Goal: Task Accomplishment & Management: Manage account settings

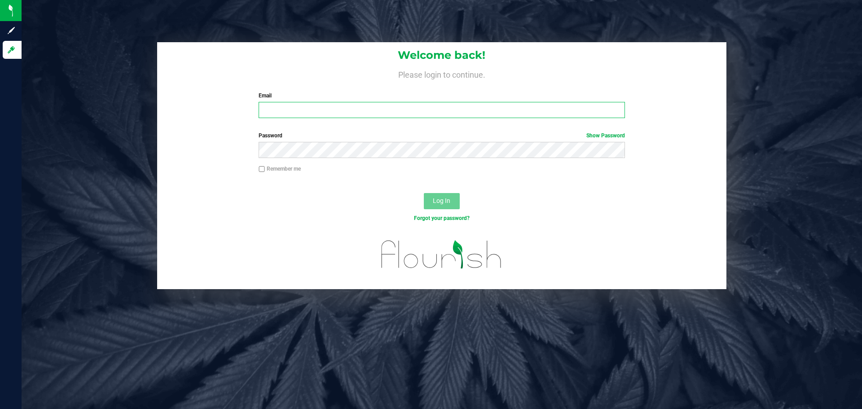
click at [340, 103] on input "Email" at bounding box center [442, 110] width 366 height 16
type input "[EMAIL_ADDRESS][DOMAIN_NAME]"
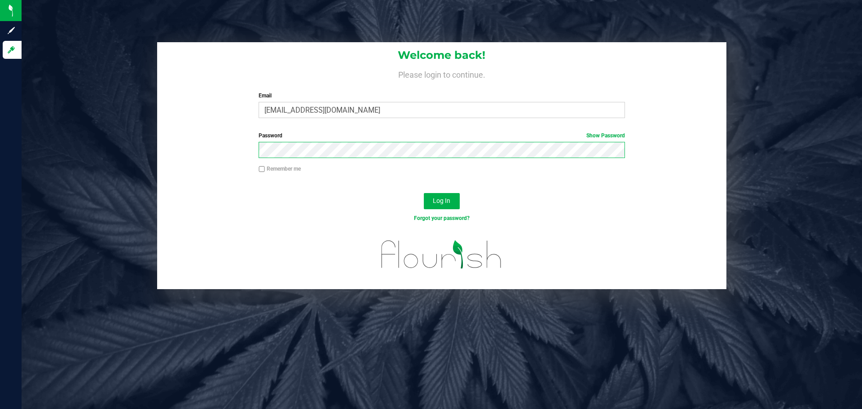
click at [424, 193] on button "Log In" at bounding box center [442, 201] width 36 height 16
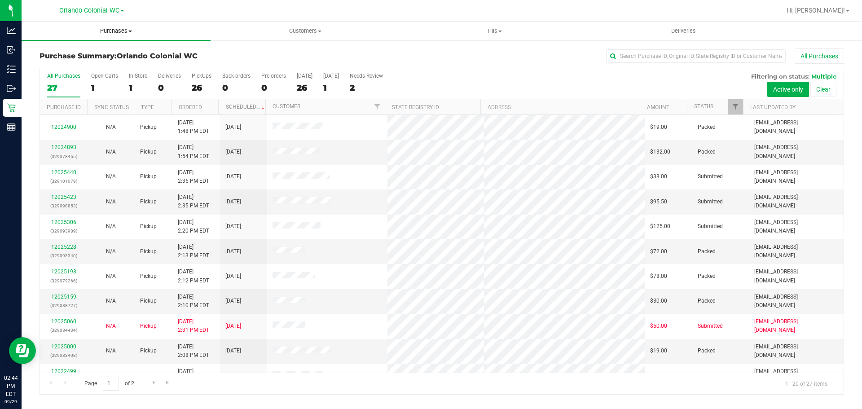
drag, startPoint x: 123, startPoint y: 29, endPoint x: 111, endPoint y: 39, distance: 16.3
click at [123, 29] on span "Purchases" at bounding box center [116, 31] width 189 height 8
click at [69, 64] on span "Fulfillment" at bounding box center [50, 65] width 56 height 8
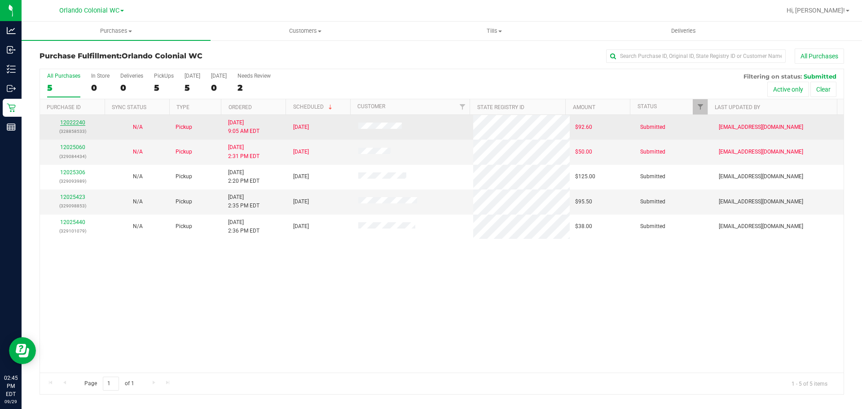
click at [71, 124] on link "12022240" at bounding box center [72, 122] width 25 height 6
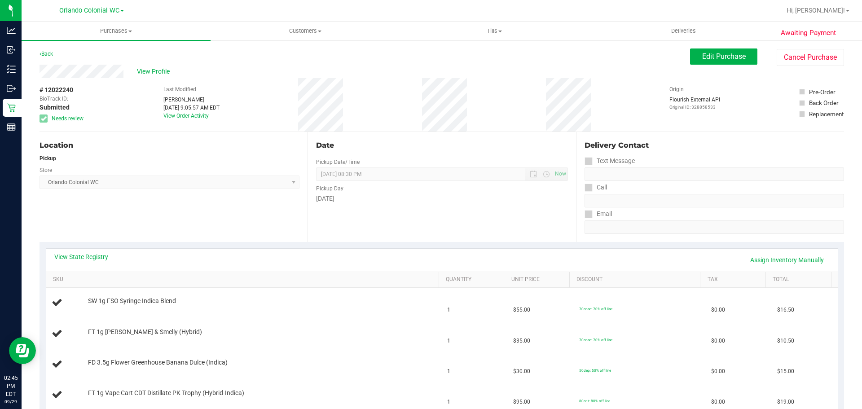
scroll to position [135, 0]
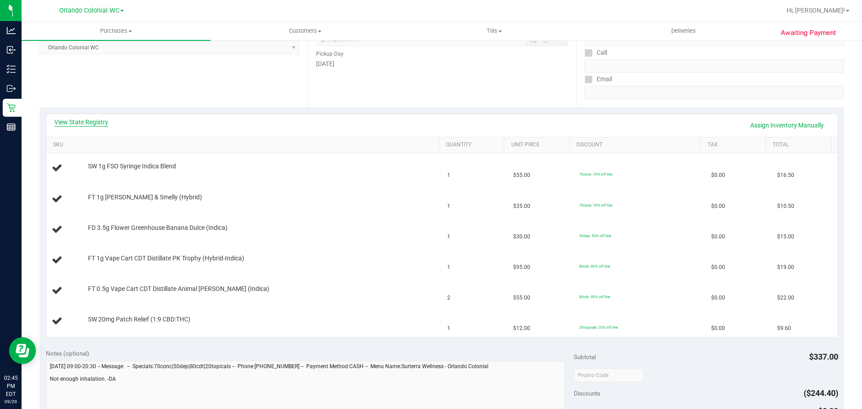
click at [80, 119] on link "View State Registry" at bounding box center [81, 122] width 54 height 9
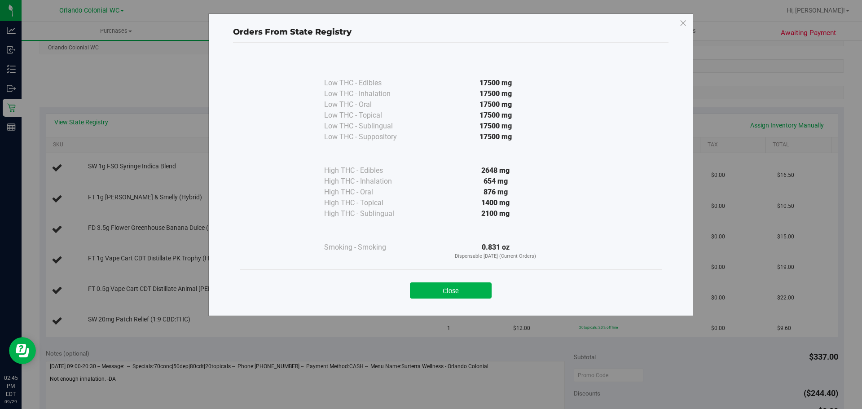
click at [475, 280] on div "Close" at bounding box center [450, 287] width 408 height 22
click at [460, 279] on div "Close" at bounding box center [450, 287] width 408 height 22
click at [451, 284] on button "Close" at bounding box center [451, 290] width 82 height 16
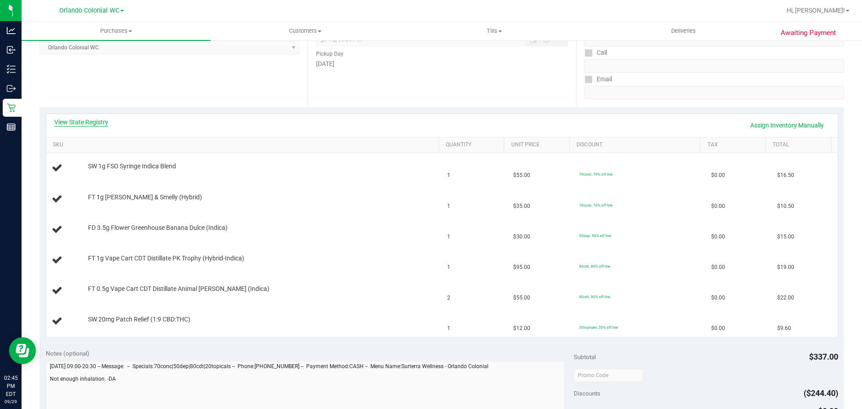
click at [75, 123] on link "View State Registry" at bounding box center [81, 122] width 54 height 9
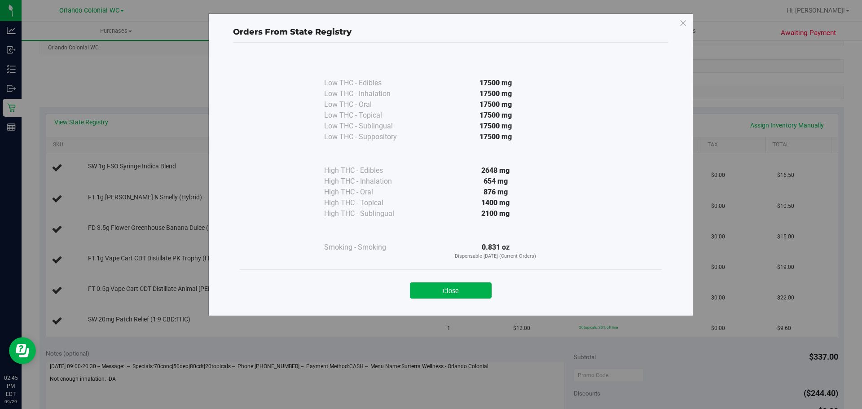
click at [478, 281] on div "Close" at bounding box center [450, 287] width 408 height 22
click at [476, 289] on button "Close" at bounding box center [451, 290] width 82 height 16
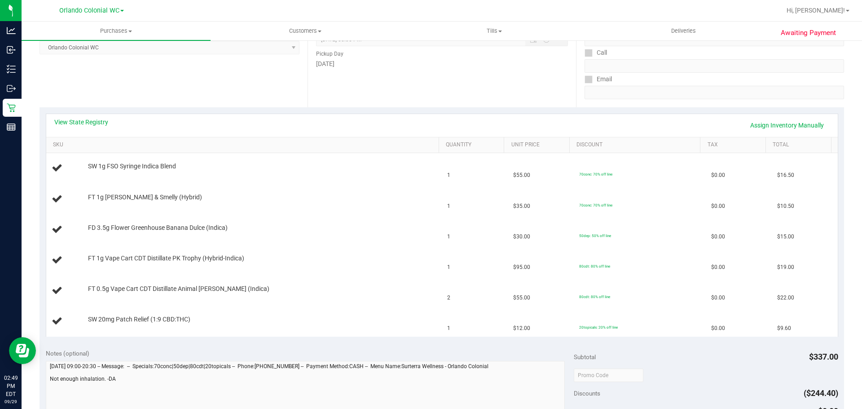
scroll to position [0, 0]
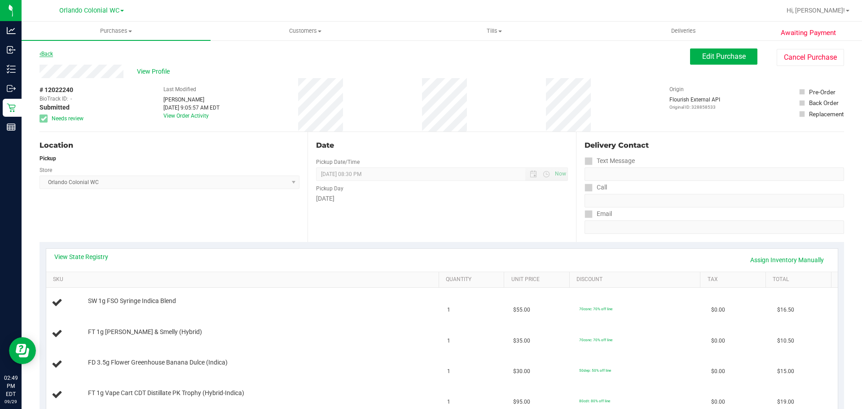
click at [51, 56] on link "Back" at bounding box center [45, 54] width 13 height 6
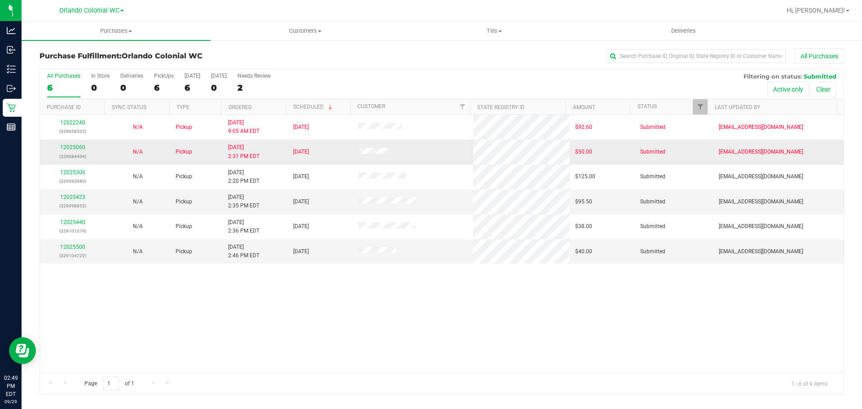
click at [75, 142] on td "12025060 (329084434)" at bounding box center [72, 152] width 65 height 25
click at [75, 146] on link "12025060" at bounding box center [72, 147] width 25 height 6
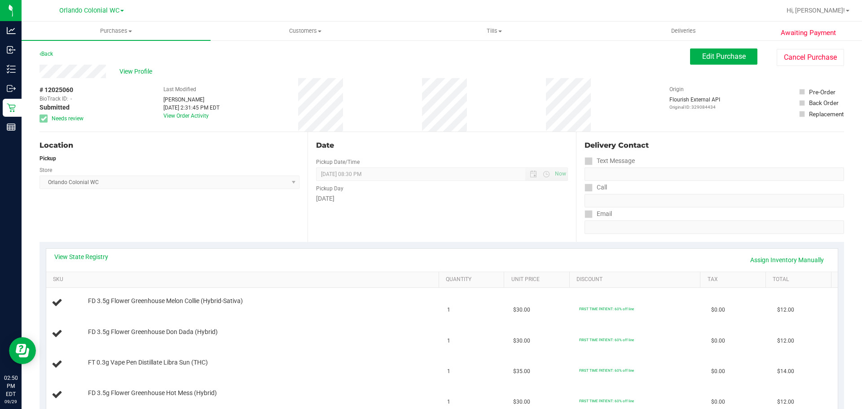
scroll to position [135, 0]
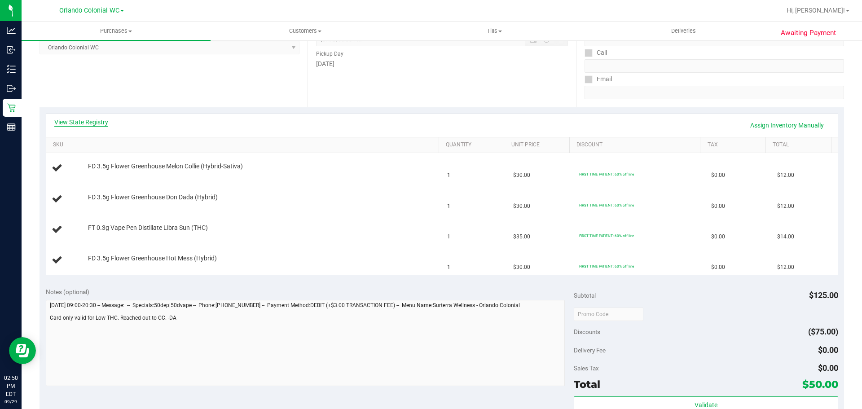
click at [83, 119] on link "View State Registry" at bounding box center [81, 122] width 54 height 9
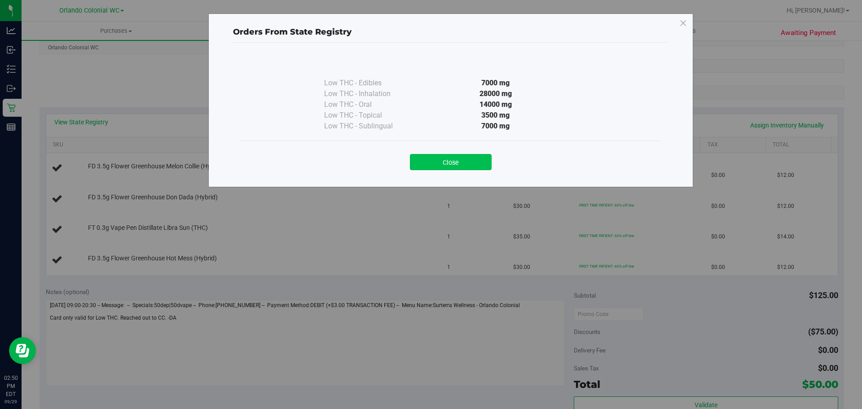
click at [473, 158] on button "Close" at bounding box center [451, 162] width 82 height 16
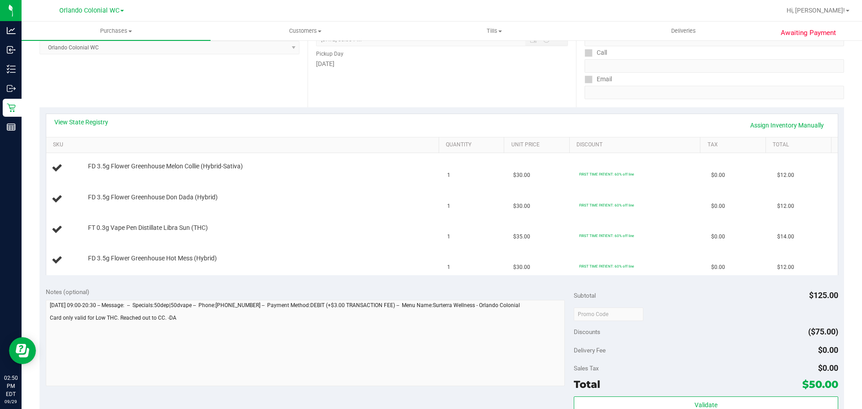
click at [658, 118] on div "View State Registry Assign Inventory Manually" at bounding box center [441, 125] width 775 height 15
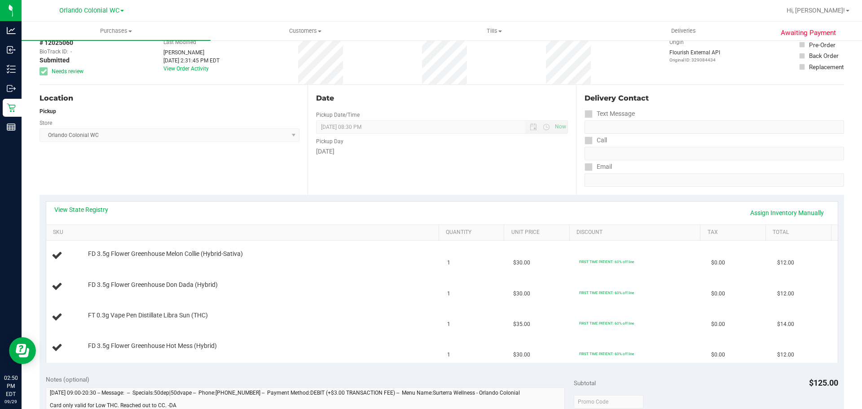
scroll to position [0, 0]
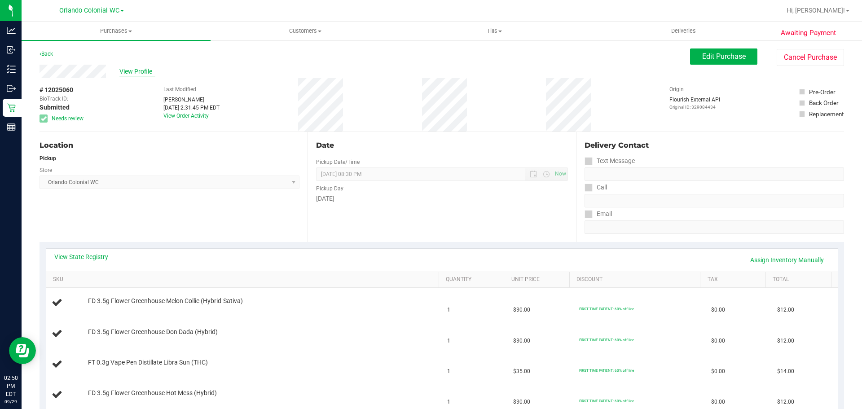
click at [135, 73] on span "View Profile" at bounding box center [137, 71] width 36 height 9
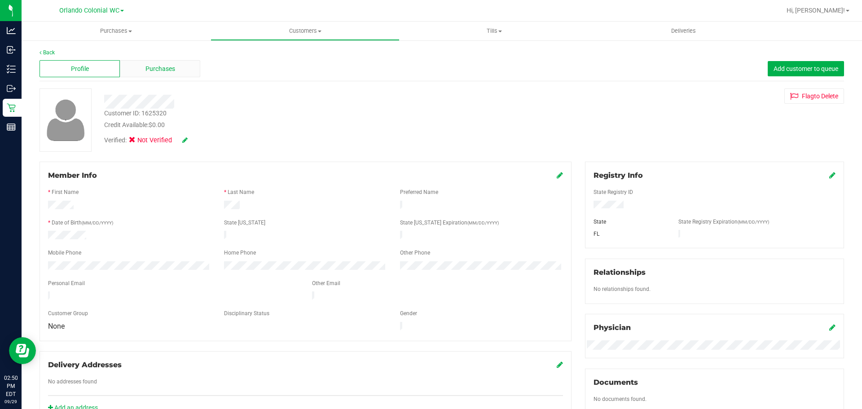
click at [171, 73] on span "Purchases" at bounding box center [160, 68] width 30 height 9
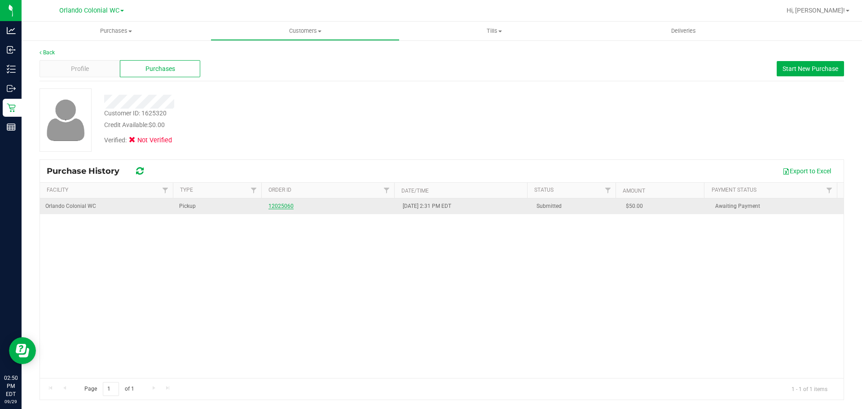
click at [281, 204] on link "12025060" at bounding box center [280, 206] width 25 height 6
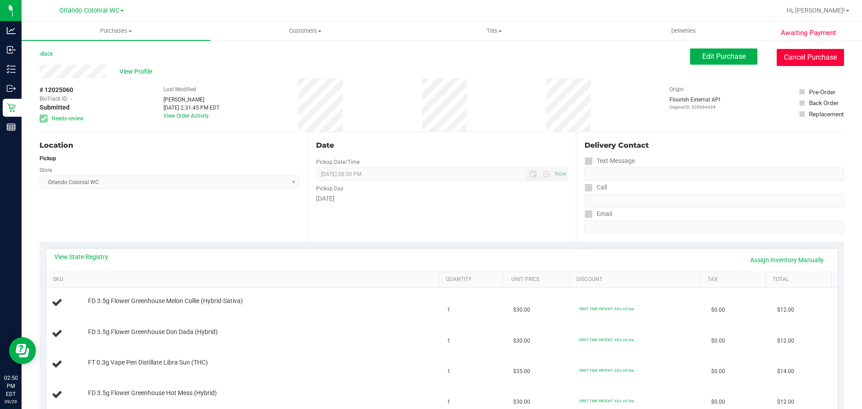
click at [783, 57] on button "Cancel Purchase" at bounding box center [809, 57] width 67 height 17
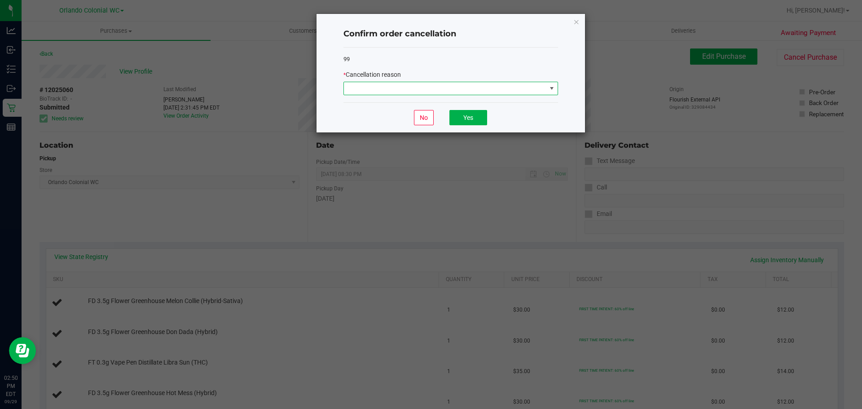
click at [384, 85] on span at bounding box center [445, 88] width 202 height 13
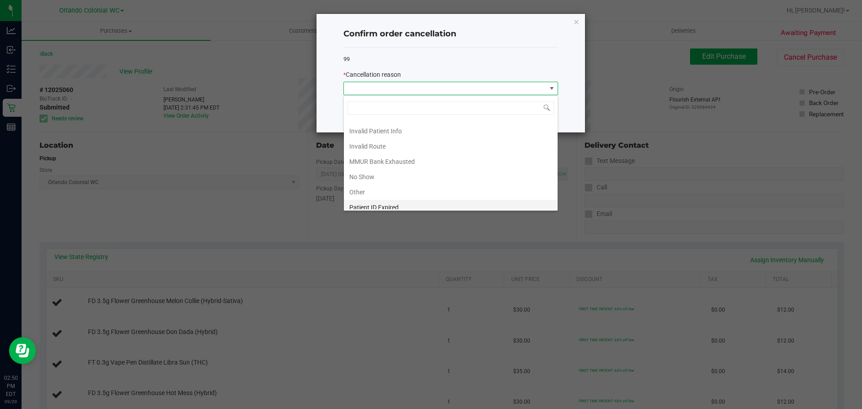
scroll to position [48, 0]
click at [371, 176] on li "Other" at bounding box center [451, 170] width 214 height 15
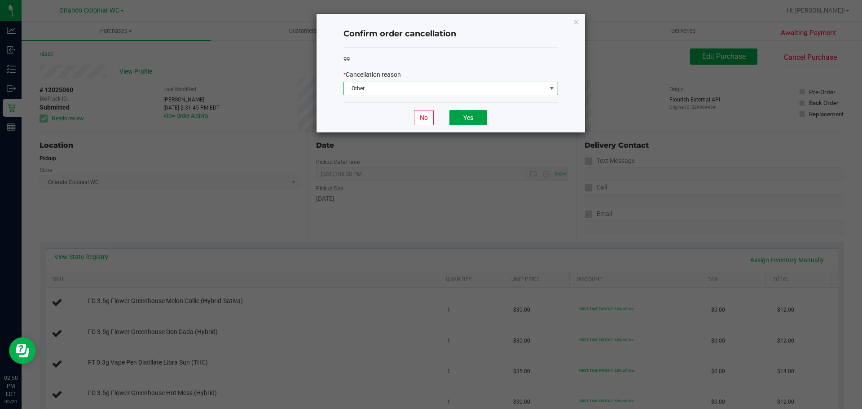
click at [471, 116] on button "Yes" at bounding box center [468, 117] width 38 height 15
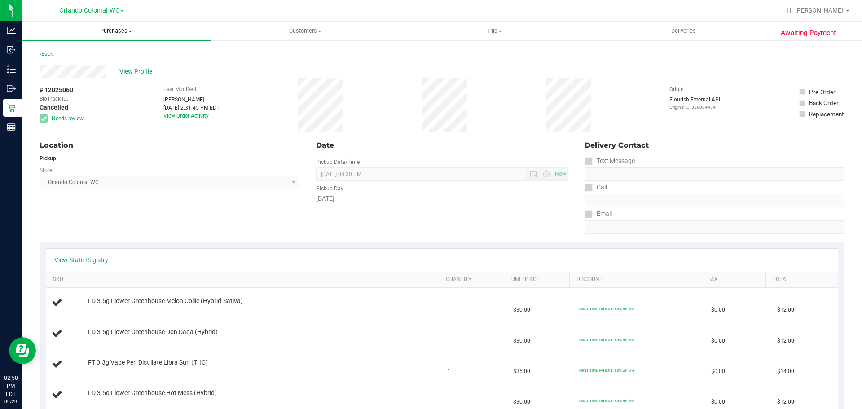
click at [103, 33] on span "Purchases" at bounding box center [116, 31] width 189 height 8
click at [78, 67] on li "Fulfillment" at bounding box center [116, 65] width 189 height 11
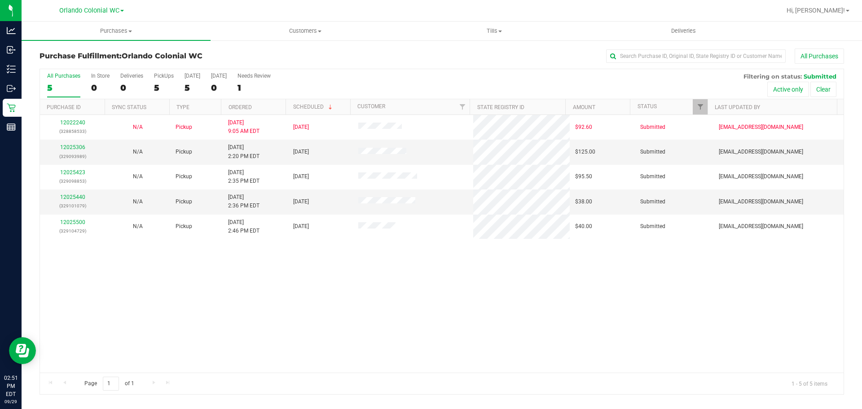
drag, startPoint x: 630, startPoint y: 304, endPoint x: 593, endPoint y: 288, distance: 40.4
click at [630, 304] on div "12022240 (328858533) N/A Pickup 9/29/2025 9:05 AM EDT 9/29/2025 $92.60 Submitte…" at bounding box center [441, 244] width 803 height 258
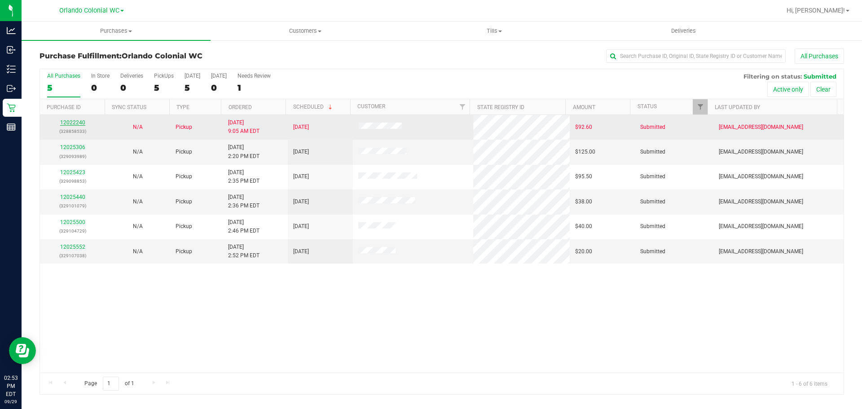
click at [76, 122] on link "12022240" at bounding box center [72, 122] width 25 height 6
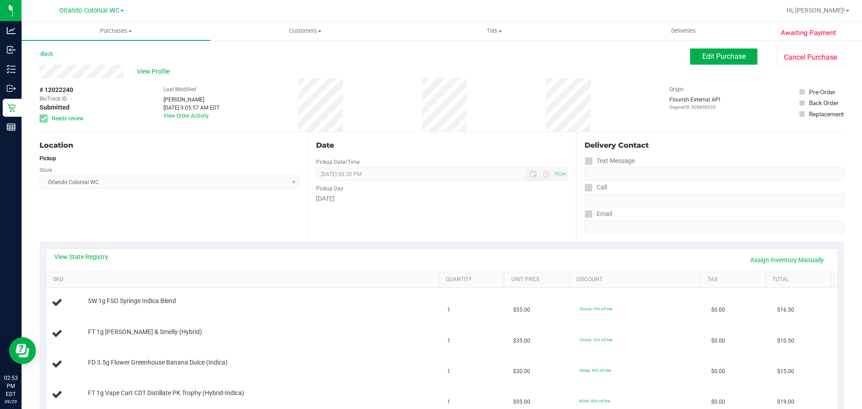
click at [629, 80] on div "# 12022240 BioTrack ID: - Submitted Needs review Last Modified Desiree Augustav…" at bounding box center [441, 104] width 804 height 53
click at [150, 74] on span "View Profile" at bounding box center [155, 71] width 36 height 9
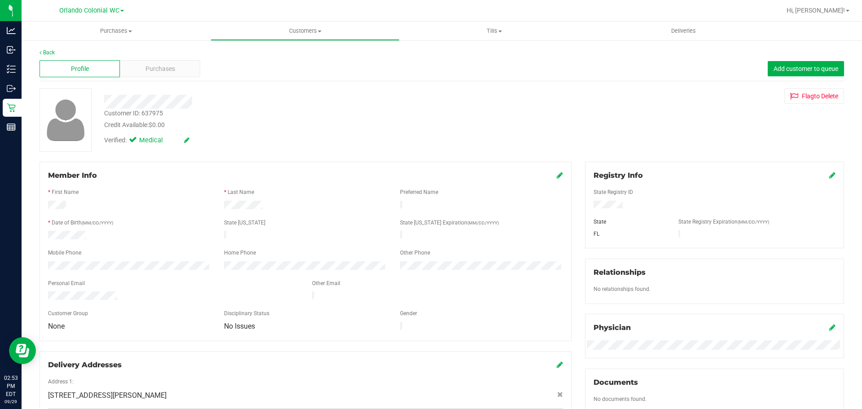
click at [596, 113] on div "Customer ID: 637975 Credit Available: $0.00 Verified: Medical Flag to Delete" at bounding box center [442, 119] width 818 height 63
click at [181, 65] on div "Purchases" at bounding box center [160, 68] width 80 height 17
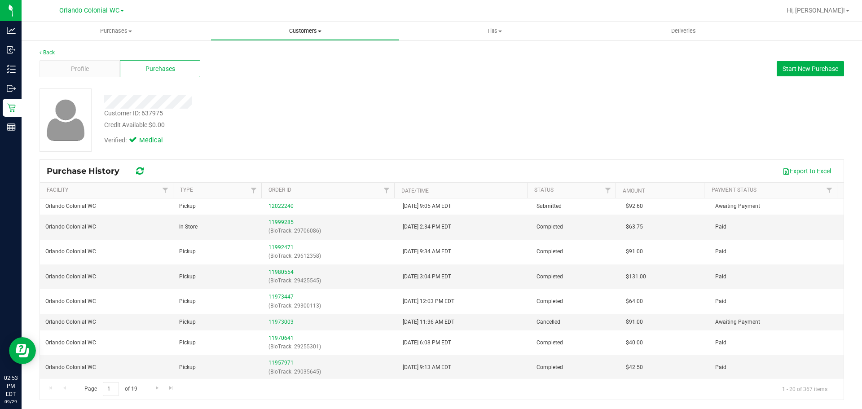
drag, startPoint x: 306, startPoint y: 26, endPoint x: 285, endPoint y: 55, distance: 35.9
click at [306, 26] on uib-tab-heading "Customers All customers Add a new customer All physicians" at bounding box center [305, 31] width 188 height 18
click at [272, 53] on span "All customers" at bounding box center [242, 54] width 65 height 8
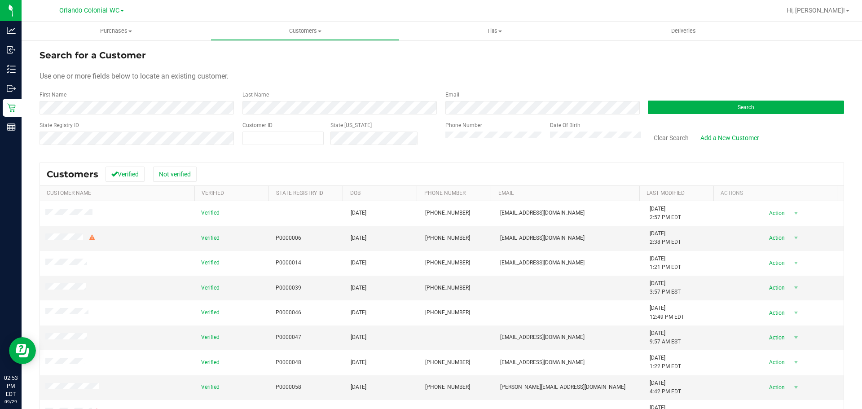
drag, startPoint x: 625, startPoint y: 46, endPoint x: 618, endPoint y: 46, distance: 6.3
click at [625, 46] on div "Search for a Customer Use one or more fields below to locate an existing custom…" at bounding box center [442, 264] width 840 height 450
click at [259, 142] on span at bounding box center [282, 138] width 81 height 13
paste input "631631"
type input "631631"
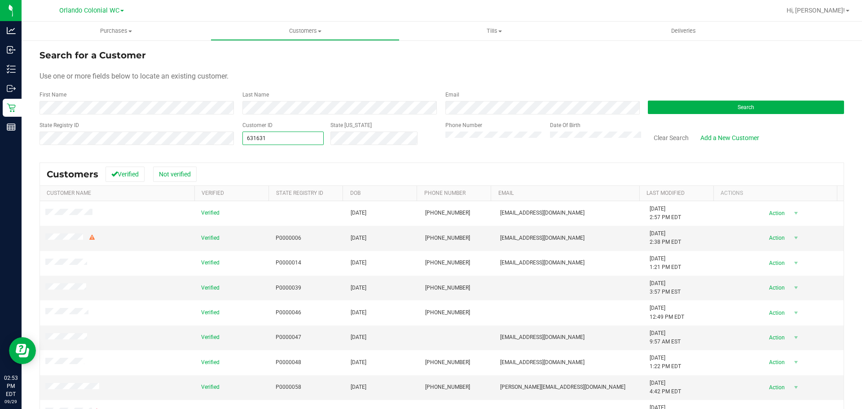
type input "631631"
click at [679, 119] on form "Search for a Customer Use one or more fields below to locate an existing custom…" at bounding box center [441, 100] width 804 height 105
click at [680, 112] on button "Search" at bounding box center [746, 107] width 196 height 13
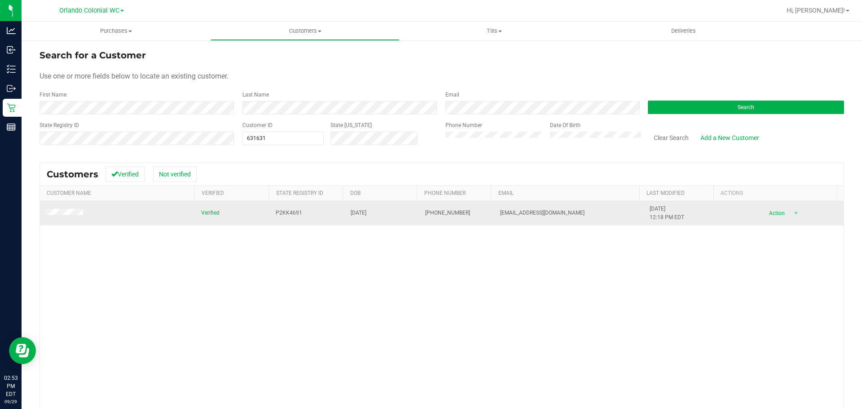
click at [49, 208] on td at bounding box center [118, 213] width 156 height 24
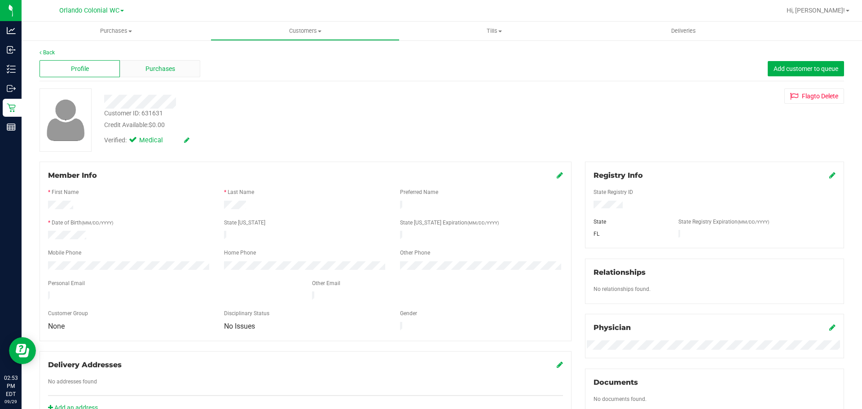
click at [153, 69] on span "Purchases" at bounding box center [160, 68] width 30 height 9
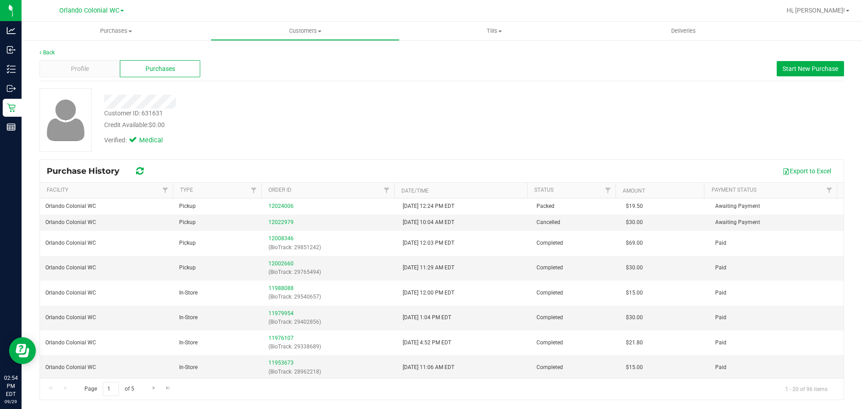
click at [548, 127] on div "Customer ID: 631631 Credit Available: $0.00 Verified: Medical" at bounding box center [442, 119] width 818 height 63
drag, startPoint x: 318, startPoint y: 31, endPoint x: 270, endPoint y: 40, distance: 48.4
click at [318, 31] on span "Customers" at bounding box center [305, 31] width 188 height 8
click at [241, 54] on span "All customers" at bounding box center [242, 54] width 65 height 8
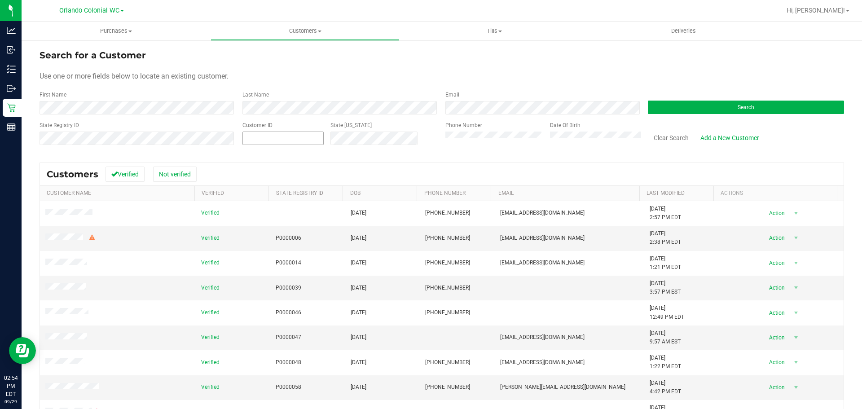
click at [306, 135] on span at bounding box center [282, 138] width 81 height 13
paste input "773607"
type input "773607"
click at [728, 100] on div "Search" at bounding box center [742, 103] width 203 height 24
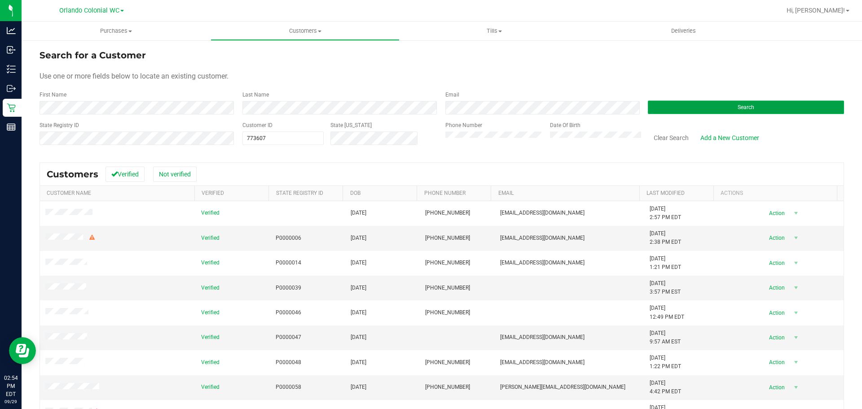
click at [728, 106] on button "Search" at bounding box center [746, 107] width 196 height 13
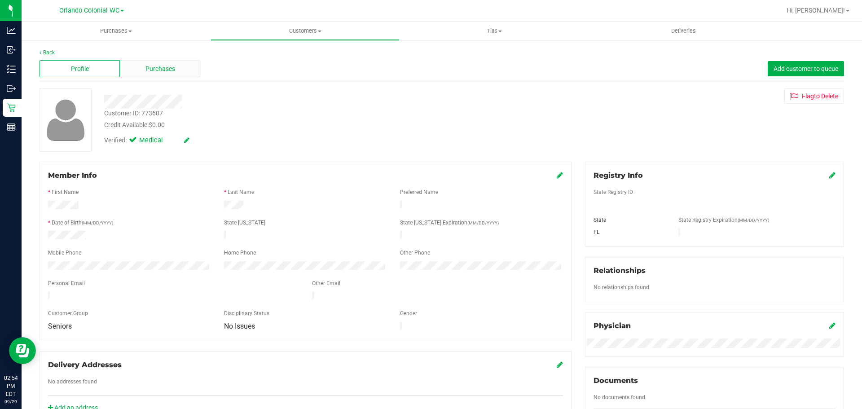
click at [148, 63] on div "Purchases" at bounding box center [160, 68] width 80 height 17
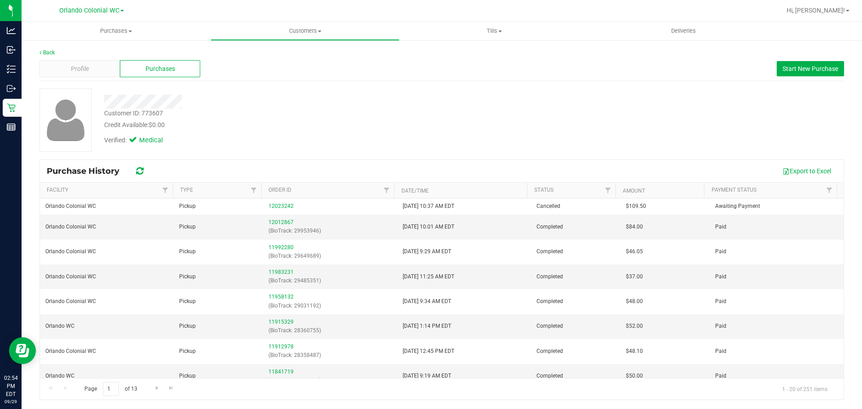
click at [583, 128] on div "Customer ID: 773607 Credit Available: $0.00 Verified: Medical" at bounding box center [442, 119] width 818 height 63
click at [293, 32] on span "Customers" at bounding box center [305, 31] width 188 height 8
click at [229, 53] on span "All customers" at bounding box center [242, 54] width 65 height 8
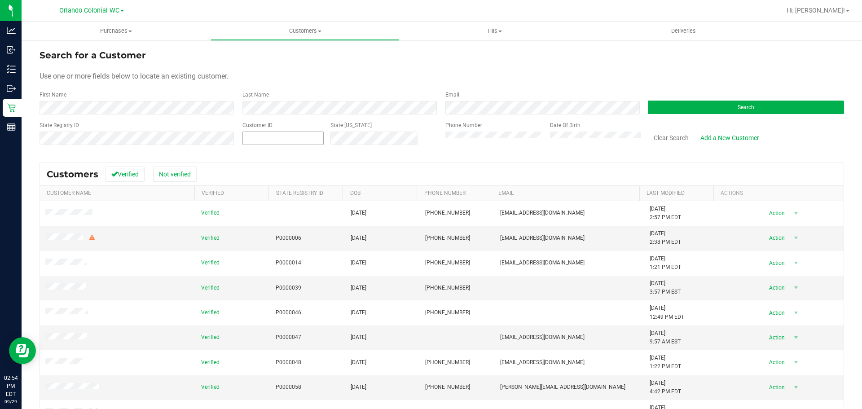
click at [305, 135] on span at bounding box center [282, 138] width 81 height 13
paste input "1468493"
type input "1468493"
click at [748, 102] on button "Search" at bounding box center [746, 107] width 196 height 13
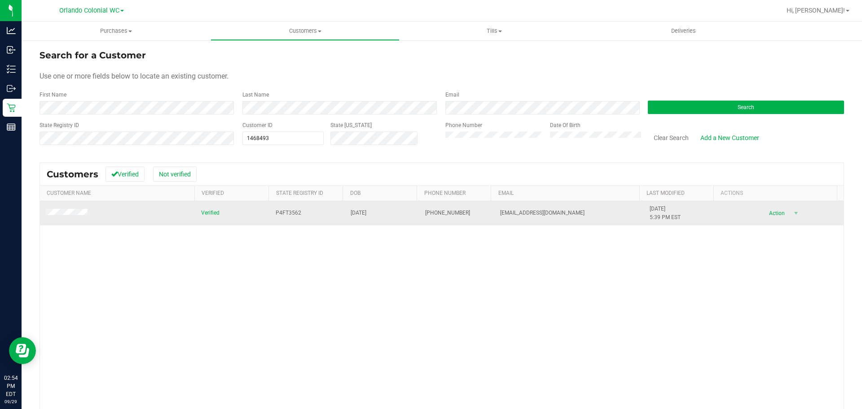
click at [61, 207] on td at bounding box center [118, 213] width 156 height 24
click at [64, 208] on td at bounding box center [118, 213] width 156 height 24
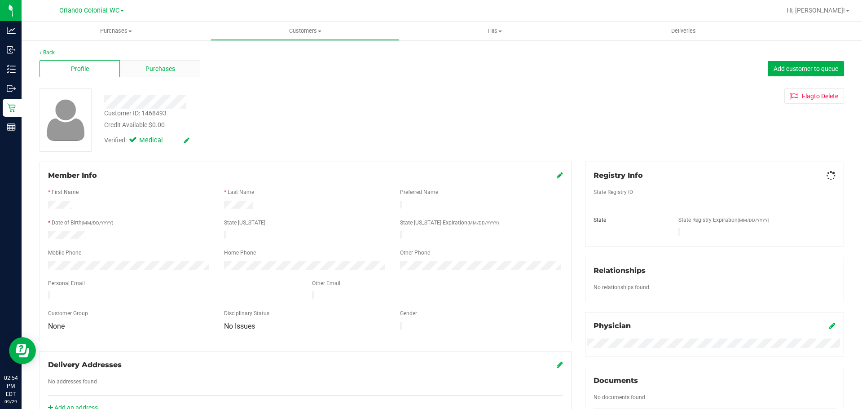
click at [141, 62] on div "Purchases" at bounding box center [160, 68] width 80 height 17
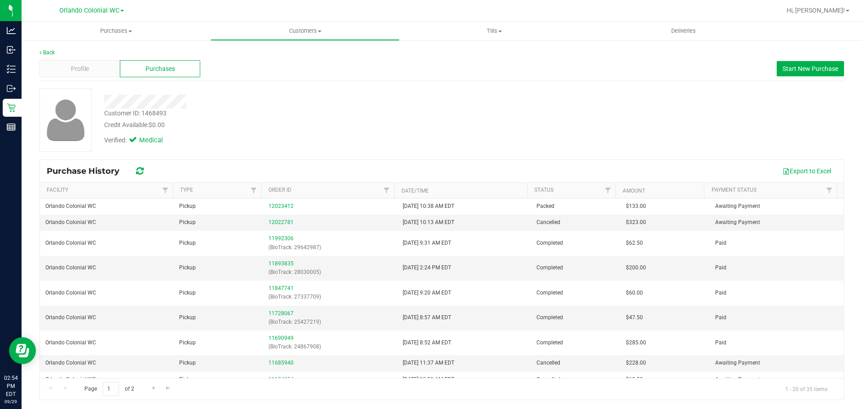
drag, startPoint x: 701, startPoint y: 123, endPoint x: 201, endPoint y: 21, distance: 510.0
click at [690, 121] on div "Customer ID: 1468493 Credit Available: $0.00 Verified: Medical" at bounding box center [442, 119] width 818 height 63
click at [110, 35] on uib-tab-heading "Purchases Summary of purchases Fulfillment All purchases" at bounding box center [116, 31] width 189 height 19
click at [78, 67] on li "Fulfillment" at bounding box center [116, 65] width 189 height 11
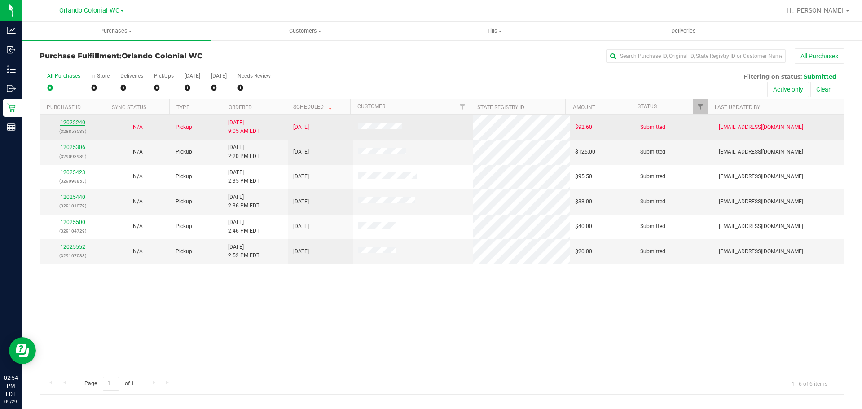
click at [81, 121] on link "12022240" at bounding box center [72, 122] width 25 height 6
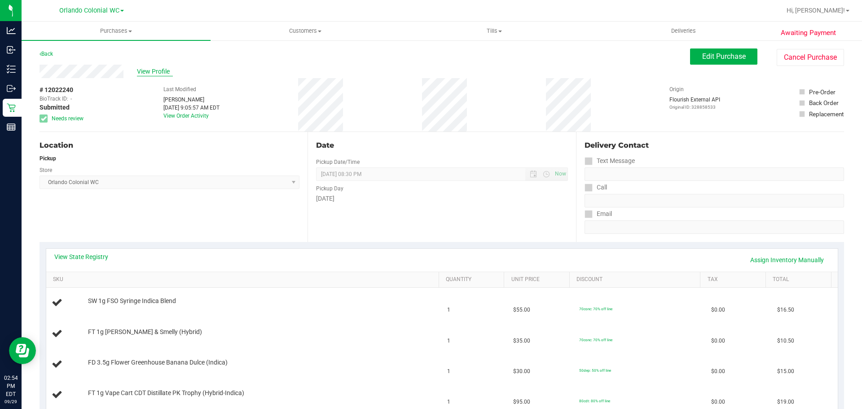
click at [151, 71] on span "View Profile" at bounding box center [155, 71] width 36 height 9
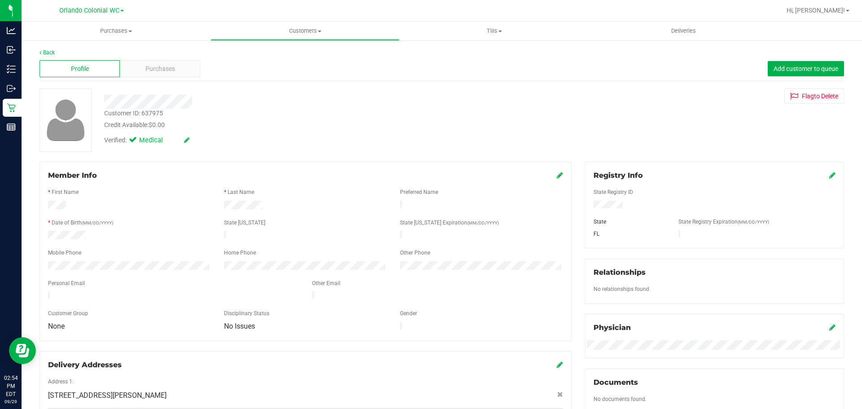
click at [161, 114] on div "Customer ID: 637975" at bounding box center [133, 113] width 59 height 9
copy div "637975"
click at [627, 108] on div "Customer ID: 637975 Credit Available: $0.00 Verified: Medical Flag to Delete" at bounding box center [442, 119] width 818 height 63
click at [161, 74] on div "Purchases" at bounding box center [160, 68] width 80 height 17
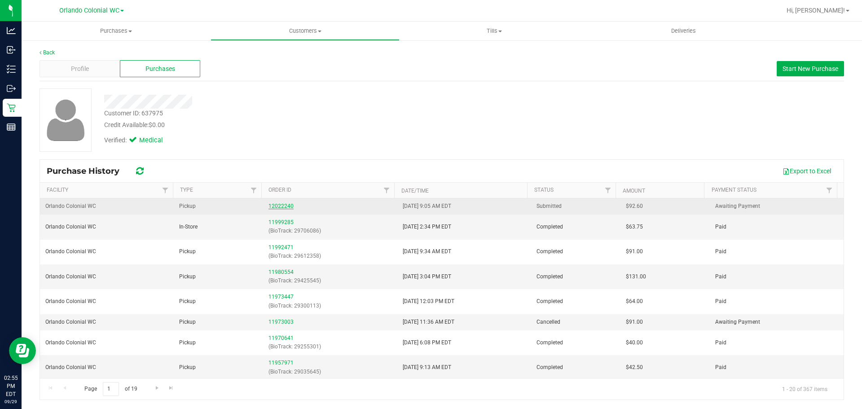
click at [282, 203] on link "12022240" at bounding box center [280, 206] width 25 height 6
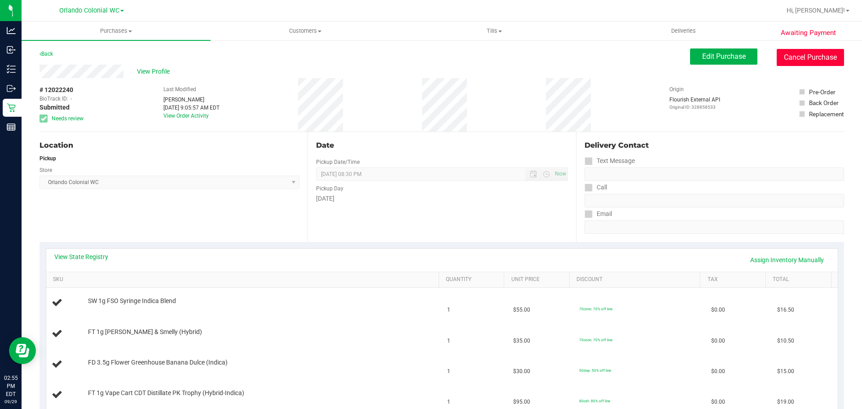
click at [793, 64] on button "Cancel Purchase" at bounding box center [809, 57] width 67 height 17
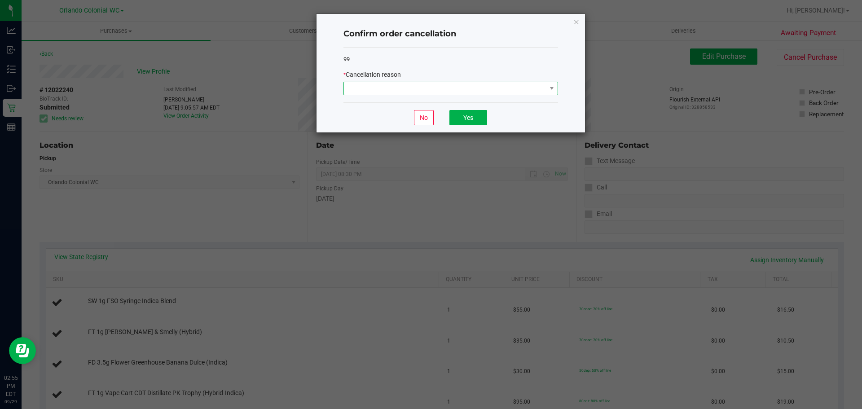
click at [375, 88] on span at bounding box center [445, 88] width 202 height 13
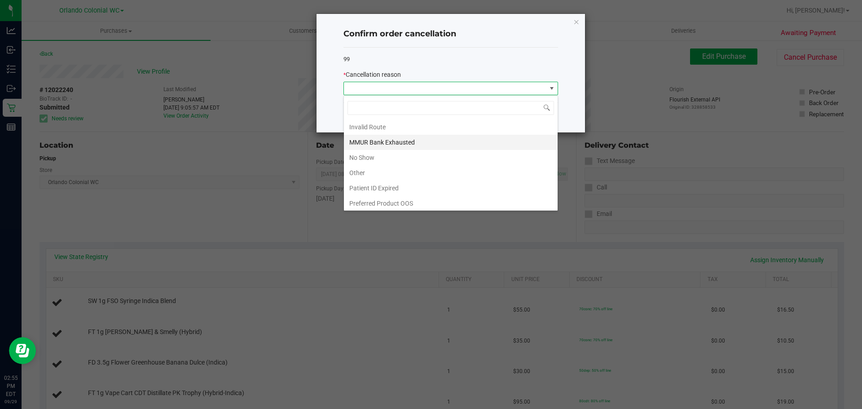
scroll to position [48, 0]
click at [410, 140] on li "MMUR Bank Exhausted" at bounding box center [451, 140] width 214 height 15
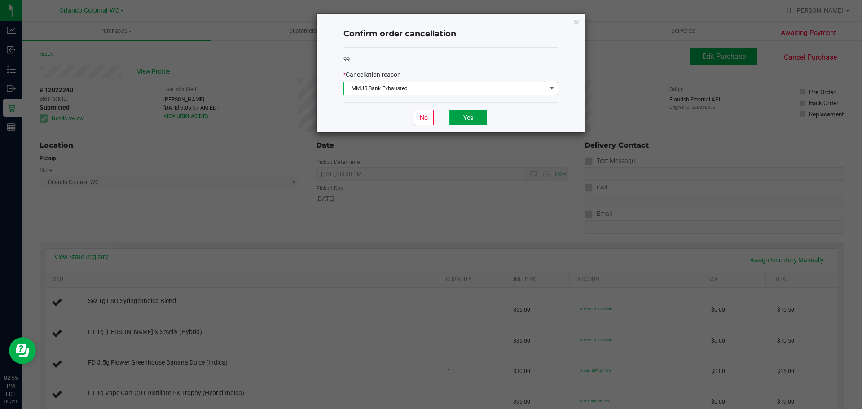
click at [479, 114] on button "Yes" at bounding box center [468, 117] width 38 height 15
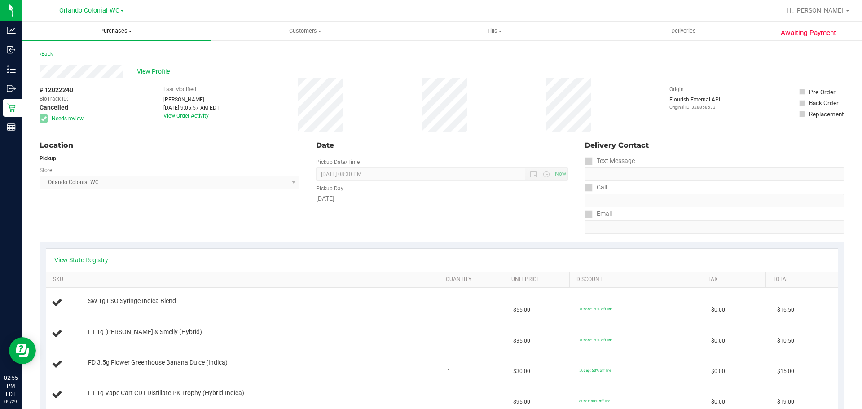
click at [107, 26] on uib-tab-heading "Purchases Summary of purchases Fulfillment All purchases" at bounding box center [116, 31] width 189 height 19
click at [101, 66] on li "Fulfillment" at bounding box center [116, 65] width 189 height 11
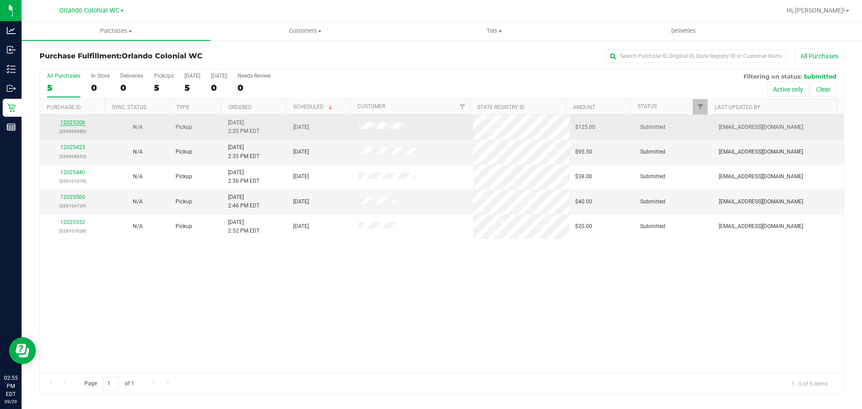
click at [69, 121] on link "12025306" at bounding box center [72, 122] width 25 height 6
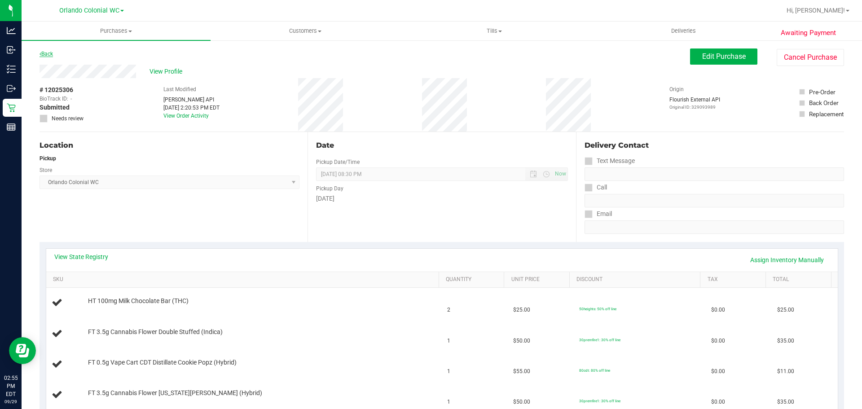
click at [51, 53] on link "Back" at bounding box center [45, 54] width 13 height 6
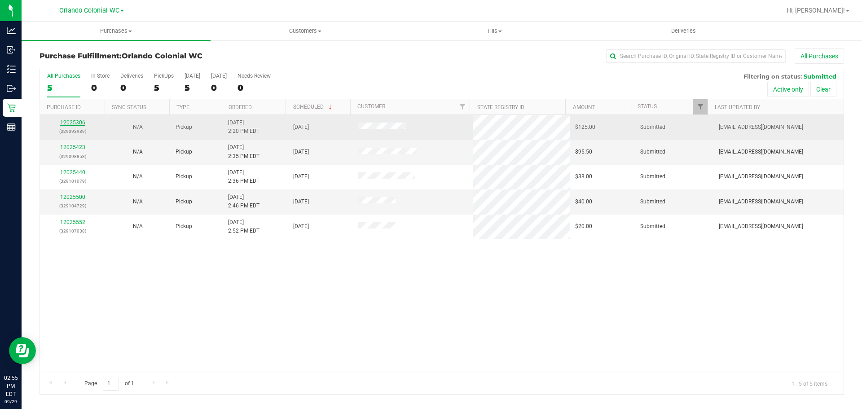
click at [76, 121] on link "12025306" at bounding box center [72, 122] width 25 height 6
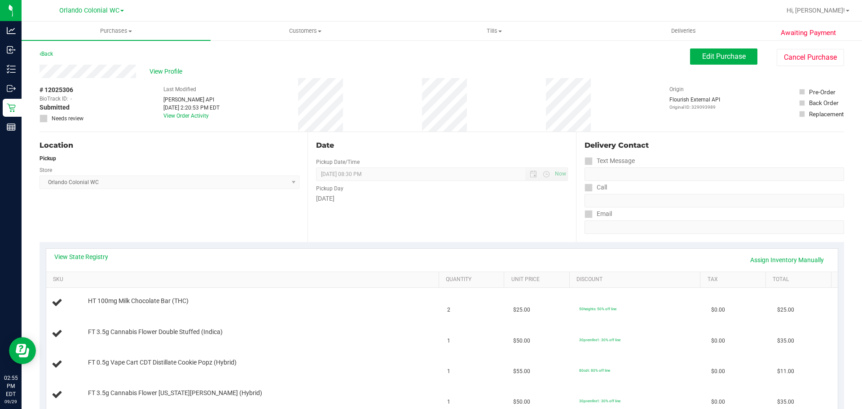
scroll to position [135, 0]
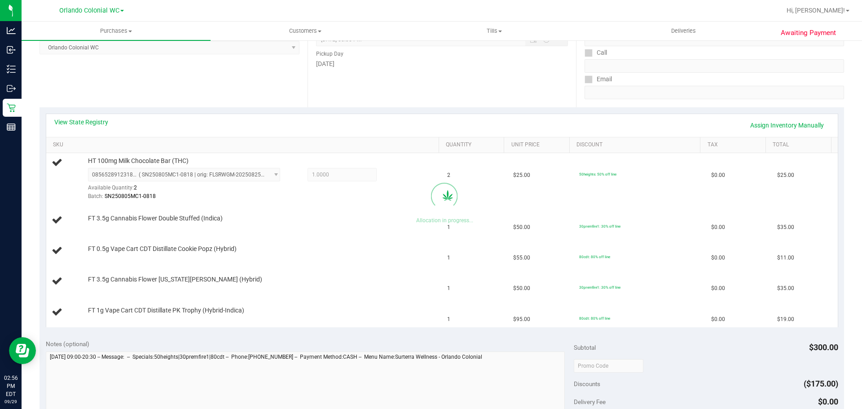
click at [220, 89] on div "Location Pickup Store Orlando Colonial WC Select Store Bonita Springs WC Boynto…" at bounding box center [173, 52] width 268 height 110
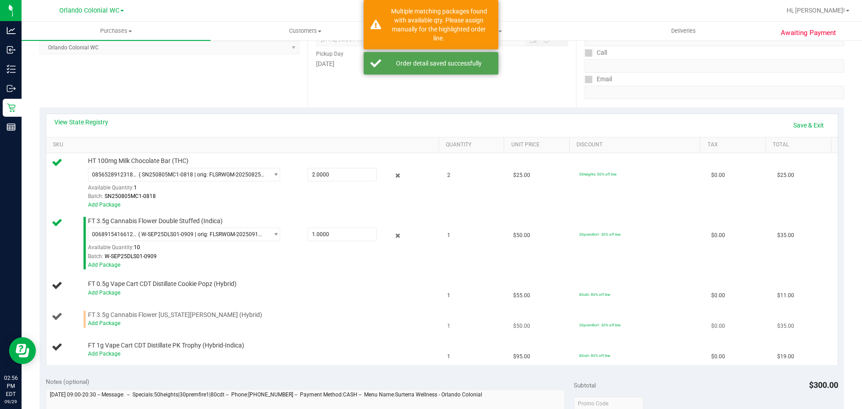
drag, startPoint x: 355, startPoint y: 308, endPoint x: 182, endPoint y: 317, distance: 173.1
click at [355, 308] on td "FT 3.5g Cannabis Flower Georgia Runtz (Hybrid) Add Package" at bounding box center [244, 319] width 396 height 31
click at [110, 324] on link "Add Package" at bounding box center [104, 323] width 32 height 6
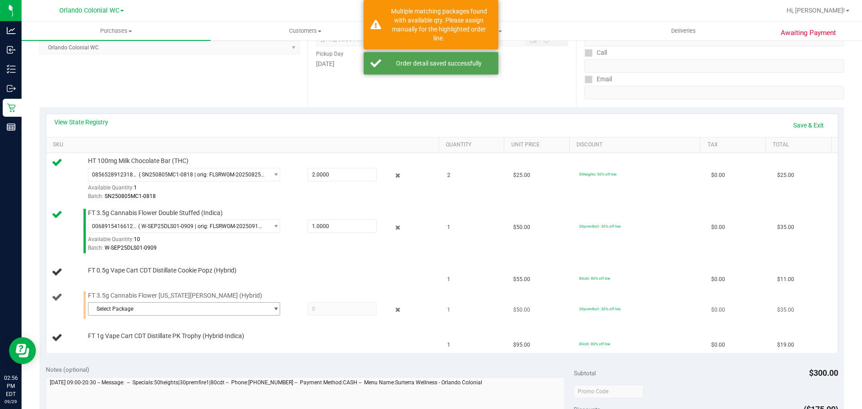
click at [241, 309] on span "Select Package" at bounding box center [178, 309] width 180 height 13
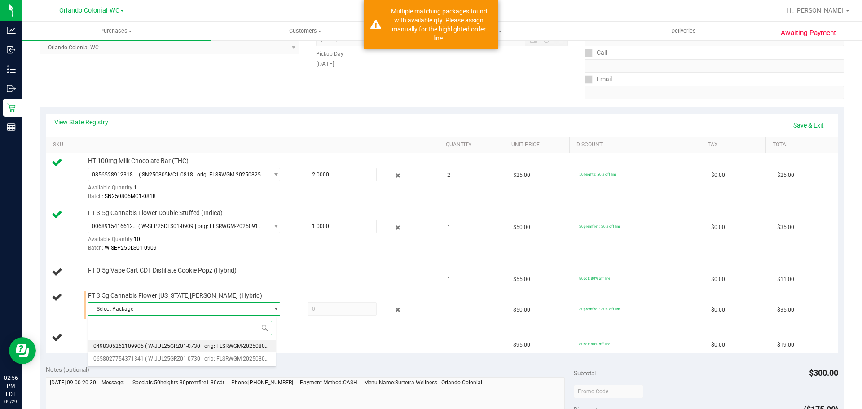
click at [219, 347] on span "( W-JUL25GRZ01-0730 | orig: FLSRWGM-20250806-1851 )" at bounding box center [215, 346] width 140 height 6
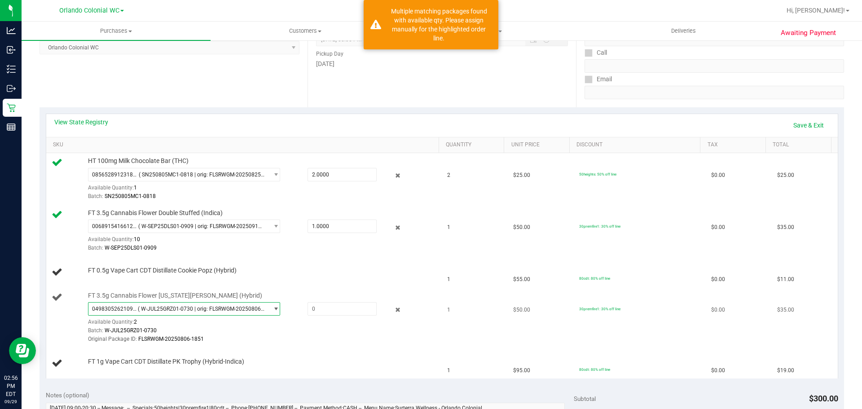
click at [211, 302] on span "0498305262109905 ( W-JUL25GRZ01-0730 | orig: FLSRWGM-20250806-1851 )" at bounding box center [184, 308] width 192 height 13
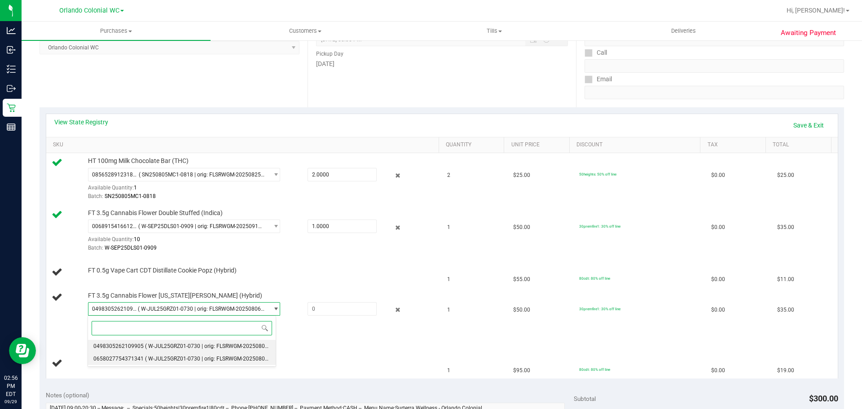
click at [207, 358] on span "( W-JUL25GRZ01-0730 | orig: FLSRWGM-20250806-1754 )" at bounding box center [215, 358] width 140 height 6
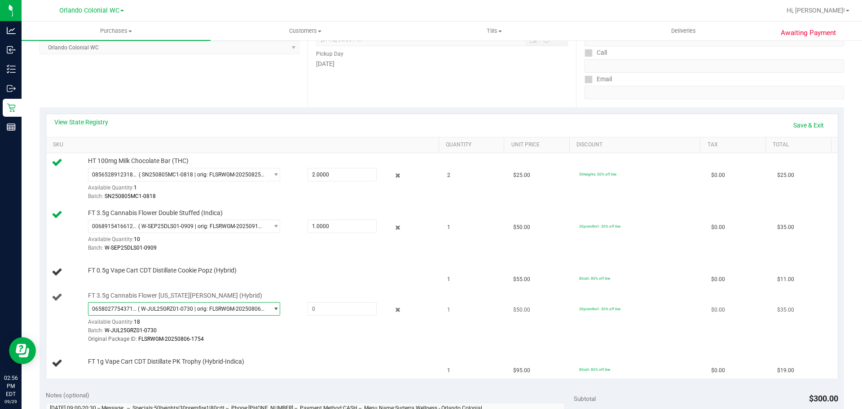
click at [208, 308] on span "( W-JUL25GRZ01-0730 | orig: FLSRWGM-20250806-1754 )" at bounding box center [201, 309] width 127 height 6
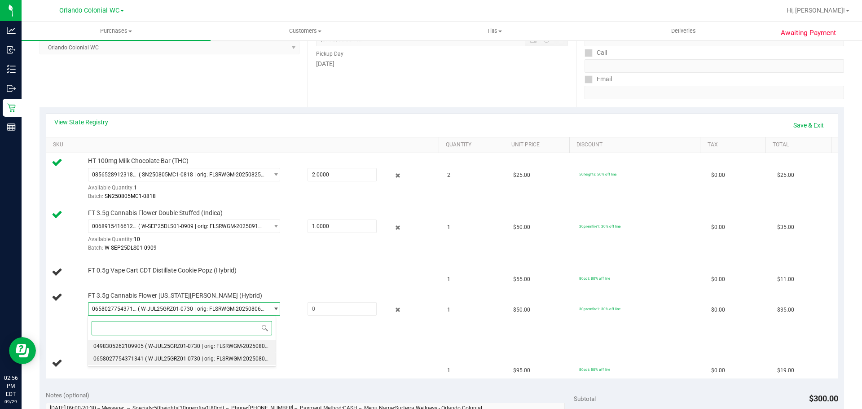
click at [205, 344] on span "( W-JUL25GRZ01-0730 | orig: FLSRWGM-20250806-1851 )" at bounding box center [215, 346] width 140 height 6
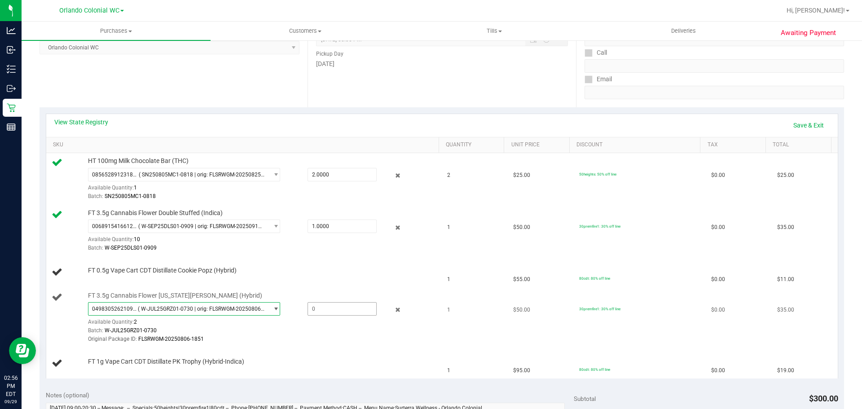
click at [337, 306] on span at bounding box center [341, 308] width 69 height 13
type input "1"
type input "1.0000"
click at [326, 278] on div "FT 0.5g Vape Cart CDT Distillate Cookie Popz (Hybrid)" at bounding box center [244, 272] width 385 height 12
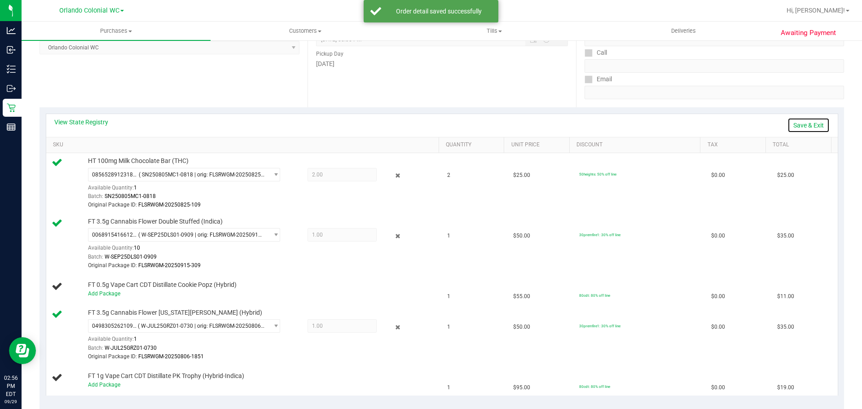
click at [807, 127] on link "Save & Exit" at bounding box center [808, 125] width 42 height 15
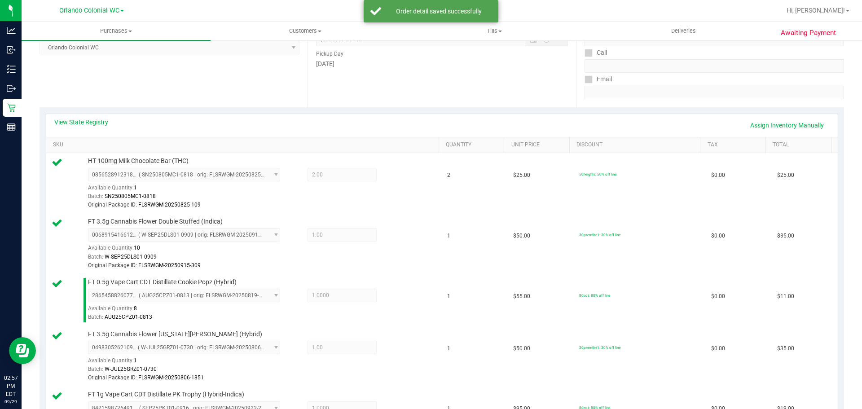
scroll to position [404, 0]
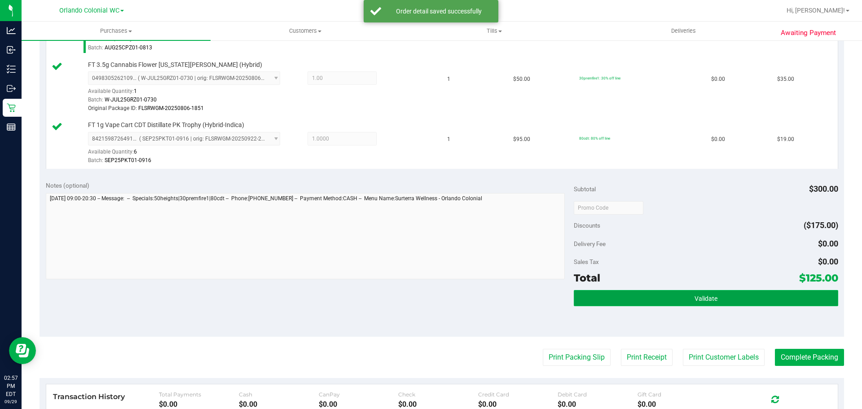
click at [752, 305] on button "Validate" at bounding box center [706, 298] width 264 height 16
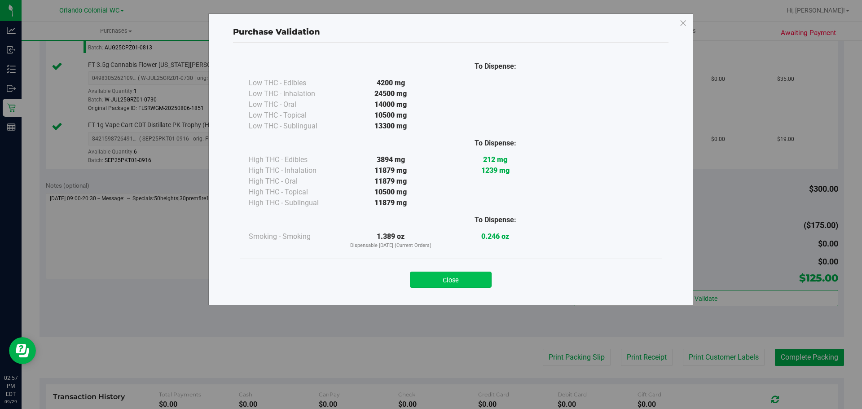
click at [469, 280] on button "Close" at bounding box center [451, 280] width 82 height 16
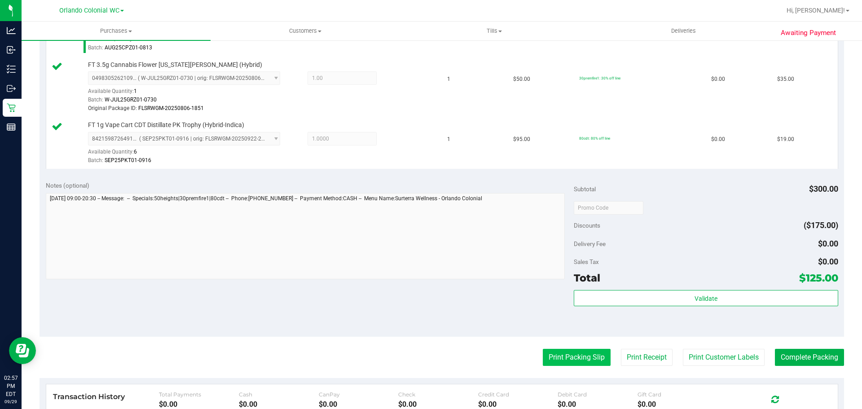
click at [559, 349] on button "Print Packing Slip" at bounding box center [577, 357] width 68 height 17
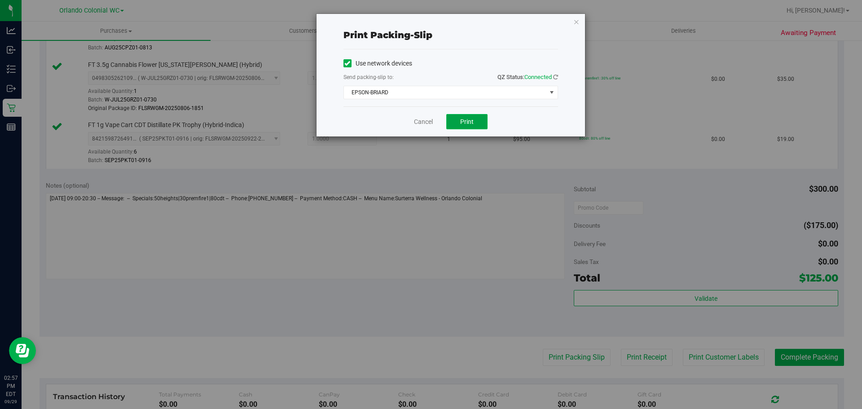
click at [465, 116] on button "Print" at bounding box center [466, 121] width 41 height 15
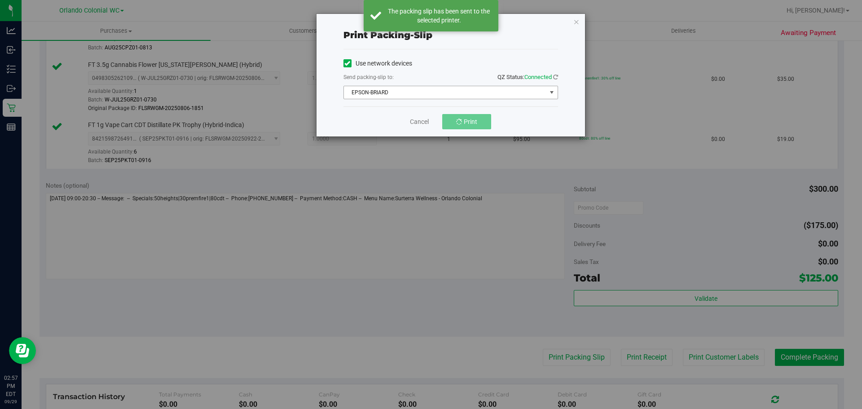
click at [433, 88] on span "EPSON-BRIARD" at bounding box center [445, 92] width 202 height 13
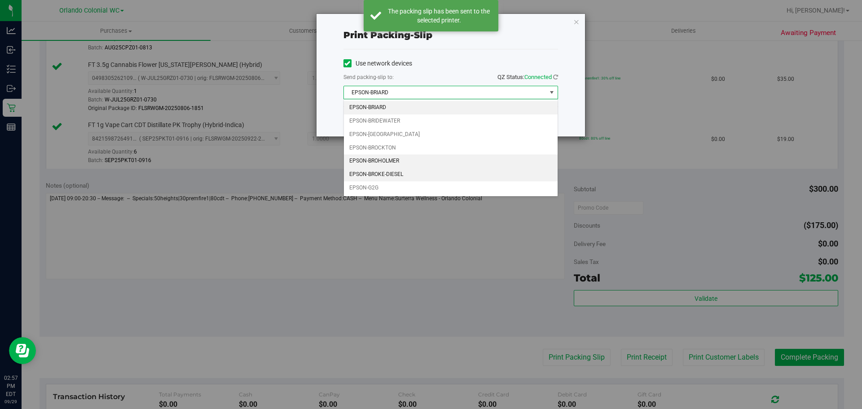
click at [396, 164] on li "EPSON-BROHOLMER" at bounding box center [451, 160] width 214 height 13
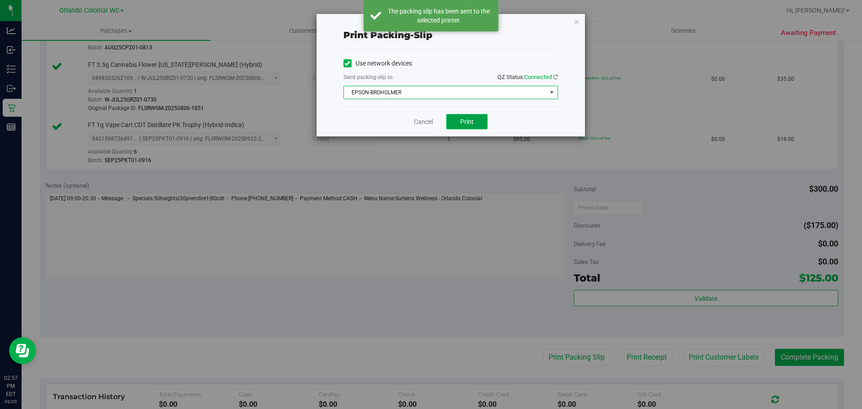
click at [468, 122] on span "Print" at bounding box center [466, 121] width 13 height 7
click at [522, 105] on div "Use network devices Send packing-slip to: QZ Status: Connected EPSON-BROHOLMER …" at bounding box center [450, 77] width 215 height 57
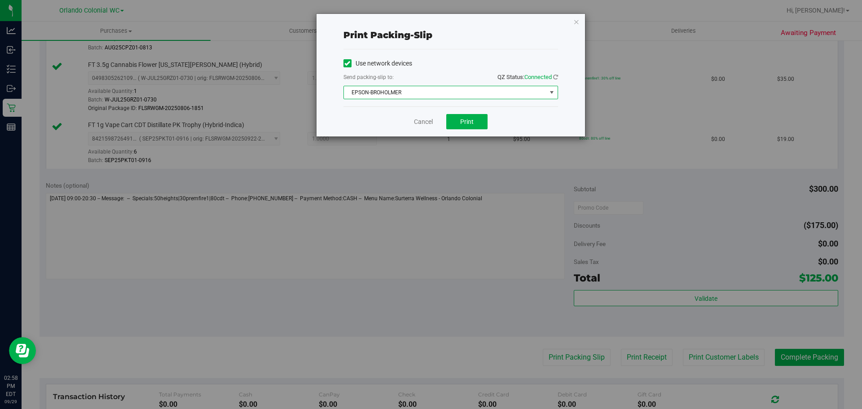
click at [482, 91] on span "EPSON-BROHOLMER" at bounding box center [445, 92] width 202 height 13
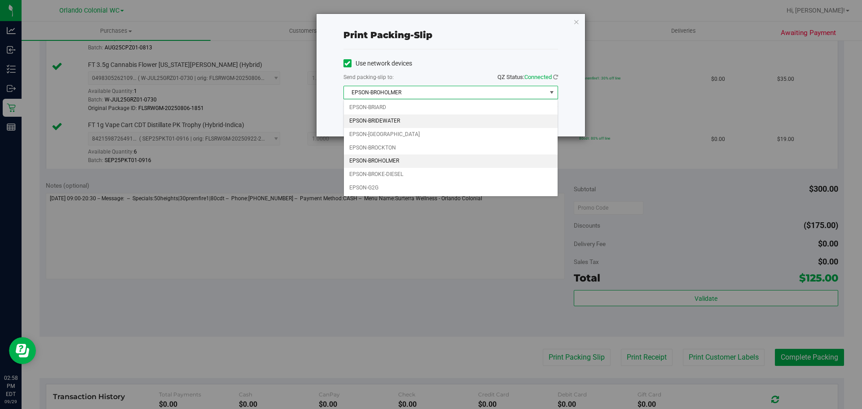
click at [400, 121] on li "EPSON-BRIDEWATER" at bounding box center [451, 120] width 214 height 13
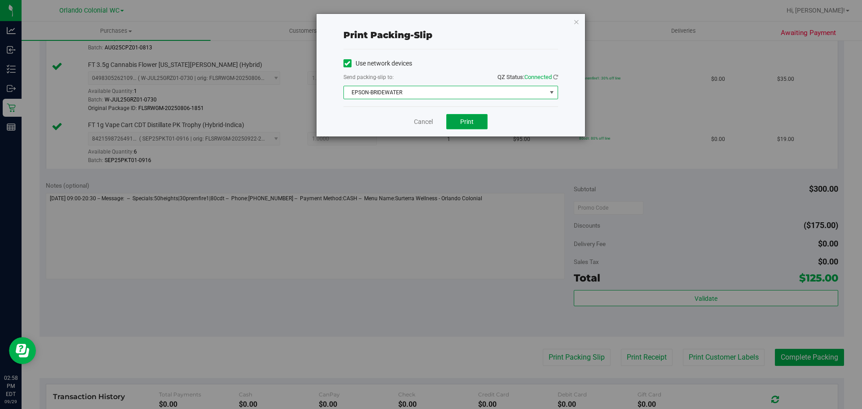
click at [462, 127] on button "Print" at bounding box center [466, 121] width 41 height 15
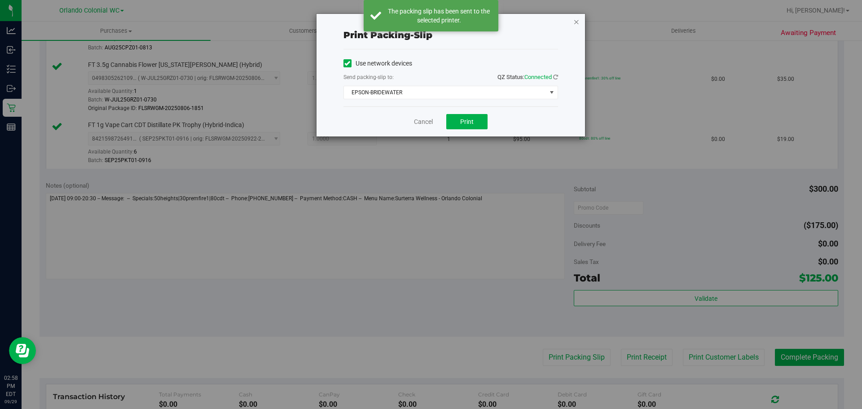
click at [576, 22] on icon "button" at bounding box center [576, 21] width 6 height 11
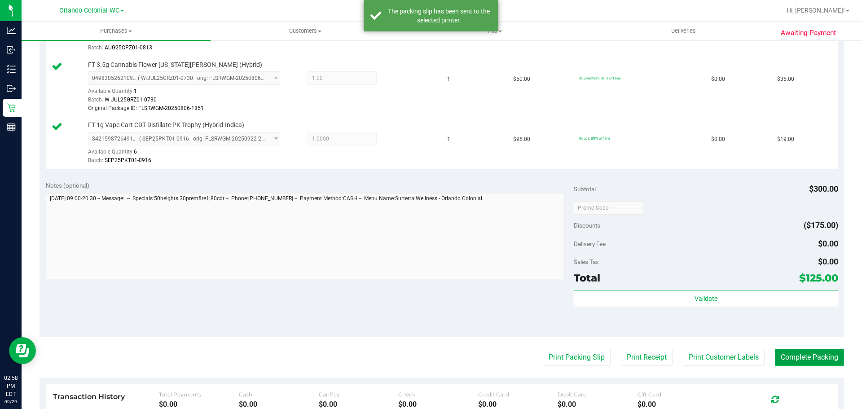
drag, startPoint x: 783, startPoint y: 355, endPoint x: 787, endPoint y: 354, distance: 4.5
click at [783, 355] on button "Complete Packing" at bounding box center [809, 357] width 69 height 17
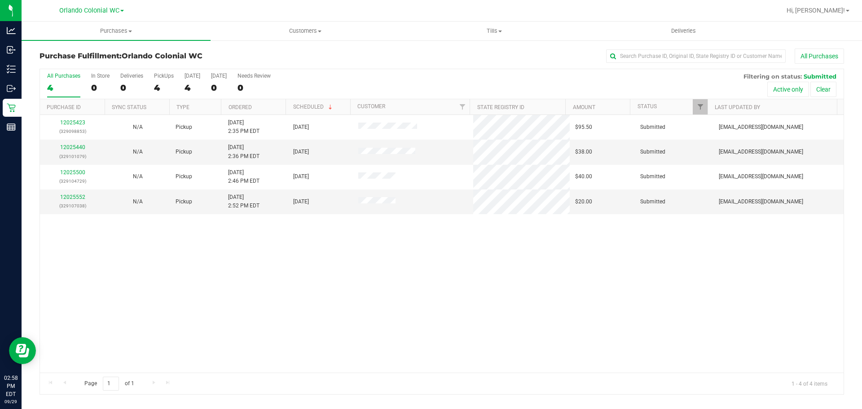
click at [75, 126] on div "12025423 (329098853)" at bounding box center [72, 126] width 54 height 17
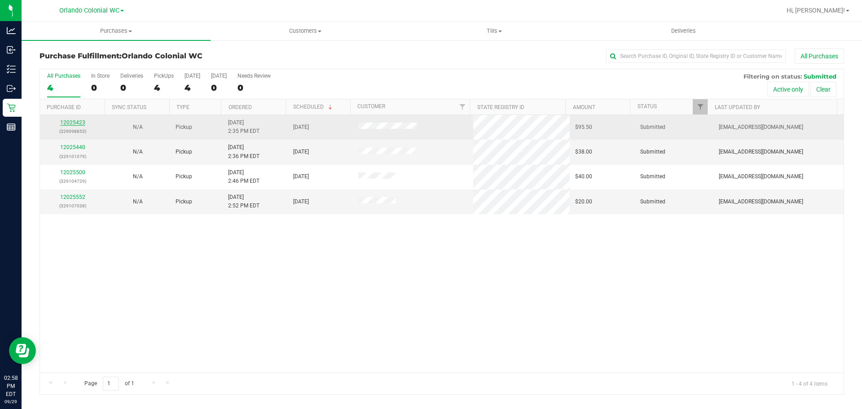
click at [80, 125] on link "12025423" at bounding box center [72, 122] width 25 height 6
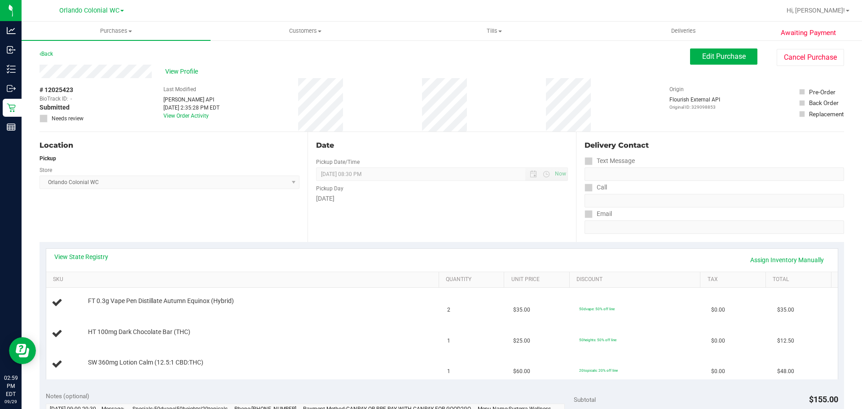
click at [472, 219] on div "Date Pickup Date/Time 09/29/2025 Now 09/29/2025 08:30 PM Now Pickup Day Monday" at bounding box center [441, 187] width 268 height 110
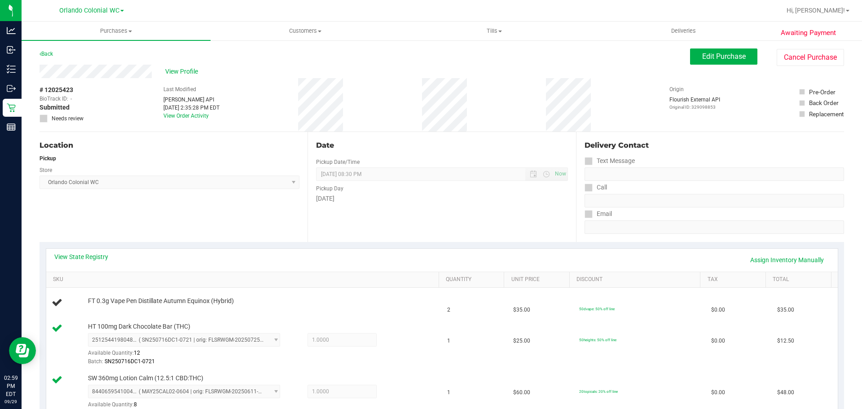
click at [484, 222] on div "Date Pickup Date/Time 09/29/2025 Now 09/29/2025 08:30 PM Now Pickup Day Monday" at bounding box center [441, 187] width 268 height 110
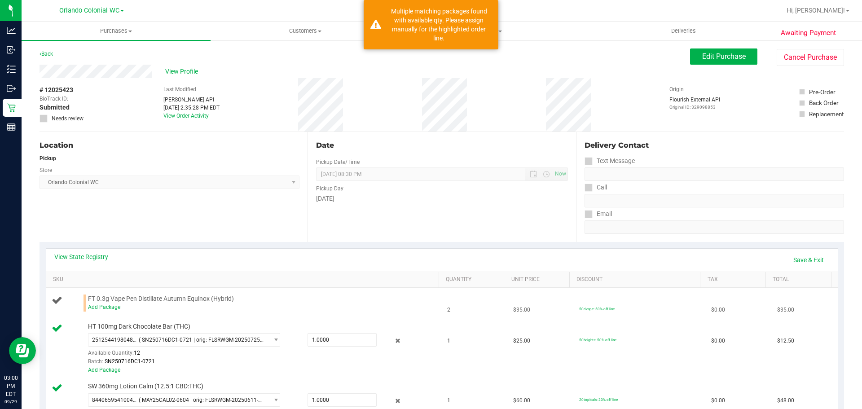
click at [105, 309] on link "Add Package" at bounding box center [104, 307] width 32 height 6
click at [201, 303] on span "Select Package" at bounding box center [178, 309] width 180 height 13
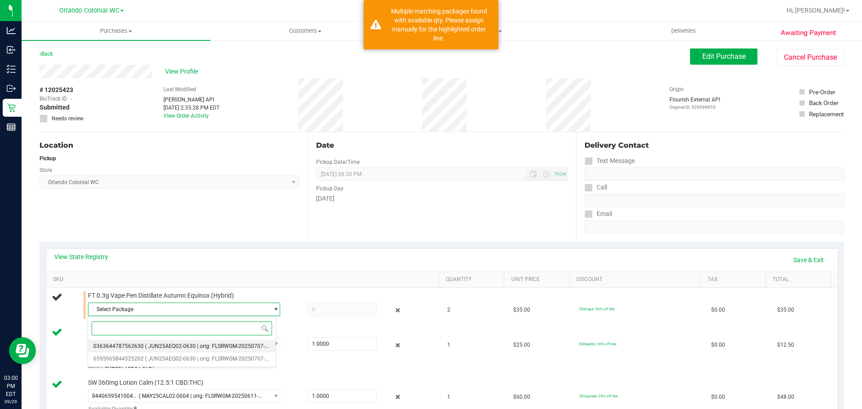
click at [211, 349] on span "( JUN25AEQ02-0630 | orig: FLSRWGM-20250707-2016 )" at bounding box center [213, 346] width 136 height 6
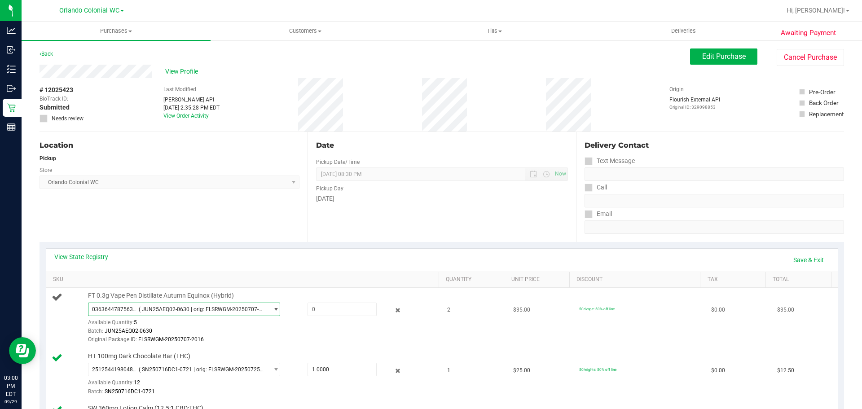
click at [211, 312] on span "( JUN25AEQ02-0630 | orig: FLSRWGM-20250707-2016 )" at bounding box center [202, 309] width 126 height 6
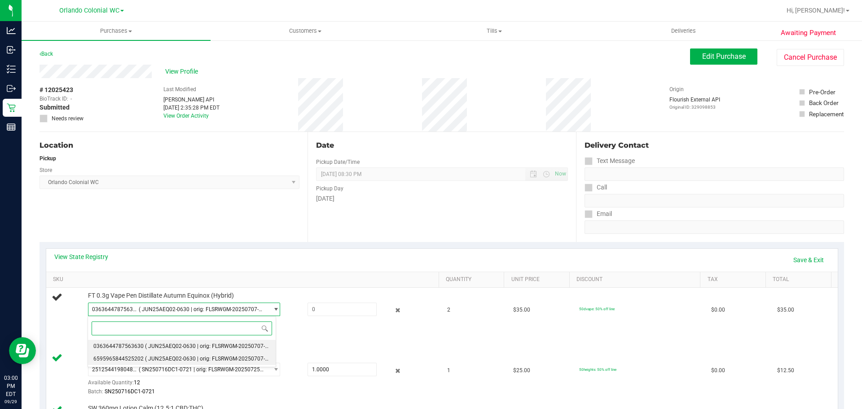
click at [211, 355] on li "6595965844525202 ( JUN25AEQ02-0630 | orig: FLSRWGM-20250707-2013 )" at bounding box center [182, 358] width 188 height 13
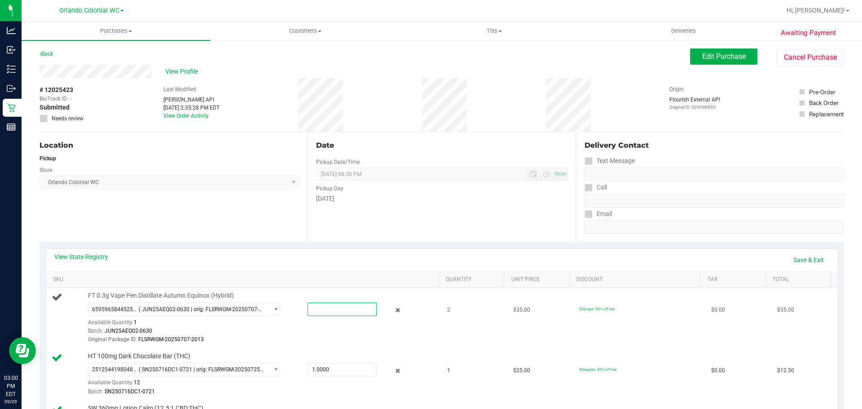
click at [336, 303] on span at bounding box center [341, 309] width 69 height 13
type input "1"
type input "1.0000"
click at [339, 235] on div "Date Pickup Date/Time 09/29/2025 Now 09/29/2025 08:30 PM Now Pickup Day Monday" at bounding box center [441, 187] width 268 height 110
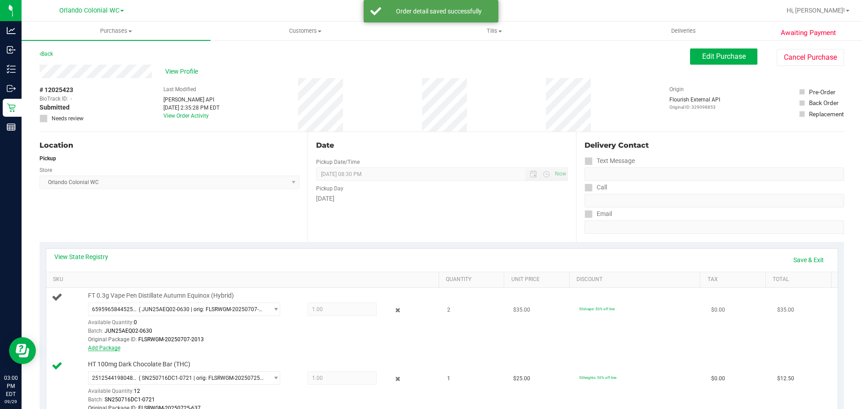
click at [110, 348] on link "Add Package" at bounding box center [104, 348] width 32 height 6
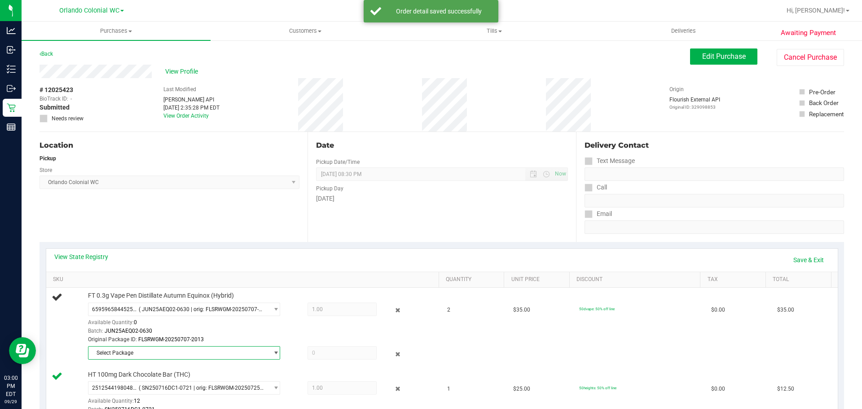
click at [187, 352] on span "Select Package" at bounding box center [178, 352] width 180 height 13
click at [217, 389] on span "( JUN25AEQ02-0630 | orig: FLSRWGM-20250707-2016 )" at bounding box center [213, 390] width 136 height 6
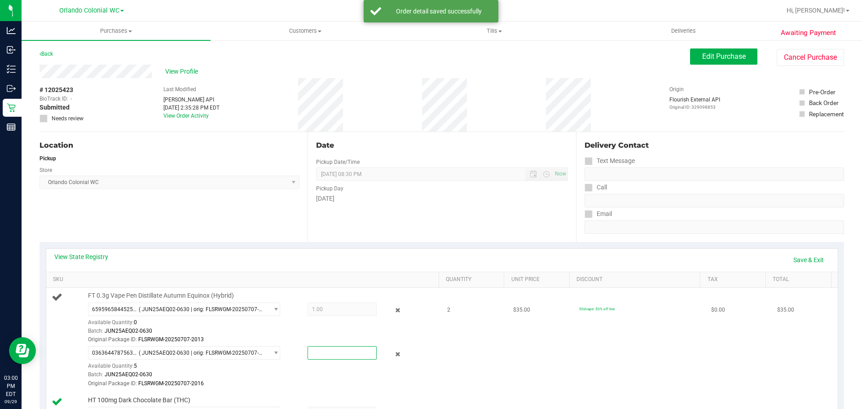
click at [316, 356] on span at bounding box center [341, 352] width 69 height 13
type input "1"
type input "1.0000"
click at [336, 333] on div "Batch: JUN25AEQ02-0630" at bounding box center [261, 331] width 346 height 9
click at [798, 259] on link "Save & Exit" at bounding box center [808, 259] width 42 height 15
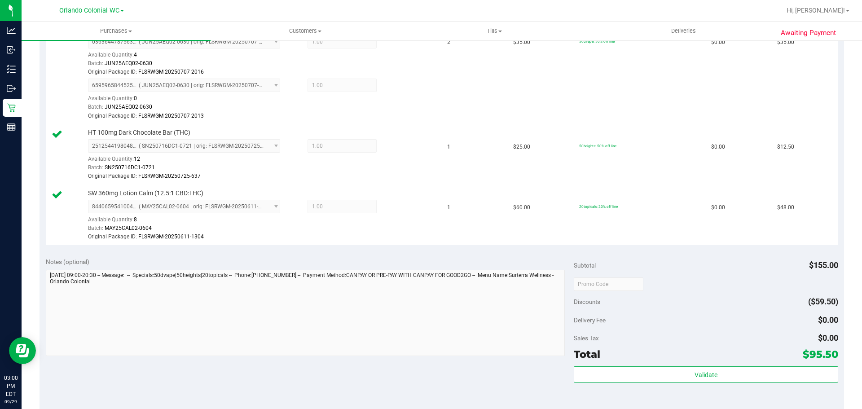
scroll to position [494, 0]
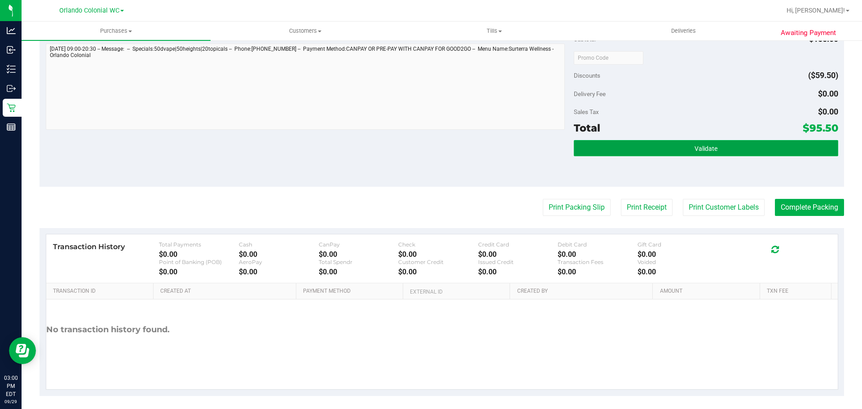
click at [636, 147] on button "Validate" at bounding box center [706, 148] width 264 height 16
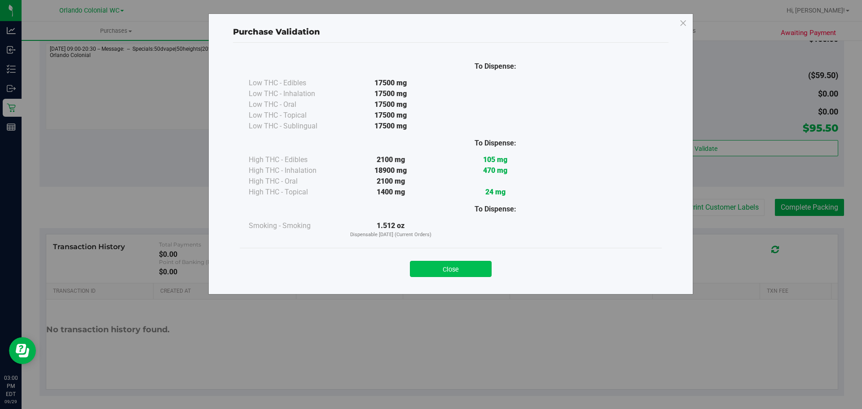
click at [460, 274] on button "Close" at bounding box center [451, 269] width 82 height 16
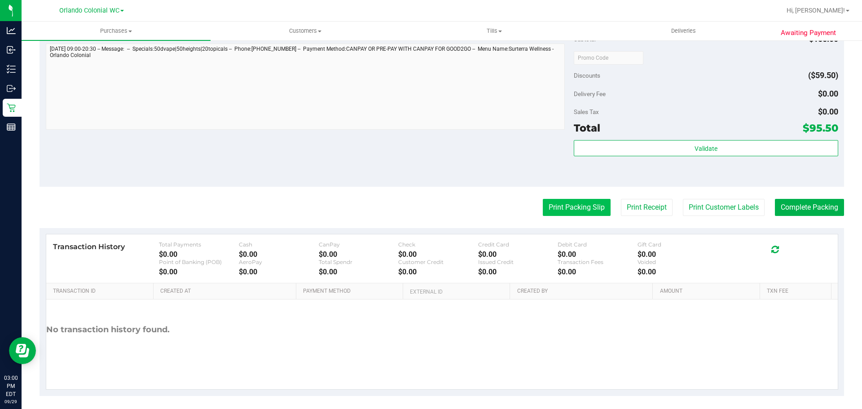
click at [558, 204] on button "Print Packing Slip" at bounding box center [577, 207] width 68 height 17
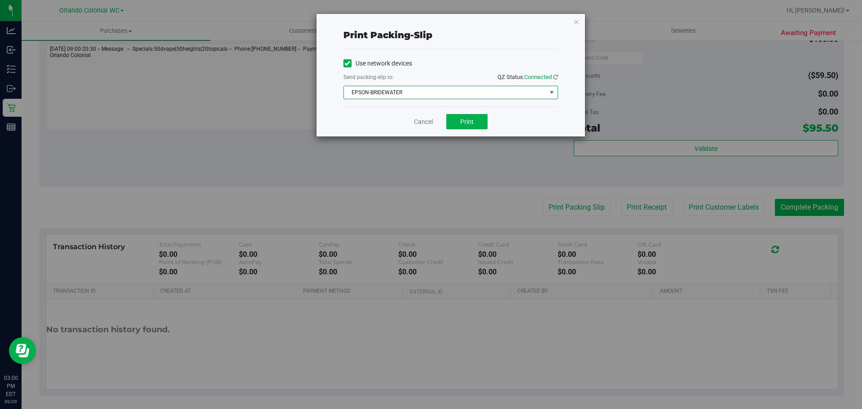
click at [448, 92] on span "EPSON-BRIDEWATER" at bounding box center [445, 92] width 202 height 13
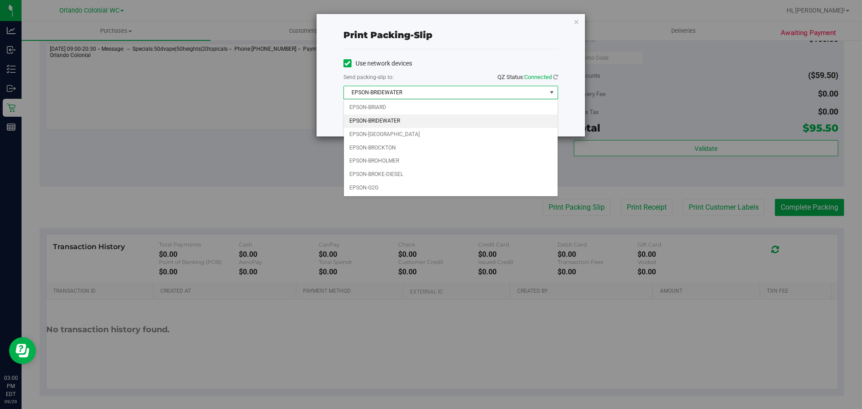
click at [412, 123] on li "EPSON-BRIDEWATER" at bounding box center [451, 120] width 214 height 13
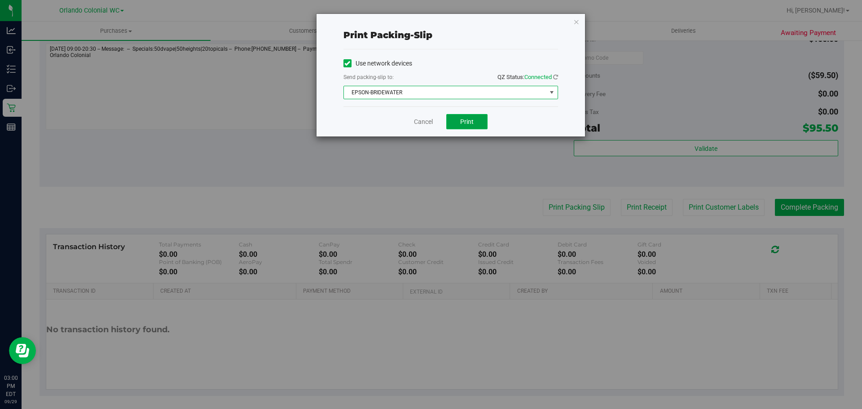
click at [463, 120] on span "Print" at bounding box center [466, 121] width 13 height 7
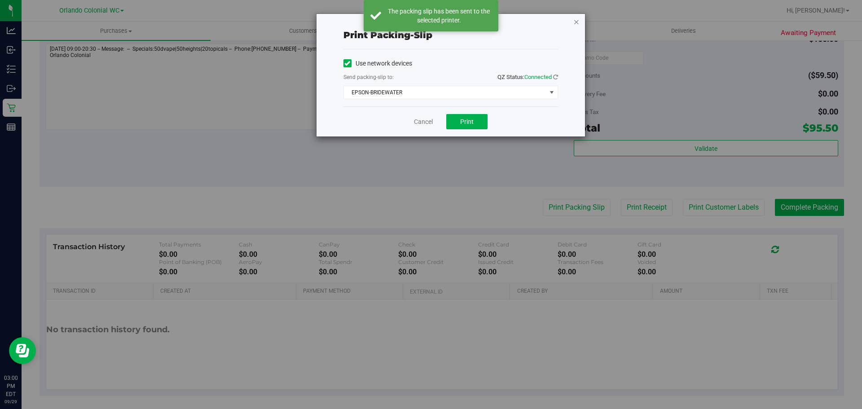
click at [573, 23] on icon "button" at bounding box center [576, 21] width 6 height 11
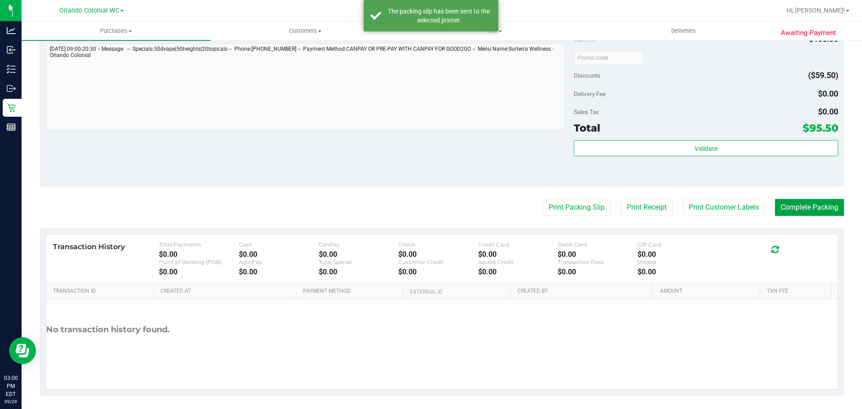
click at [791, 208] on button "Complete Packing" at bounding box center [809, 207] width 69 height 17
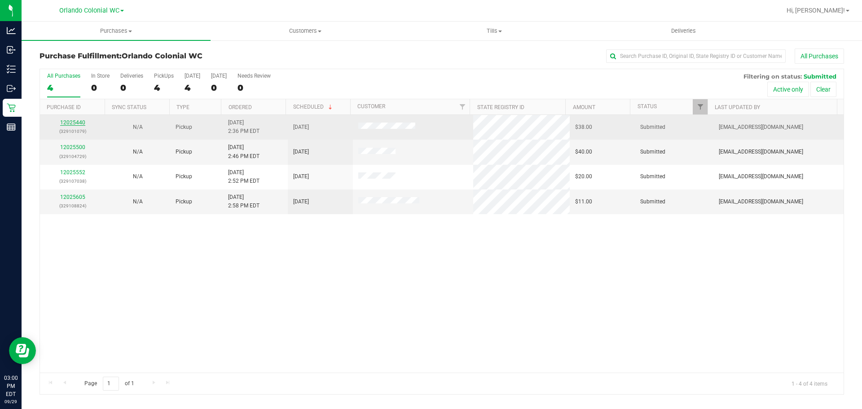
click at [63, 123] on link "12025440" at bounding box center [72, 122] width 25 height 6
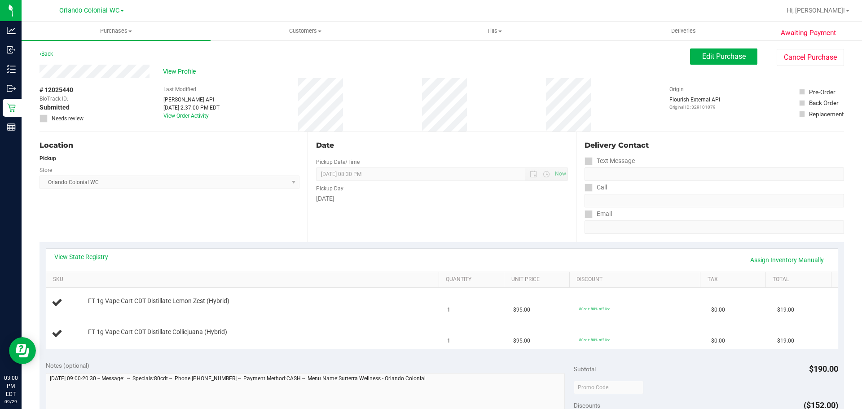
click at [83, 255] on link "View State Registry" at bounding box center [81, 256] width 54 height 9
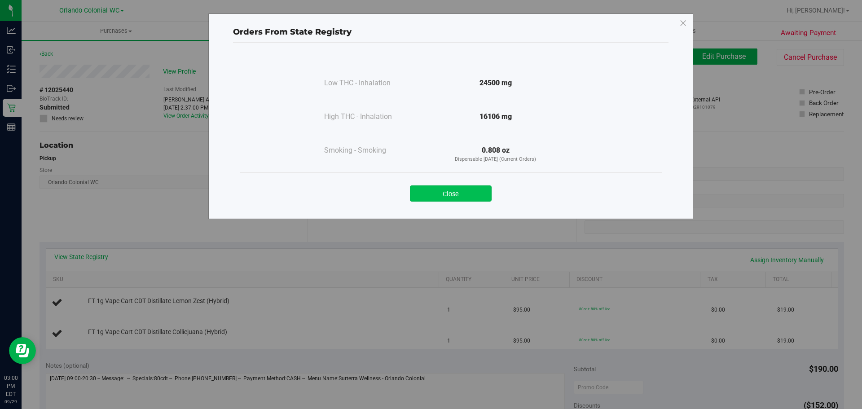
click at [444, 188] on button "Close" at bounding box center [451, 193] width 82 height 16
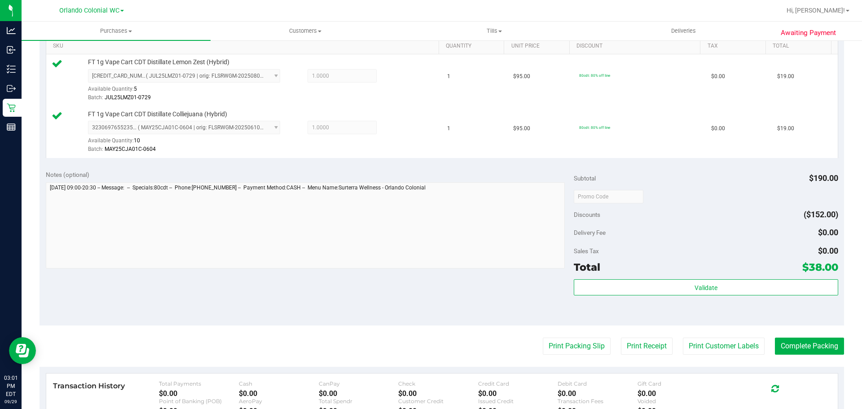
scroll to position [269, 0]
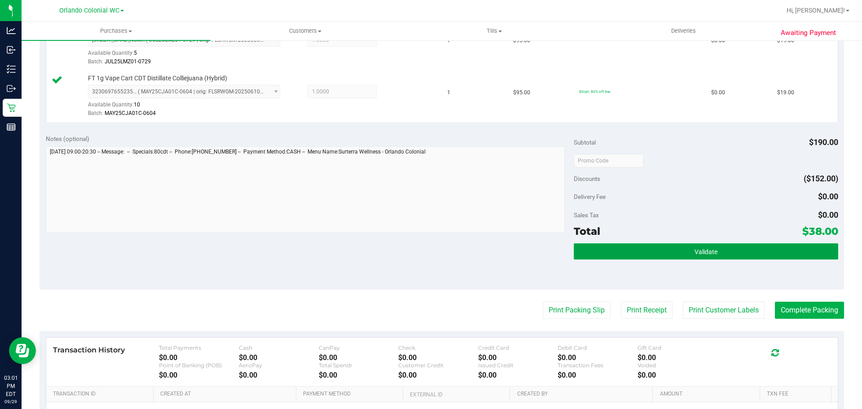
click at [765, 243] on button "Validate" at bounding box center [706, 251] width 264 height 16
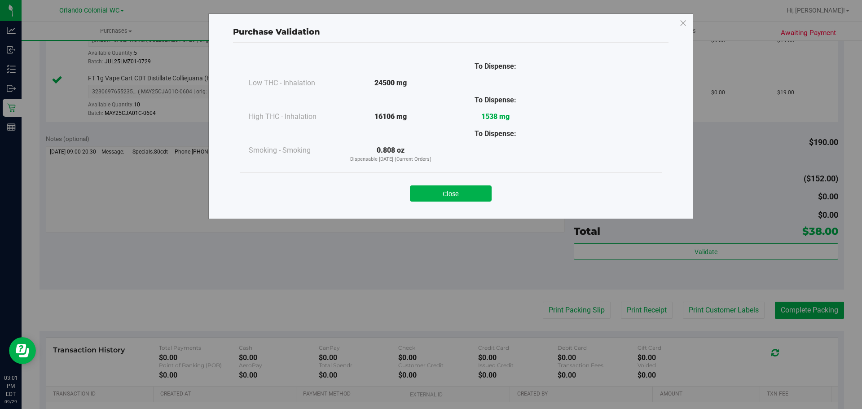
drag, startPoint x: 457, startPoint y: 197, endPoint x: 479, endPoint y: 198, distance: 21.6
click at [457, 196] on button "Close" at bounding box center [451, 193] width 82 height 16
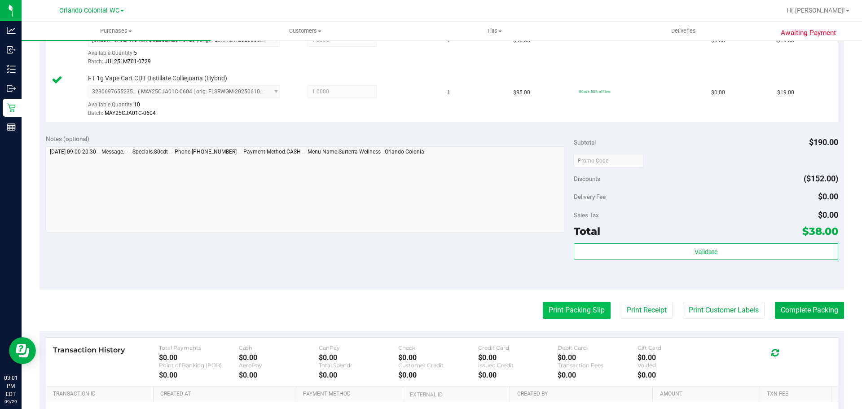
click at [576, 304] on button "Print Packing Slip" at bounding box center [577, 310] width 68 height 17
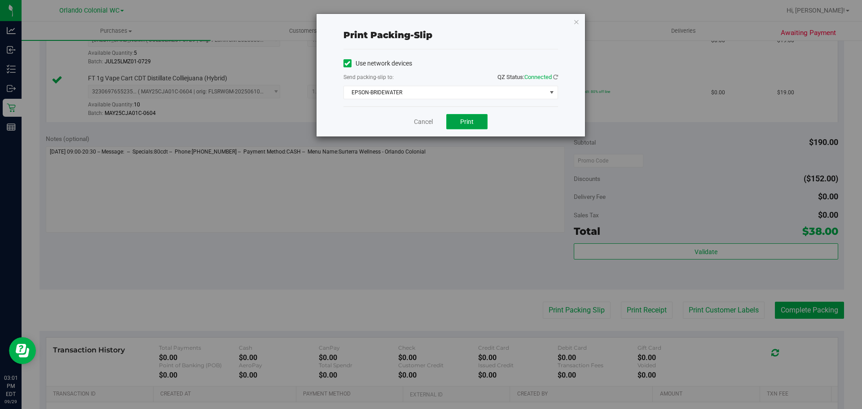
drag, startPoint x: 463, startPoint y: 123, endPoint x: 472, endPoint y: 113, distance: 14.0
click at [463, 124] on span "Print" at bounding box center [466, 121] width 13 height 7
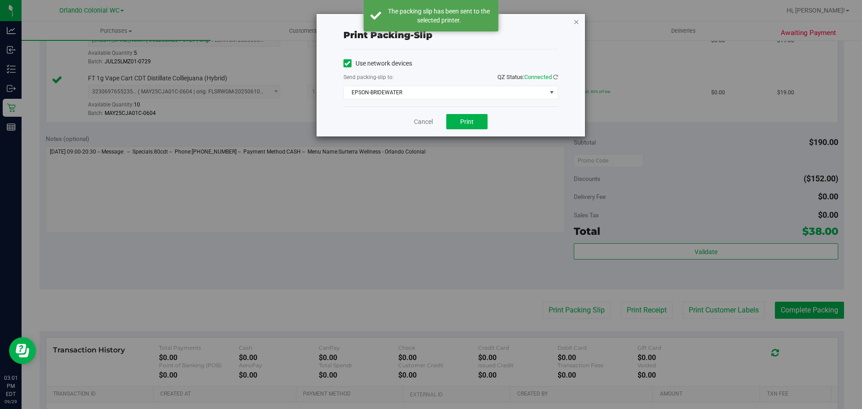
click at [576, 22] on icon "button" at bounding box center [576, 21] width 6 height 11
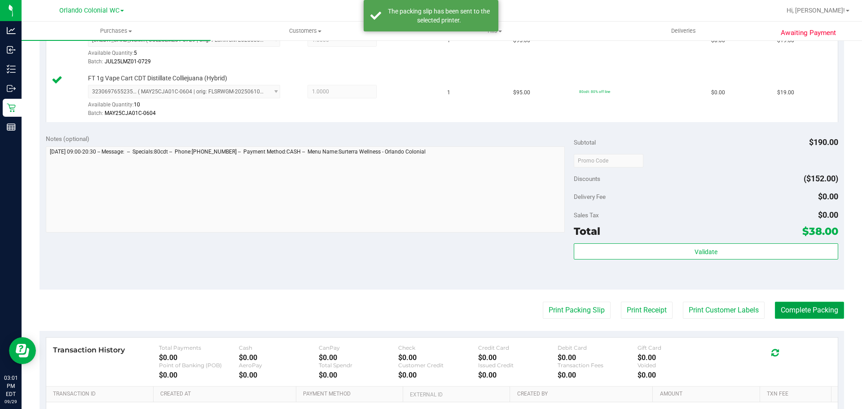
click at [788, 311] on button "Complete Packing" at bounding box center [809, 310] width 69 height 17
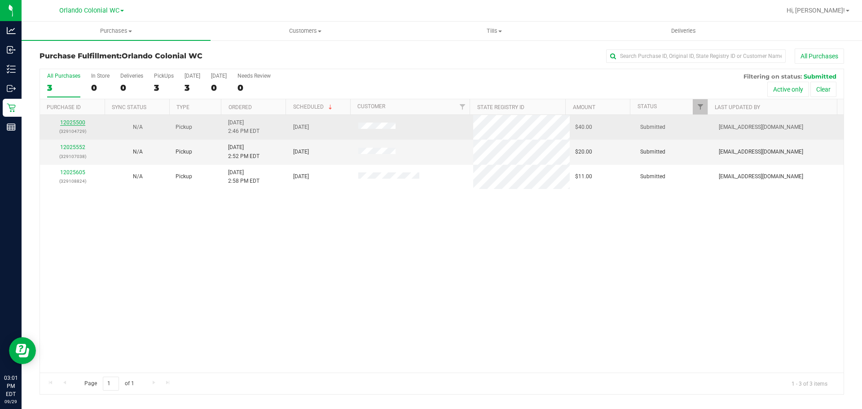
click at [76, 123] on link "12025500" at bounding box center [72, 122] width 25 height 6
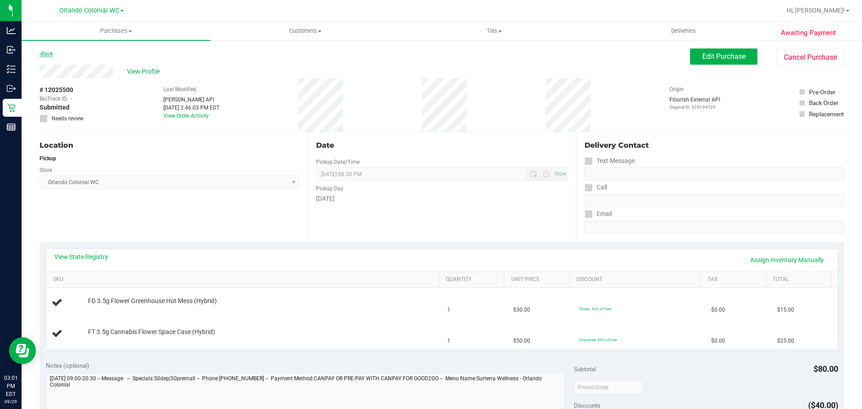
click at [53, 54] on link "Back" at bounding box center [45, 54] width 13 height 6
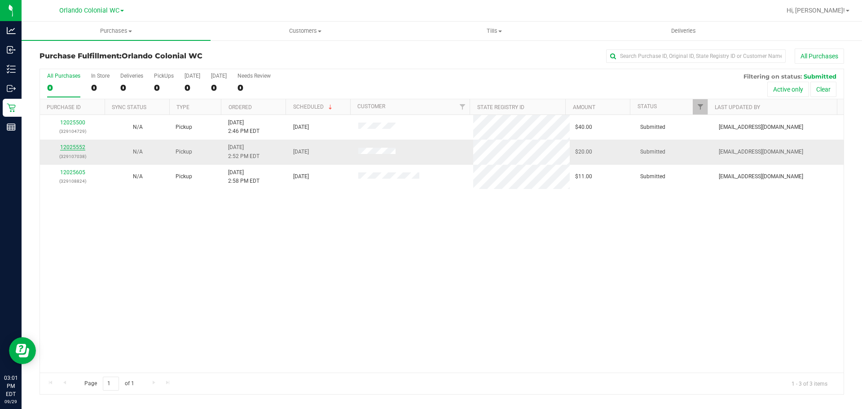
click at [69, 147] on link "12025552" at bounding box center [72, 147] width 25 height 6
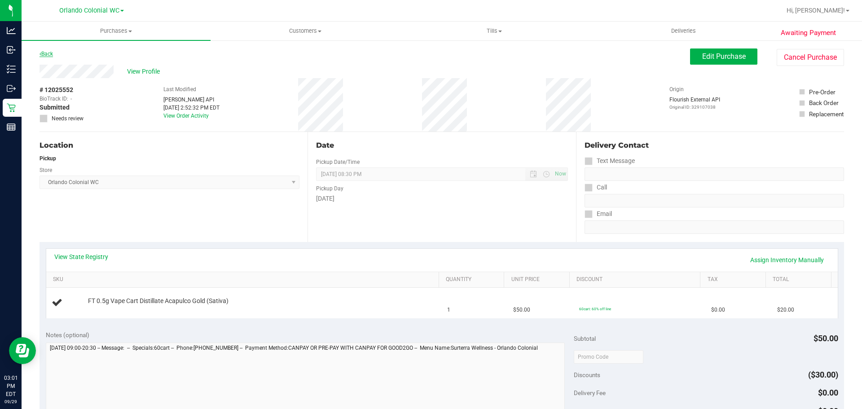
click at [48, 53] on link "Back" at bounding box center [45, 54] width 13 height 6
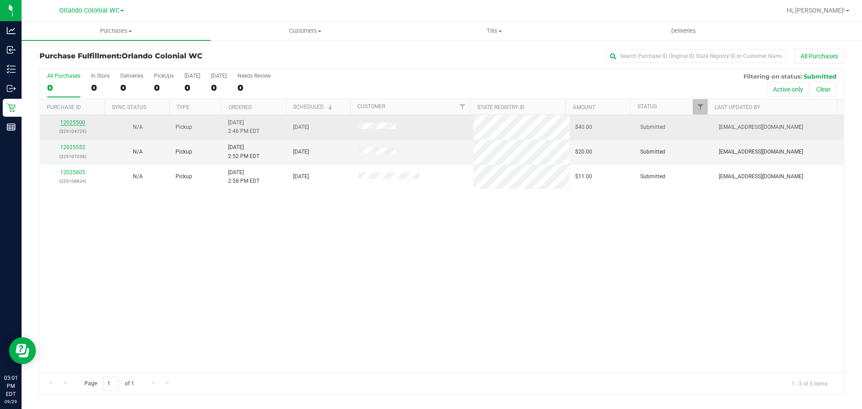
click at [71, 121] on link "12025500" at bounding box center [72, 122] width 25 height 6
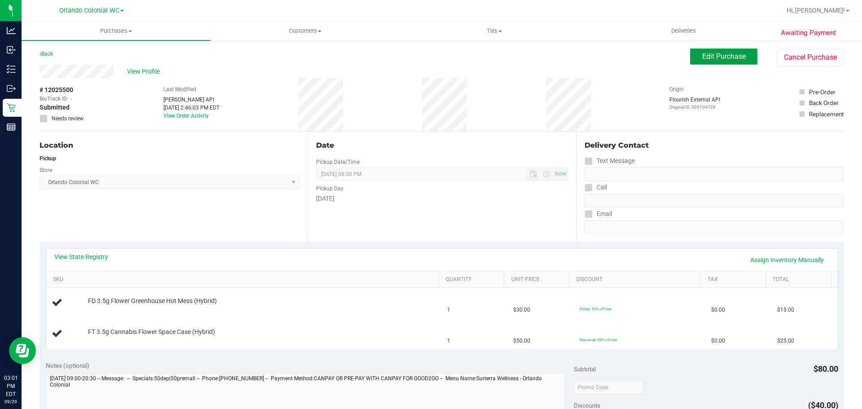
click at [711, 57] on span "Edit Purchase" at bounding box center [724, 56] width 44 height 9
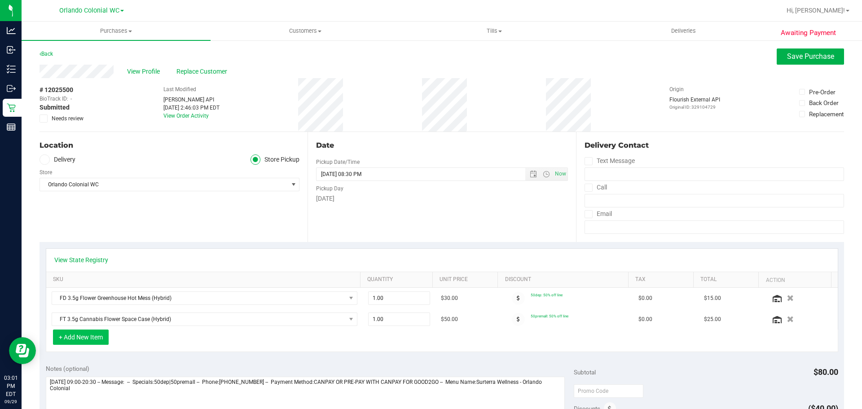
click at [92, 333] on button "+ Add New Item" at bounding box center [81, 336] width 56 height 15
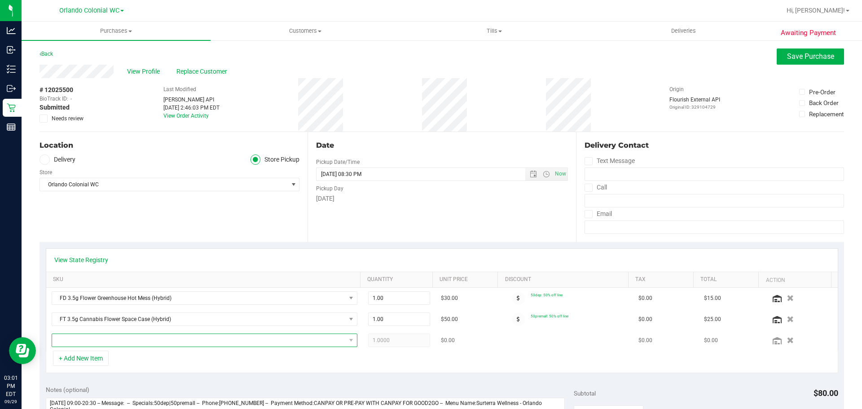
click at [121, 338] on span "NO DATA FOUND" at bounding box center [199, 340] width 294 height 13
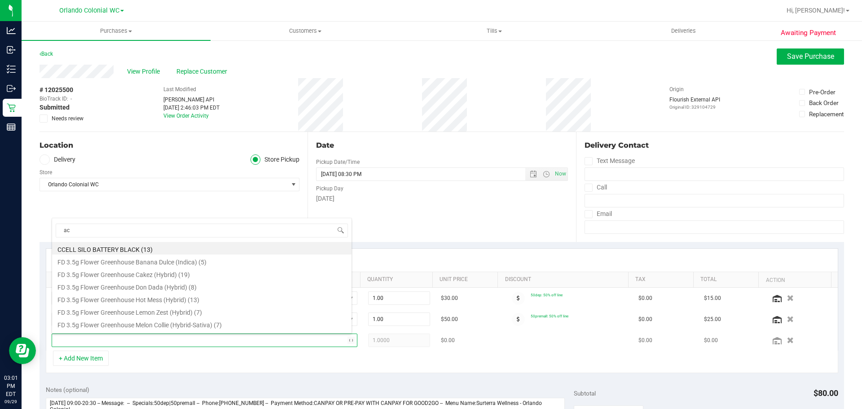
type input "aca"
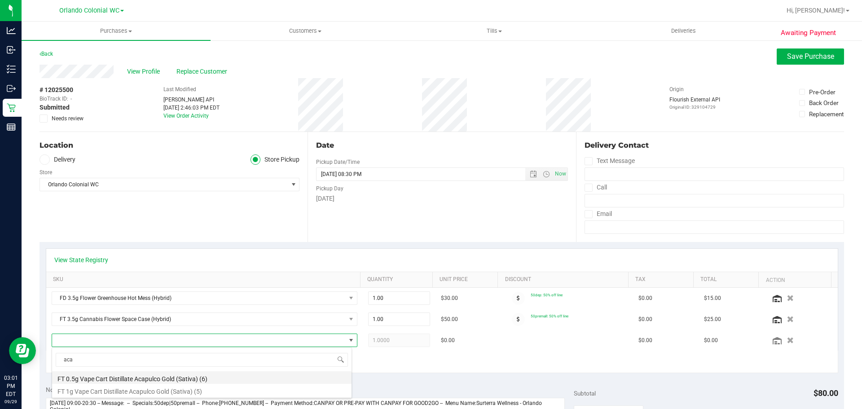
click at [187, 381] on li "FT 0.5g Vape Cart Distillate Acapulco Gold (Sativa) (6)" at bounding box center [201, 377] width 299 height 13
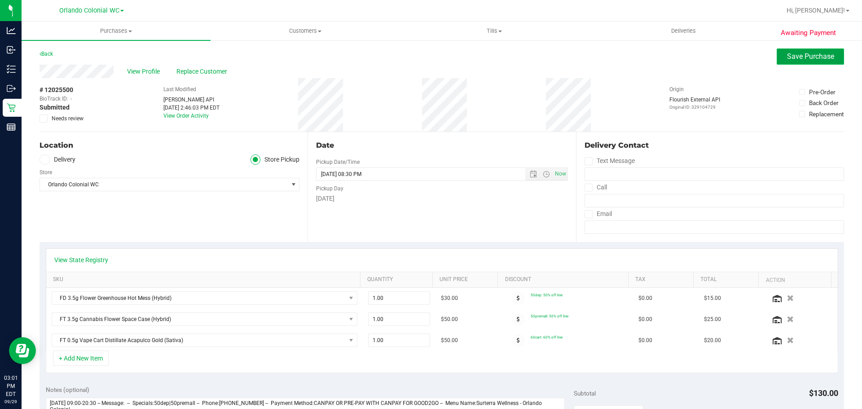
click at [792, 62] on button "Save Purchase" at bounding box center [809, 56] width 67 height 16
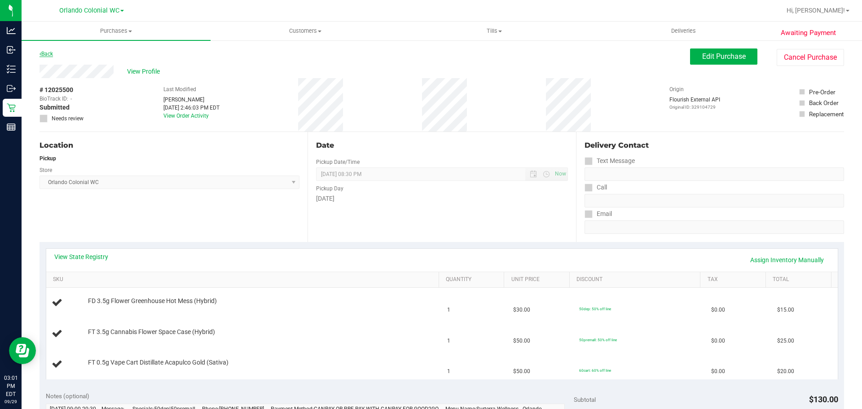
click at [48, 53] on link "Back" at bounding box center [45, 54] width 13 height 6
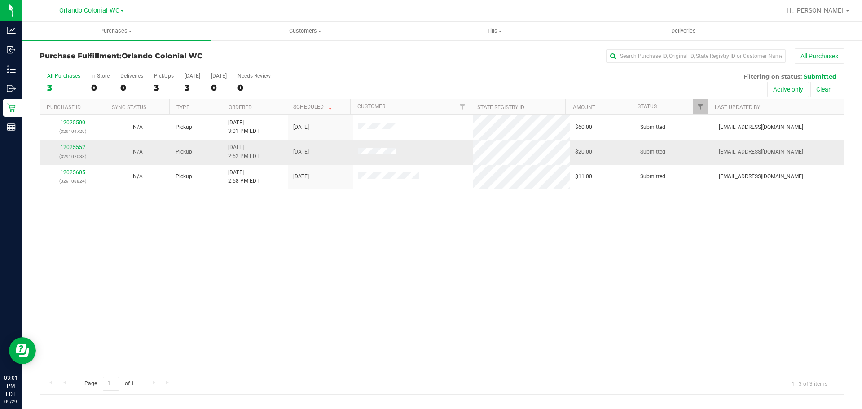
click at [70, 148] on link "12025552" at bounding box center [72, 147] width 25 height 6
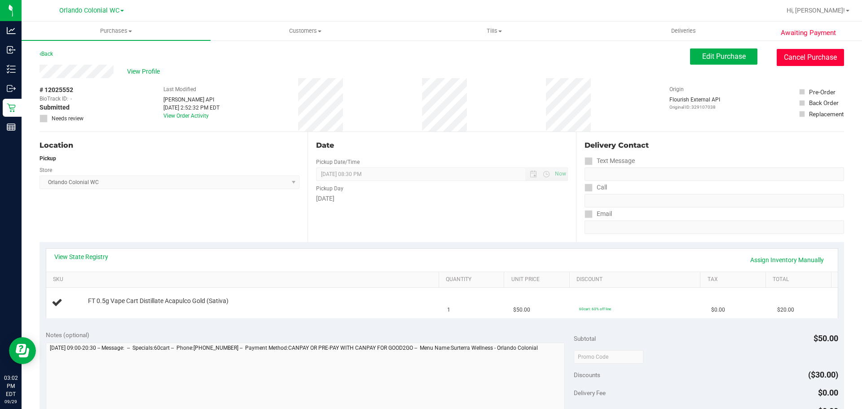
click at [808, 61] on button "Cancel Purchase" at bounding box center [809, 57] width 67 height 17
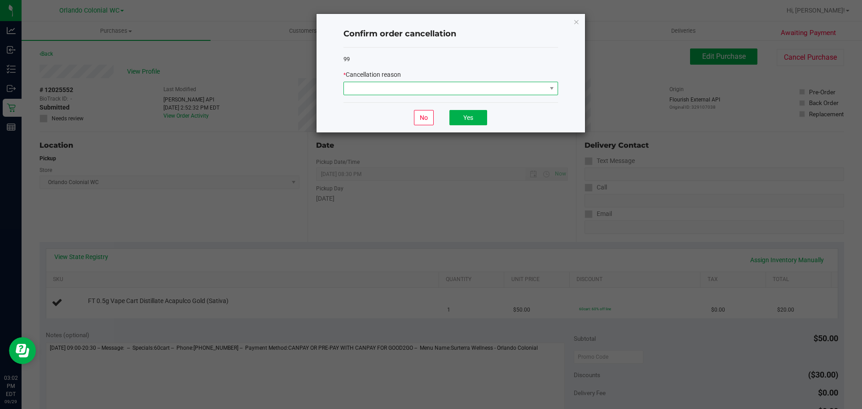
click at [418, 88] on span at bounding box center [445, 88] width 202 height 13
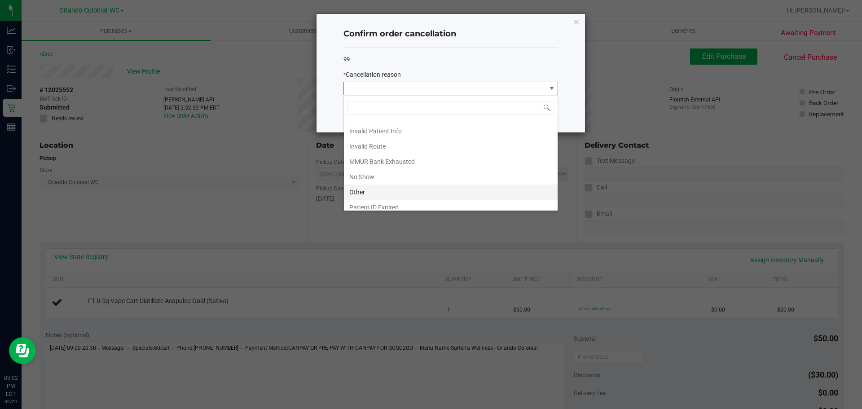
scroll to position [48, 0]
click at [400, 176] on li "Other" at bounding box center [451, 170] width 214 height 15
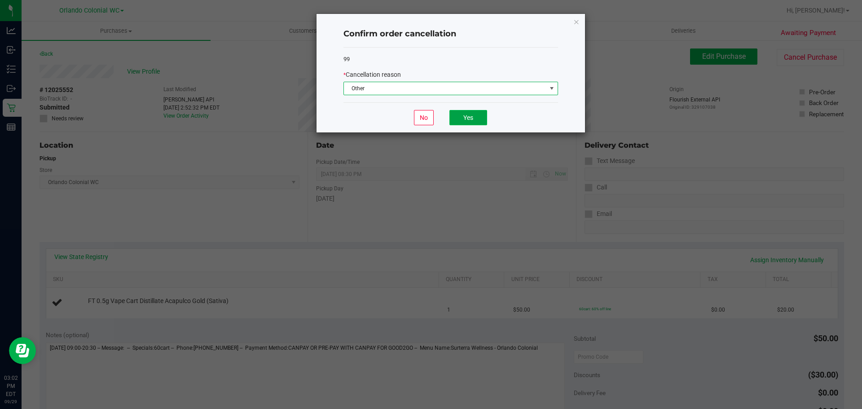
click at [473, 123] on button "Yes" at bounding box center [468, 117] width 38 height 15
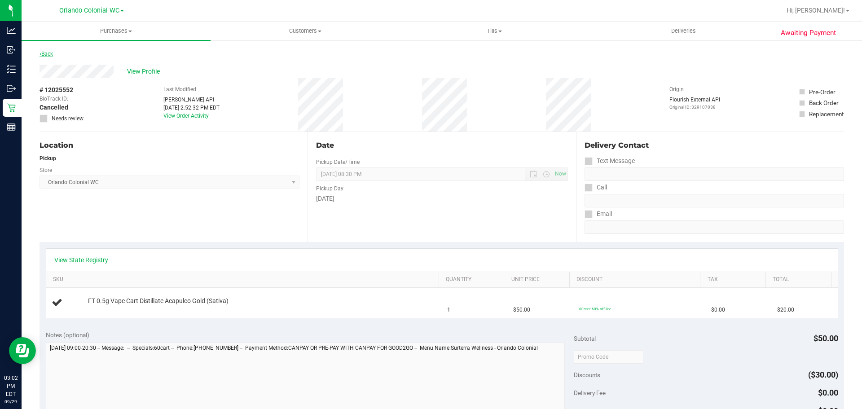
click at [40, 53] on icon at bounding box center [40, 53] width 2 height 5
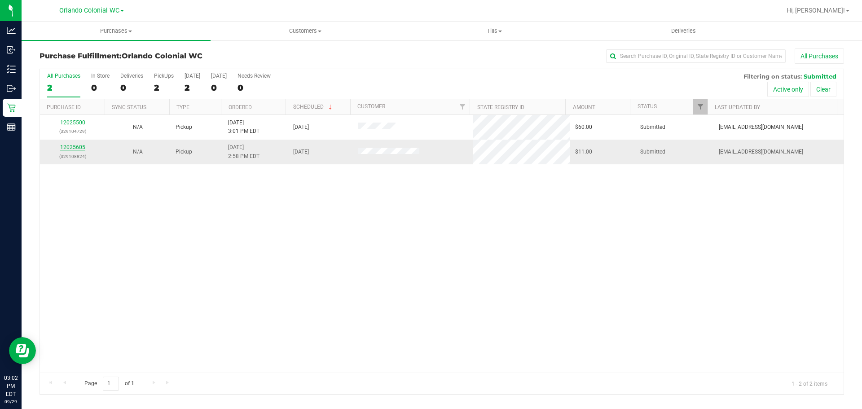
click at [75, 147] on link "12025605" at bounding box center [72, 147] width 25 height 6
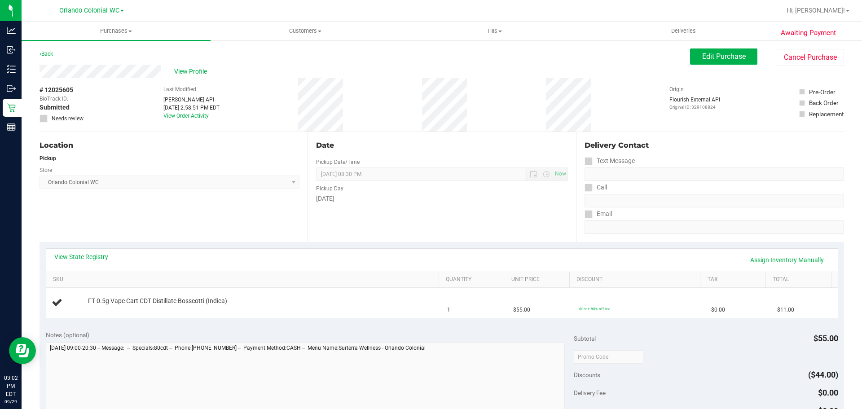
click at [417, 226] on div "Date Pickup Date/Time 09/29/2025 Now 09/29/2025 08:30 PM Now Pickup Day Monday" at bounding box center [441, 187] width 268 height 110
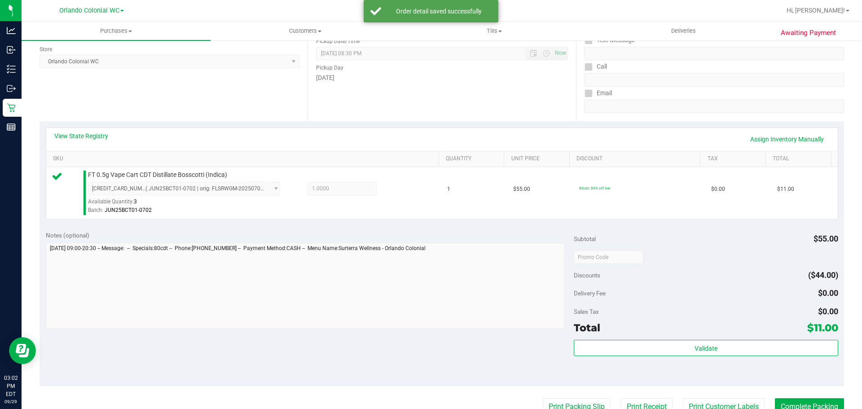
scroll to position [180, 0]
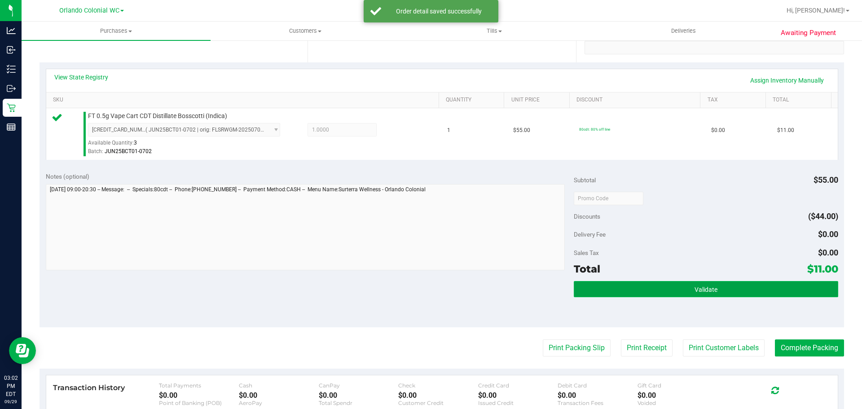
click at [686, 290] on button "Validate" at bounding box center [706, 289] width 264 height 16
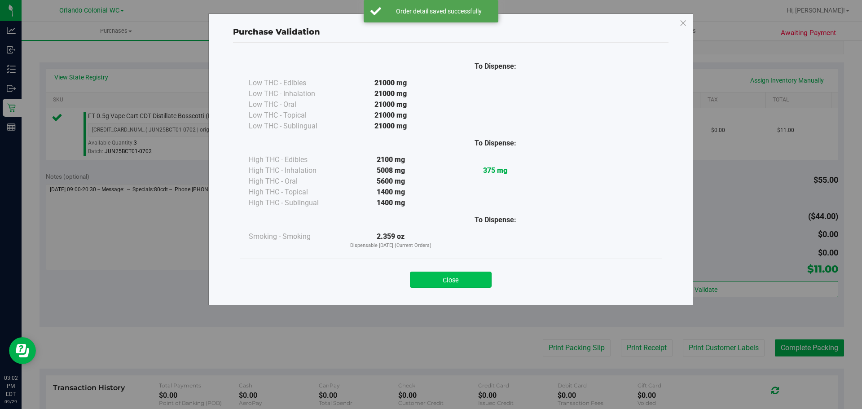
click at [464, 273] on button "Close" at bounding box center [451, 280] width 82 height 16
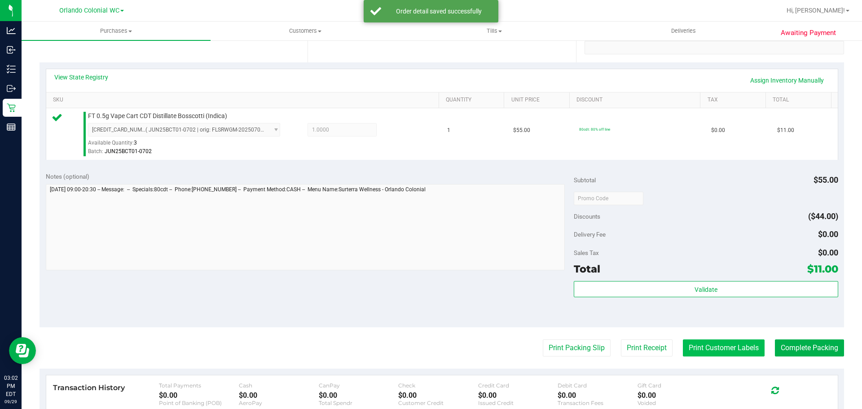
click at [730, 354] on button "Print Customer Labels" at bounding box center [724, 347] width 82 height 17
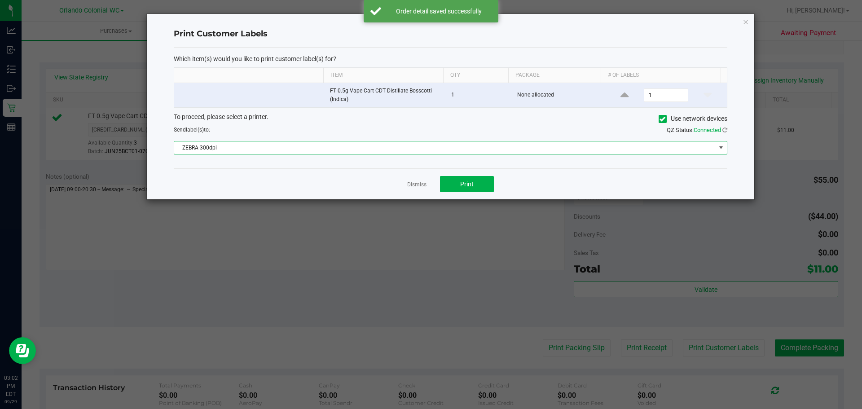
drag, startPoint x: 321, startPoint y: 154, endPoint x: 316, endPoint y: 155, distance: 5.5
click at [321, 155] on div "Which item(s) would you like to print customer label(s) for? Item Qty Package #…" at bounding box center [450, 108] width 553 height 121
click at [234, 154] on span "ZEBRA-300dpi" at bounding box center [450, 147] width 553 height 13
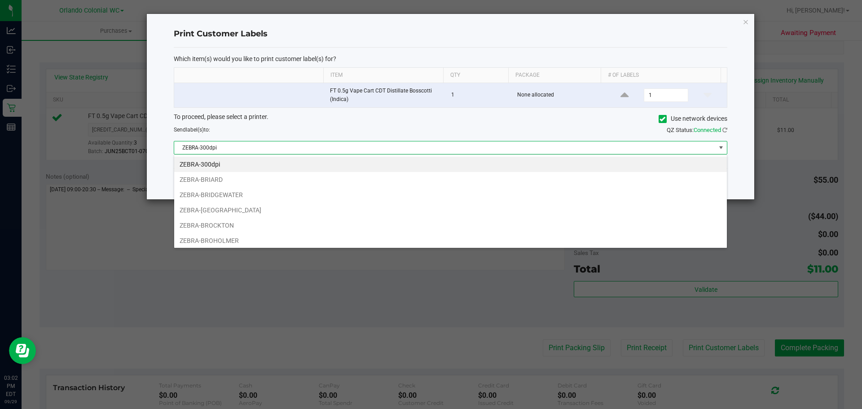
click at [237, 149] on span "ZEBRA-300dpi" at bounding box center [444, 147] width 541 height 13
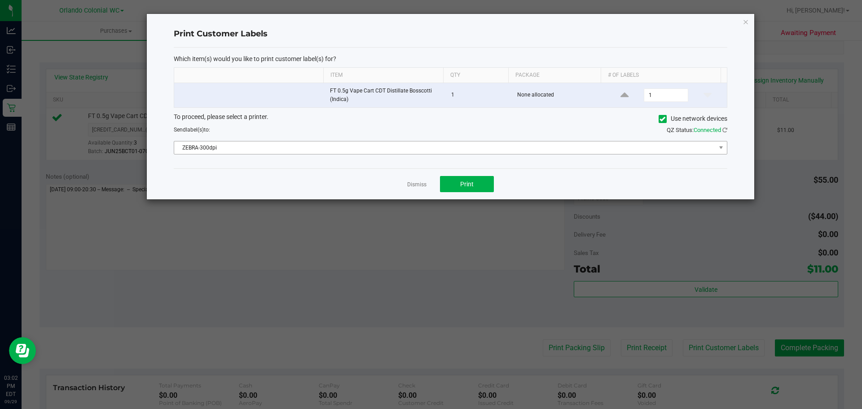
drag, startPoint x: 267, startPoint y: 159, endPoint x: 267, endPoint y: 153, distance: 6.3
click at [267, 154] on div "Which item(s) would you like to print customer label(s) for? Item Qty Package #…" at bounding box center [450, 108] width 553 height 121
click at [269, 149] on span "ZEBRA-300dpi" at bounding box center [444, 147] width 541 height 13
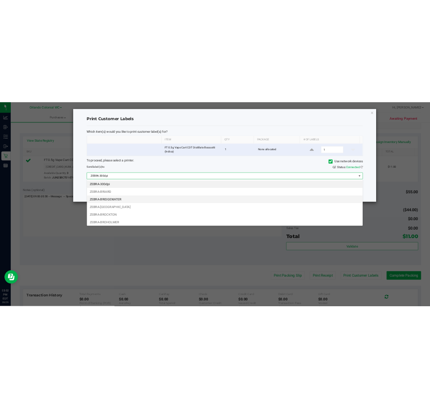
scroll to position [13, 553]
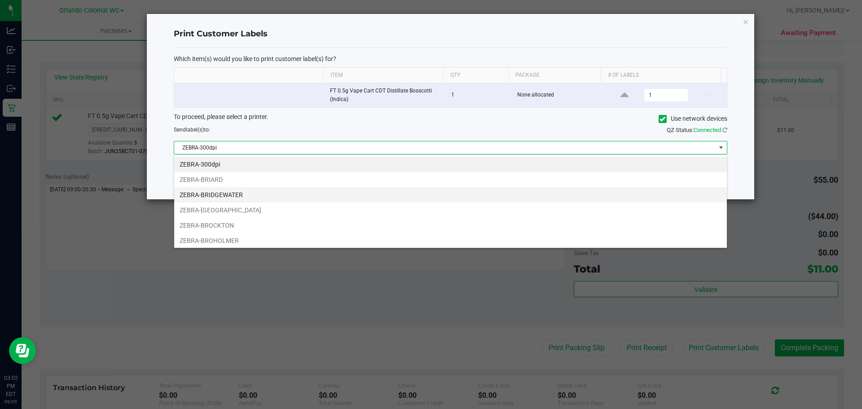
click at [241, 193] on li "ZEBRA-BRIDGEWATER" at bounding box center [450, 194] width 552 height 15
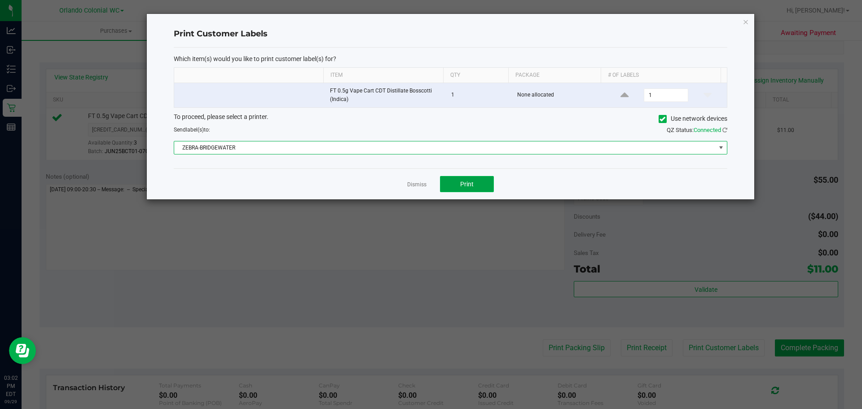
click at [464, 180] on span "Print" at bounding box center [466, 183] width 13 height 7
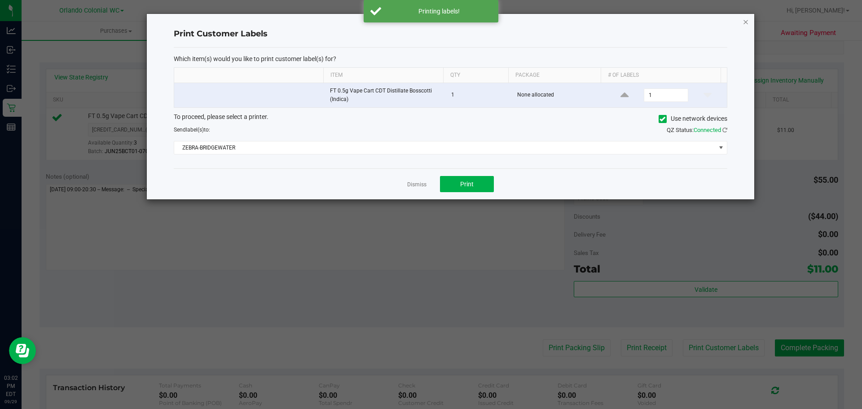
click at [746, 21] on icon "button" at bounding box center [745, 21] width 6 height 11
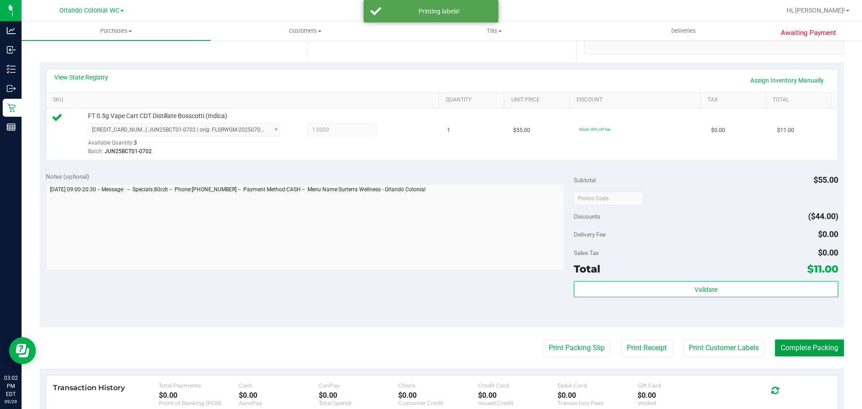
click at [829, 348] on button "Complete Packing" at bounding box center [809, 347] width 69 height 17
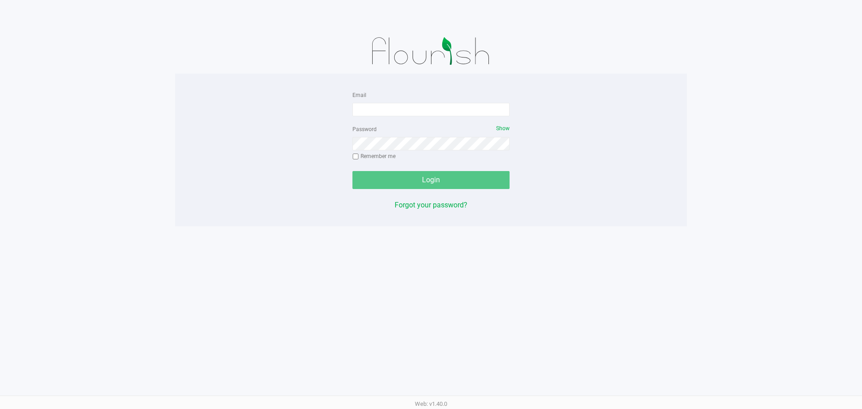
click at [388, 117] on form "Email Password Show Remember me Login" at bounding box center [430, 139] width 157 height 100
click at [408, 111] on input "Email" at bounding box center [430, 109] width 157 height 13
type input "[EMAIL_ADDRESS][DOMAIN_NAME]"
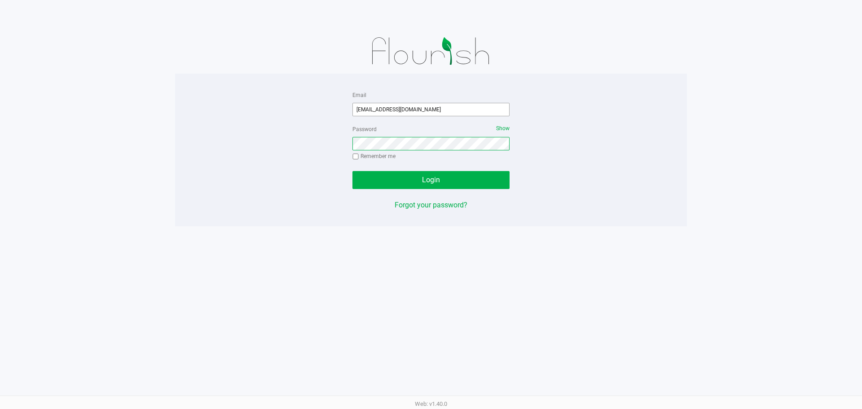
click at [352, 171] on button "Login" at bounding box center [430, 180] width 157 height 18
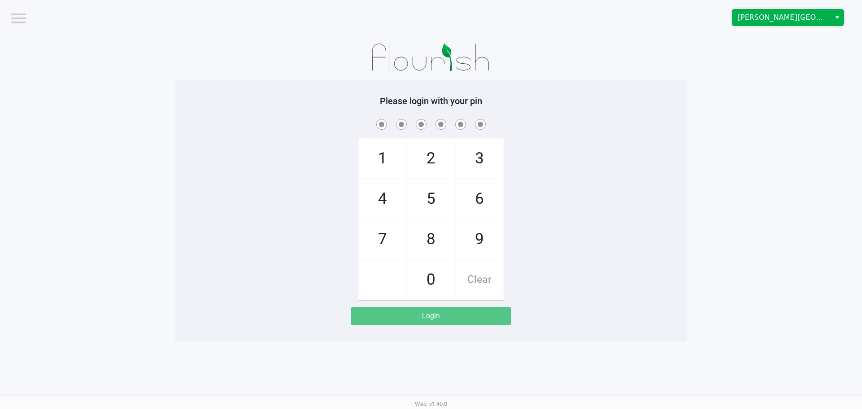
click at [823, 13] on span "[PERSON_NAME][GEOGRAPHIC_DATA]" at bounding box center [781, 17] width 88 height 11
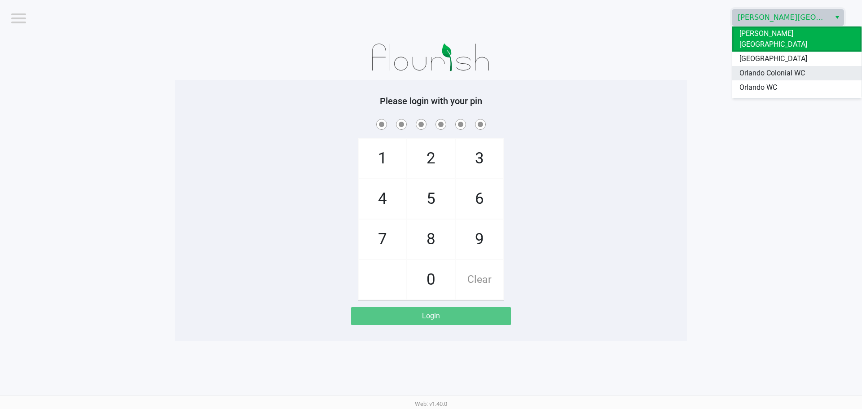
click at [792, 68] on span "Orlando Colonial WC" at bounding box center [772, 73] width 66 height 11
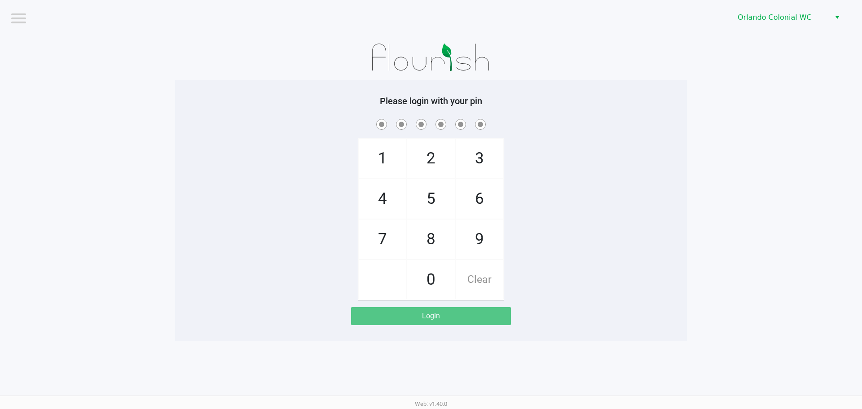
click at [788, 91] on app-pos-login-wrapper "Logout Orlando Colonial WC Please login with your pin 1 4 7 2 5 8 0 3 6 9 Clear…" at bounding box center [431, 170] width 862 height 341
checkbox input "true"
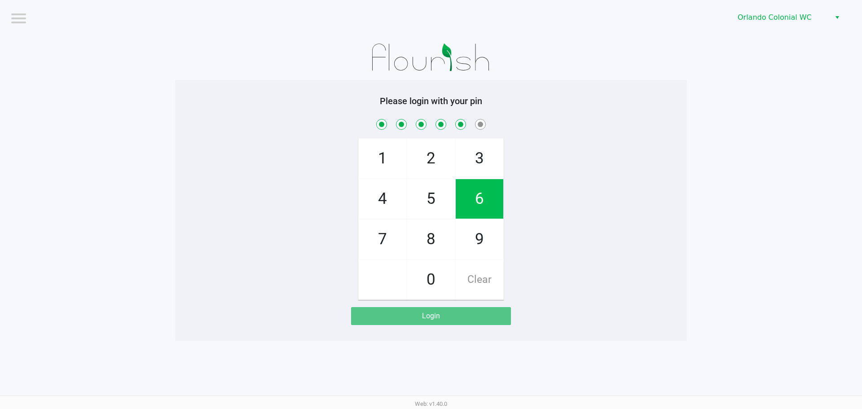
checkbox input "true"
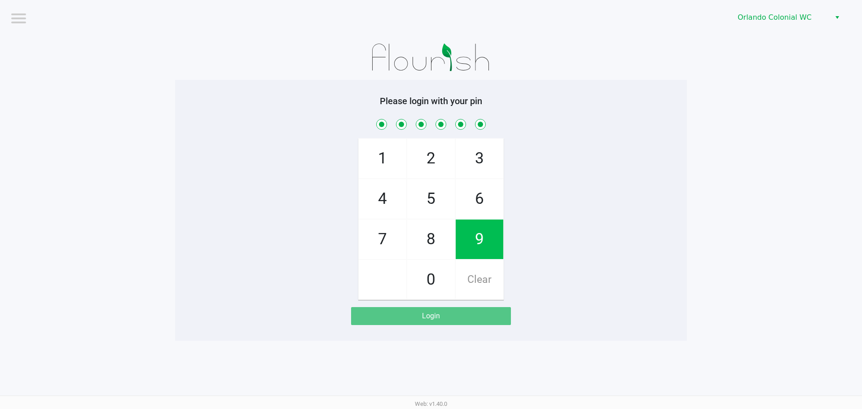
checkbox input "true"
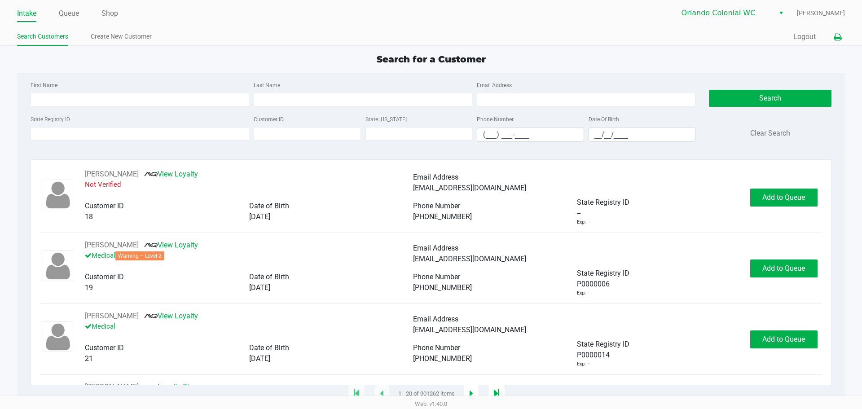
click at [837, 39] on icon at bounding box center [837, 37] width 8 height 6
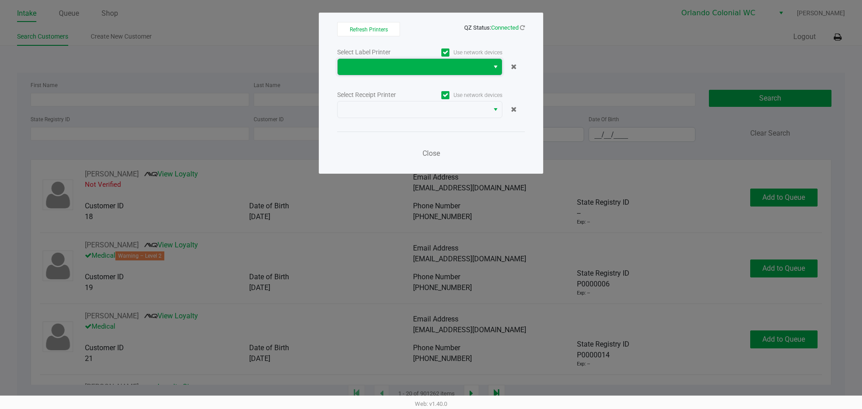
click at [378, 60] on span at bounding box center [413, 67] width 151 height 16
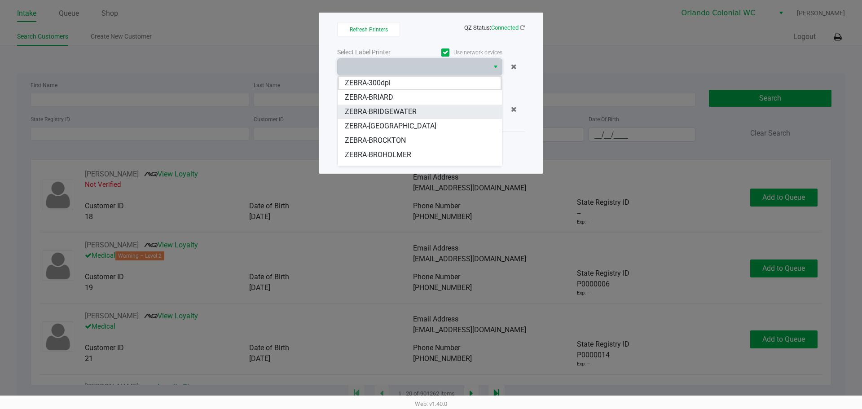
click at [396, 109] on span "ZEBRA-BRIDGEWATER" at bounding box center [381, 111] width 72 height 11
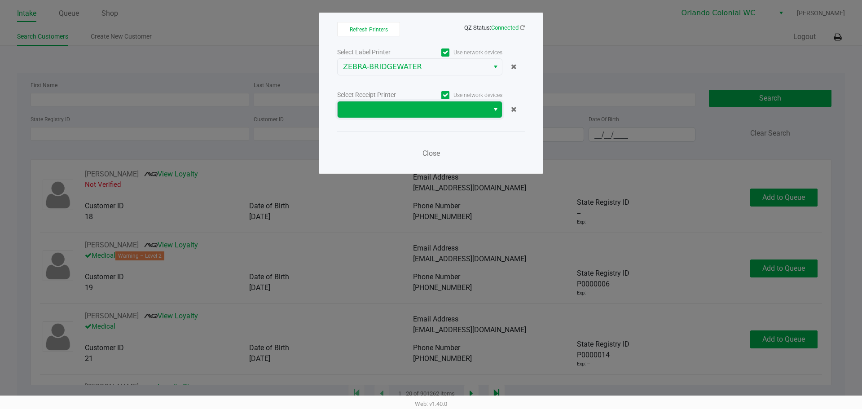
click at [397, 112] on span at bounding box center [413, 109] width 140 height 11
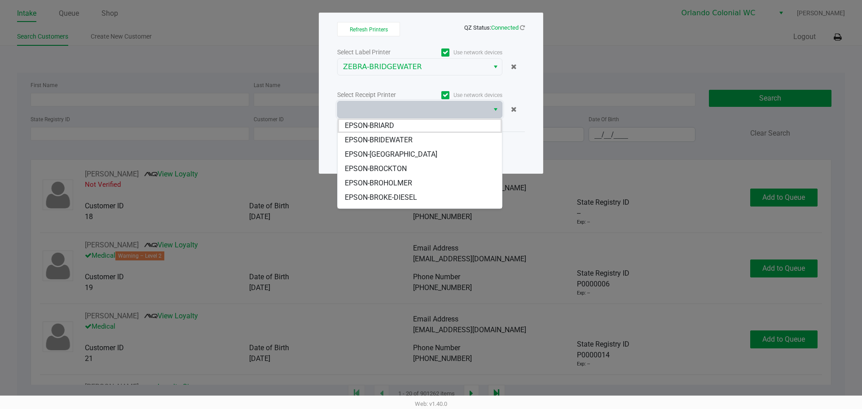
click at [407, 140] on span "EPSON-BRIDEWATER" at bounding box center [379, 140] width 68 height 11
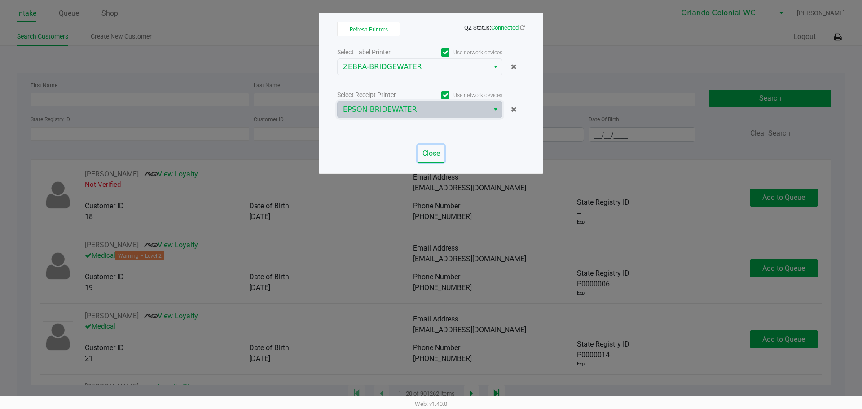
click at [423, 147] on button "Close" at bounding box center [430, 154] width 27 height 18
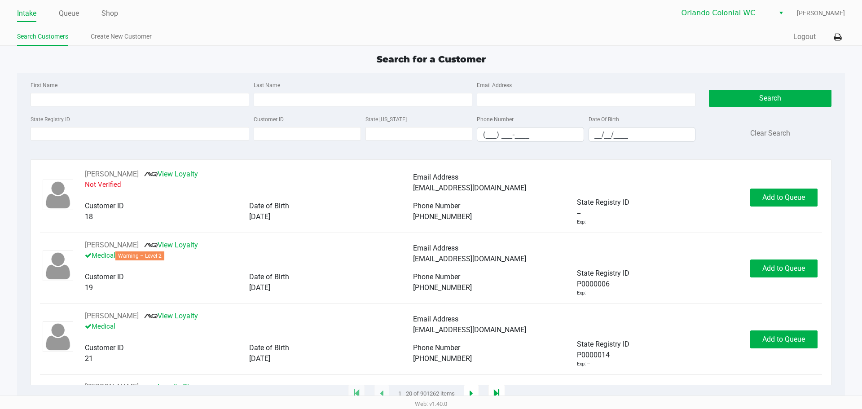
click at [627, 61] on div "Search for a Customer" at bounding box center [430, 59] width 841 height 13
click at [557, 54] on div "Search for a Customer" at bounding box center [430, 59] width 841 height 13
click at [110, 133] on input "State Registry ID" at bounding box center [140, 133] width 219 height 13
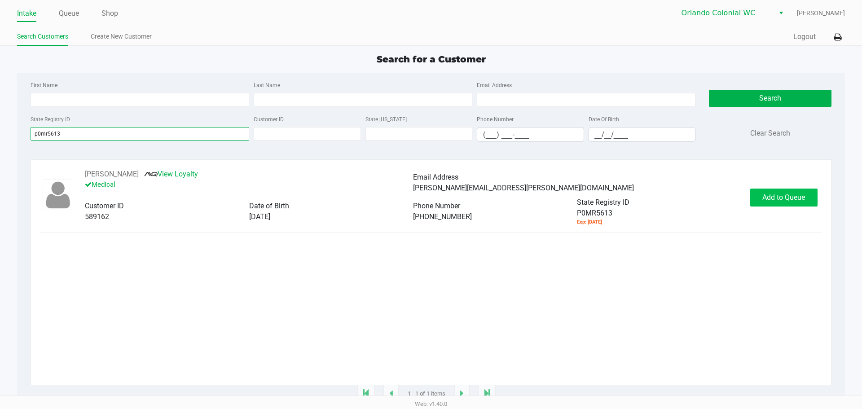
type input "p0mr5613"
click at [793, 201] on span "Add to Queue" at bounding box center [783, 197] width 43 height 9
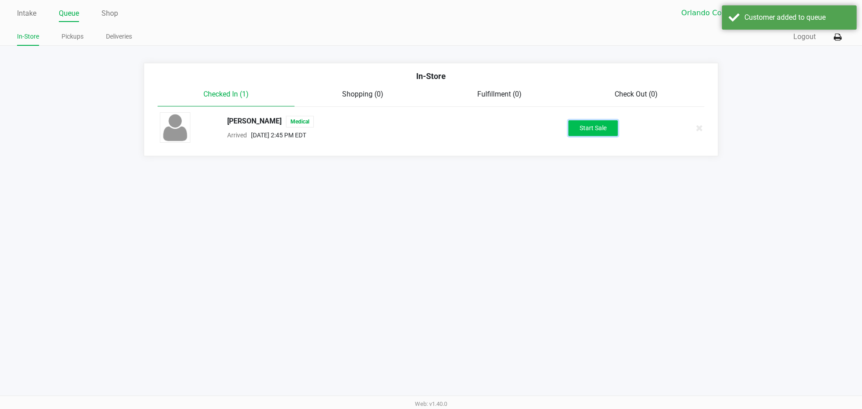
click at [592, 124] on button "Start Sale" at bounding box center [592, 128] width 49 height 16
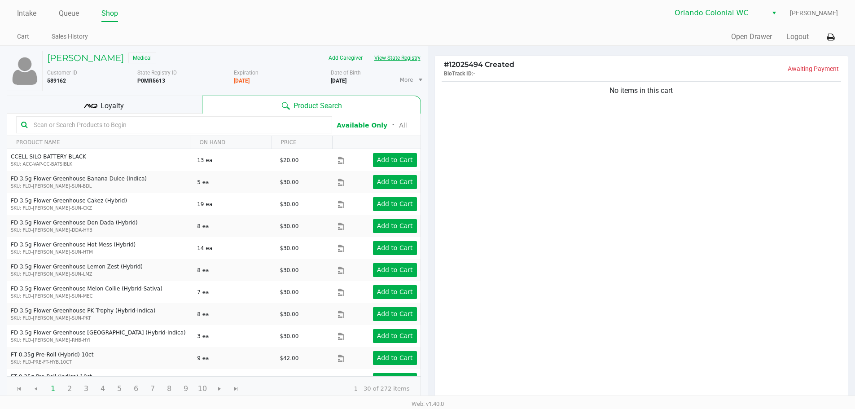
drag, startPoint x: 413, startPoint y: 66, endPoint x: 400, endPoint y: 56, distance: 16.6
click at [405, 61] on div "MELANIE LEXNER Medical Add Caregiver View State Registry Customer ID 589162 Sta…" at bounding box center [232, 71] width 378 height 40
click at [399, 55] on button "View State Registry" at bounding box center [394, 58] width 53 height 14
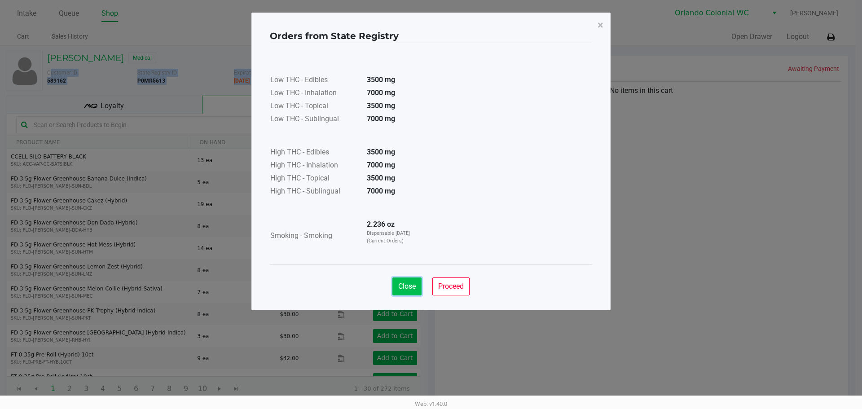
click at [407, 284] on span "Close" at bounding box center [407, 286] width 18 height 9
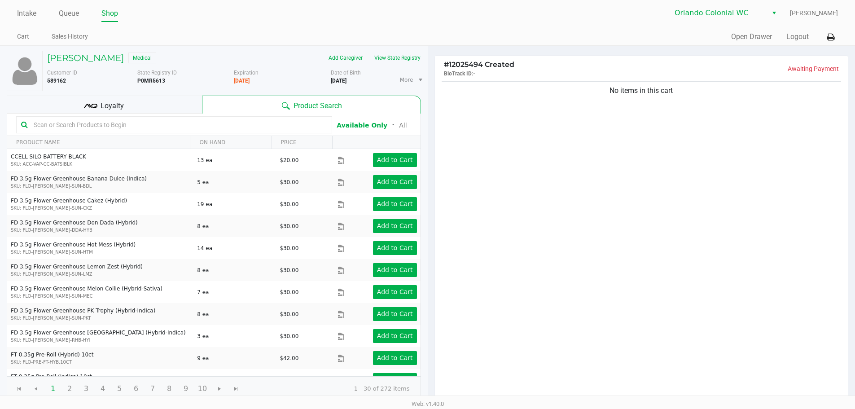
click at [592, 239] on div "Orders from State Registry × Low THC - Edibles 3500 mg Low THC - Inhalation 700…" at bounding box center [427, 139] width 359 height 298
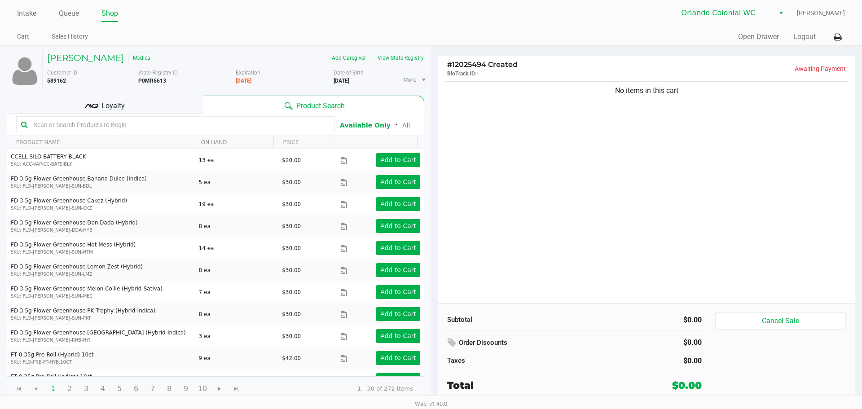
click at [144, 123] on input "text" at bounding box center [180, 124] width 300 height 13
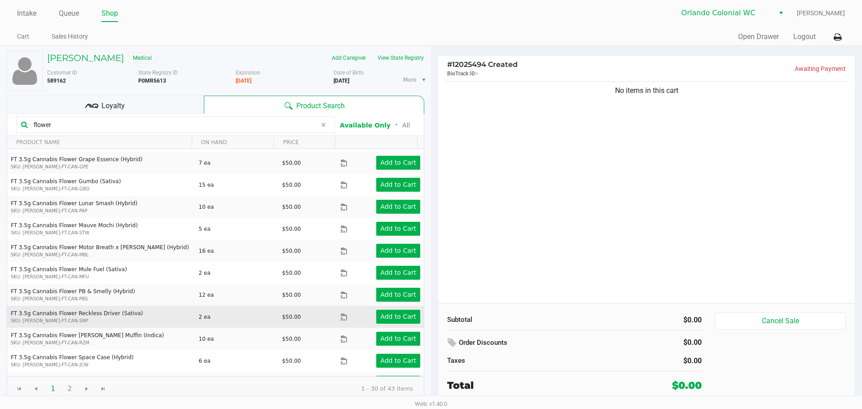
scroll to position [433, 0]
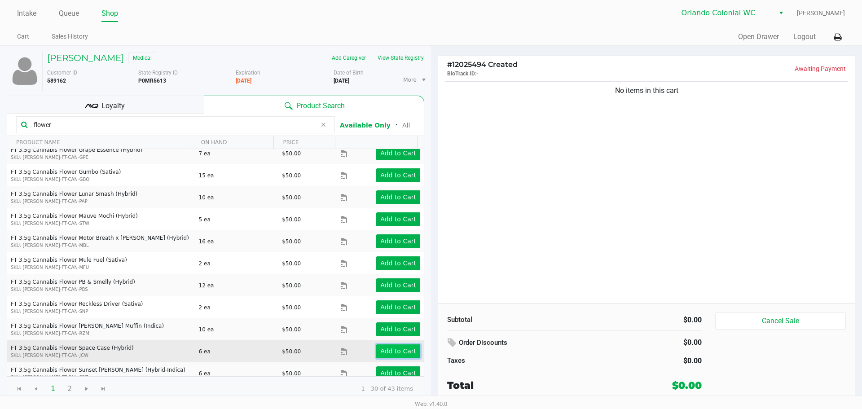
click at [405, 347] on app-button-loader "Add to Cart" at bounding box center [398, 350] width 36 height 7
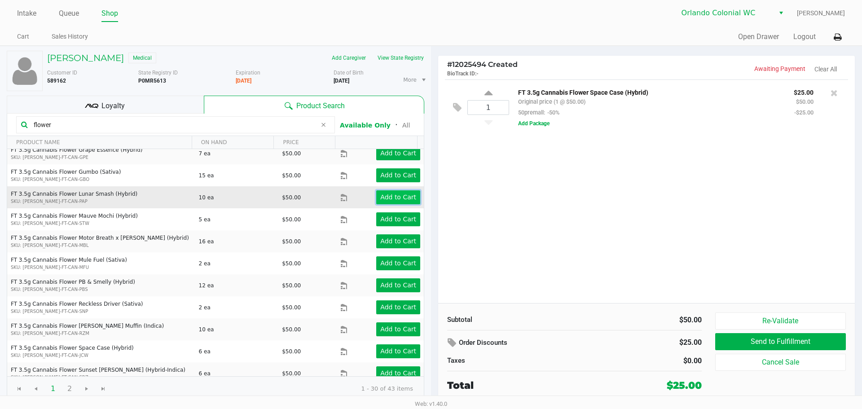
click at [391, 193] on app-button-loader "Add to Cart" at bounding box center [398, 196] width 36 height 7
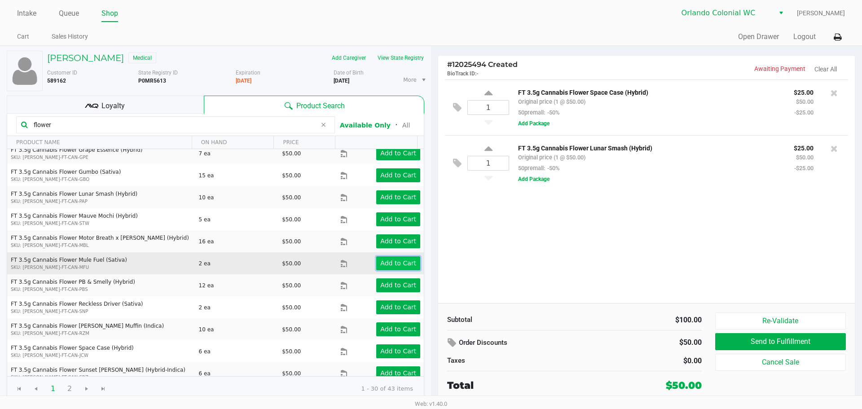
click at [396, 259] on app-button-loader "Add to Cart" at bounding box center [398, 262] width 36 height 7
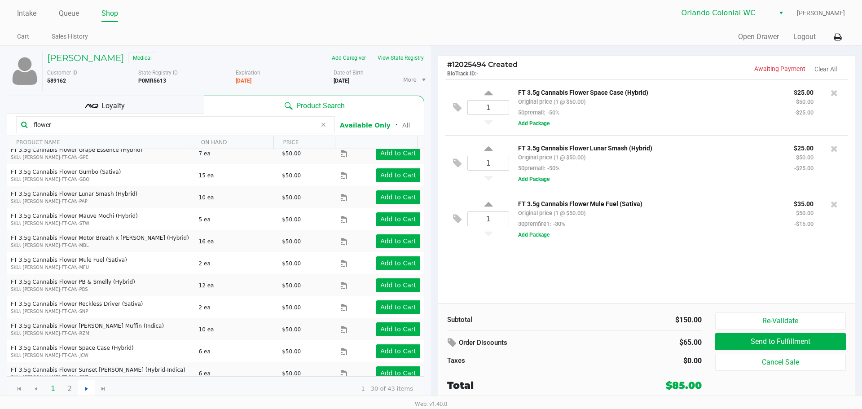
click at [83, 386] on span "Go to the next page" at bounding box center [86, 388] width 7 height 7
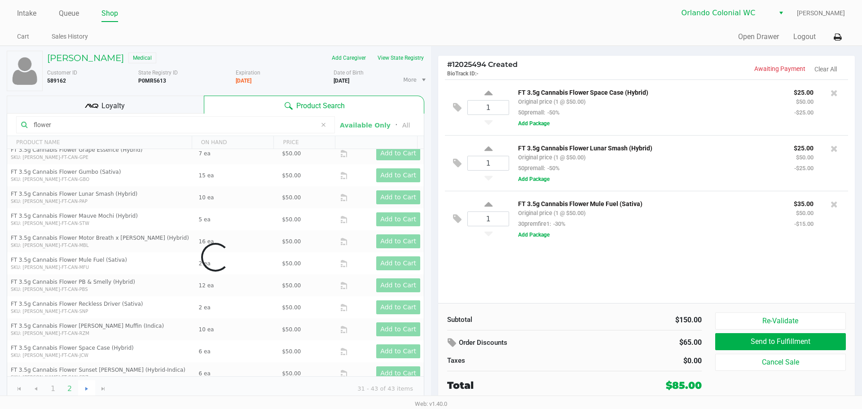
scroll to position [0, 0]
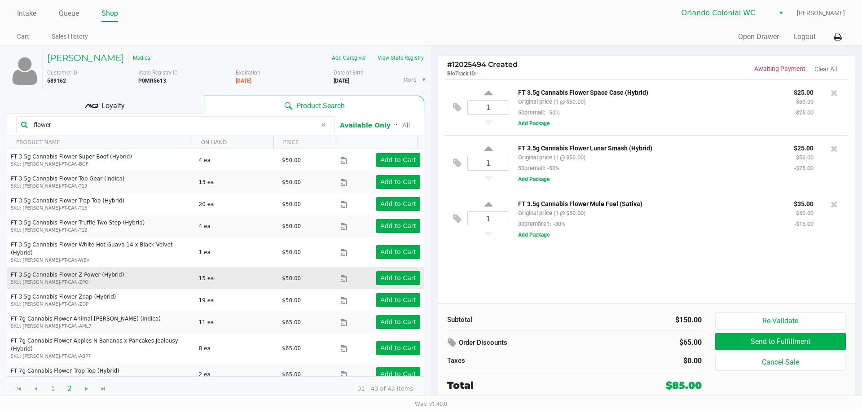
click at [381, 277] on td "Add to Cart" at bounding box center [381, 278] width 83 height 22
click at [382, 276] on button "Add to Cart" at bounding box center [398, 278] width 44 height 14
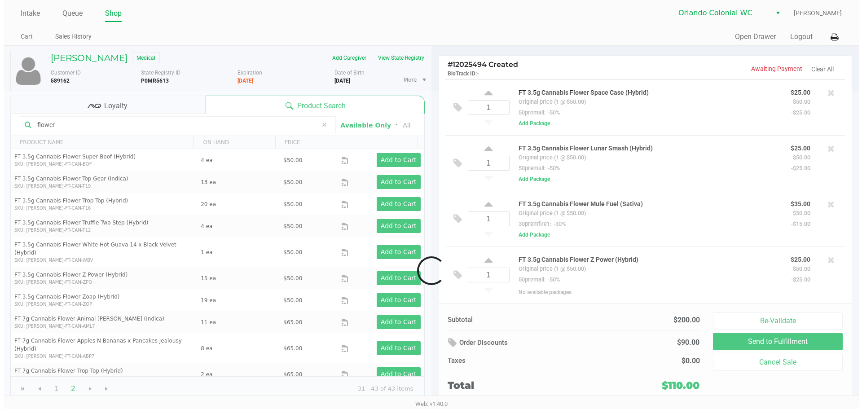
scroll to position [1, 0]
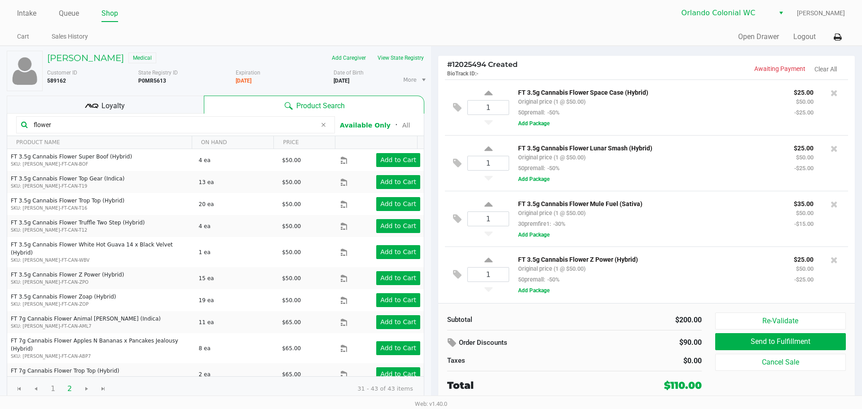
click at [671, 294] on div "FT 3.5g Cannabis Flower Z Power (Hybrid) Original price (1 @ $50.00) 50premall:…" at bounding box center [675, 275] width 332 height 42
click at [635, 288] on div "FT 3.5g Cannabis Flower Z Power (Hybrid) Original price (1 @ $50.00) 50premall:…" at bounding box center [675, 275] width 332 height 42
click at [636, 59] on div "# 12025494 Created BioTrack ID: - Awaiting Payment Clear All" at bounding box center [646, 68] width 416 height 24
click at [658, 268] on div "FT 3.5g Cannabis Flower Z Power (Hybrid) Original price (1 @ $50.00) 50premall:…" at bounding box center [649, 269] width 276 height 31
click at [395, 66] on div "Customer ID 589162 State Registry ID P0MR5613 Expiration 10/25/2025 More Date o…" at bounding box center [235, 78] width 390 height 26
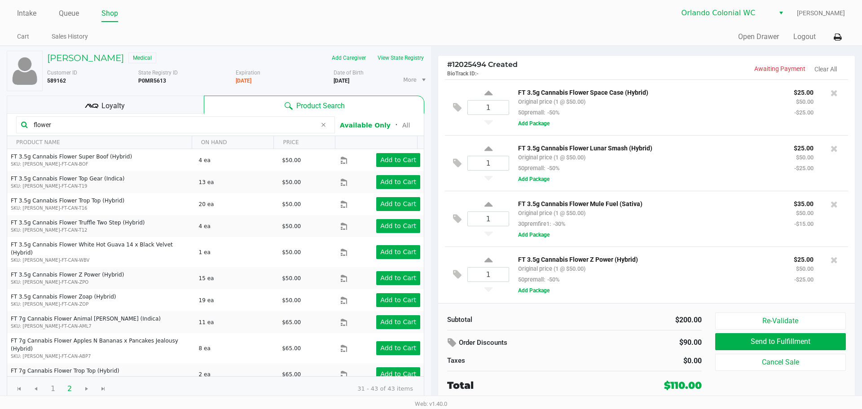
drag, startPoint x: 94, startPoint y: 120, endPoint x: 0, endPoint y: 26, distance: 133.3
click at [0, 50] on div "MELANIE LEXNER Medical Add Caregiver View State Registry Customer ID 589162 Sta…" at bounding box center [215, 226] width 431 height 360
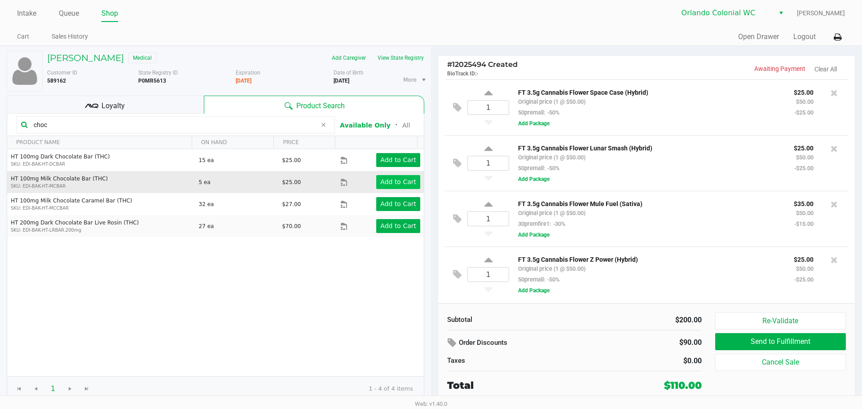
type input "choc"
click at [396, 185] on app-button-loader "Add to Cart" at bounding box center [398, 181] width 36 height 7
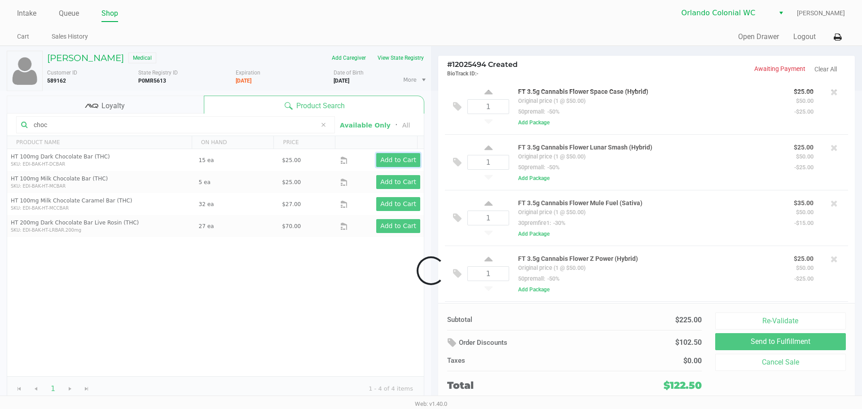
scroll to position [57, 0]
click at [393, 162] on app-button-loader "Add to Cart" at bounding box center [398, 159] width 36 height 7
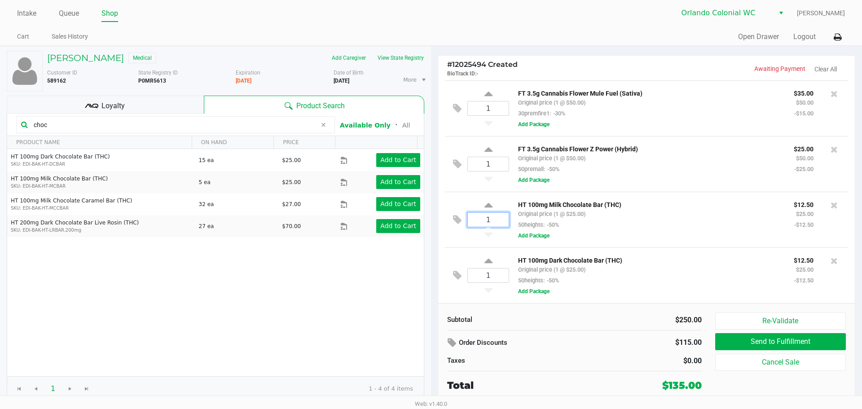
click at [487, 215] on input "1" at bounding box center [488, 220] width 41 height 14
type input "2"
click at [495, 276] on div "MELANIE LEXNER Medical Add Caregiver View State Registry Customer ID 589162 Sta…" at bounding box center [431, 226] width 862 height 360
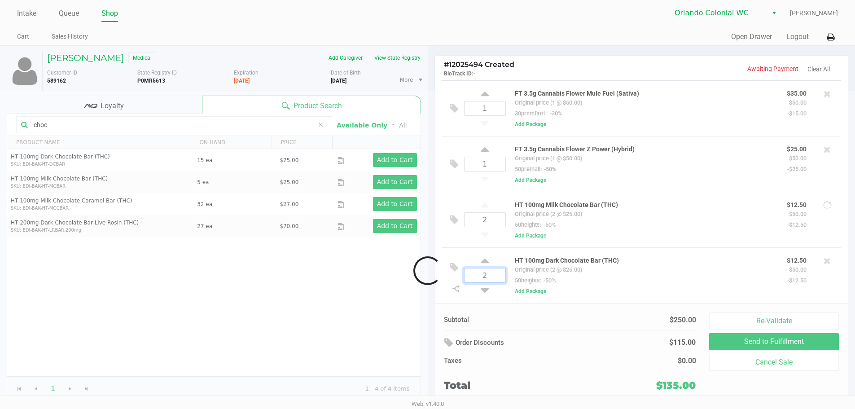
type input "2"
click at [503, 296] on div at bounding box center [427, 271] width 855 height 360
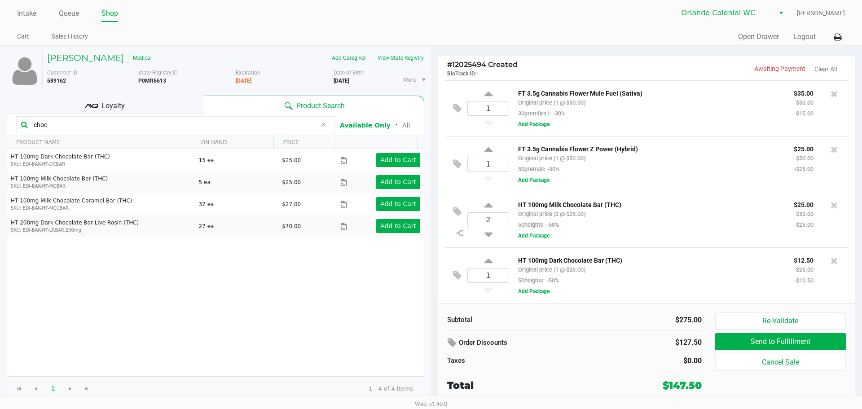
click at [252, 20] on ul "Intake Queue Shop" at bounding box center [224, 13] width 414 height 15
click at [492, 275] on input "1" at bounding box center [488, 275] width 41 height 14
type input "2"
click at [722, 232] on div "HT 100mg Milk Chocolate Bar (THC) Original price (2 @ $25.00) 50heights: -50% $…" at bounding box center [675, 220] width 332 height 42
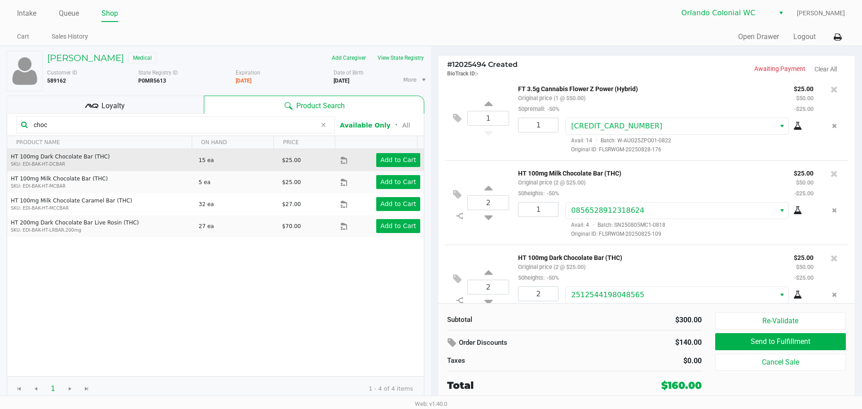
scroll to position [285, 0]
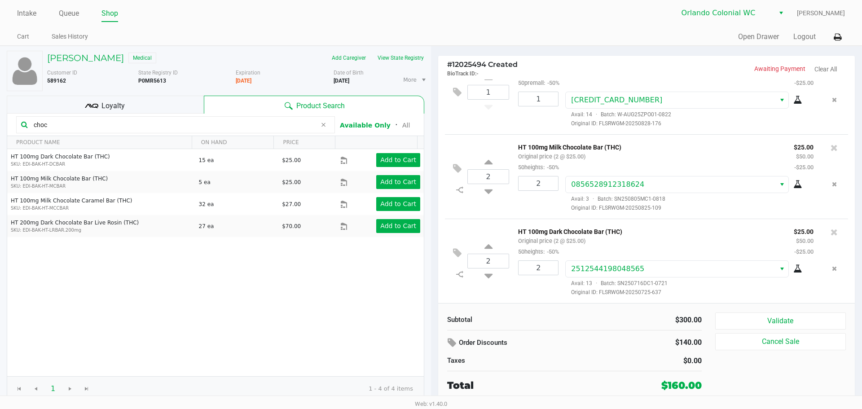
click at [186, 103] on div "Loyalty" at bounding box center [105, 105] width 197 height 18
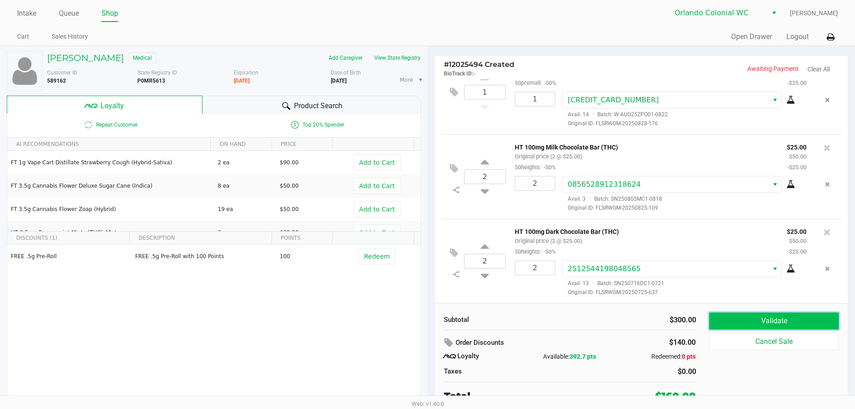
click at [772, 321] on button "Validate" at bounding box center [773, 320] width 129 height 17
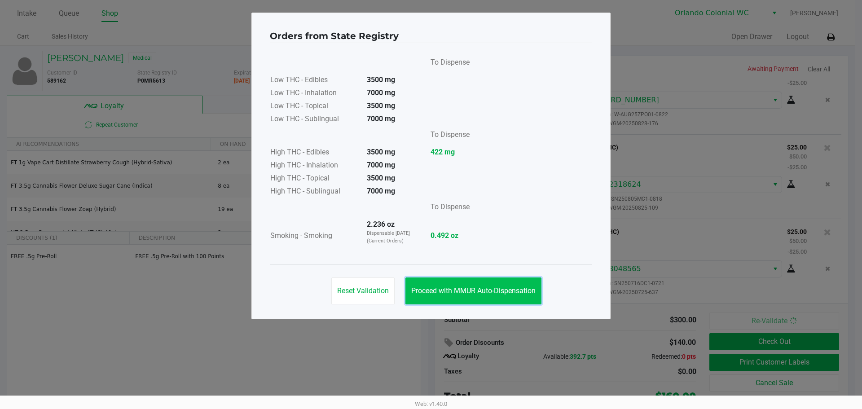
drag, startPoint x: 515, startPoint y: 295, endPoint x: 667, endPoint y: 330, distance: 156.1
click at [515, 294] on button "Proceed with MMUR Auto-Dispensation" at bounding box center [473, 290] width 136 height 27
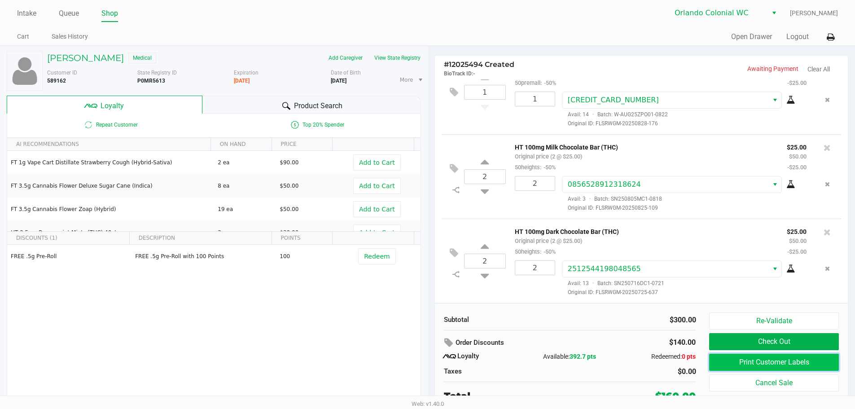
click at [777, 362] on button "Print Customer Labels" at bounding box center [773, 362] width 129 height 17
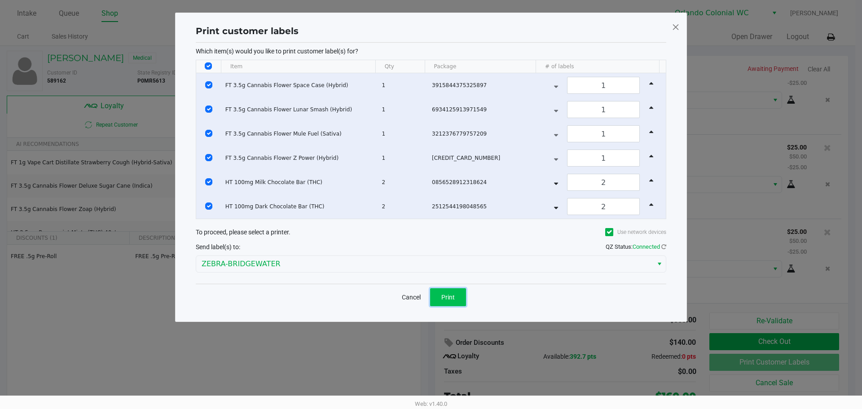
click at [454, 299] on span "Print" at bounding box center [447, 297] width 13 height 7
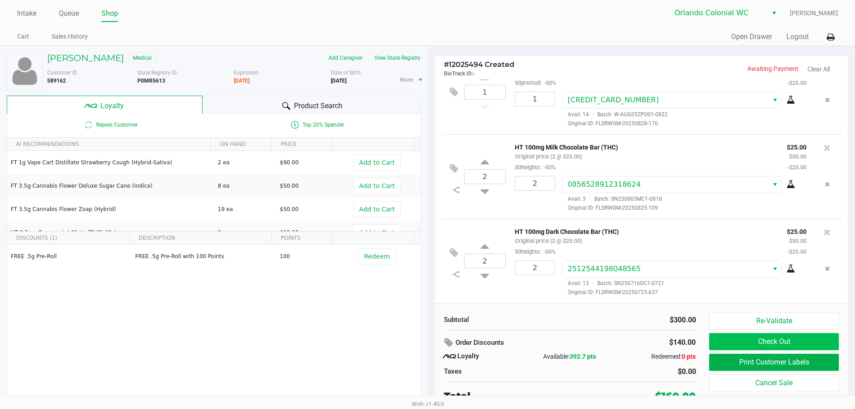
click at [793, 335] on button "Check Out" at bounding box center [773, 341] width 129 height 17
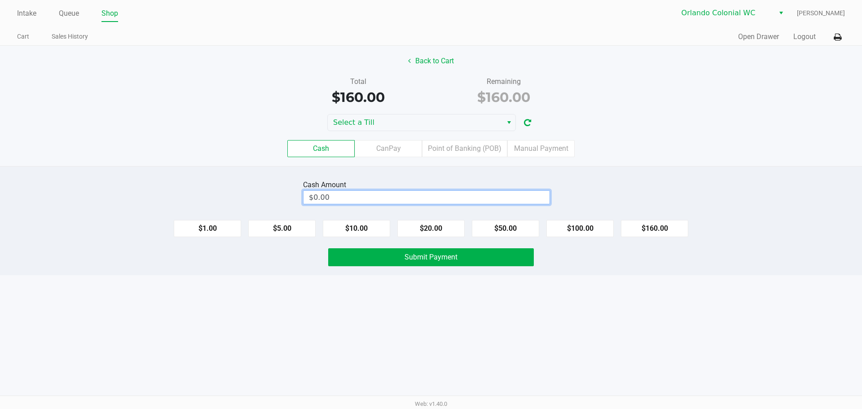
click at [428, 198] on input "$0.00" at bounding box center [426, 197] width 246 height 13
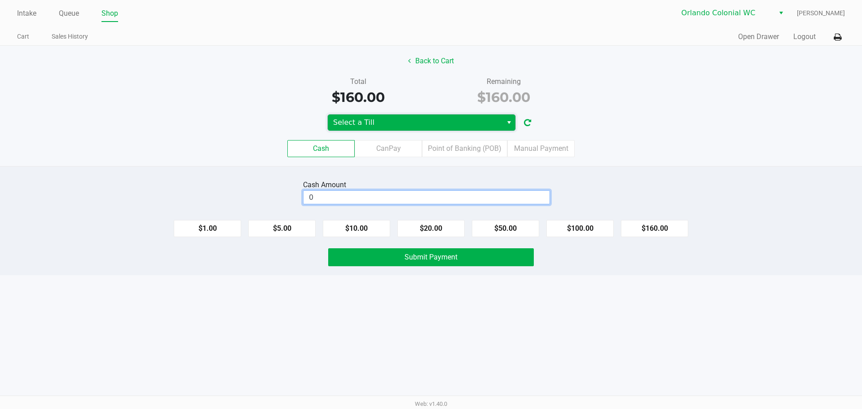
click at [491, 127] on span "Select a Till" at bounding box center [415, 122] width 164 height 11
type input "$0.00"
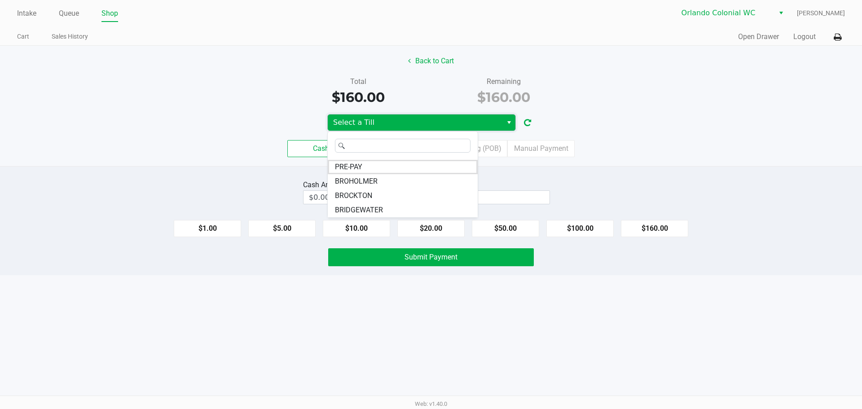
click at [370, 182] on span "BROHOLMER" at bounding box center [356, 181] width 43 height 11
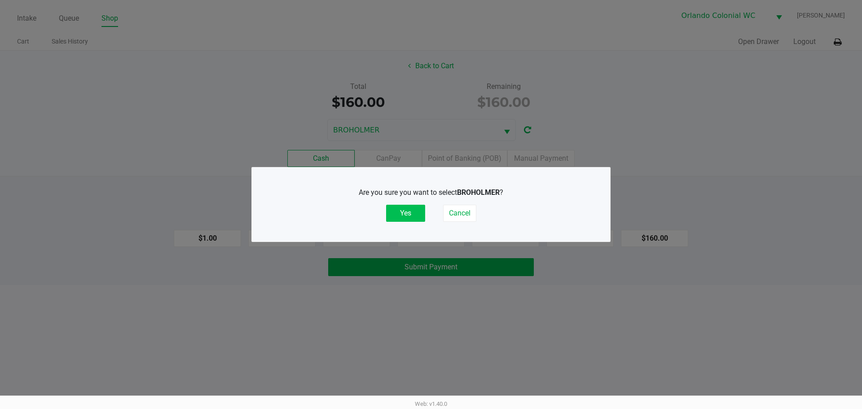
click at [407, 205] on button "Yes" at bounding box center [405, 213] width 39 height 17
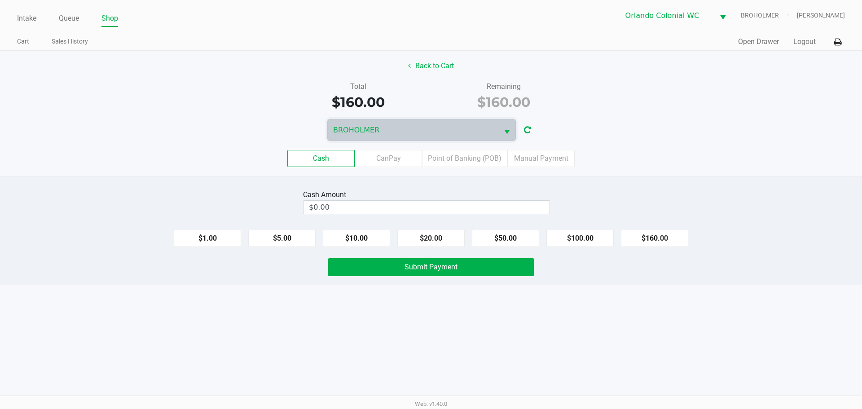
click at [432, 70] on button "Back to Cart" at bounding box center [430, 65] width 57 height 17
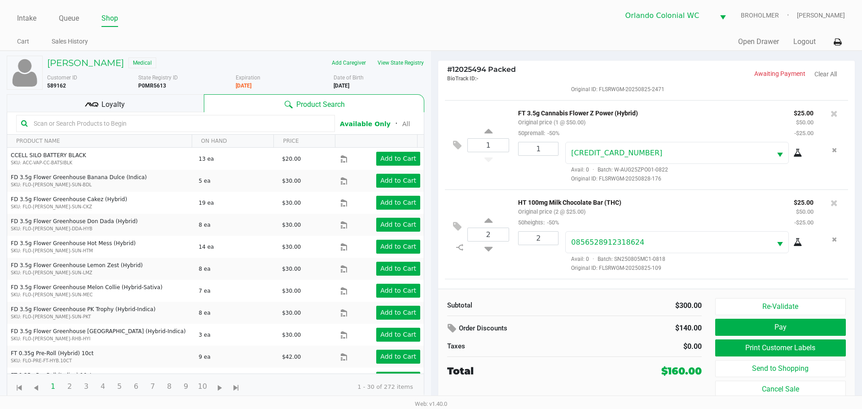
scroll to position [334, 0]
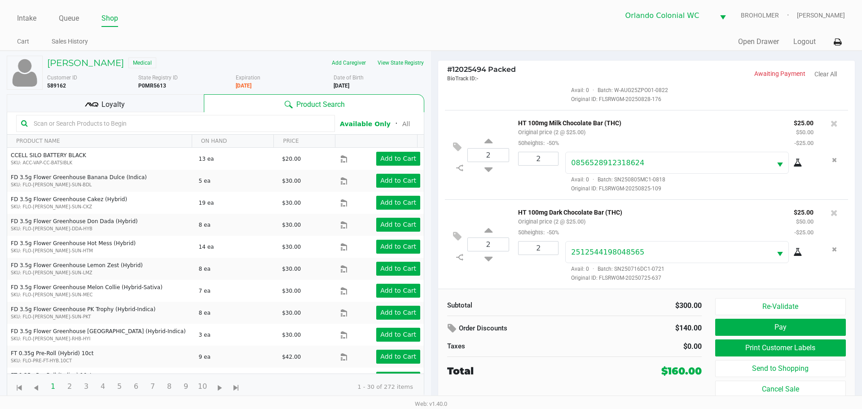
click at [754, 333] on button "Pay" at bounding box center [780, 327] width 131 height 17
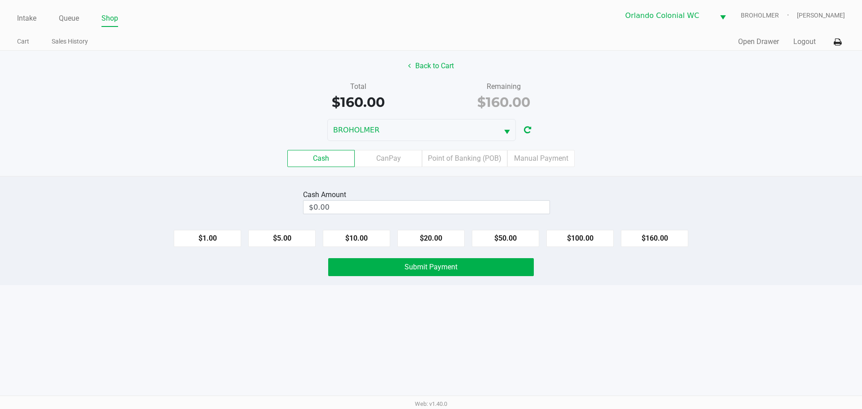
click at [645, 242] on button "$160.00" at bounding box center [654, 238] width 67 height 17
type input "$160.00"
click at [431, 266] on span "Submit Payment" at bounding box center [430, 267] width 53 height 9
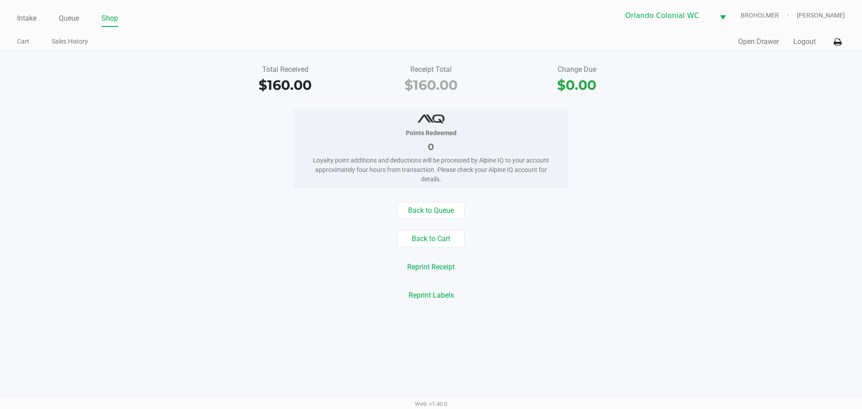
click at [36, 10] on div "Intake Queue Shop" at bounding box center [224, 18] width 414 height 17
click at [34, 16] on link "Intake" at bounding box center [26, 18] width 19 height 13
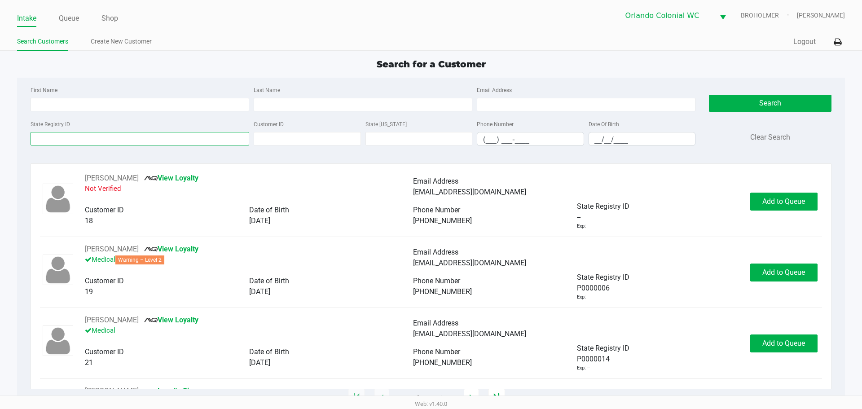
click at [99, 143] on input "State Registry ID" at bounding box center [140, 138] width 219 height 13
click at [91, 105] on input "First Name" at bounding box center [140, 104] width 219 height 13
type input "steven"
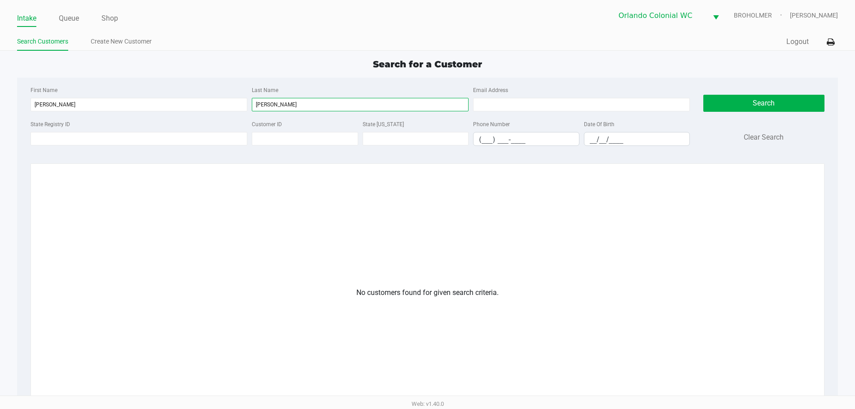
drag, startPoint x: 285, startPoint y: 106, endPoint x: 0, endPoint y: 127, distance: 285.3
click at [0, 115] on app-all-customers "Search for a Customer First Name steven Last Name synder Email Address State Re…" at bounding box center [427, 284] width 855 height 455
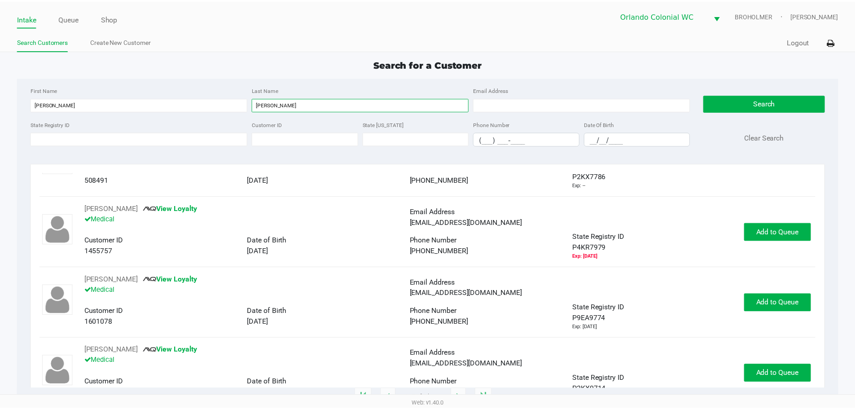
scroll to position [281, 0]
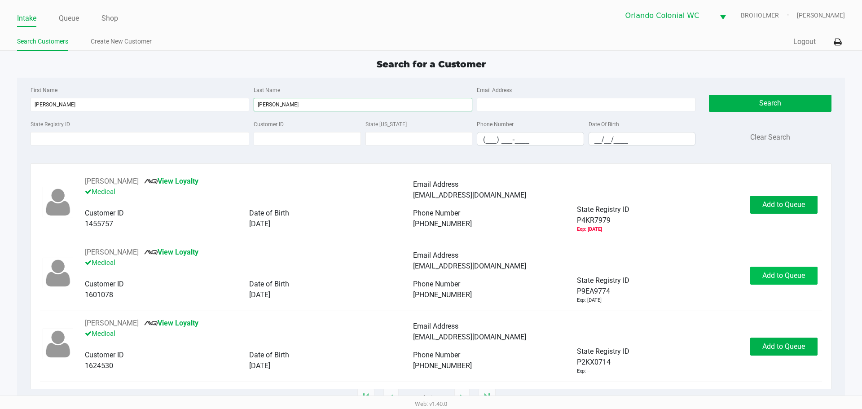
type input "snyder"
click at [796, 280] on button "Add to Queue" at bounding box center [783, 276] width 67 height 18
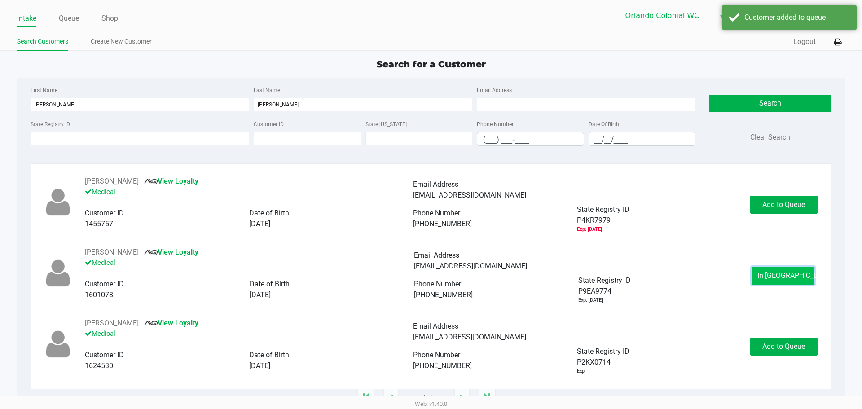
click at [784, 278] on span "In Queue" at bounding box center [794, 275] width 75 height 9
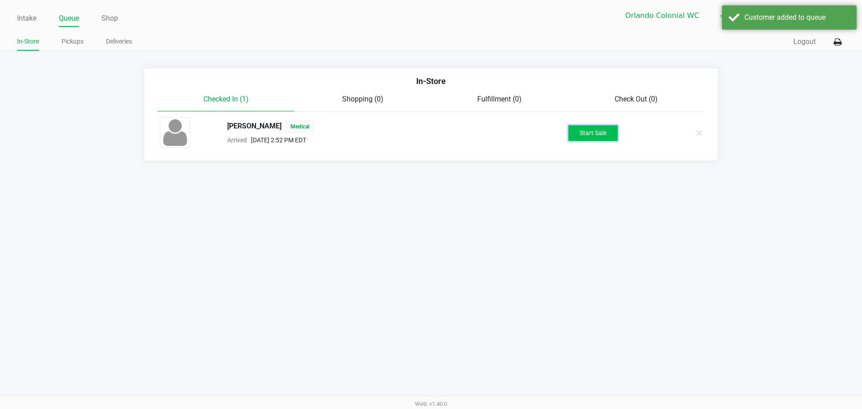
click at [581, 135] on button "Start Sale" at bounding box center [592, 133] width 49 height 16
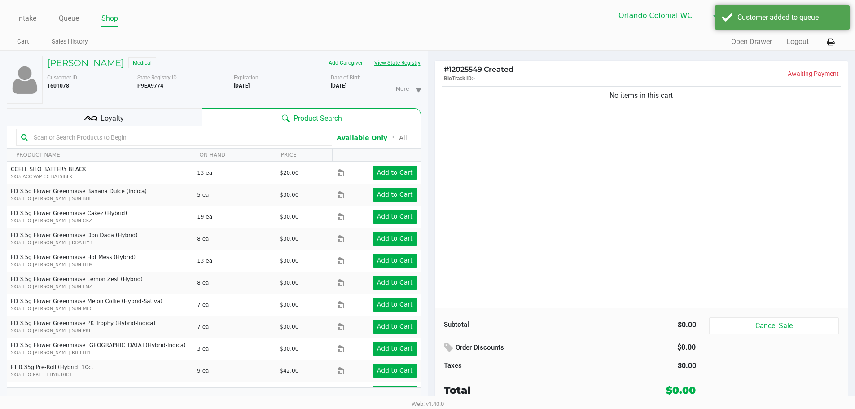
click at [411, 60] on button "View State Registry" at bounding box center [394, 63] width 53 height 14
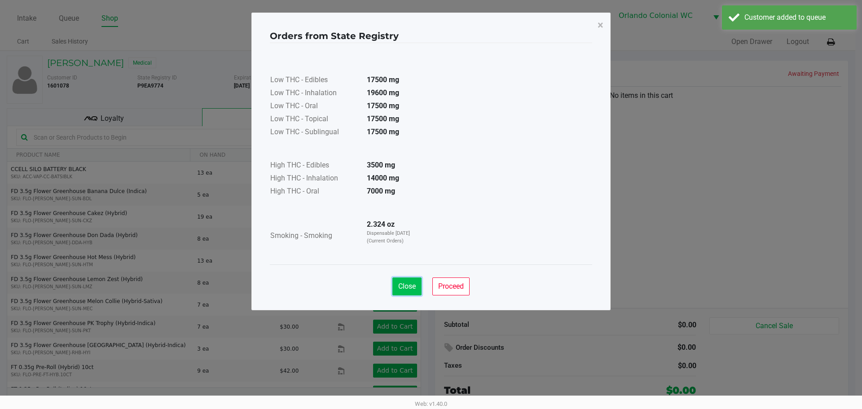
click at [408, 288] on span "Close" at bounding box center [407, 286] width 18 height 9
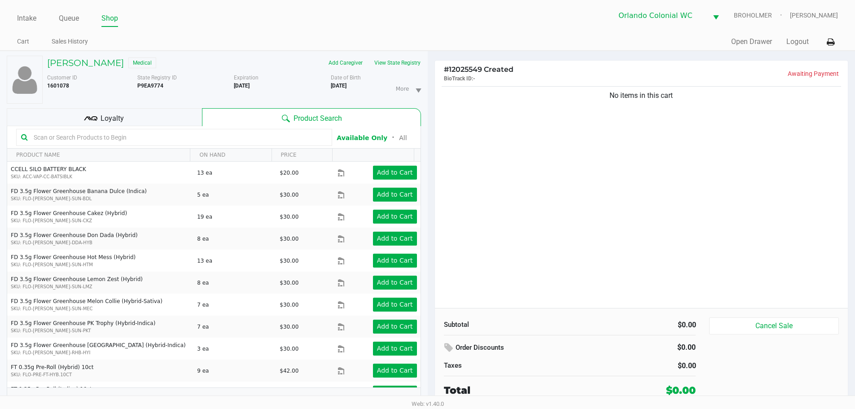
click at [234, 138] on input "text" at bounding box center [178, 137] width 297 height 13
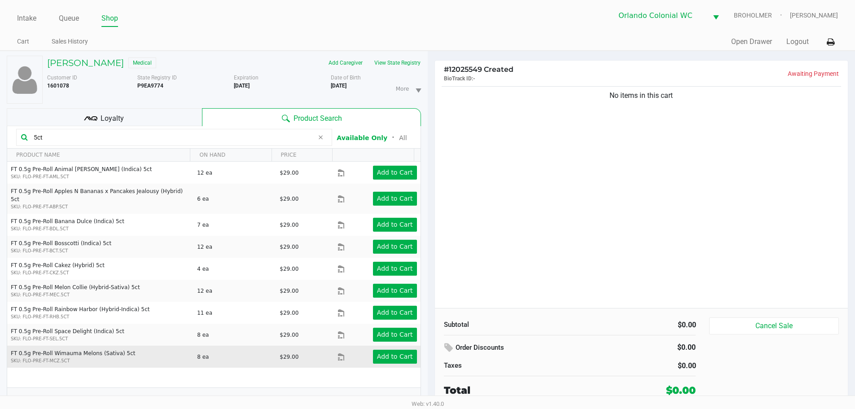
type input "5ct"
drag, startPoint x: 389, startPoint y: 356, endPoint x: 391, endPoint y: 351, distance: 5.8
click at [389, 355] on td "Add to Cart" at bounding box center [379, 357] width 83 height 22
click at [392, 353] on app-button-loader "Add to Cart" at bounding box center [395, 356] width 36 height 7
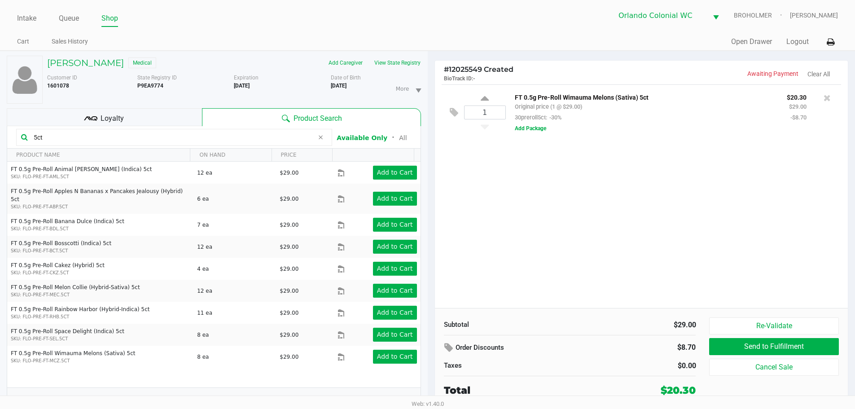
click at [313, 137] on input "5ct" at bounding box center [172, 137] width 284 height 13
click at [320, 138] on icon at bounding box center [320, 137] width 5 height 7
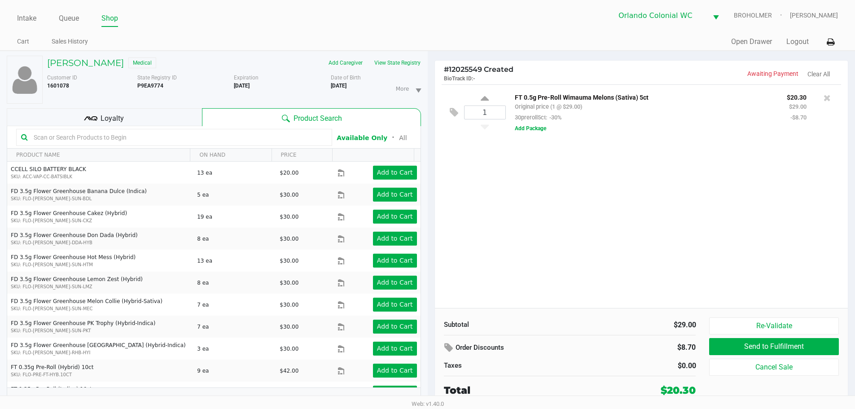
click at [503, 206] on div "1 FT 0.5g Pre-Roll Wimauma Melons (Sativa) 5ct Original price (1 @ $29.00) 30pr…" at bounding box center [641, 196] width 413 height 224
click at [666, 225] on div "1 FT 0.5g Pre-Roll Wimauma Melons (Sativa) 5ct Original price (1 @ $29.00) 30pr…" at bounding box center [641, 196] width 413 height 224
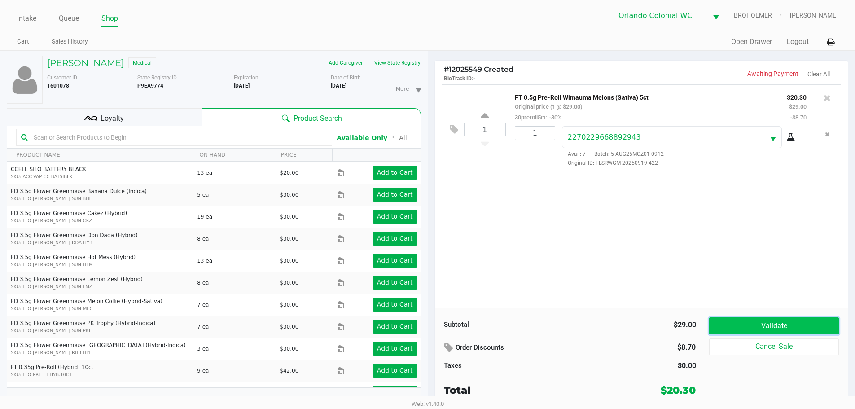
click at [778, 329] on button "Validate" at bounding box center [773, 325] width 129 height 17
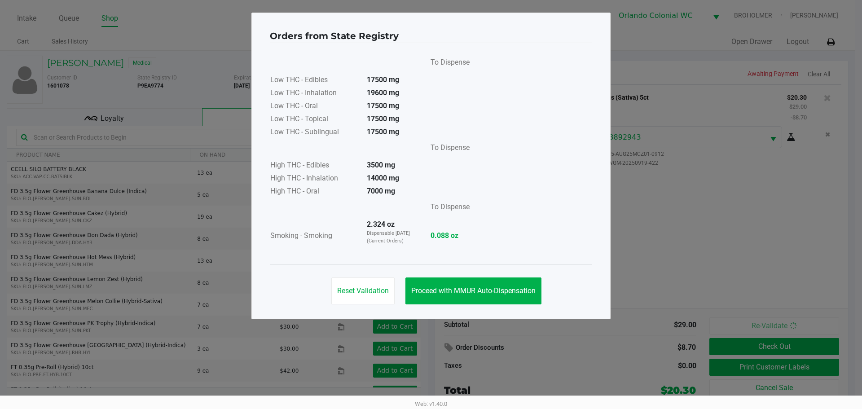
click at [543, 287] on div "Reset Validation Proceed with MMUR Auto-Dispensation" at bounding box center [431, 286] width 322 height 45
click at [535, 289] on span "Proceed with MMUR Auto-Dispensation" at bounding box center [473, 290] width 124 height 9
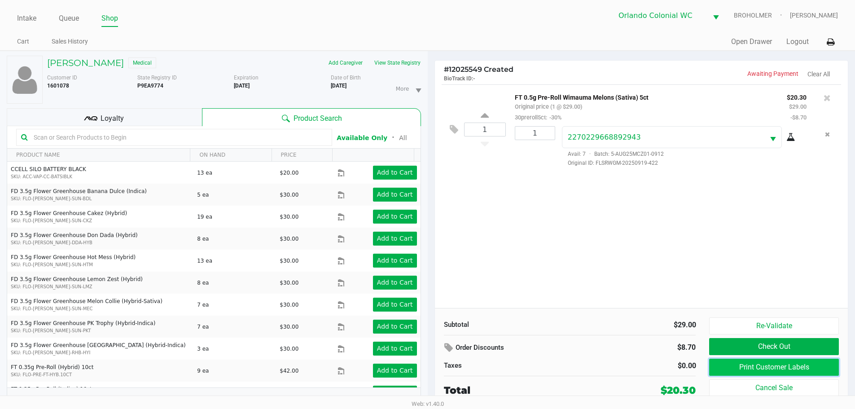
click at [758, 370] on button "Print Customer Labels" at bounding box center [773, 367] width 129 height 17
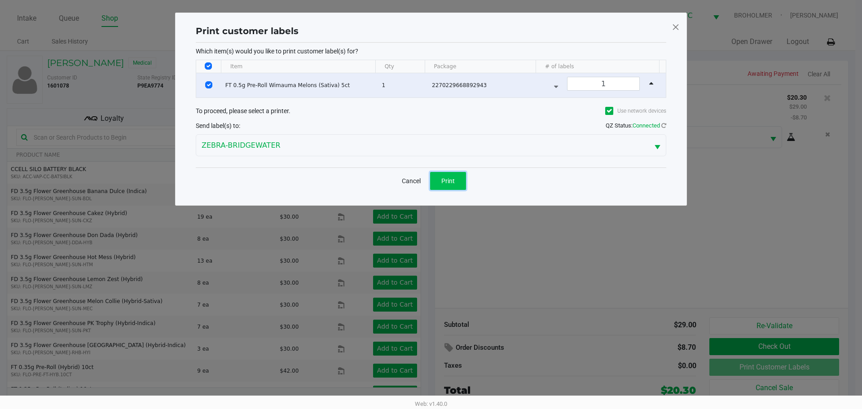
click at [449, 181] on span "Print" at bounding box center [447, 180] width 13 height 7
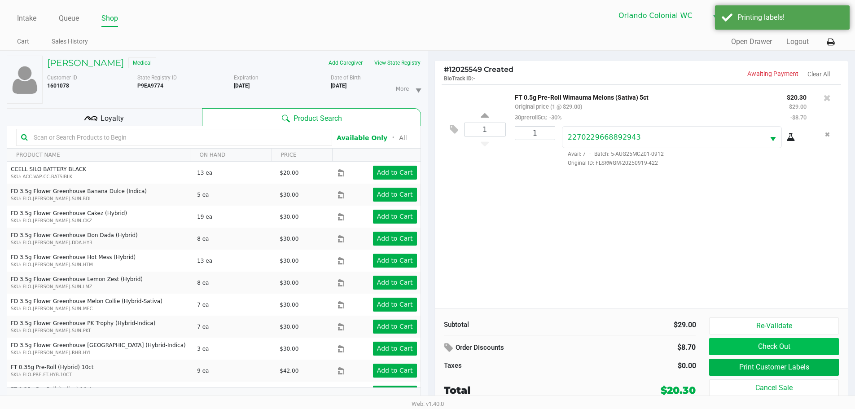
click at [733, 345] on button "Check Out" at bounding box center [773, 346] width 129 height 17
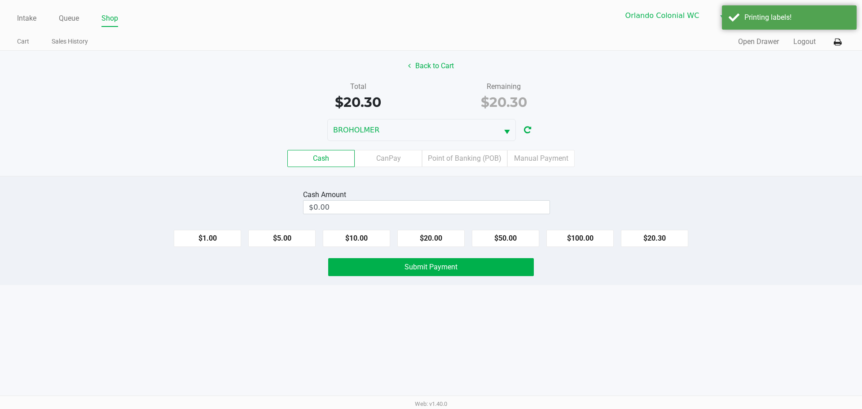
click at [394, 189] on div "Cash Amount $0.00" at bounding box center [426, 202] width 247 height 28
click at [468, 203] on input "$0.00" at bounding box center [426, 207] width 246 height 13
click at [417, 284] on div "Cash Amount 21 Clear $1.00 $5.00 $10.00 $20.00 $50.00 $100.00 $20.30 Submit Pay…" at bounding box center [431, 230] width 862 height 109
type input "$21.00"
click at [433, 260] on button "Submit Payment" at bounding box center [431, 267] width 206 height 18
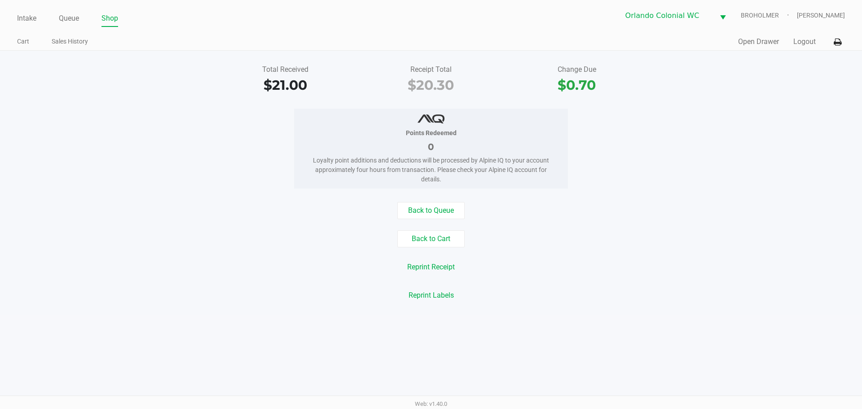
click at [582, 171] on div "Points Redeemed 0 Loyalty point additions and deductions will be processed by A…" at bounding box center [430, 149] width 875 height 80
click at [28, 19] on link "Intake" at bounding box center [26, 18] width 19 height 13
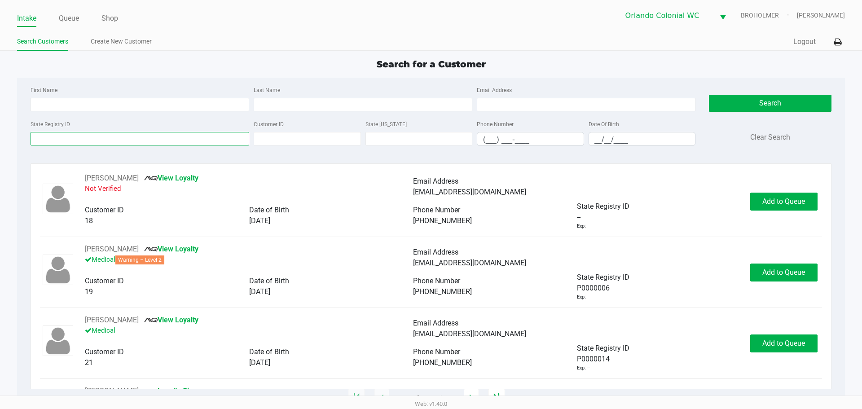
click at [96, 136] on input "State Registry ID" at bounding box center [140, 138] width 219 height 13
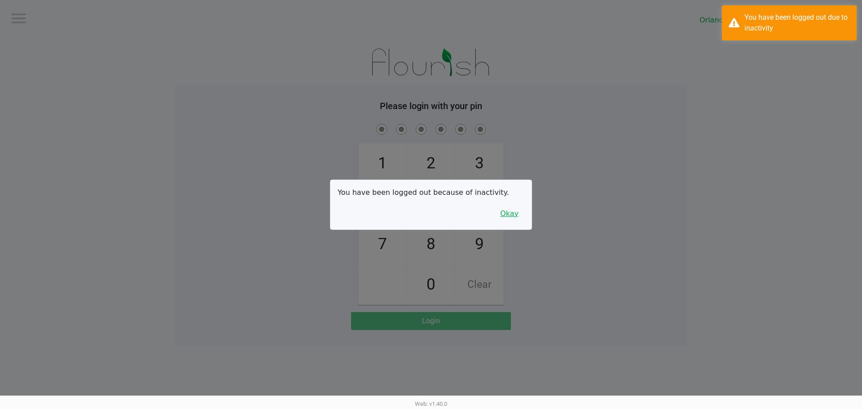
drag, startPoint x: 512, startPoint y: 203, endPoint x: 517, endPoint y: 217, distance: 15.2
click at [512, 204] on div "You have been logged out because of inactivity. Okay" at bounding box center [430, 204] width 201 height 49
click at [517, 217] on button "Okay" at bounding box center [509, 213] width 30 height 17
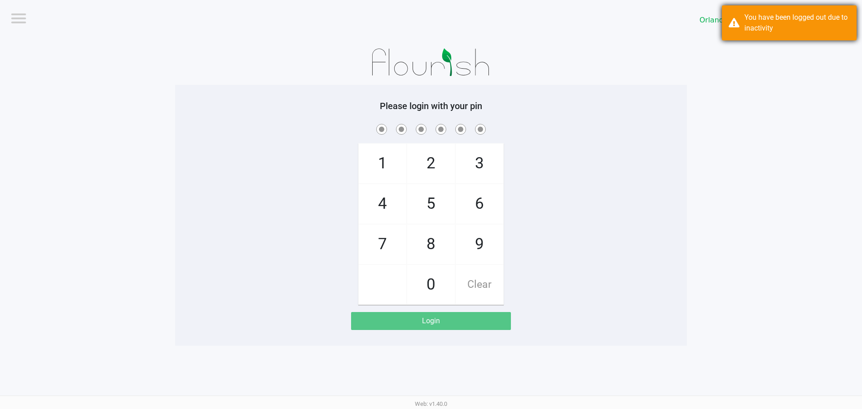
click at [772, 18] on div "You have been logged out due to inactivity" at bounding box center [796, 23] width 105 height 22
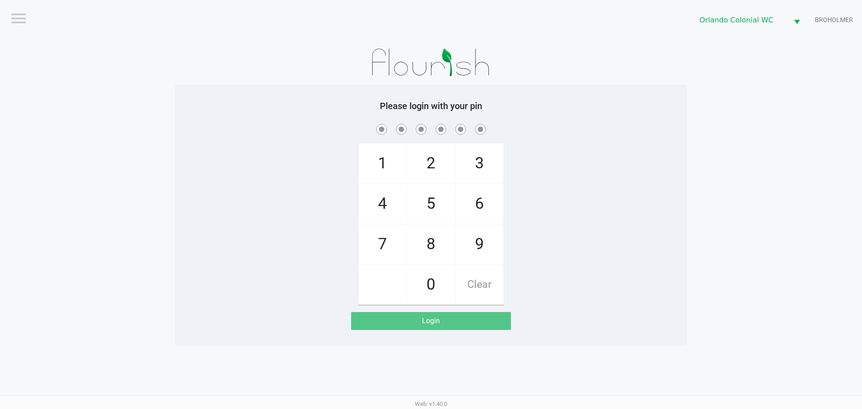
click at [730, 102] on app-pos-login-wrapper "Logout Orlando Colonial WC BROHOLMER Please login with your pin 1 4 7 2 5 8 0 3…" at bounding box center [431, 173] width 862 height 346
checkbox input "true"
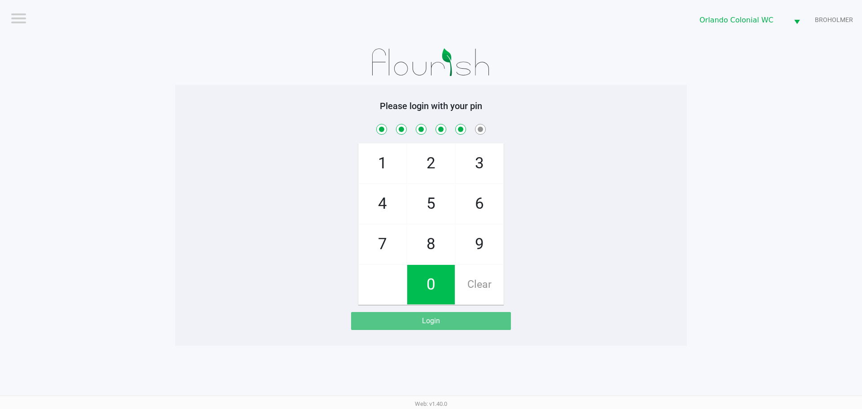
checkbox input "true"
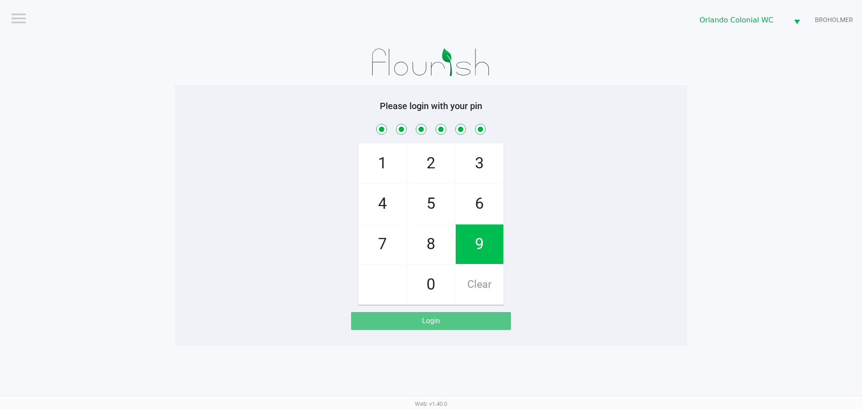
checkbox input "true"
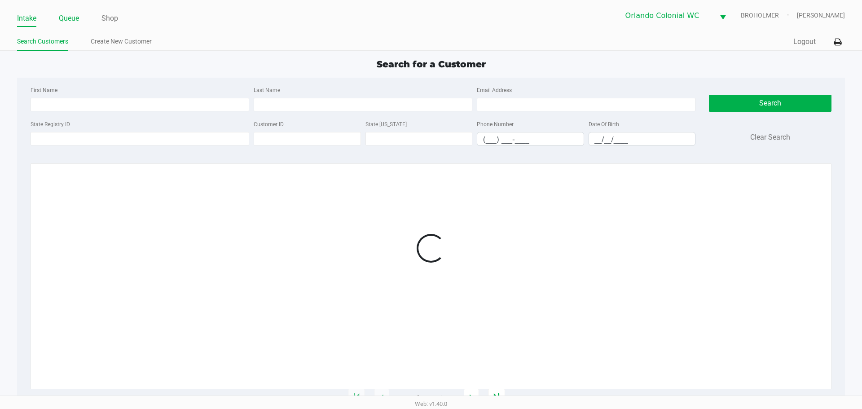
click at [62, 18] on link "Queue" at bounding box center [69, 18] width 20 height 13
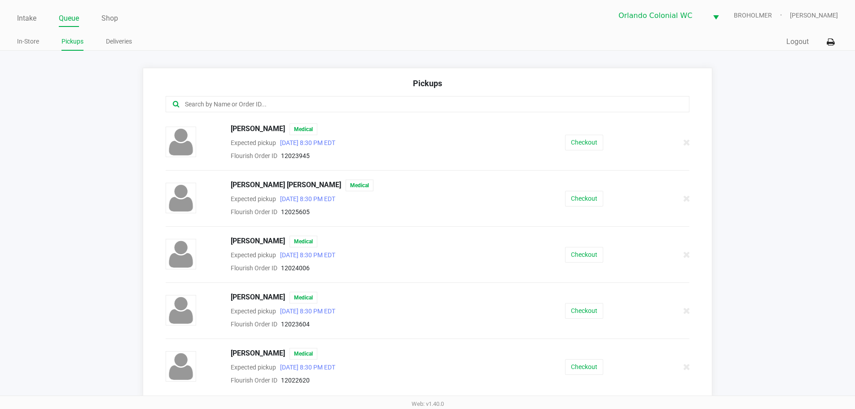
click at [340, 98] on div at bounding box center [428, 104] width 524 height 16
click at [582, 194] on button "Checkout" at bounding box center [584, 199] width 38 height 16
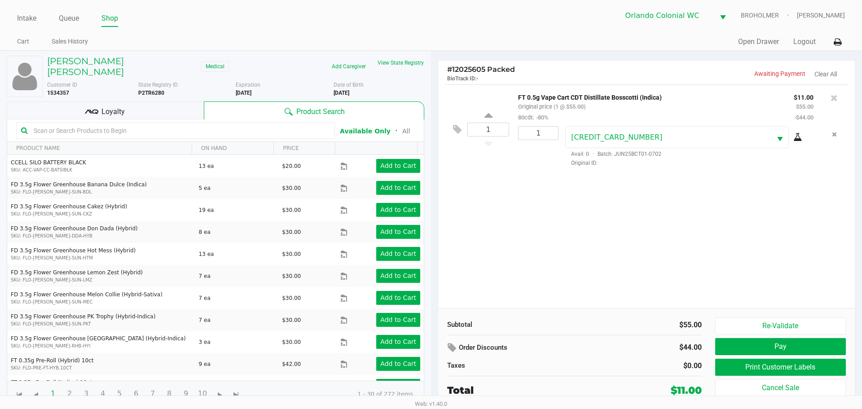
click at [582, 206] on div "1 FT 0.5g Vape Cart CDT Distillate Bosscotti (Indica) Original price (1 @ $55.0…" at bounding box center [646, 196] width 416 height 224
click at [762, 345] on button "Pay" at bounding box center [780, 346] width 131 height 17
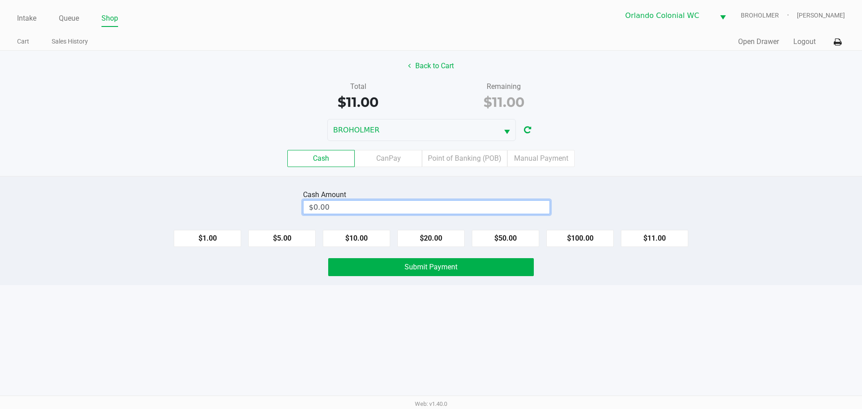
click at [378, 211] on input "$0.00" at bounding box center [426, 207] width 246 height 13
click at [406, 268] on span "Submit Payment" at bounding box center [430, 267] width 53 height 9
type input "$20.00"
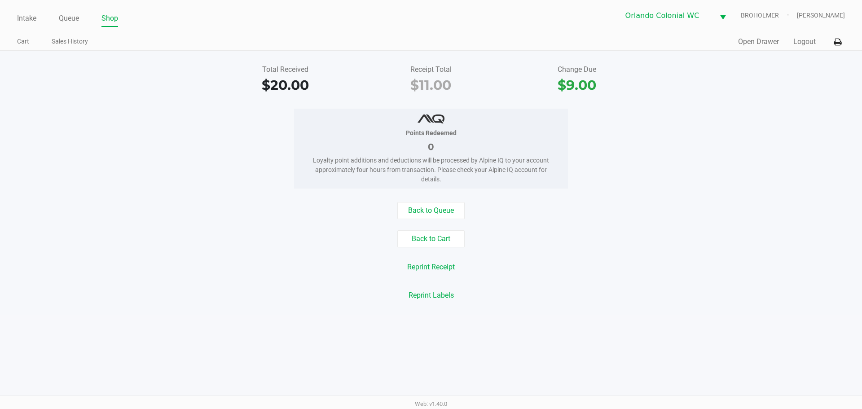
click at [18, 18] on link "Intake" at bounding box center [26, 18] width 19 height 13
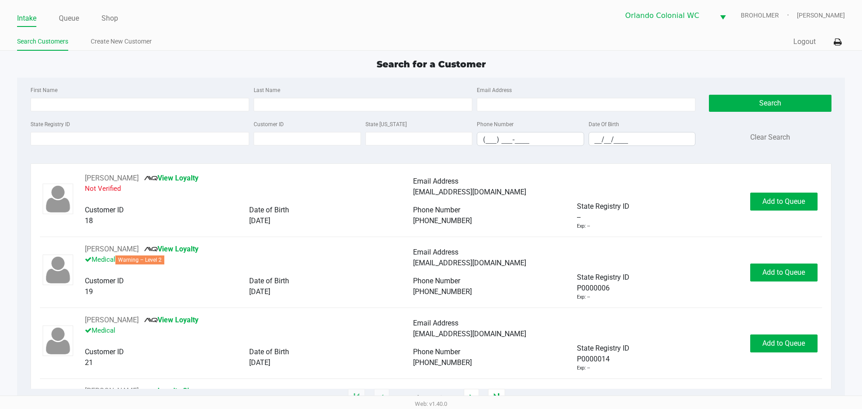
click at [105, 137] on input "State Registry ID" at bounding box center [140, 138] width 219 height 13
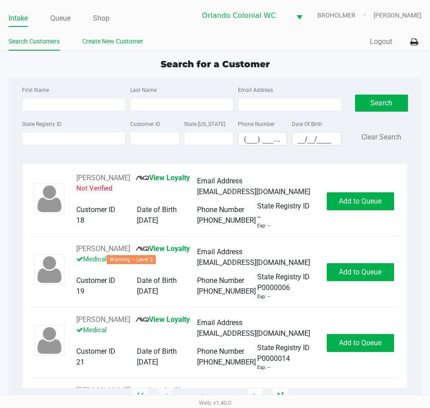
click at [110, 37] on link "Create New Customer" at bounding box center [112, 41] width 61 height 11
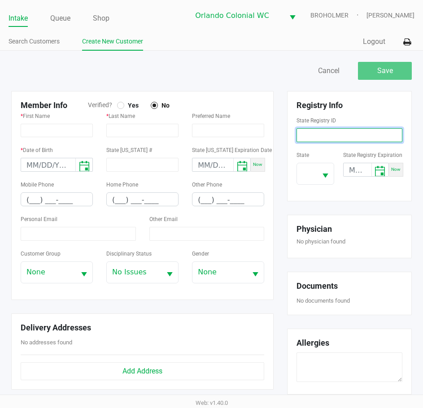
click at [357, 134] on input at bounding box center [350, 135] width 106 height 14
paste input "P0067569"
click at [325, 168] on button "Select" at bounding box center [325, 173] width 17 height 21
type input "P0067569"
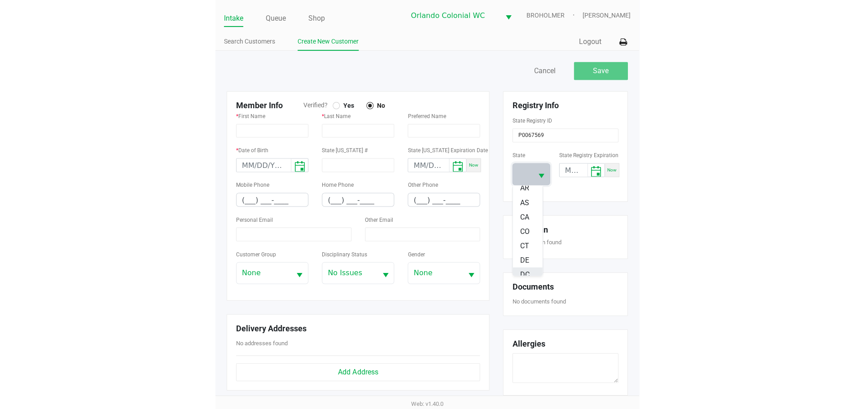
scroll to position [90, 0]
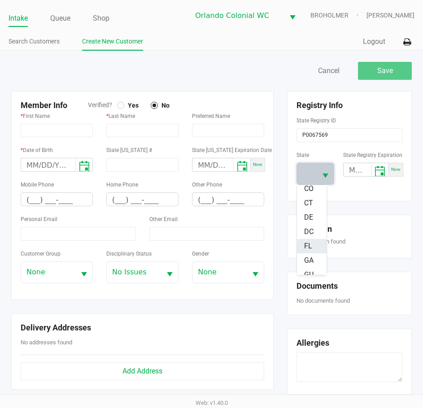
click at [306, 245] on span "FL" at bounding box center [308, 246] width 8 height 11
drag, startPoint x: 33, startPoint y: 200, endPoint x: 38, endPoint y: 200, distance: 4.9
click at [33, 200] on input "(___) ___-____" at bounding box center [56, 200] width 71 height 14
paste input "954) 612-0155"
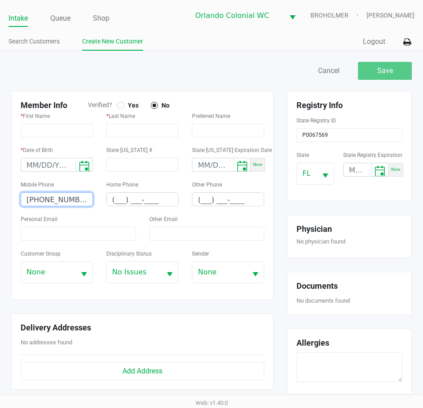
type input "(954) 612-0155"
click at [40, 167] on input "month/day/year" at bounding box center [48, 165] width 54 height 14
type input "02/25/1955"
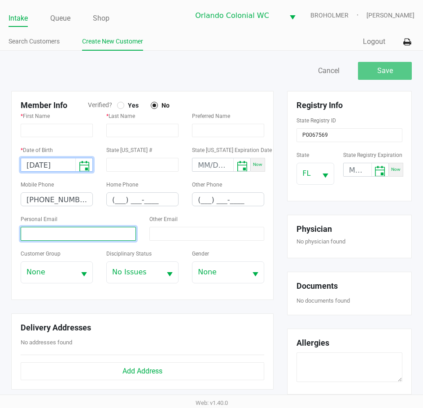
click at [65, 237] on input at bounding box center [78, 234] width 115 height 14
paste input "richr10189@aol.com"
type input "richr10189@aol.com"
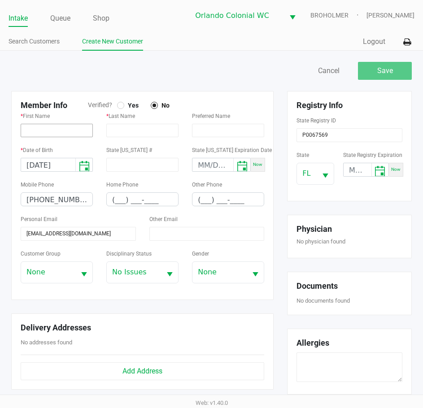
click at [67, 145] on div "* Date of Birth 02/25/1955" at bounding box center [57, 158] width 72 height 27
click at [68, 136] on input "text" at bounding box center [57, 130] width 72 height 13
paste input "RICHARD"
type input "RICHARD"
click at [119, 133] on input "text" at bounding box center [142, 130] width 72 height 13
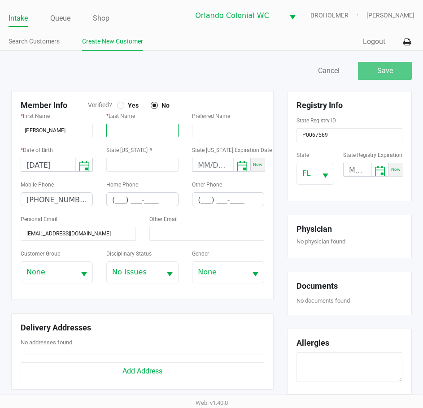
paste input "ROSENFELD"
type input "ROSENFELD"
click at [117, 104] on div at bounding box center [120, 105] width 7 height 7
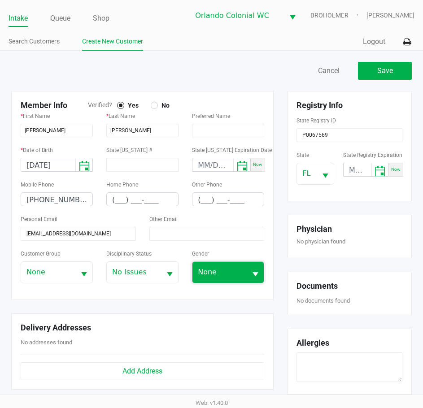
click at [239, 278] on span "None" at bounding box center [220, 272] width 44 height 11
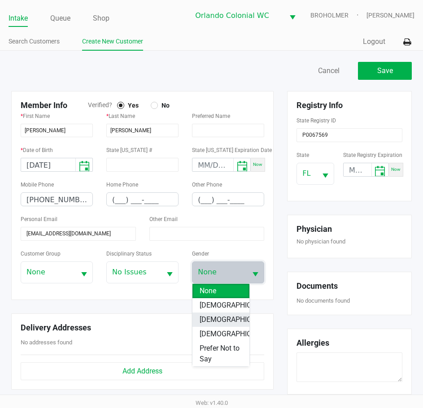
click at [233, 316] on li "Male" at bounding box center [221, 320] width 57 height 14
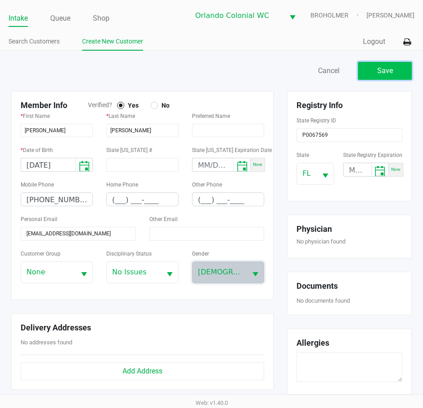
click at [388, 68] on span "Save" at bounding box center [385, 70] width 16 height 9
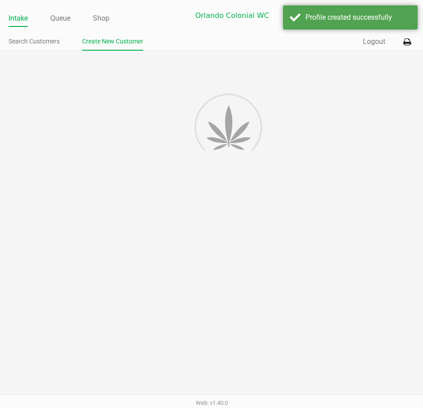
type input "---"
type input "( __) ___-____"
type input "---"
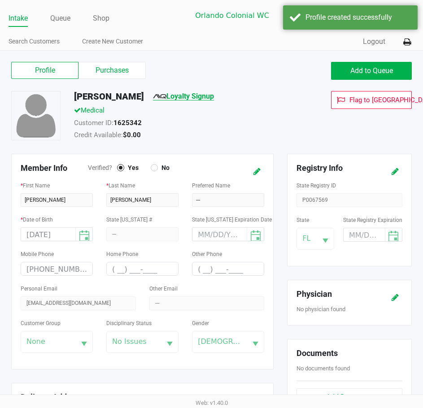
click at [202, 97] on link "Loyalty Signup" at bounding box center [183, 96] width 61 height 9
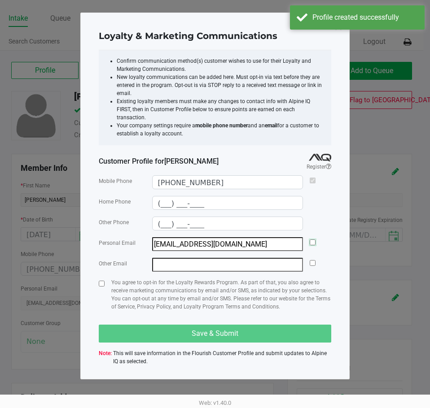
click at [315, 240] on input "checkbox" at bounding box center [313, 243] width 6 height 6
checkbox input "true"
click at [102, 281] on input "checkbox" at bounding box center [102, 284] width 6 height 6
checkbox input "true"
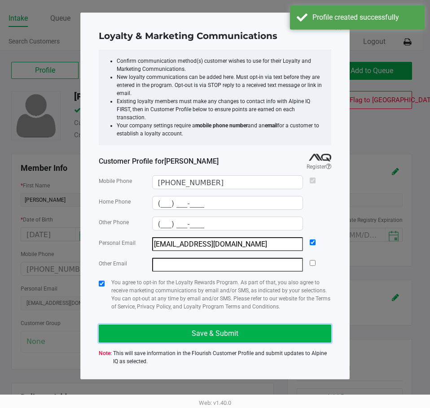
click at [145, 325] on button "Save & Submit" at bounding box center [215, 334] width 232 height 18
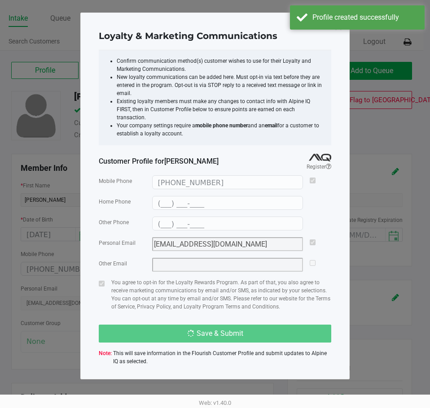
type input "(___) ___-____"
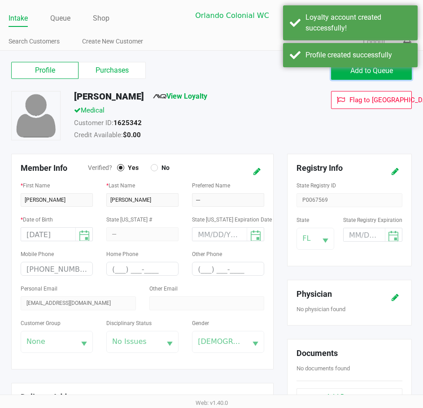
drag, startPoint x: 357, startPoint y: 72, endPoint x: 326, endPoint y: 75, distance: 31.5
click at [359, 71] on span "Add to Queue" at bounding box center [372, 70] width 43 height 9
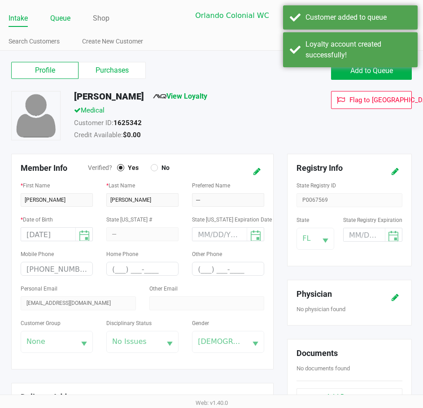
click at [61, 18] on link "Queue" at bounding box center [60, 18] width 20 height 13
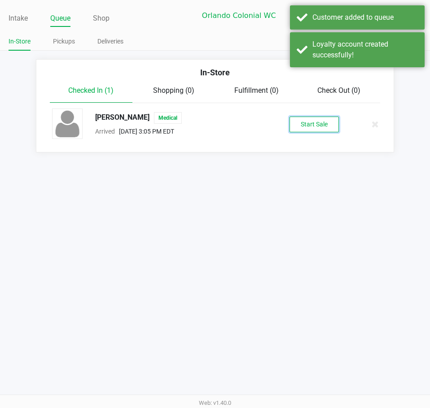
click at [311, 119] on button "Start Sale" at bounding box center [313, 125] width 49 height 16
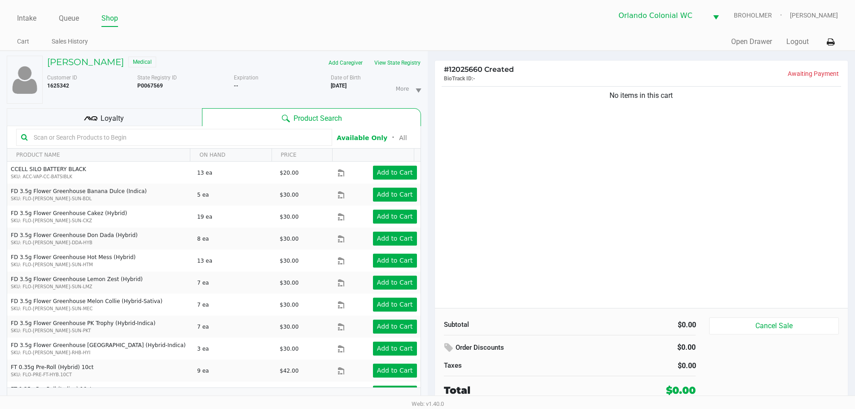
click at [133, 68] on div "RICHARD ROSENFELD Medical" at bounding box center [136, 63] width 193 height 14
click at [124, 62] on h5 "RICHARD ROSENFELD" at bounding box center [85, 62] width 77 height 11
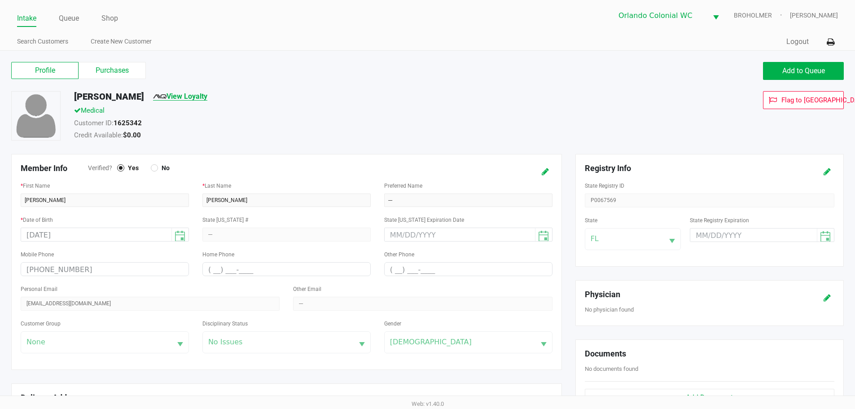
click at [207, 96] on link "View Loyalty" at bounding box center [180, 96] width 54 height 9
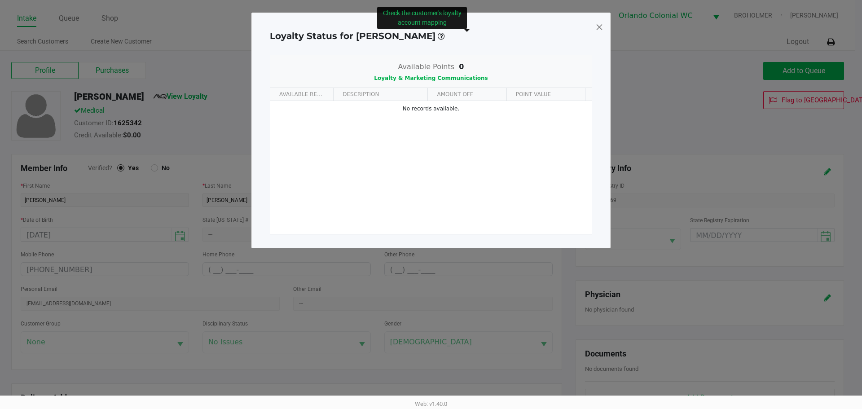
click at [447, 15] on span "Check the customer's loyalty account mapping" at bounding box center [422, 17] width 79 height 17
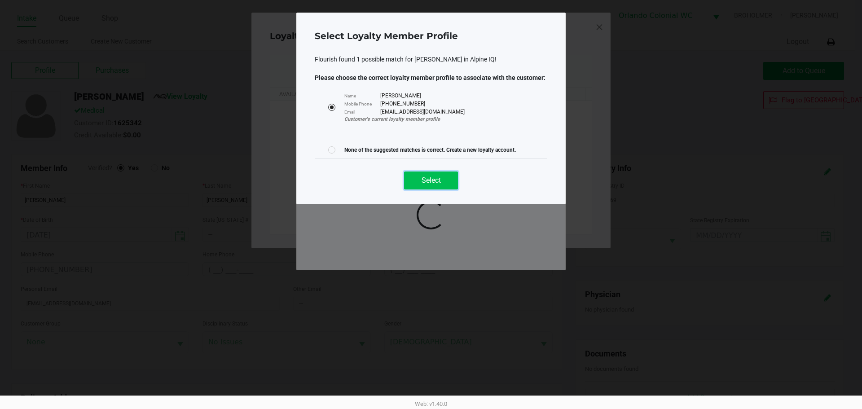
click at [428, 174] on button "Select" at bounding box center [431, 180] width 54 height 18
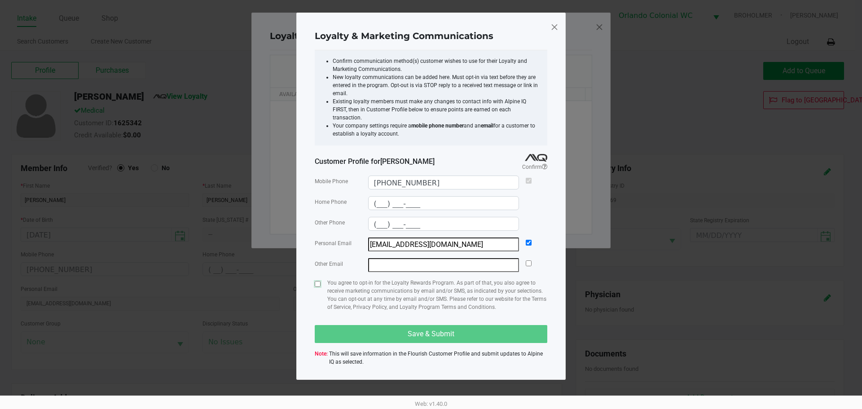
click at [316, 281] on input "checkbox" at bounding box center [318, 284] width 6 height 6
checkbox input "true"
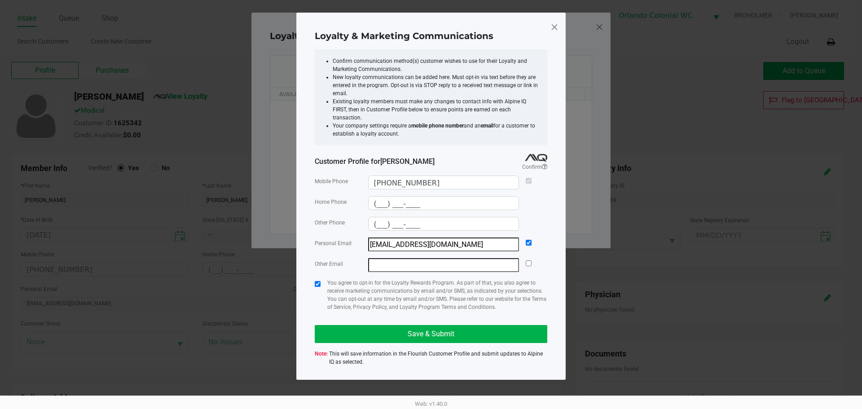
click at [369, 340] on div "Mobile Phone (954) 612-0155 Home Phone (___) ___-____ Other Phone (___) ___-___…" at bounding box center [431, 270] width 232 height 199
click at [375, 330] on button "Save & Submit" at bounding box center [431, 334] width 232 height 18
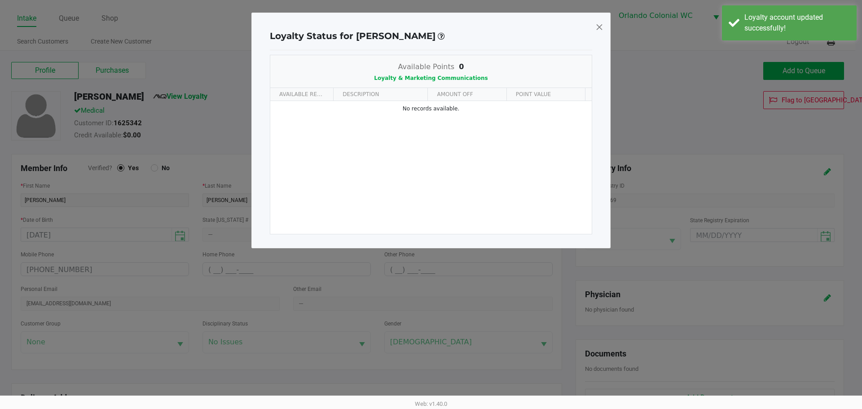
click at [601, 26] on span at bounding box center [599, 27] width 8 height 14
type input "(___) ___-____"
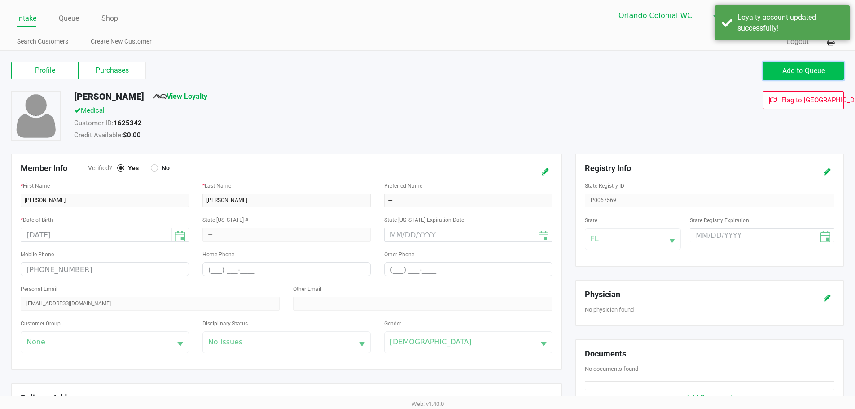
click at [804, 71] on span "Add to Queue" at bounding box center [803, 70] width 43 height 9
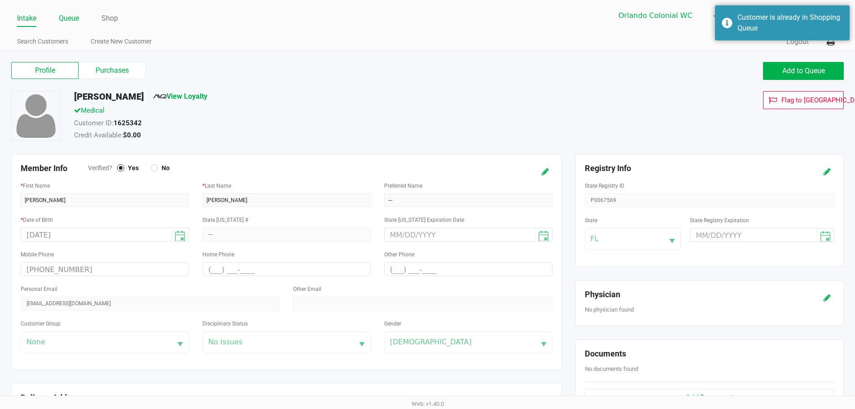
click at [67, 17] on link "Queue" at bounding box center [69, 18] width 20 height 13
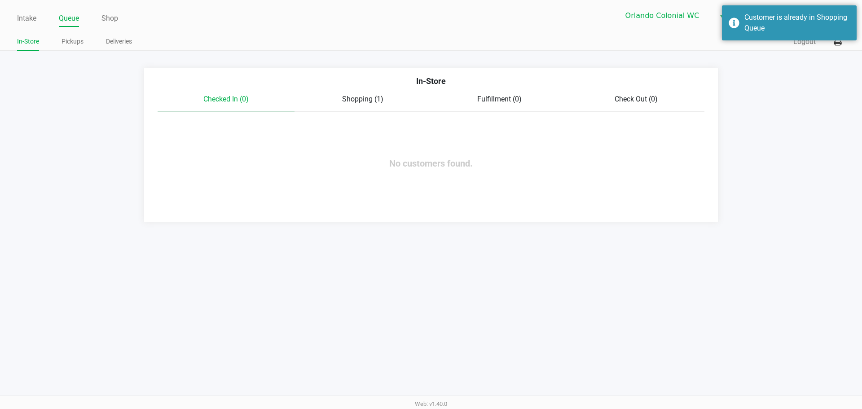
click at [365, 98] on span "Shopping (1)" at bounding box center [362, 99] width 41 height 9
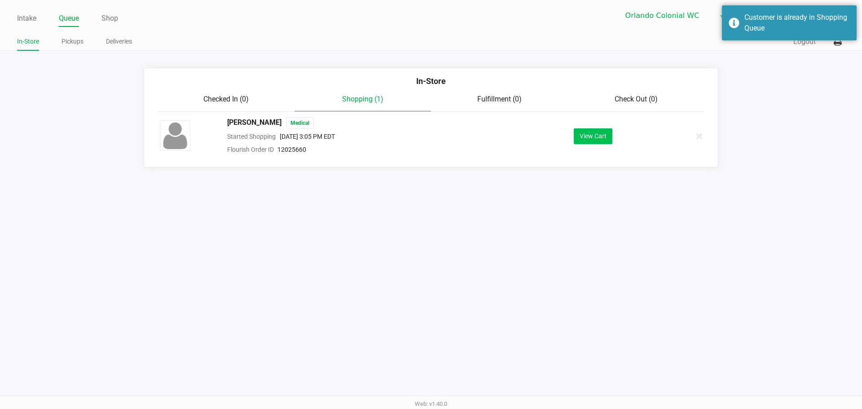
click at [615, 142] on div "View Cart" at bounding box center [592, 136] width 139 height 16
click at [596, 134] on button "View Cart" at bounding box center [593, 136] width 39 height 16
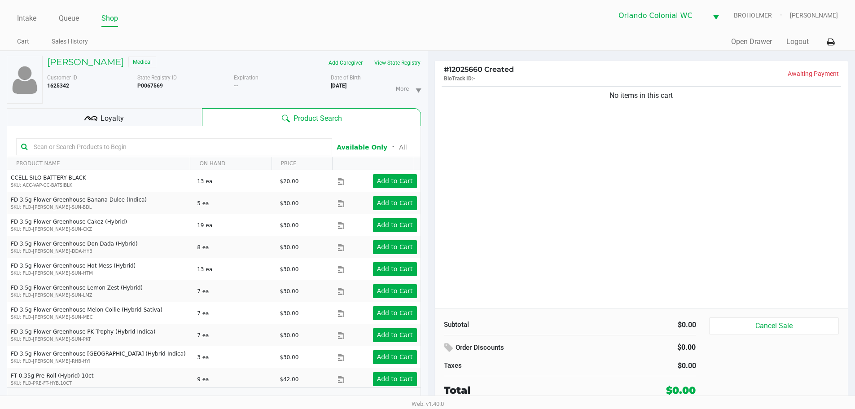
click at [41, 141] on input "text" at bounding box center [178, 146] width 297 height 13
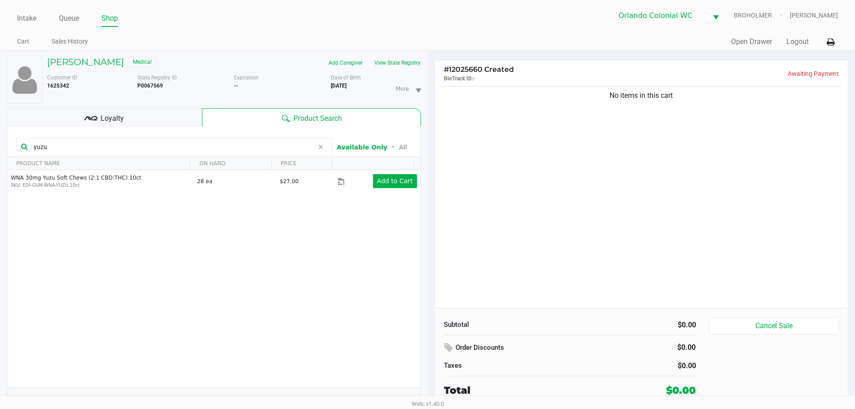
drag, startPoint x: 99, startPoint y: 152, endPoint x: 0, endPoint y: 164, distance: 100.0
click at [0, 164] on div "RICHARD ROSENFELD Medical Add Caregiver View State Registry Customer ID 1625342…" at bounding box center [214, 234] width 428 height 367
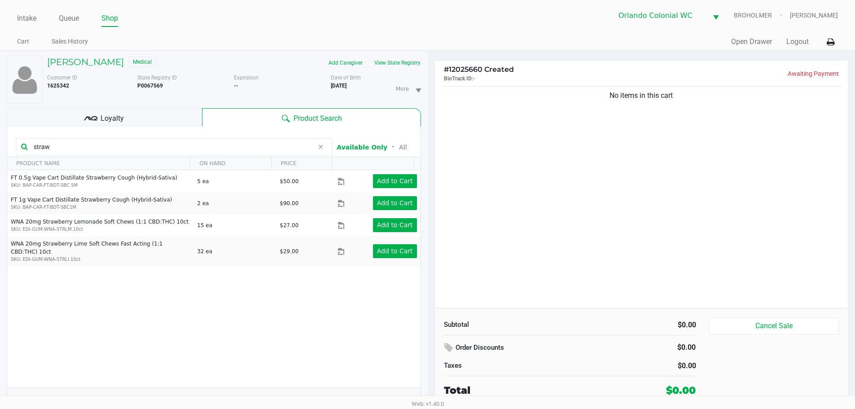
drag, startPoint x: 103, startPoint y: 145, endPoint x: 0, endPoint y: 145, distance: 102.8
click at [0, 145] on div "RICHARD ROSENFELD Medical Add Caregiver View State Registry Customer ID 1625342…" at bounding box center [214, 234] width 428 height 367
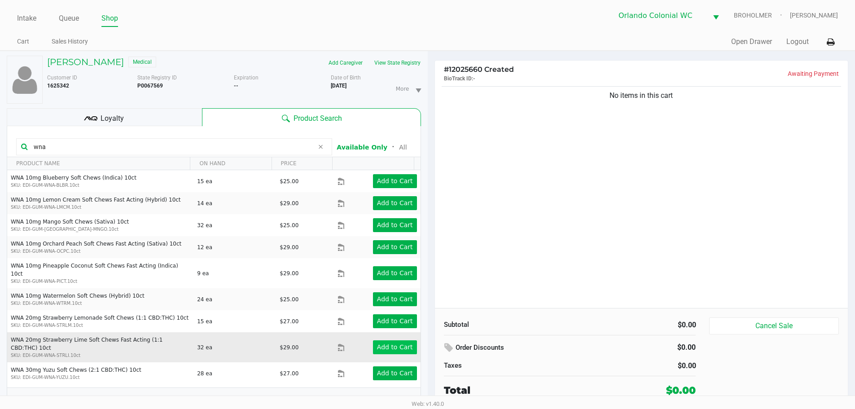
type input "wna"
click at [381, 343] on app-button-loader "Add to Cart" at bounding box center [395, 346] width 36 height 7
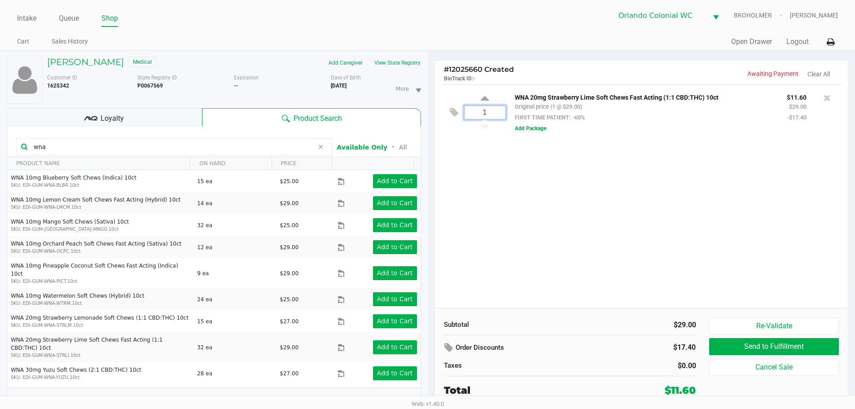
click at [490, 114] on input "1" at bounding box center [485, 112] width 41 height 13
type input "2"
click at [547, 186] on div "RICHARD ROSENFELD Medical Add Caregiver View State Registry Customer ID 1625342…" at bounding box center [427, 235] width 855 height 368
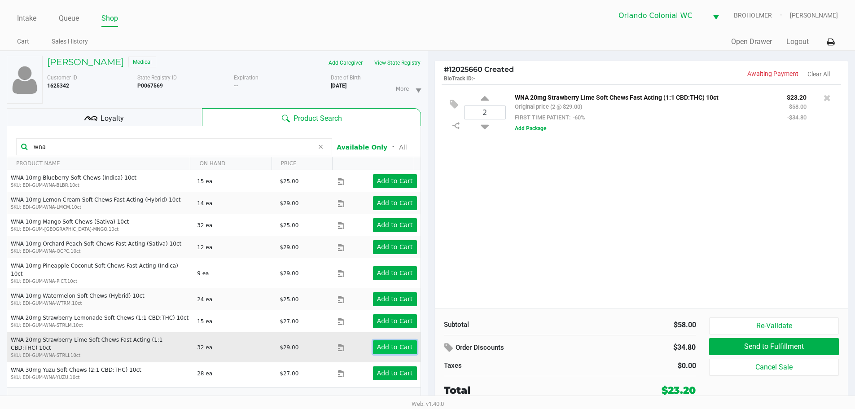
click at [403, 343] on app-button-loader "Add to Cart" at bounding box center [395, 346] width 36 height 7
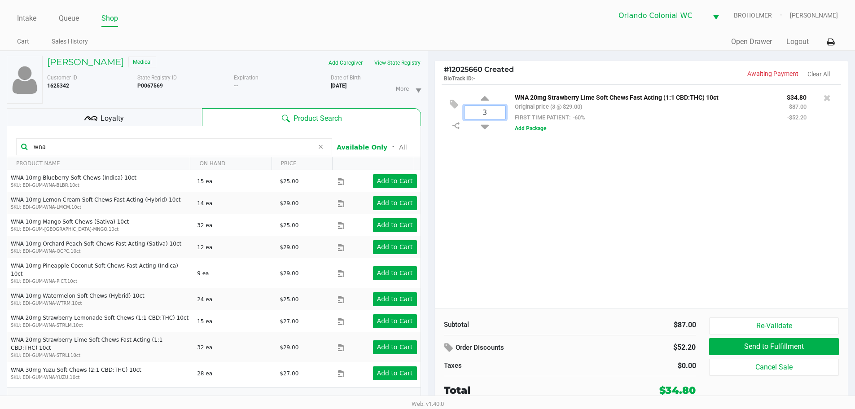
click at [493, 115] on input "3" at bounding box center [485, 112] width 41 height 13
type input "4"
click at [536, 159] on div "RICHARD ROSENFELD Medical Add Caregiver View State Registry Customer ID 1625342…" at bounding box center [427, 235] width 855 height 368
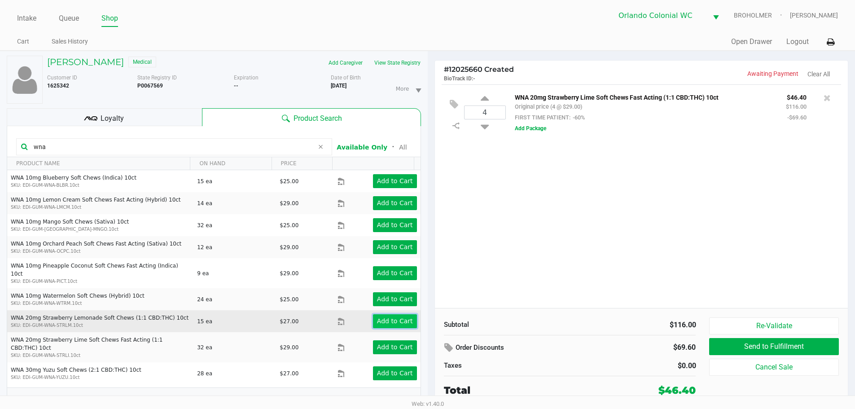
click at [400, 317] on app-button-loader "Add to Cart" at bounding box center [395, 320] width 36 height 7
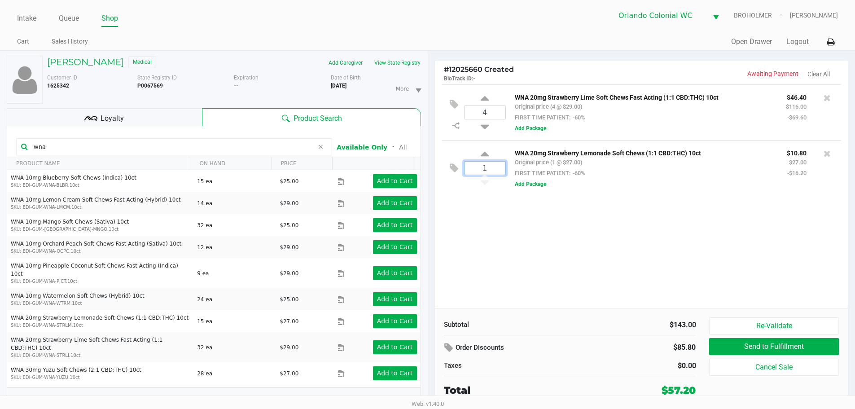
click at [492, 172] on input "1" at bounding box center [485, 168] width 41 height 13
type input "4"
click at [546, 218] on div "RICHARD ROSENFELD Medical Add Caregiver View State Registry Customer ID 1625342…" at bounding box center [427, 235] width 855 height 368
click at [560, 245] on div "4 WNA 20mg Strawberry Lime Soft Chews Fast Acting (1:1 CBD:THC) 10ct Original p…" at bounding box center [641, 196] width 413 height 224
click at [138, 138] on div "wna" at bounding box center [174, 146] width 316 height 17
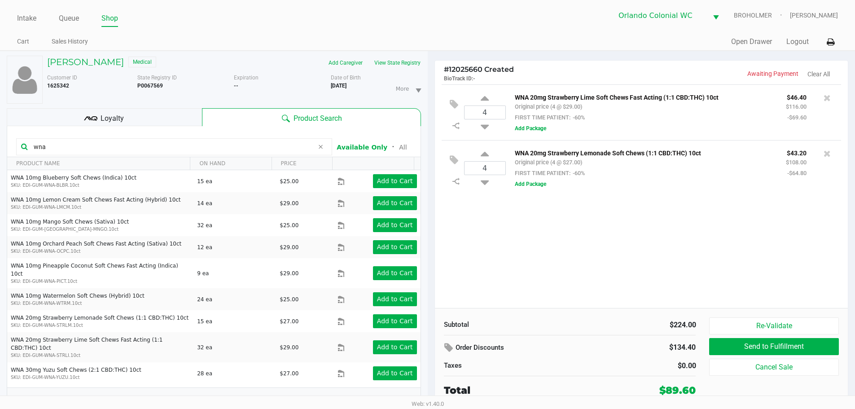
drag, startPoint x: 138, startPoint y: 138, endPoint x: 0, endPoint y: 156, distance: 139.0
click at [0, 156] on div "RICHARD ROSENFELD Medical Add Caregiver View State Registry Customer ID 1625342…" at bounding box center [214, 234] width 428 height 367
drag, startPoint x: 76, startPoint y: 149, endPoint x: 13, endPoint y: 108, distance: 75.1
click at [0, 149] on div "RICHARD ROSENFELD Medical Add Caregiver View State Registry Customer ID 1625342…" at bounding box center [214, 234] width 428 height 367
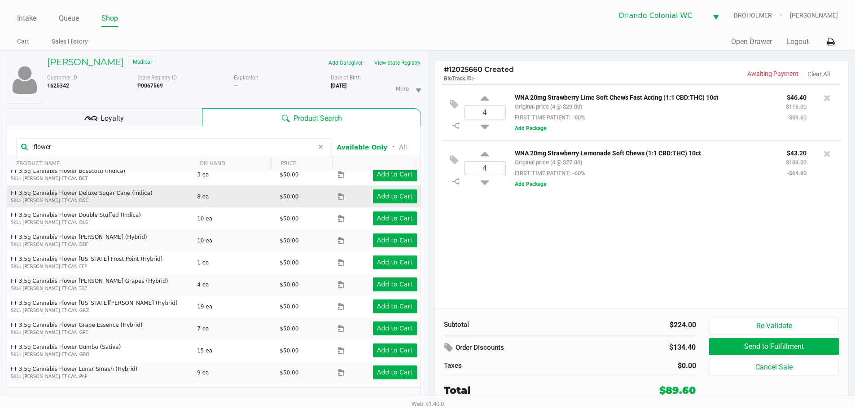
scroll to position [263, 0]
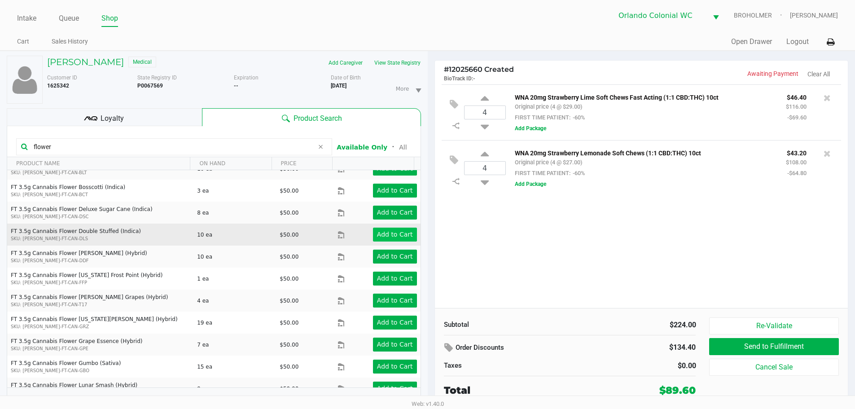
type input "flower"
click at [388, 231] on app-button-loader "Add to Cart" at bounding box center [395, 234] width 36 height 7
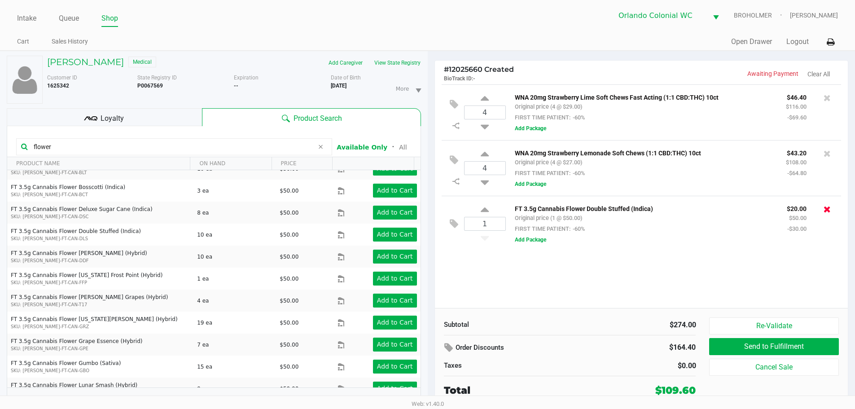
click at [824, 211] on icon at bounding box center [827, 209] width 7 height 9
click at [665, 271] on div "4 WNA 20mg Strawberry Lime Soft Chews Fast Acting (1:1 CBD:THC) 10ct Original p…" at bounding box center [641, 196] width 413 height 224
click at [301, 148] on input "flower" at bounding box center [172, 146] width 284 height 13
click at [288, 147] on input "flower" at bounding box center [172, 146] width 284 height 13
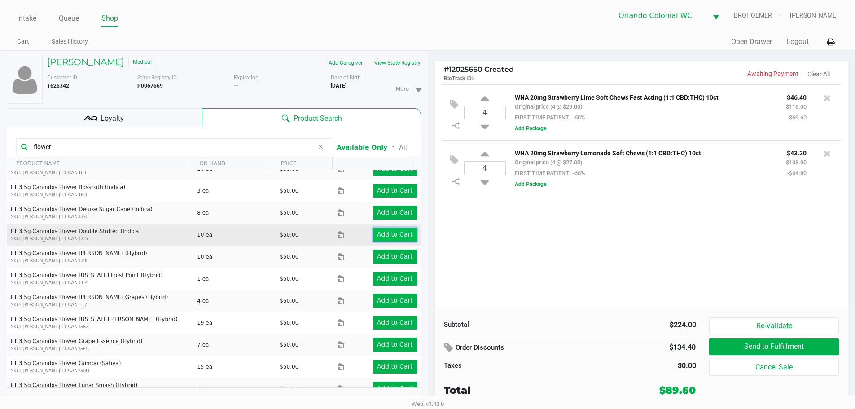
click at [399, 228] on button "Add to Cart" at bounding box center [395, 235] width 44 height 14
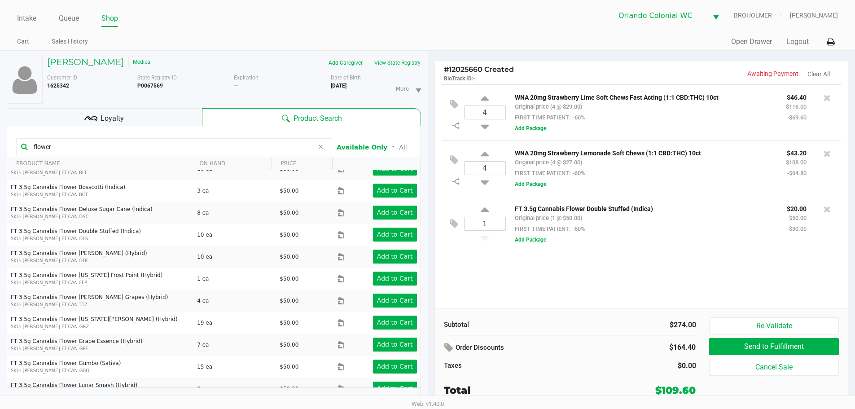
click at [592, 296] on div "4 WNA 20mg Strawberry Lime Soft Chews Fast Acting (1:1 CBD:THC) 10ct Original p…" at bounding box center [641, 196] width 413 height 224
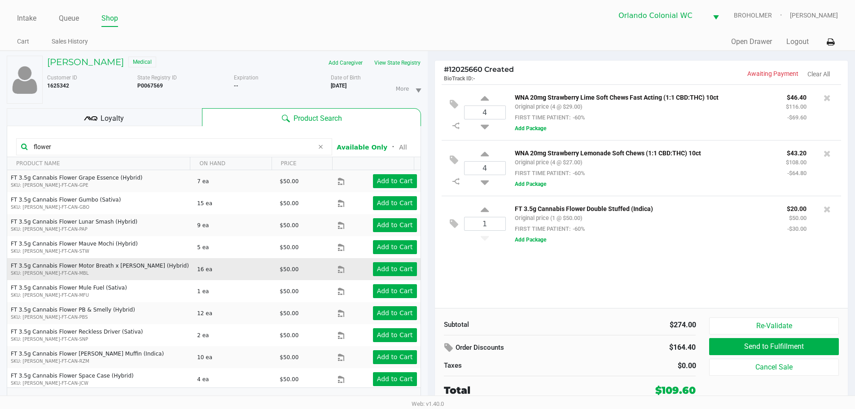
scroll to position [442, 0]
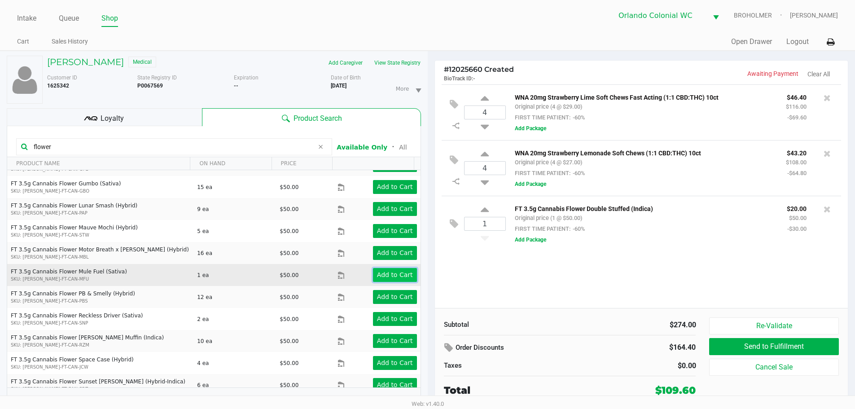
click at [402, 271] on app-button-loader "Add to Cart" at bounding box center [395, 274] width 36 height 7
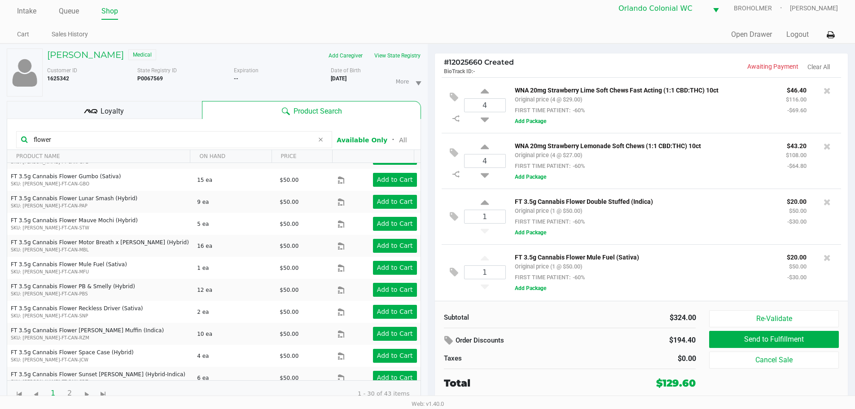
scroll to position [9, 0]
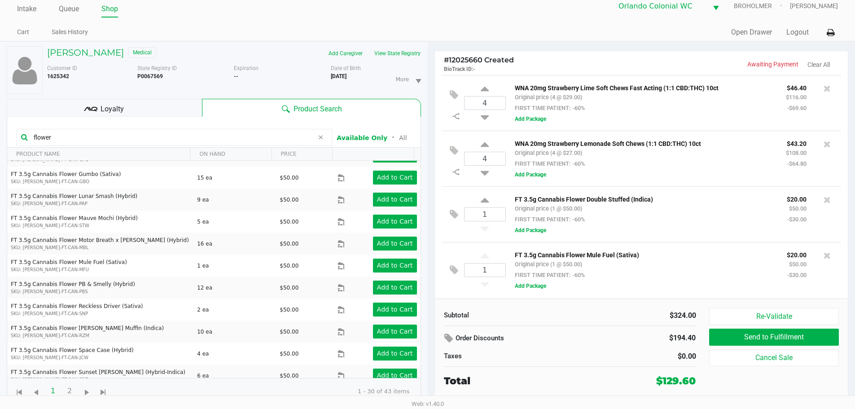
click at [668, 291] on div "FT 3.5g Cannabis Flower Mule Fuel (Sativa) Original price (1 @ $50.00) FIRST TI…" at bounding box center [670, 270] width 329 height 42
click at [668, 287] on div "FT 3.5g Cannabis Flower Mule Fuel (Sativa) Original price (1 @ $50.00) FIRST TI…" at bounding box center [670, 270] width 329 height 42
click at [672, 287] on div "FT 3.5g Cannabis Flower Mule Fuel (Sativa) Original price (1 @ $50.00) FIRST TI…" at bounding box center [670, 270] width 329 height 42
click at [688, 318] on div "$324.00" at bounding box center [636, 315] width 119 height 11
click at [659, 276] on div "FT 3.5g Cannabis Flower Mule Fuel (Sativa) Original price (1 @ $50.00) FIRST TI…" at bounding box center [644, 264] width 272 height 31
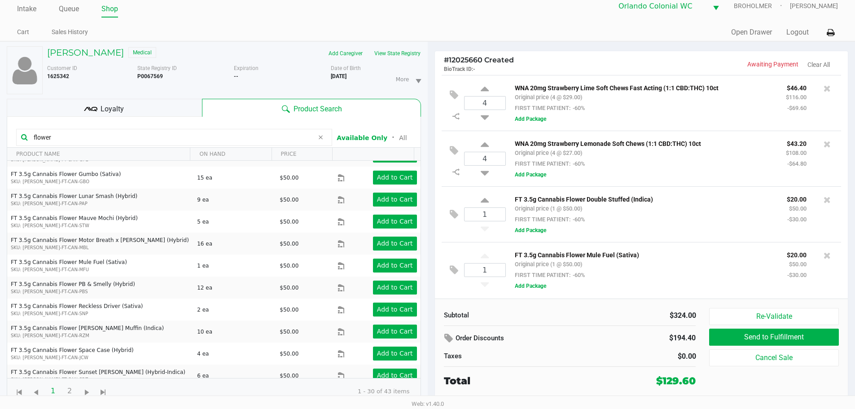
click at [662, 272] on div "FT 3.5g Cannabis Flower Mule Fuel (Sativa) Original price (1 @ $50.00) FIRST TI…" at bounding box center [644, 264] width 272 height 31
click at [664, 272] on div "FT 3.5g Cannabis Flower Mule Fuel (Sativa) Original price (1 @ $50.00) FIRST TI…" at bounding box center [644, 264] width 272 height 31
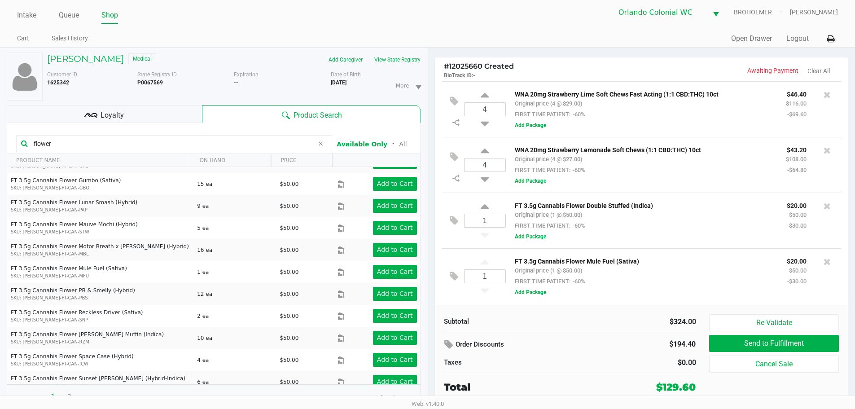
scroll to position [0, 0]
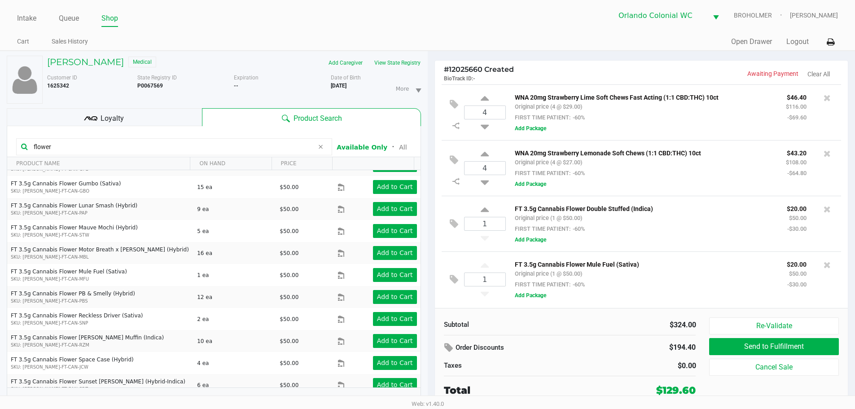
click at [683, 300] on div "FT 3.5g Cannabis Flower Mule Fuel (Sativa) Original price (1 @ $50.00) FIRST TI…" at bounding box center [670, 280] width 329 height 42
click at [320, 145] on icon at bounding box center [320, 146] width 5 height 7
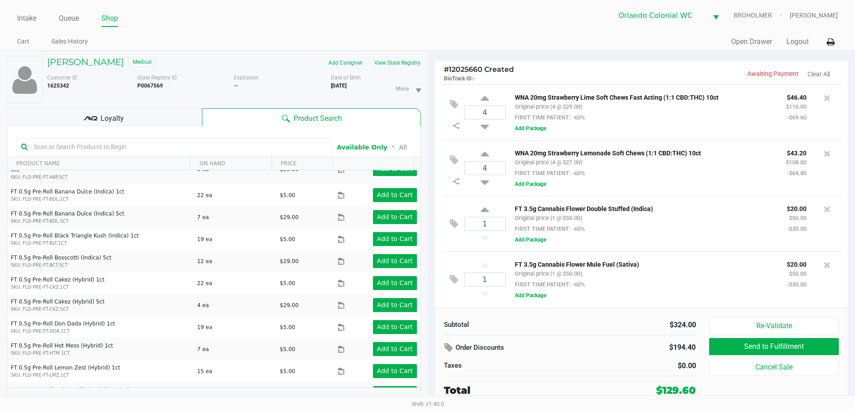
click at [824, 268] on icon at bounding box center [827, 264] width 7 height 9
click at [150, 146] on input "text" at bounding box center [178, 146] width 297 height 13
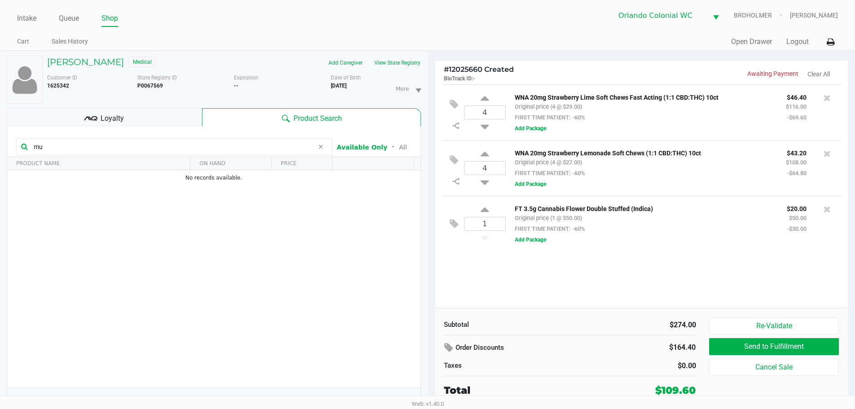
type input "m"
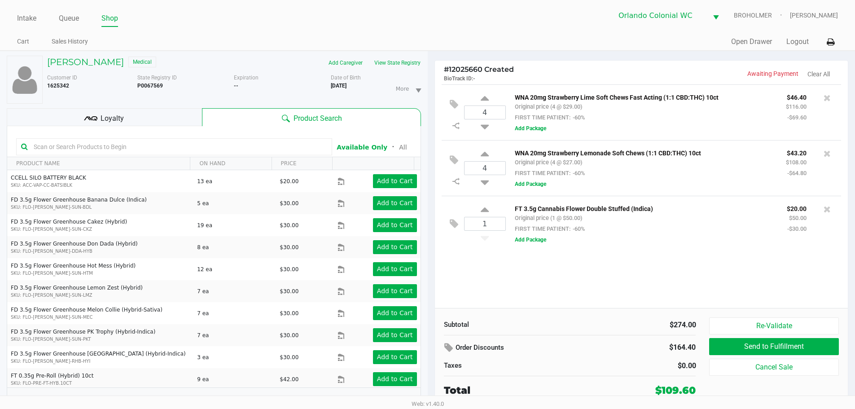
click at [127, 117] on div "Loyalty" at bounding box center [104, 117] width 195 height 18
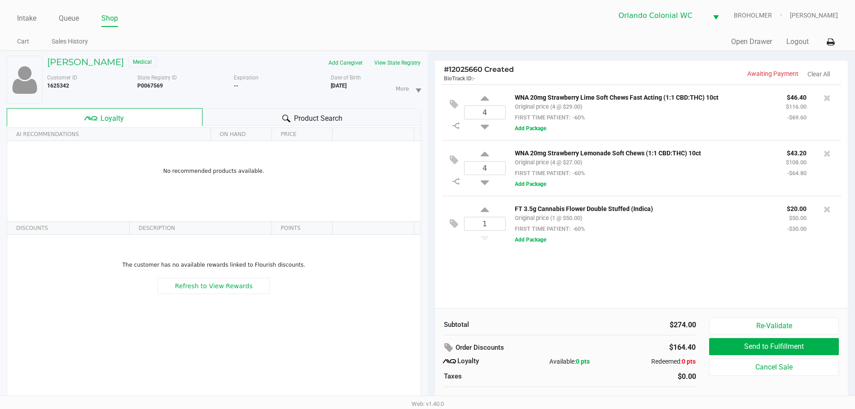
click at [285, 114] on icon at bounding box center [286, 118] width 8 height 8
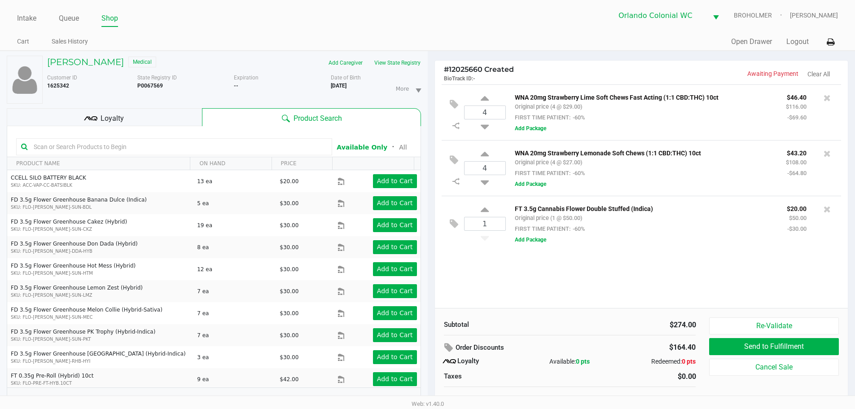
click at [233, 143] on input "text" at bounding box center [178, 146] width 297 height 13
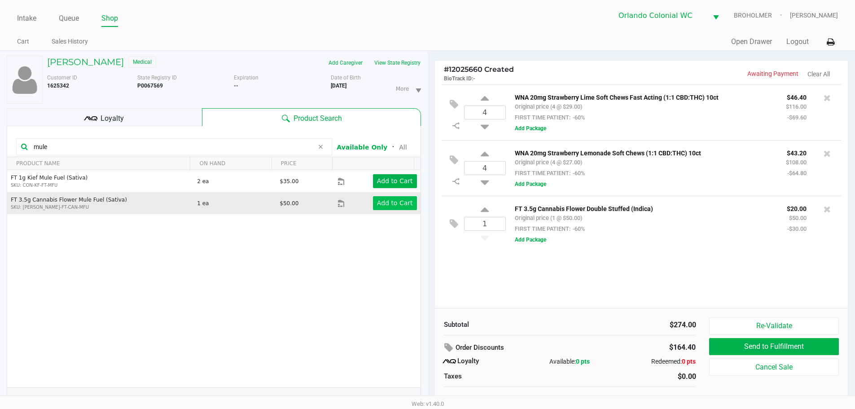
type input "mule"
click at [399, 206] on app-button-loader "Add to Cart" at bounding box center [395, 202] width 36 height 7
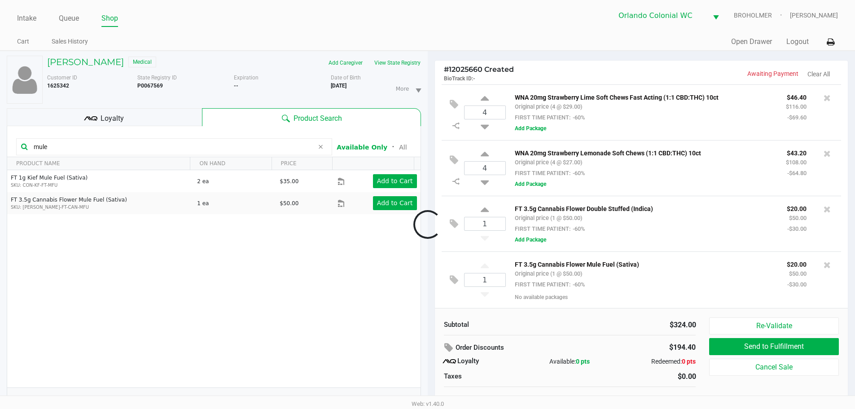
scroll to position [1, 0]
click at [659, 298] on div "FT 3.5g Cannabis Flower Mule Fuel (Sativa) Original price (1 @ $50.00) FIRST TI…" at bounding box center [670, 280] width 329 height 42
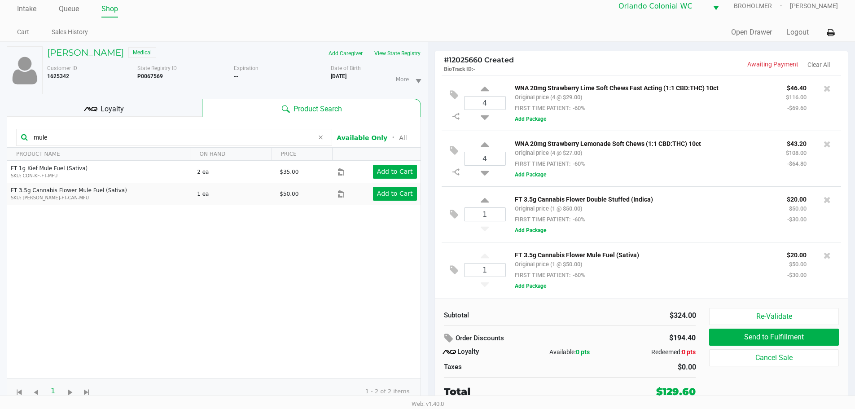
click at [574, 316] on div "$324.00" at bounding box center [636, 315] width 133 height 11
drag, startPoint x: 672, startPoint y: 312, endPoint x: 695, endPoint y: 313, distance: 23.3
click at [695, 313] on div "$324.00" at bounding box center [636, 315] width 119 height 11
click at [495, 311] on div "Subtotal" at bounding box center [503, 315] width 119 height 10
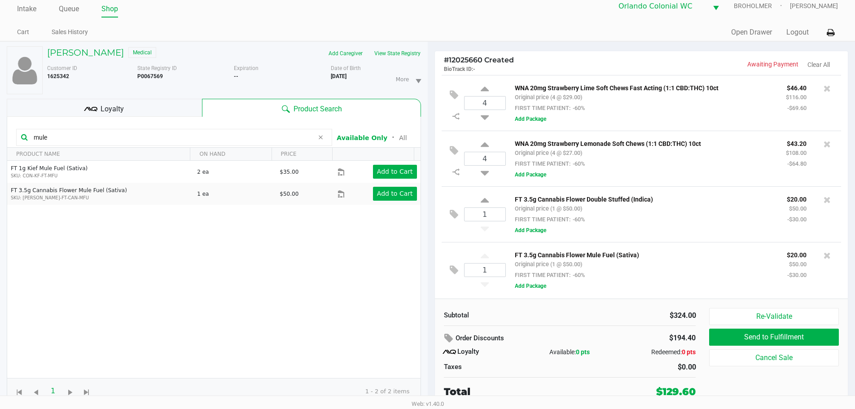
click at [850, 301] on div "# 12025660 Created BioTrack ID: - Awaiting Payment Clear All 4 WNA 20mg Strawbe…" at bounding box center [642, 225] width 428 height 367
click at [688, 233] on div "FT 3.5g Cannabis Flower Double Stuffed (Indica) Original price (1 @ $50.00) FIR…" at bounding box center [670, 214] width 329 height 42
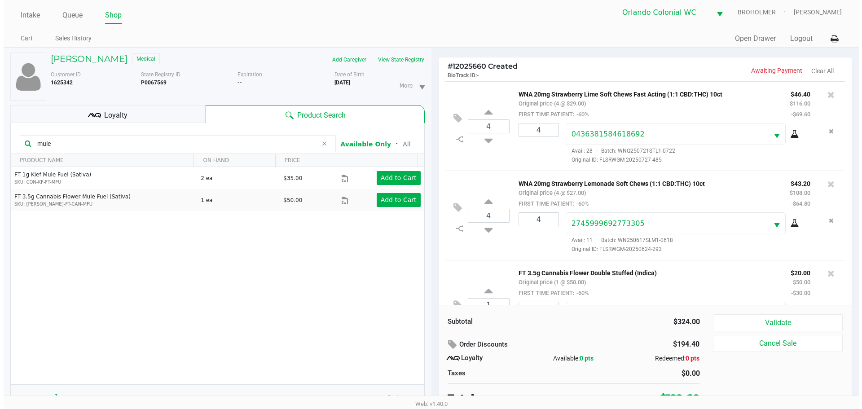
scroll to position [0, 0]
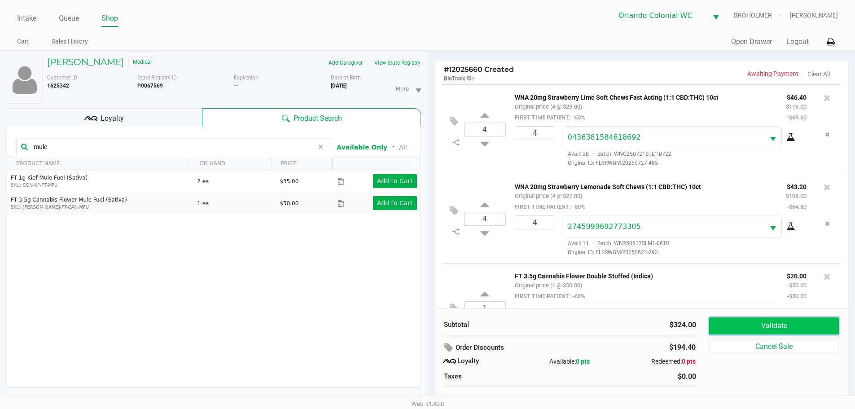
click at [769, 327] on button "Validate" at bounding box center [773, 325] width 129 height 17
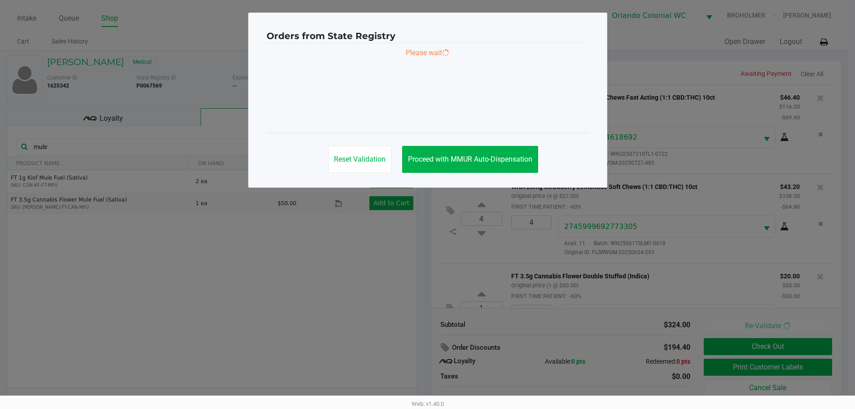
scroll to position [136, 0]
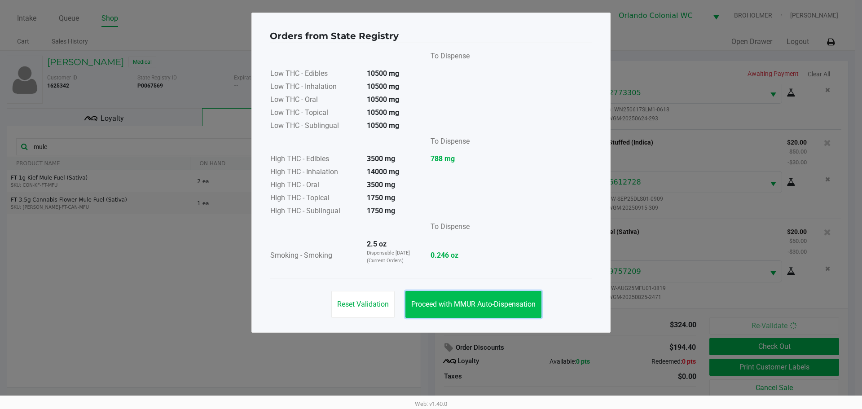
click at [511, 310] on button "Proceed with MMUR Auto-Dispensation" at bounding box center [473, 304] width 136 height 27
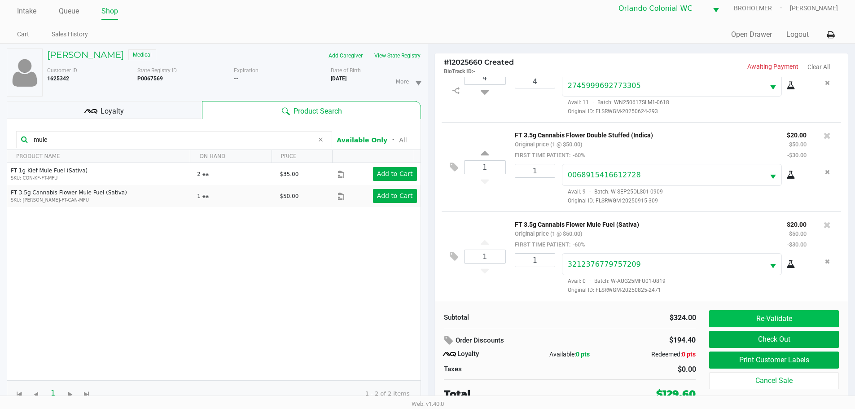
scroll to position [9, 0]
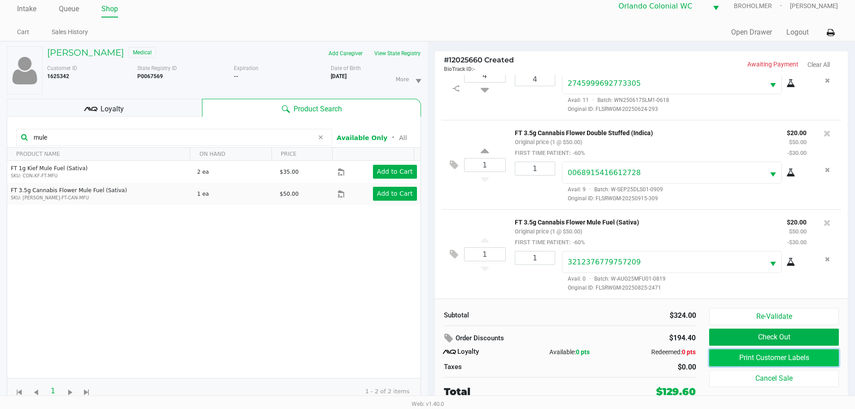
click at [737, 360] on button "Print Customer Labels" at bounding box center [773, 357] width 129 height 17
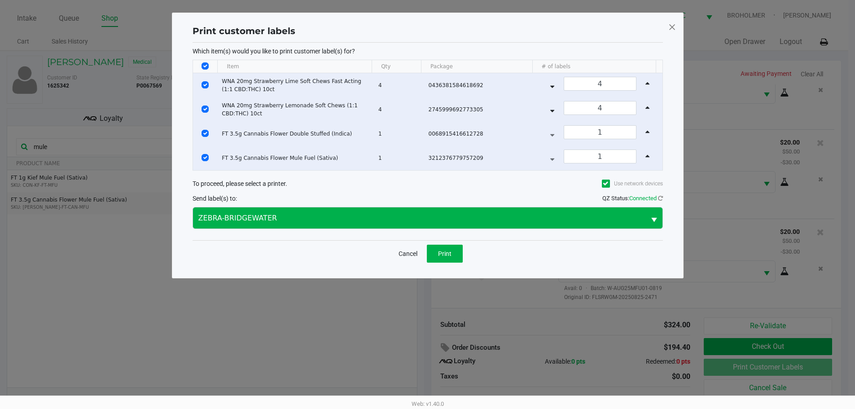
scroll to position [0, 0]
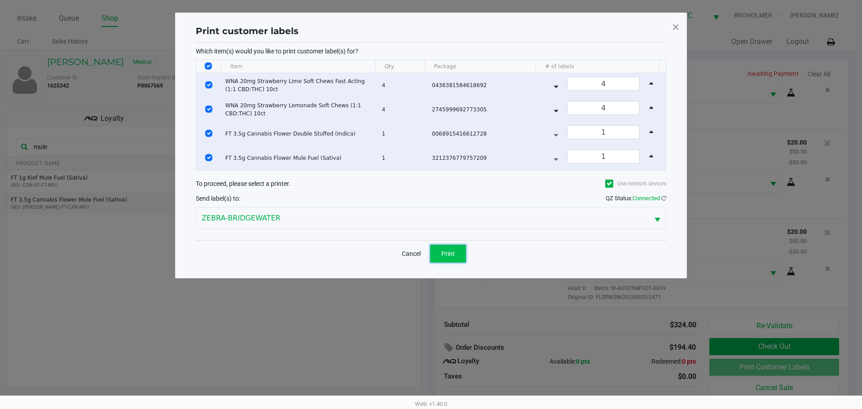
click at [445, 250] on span "Print" at bounding box center [447, 253] width 13 height 7
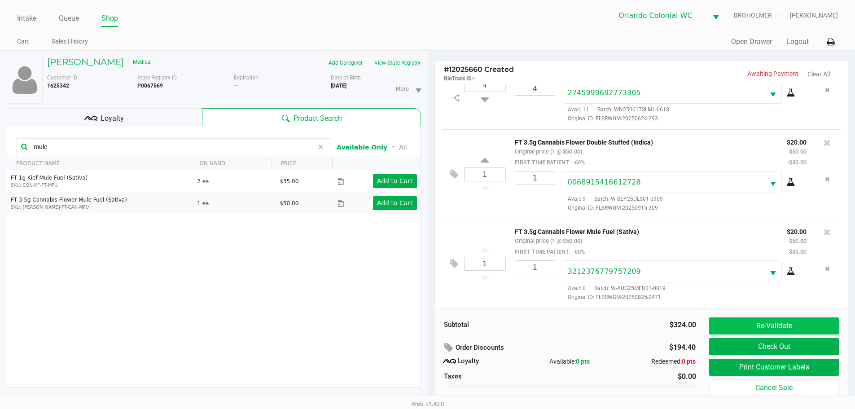
scroll to position [9, 0]
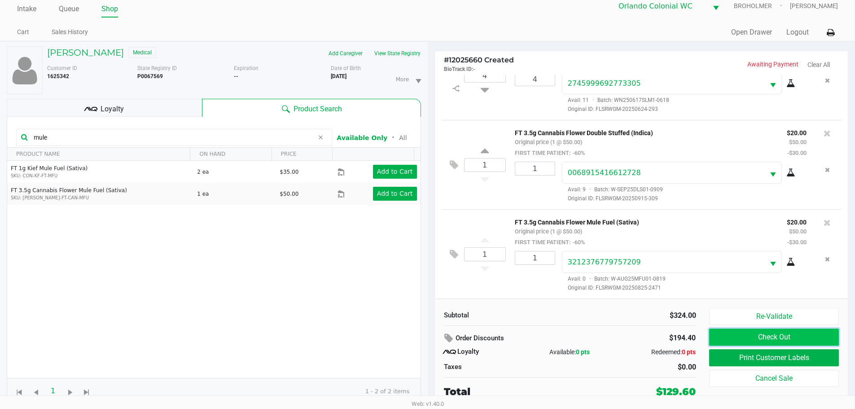
click at [760, 336] on button "Check Out" at bounding box center [773, 337] width 129 height 17
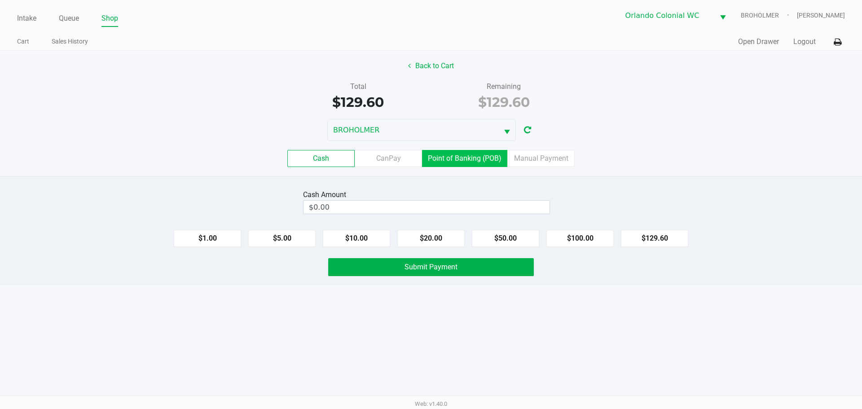
click at [460, 157] on label "Point of Banking (POB)" at bounding box center [464, 158] width 85 height 17
click at [0, 0] on 7 "Point of Banking (POB)" at bounding box center [0, 0] width 0 height 0
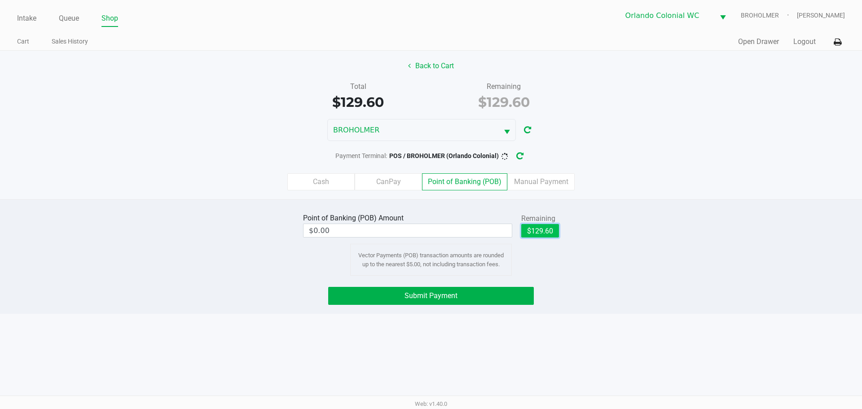
click at [549, 234] on button "$129.60" at bounding box center [540, 230] width 38 height 13
type input "$129.60"
click at [492, 294] on button "Submit Payment" at bounding box center [431, 296] width 206 height 18
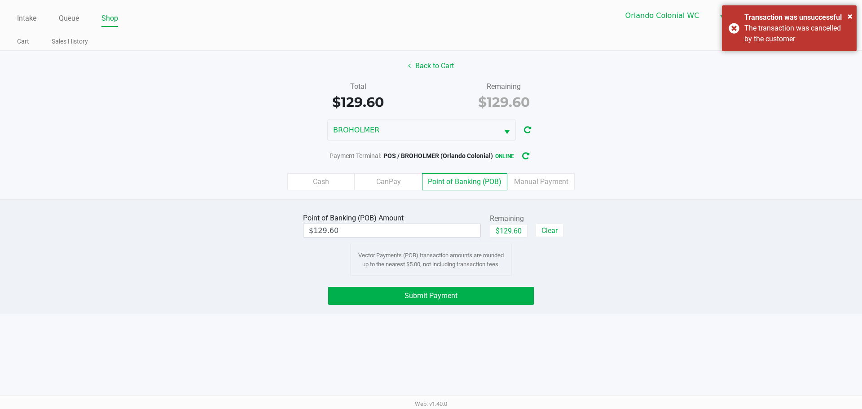
click at [731, 34] on div "× Transaction was unsuccessful The transaction was cancelled by the customer" at bounding box center [789, 28] width 135 height 46
click at [453, 138] on span "BROHOLMER" at bounding box center [413, 129] width 171 height 21
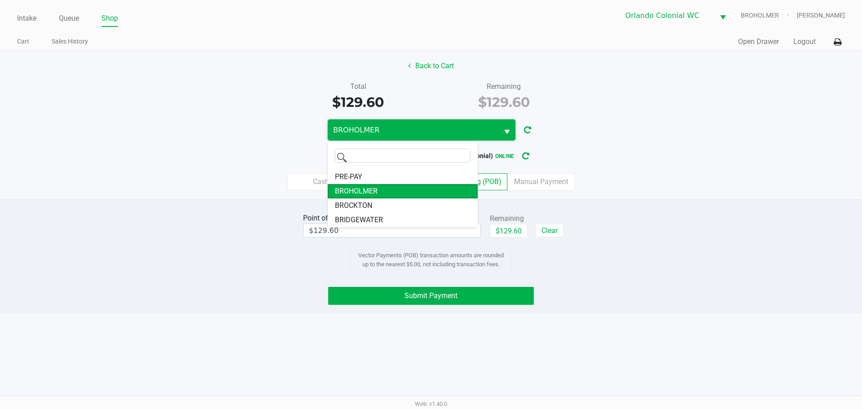
click at [380, 222] on span "BRIDGEWATER" at bounding box center [359, 220] width 48 height 11
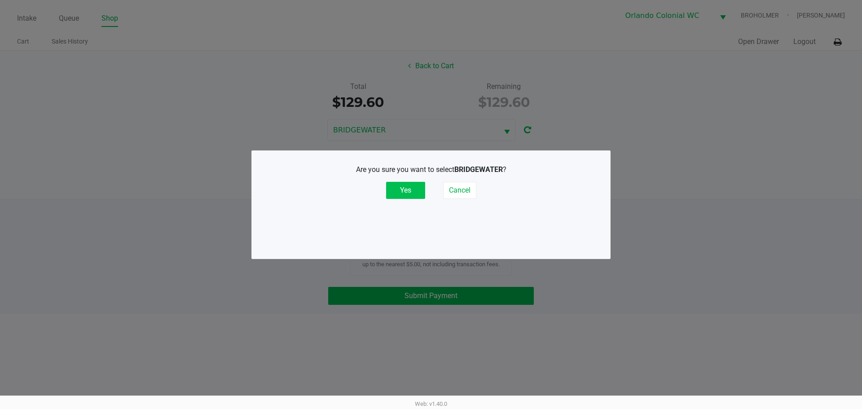
click at [410, 183] on button "Yes" at bounding box center [405, 190] width 39 height 17
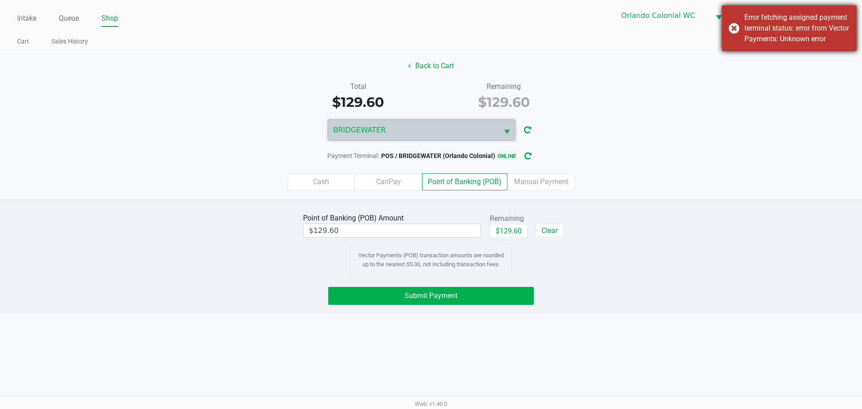
click at [738, 24] on div "Error fetching assigned payment terminal status: error from Vector Payments: Un…" at bounding box center [789, 28] width 135 height 46
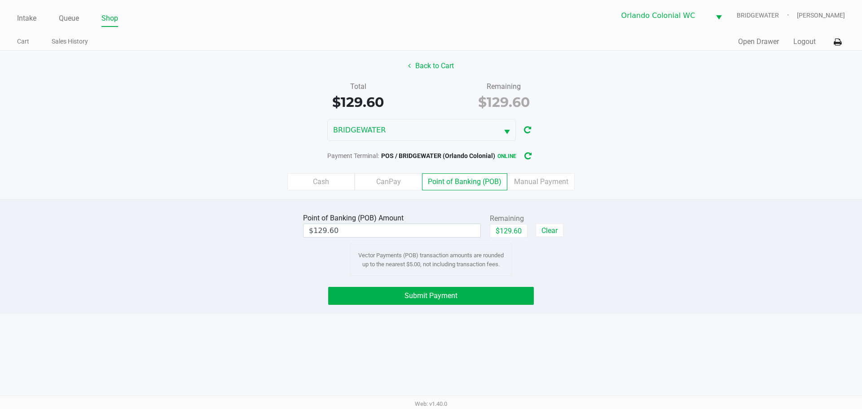
click at [452, 297] on span "Submit Payment" at bounding box center [430, 295] width 53 height 9
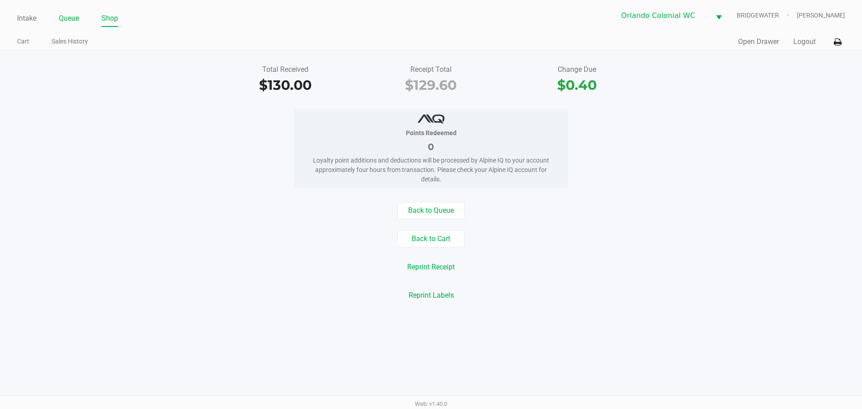
click at [75, 19] on link "Queue" at bounding box center [69, 18] width 20 height 13
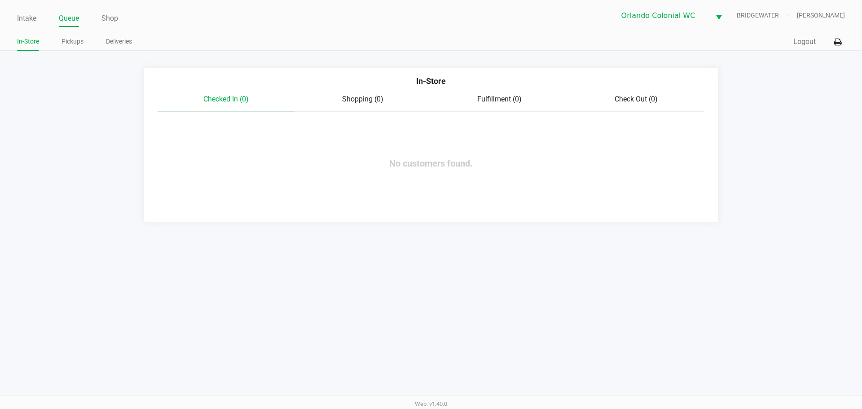
click at [34, 39] on link "In-Store" at bounding box center [28, 41] width 22 height 11
click at [29, 15] on link "Intake" at bounding box center [26, 18] width 19 height 13
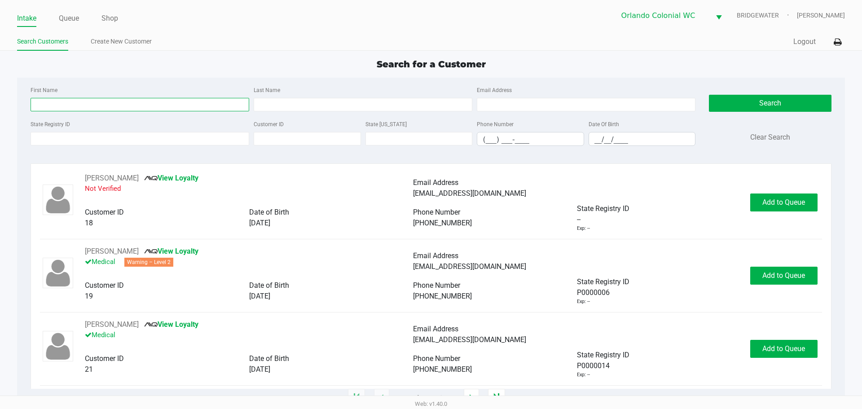
click at [149, 104] on input "First Name" at bounding box center [140, 104] width 219 height 13
type input "gina"
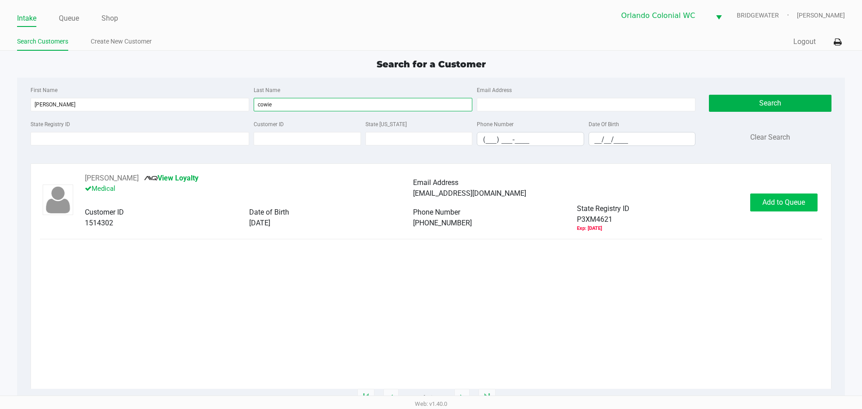
type input "cowie"
click at [795, 208] on button "Add to Queue" at bounding box center [783, 202] width 67 height 18
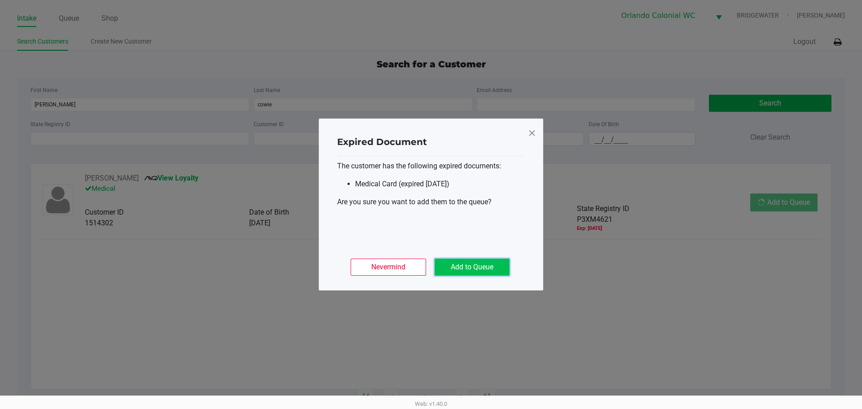
click at [495, 263] on button "Add to Queue" at bounding box center [471, 267] width 75 height 17
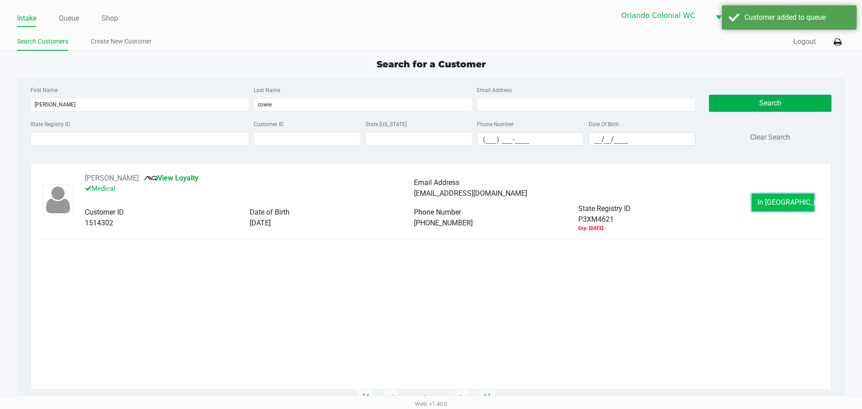
click at [795, 201] on span "In Queue" at bounding box center [794, 202] width 75 height 9
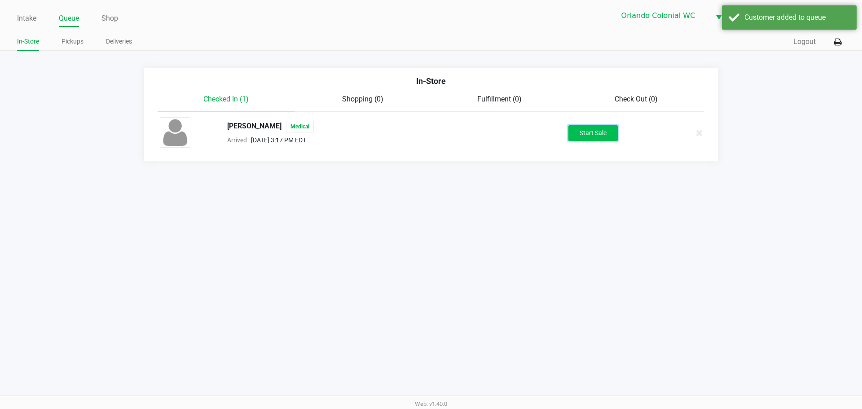
click at [592, 136] on button "Start Sale" at bounding box center [592, 133] width 49 height 16
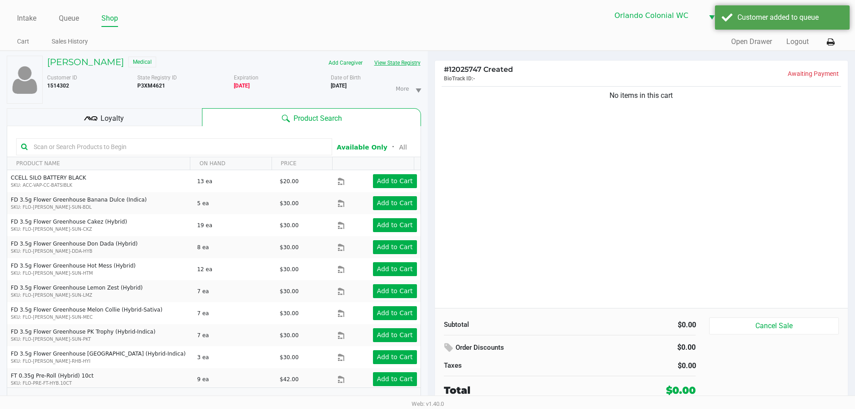
click at [400, 64] on button "View State Registry" at bounding box center [394, 63] width 53 height 14
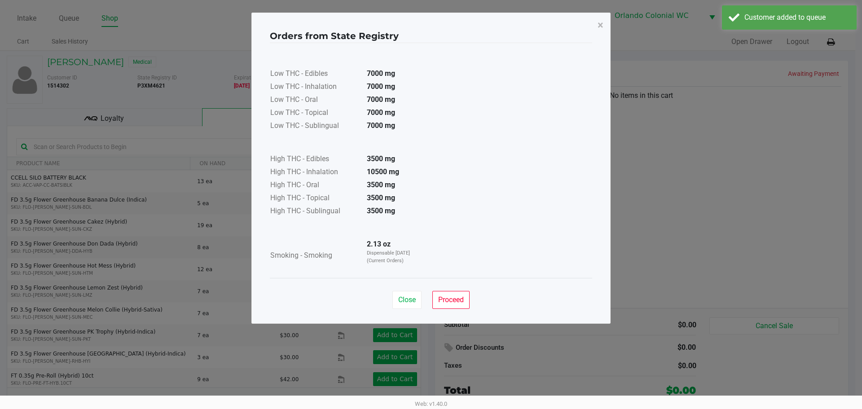
click at [410, 311] on div "Close Proceed" at bounding box center [431, 296] width 322 height 36
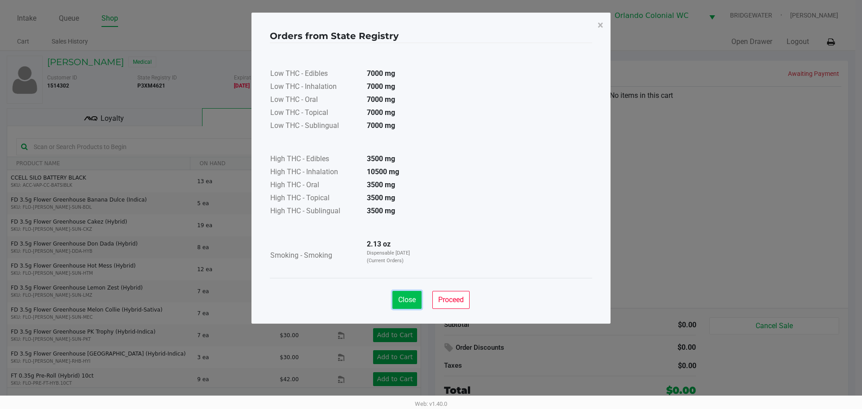
click at [416, 302] on button "Close" at bounding box center [406, 300] width 29 height 18
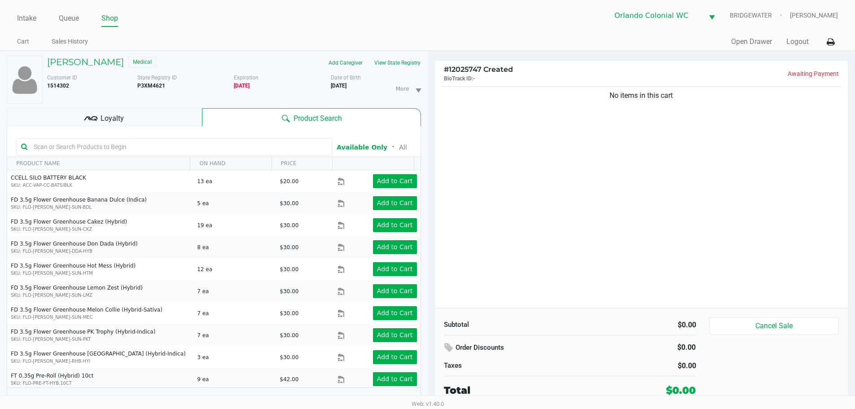
click at [248, 143] on input "text" at bounding box center [178, 146] width 297 height 13
click at [248, 147] on input "text" at bounding box center [178, 146] width 297 height 13
click at [405, 60] on button "View State Registry" at bounding box center [394, 63] width 53 height 14
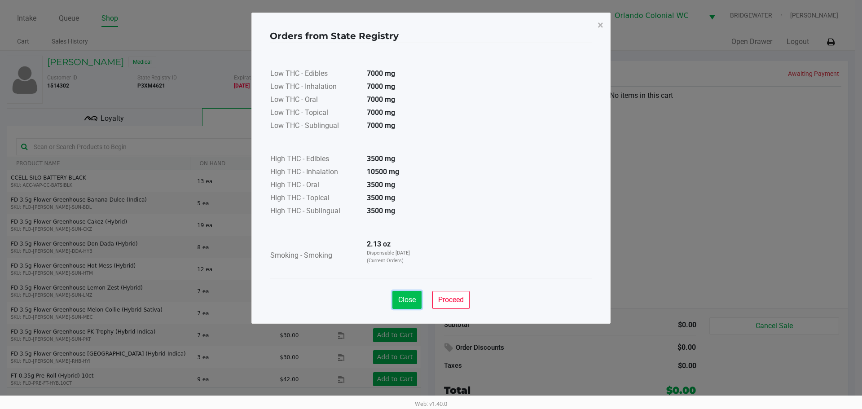
click at [412, 300] on span "Close" at bounding box center [407, 299] width 18 height 9
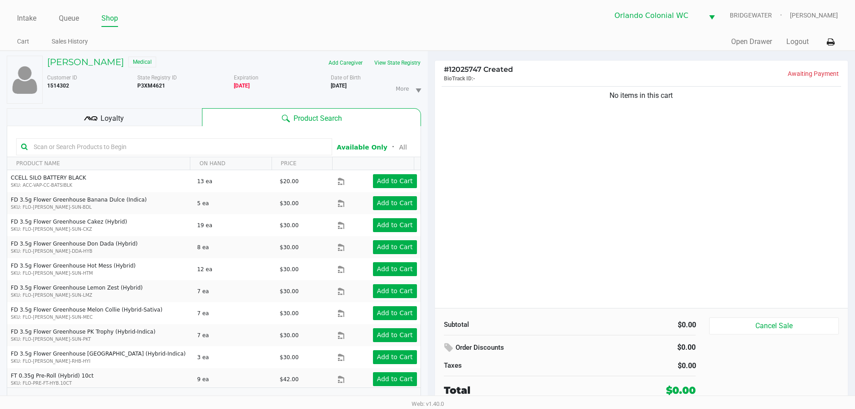
click at [222, 139] on div at bounding box center [174, 146] width 316 height 17
click at [220, 145] on input "text" at bounding box center [178, 146] width 297 height 13
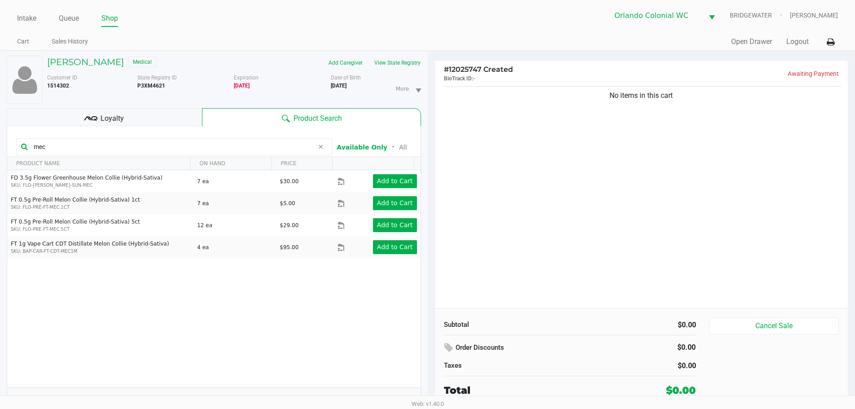
click at [0, 193] on div "GINA COWIE Medical Add Caregiver View State Registry Customer ID 1514302 State …" at bounding box center [214, 234] width 428 height 367
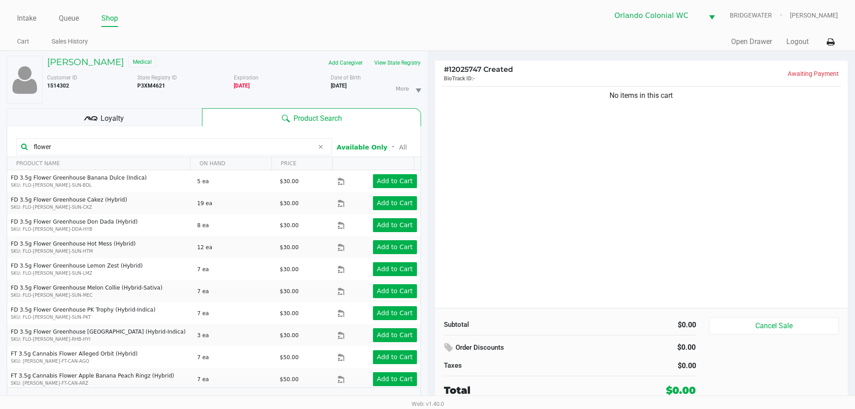
click at [123, 153] on input "flower" at bounding box center [172, 146] width 284 height 13
click at [124, 149] on input "flower" at bounding box center [172, 146] width 284 height 13
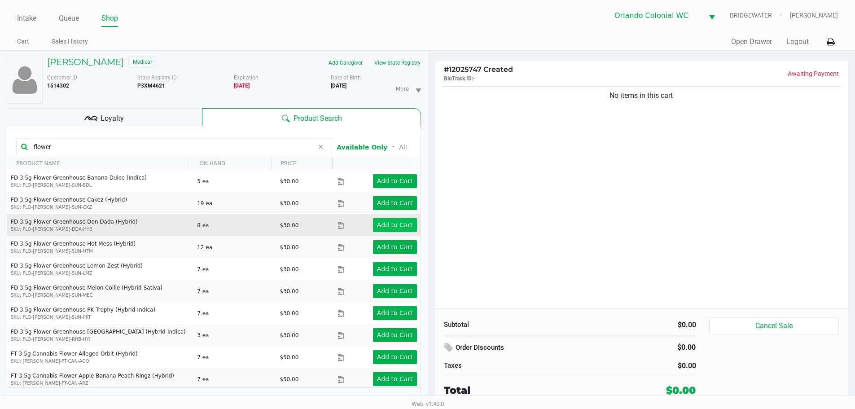
type input "flower"
click at [386, 224] on app-button-loader "Add to Cart" at bounding box center [395, 224] width 36 height 7
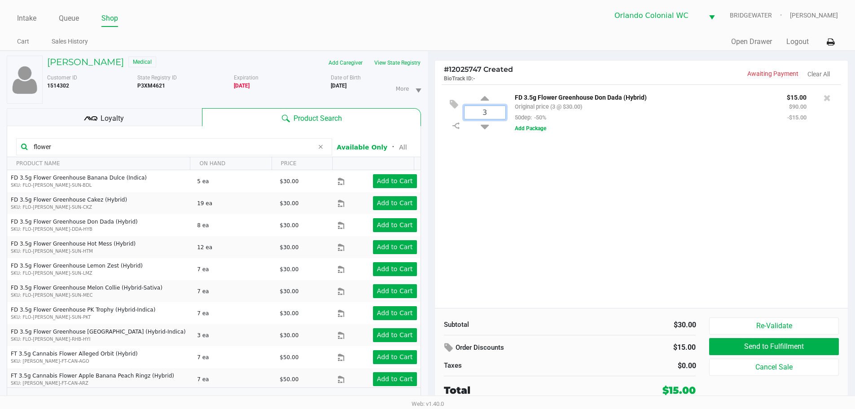
type input "3"
click at [685, 231] on div "GINA COWIE Medical Add Caregiver View State Registry Customer ID 1514302 State …" at bounding box center [427, 235] width 855 height 368
click at [601, 220] on div "3 FD 3.5g Flower Greenhouse Don Dada (Hybrid) Original price (3 @ $30.00) 50dep…" at bounding box center [641, 196] width 413 height 224
click at [583, 223] on div "3 FD 3.5g Flower Greenhouse Don Dada (Hybrid) Original price (3 @ $30.00) 50dep…" at bounding box center [641, 196] width 413 height 224
click at [500, 191] on div "3 FD 3.5g Flower Greenhouse Don Dada (Hybrid) Original price (3 @ $30.00) 50dep…" at bounding box center [641, 196] width 413 height 224
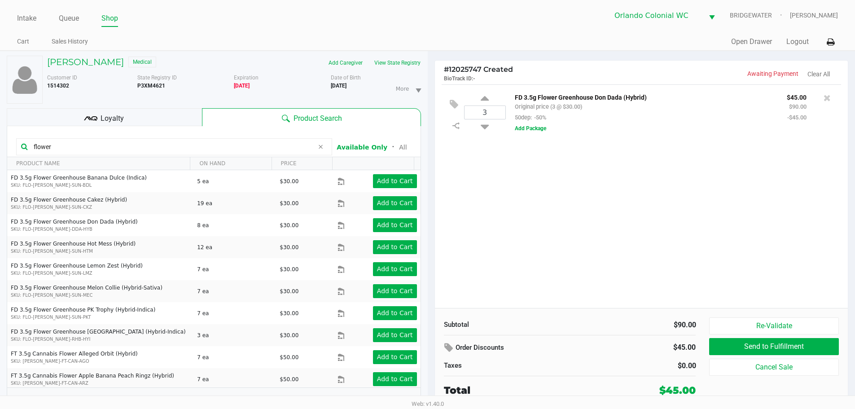
click at [505, 188] on div "3 FD 3.5g Flower Greenhouse Don Dada (Hybrid) Original price (3 @ $30.00) 50dep…" at bounding box center [641, 196] width 413 height 224
click at [661, 202] on div "3 FD 3.5g Flower Greenhouse Don Dada (Hybrid) Original price (3 @ $30.00) 50dep…" at bounding box center [641, 196] width 413 height 224
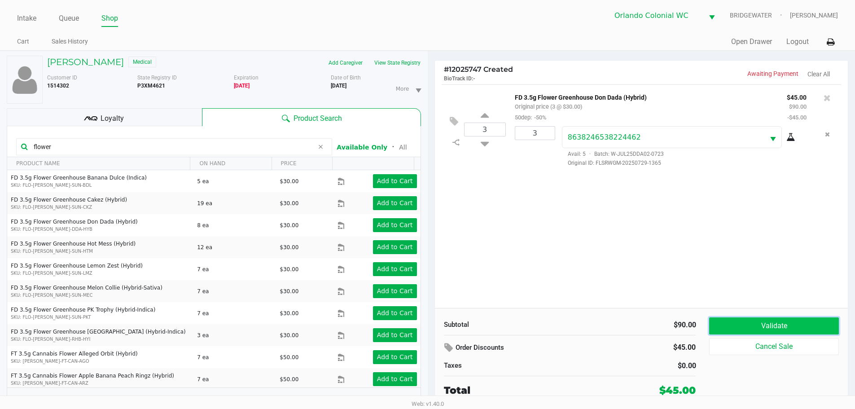
click at [790, 322] on button "Validate" at bounding box center [773, 325] width 129 height 17
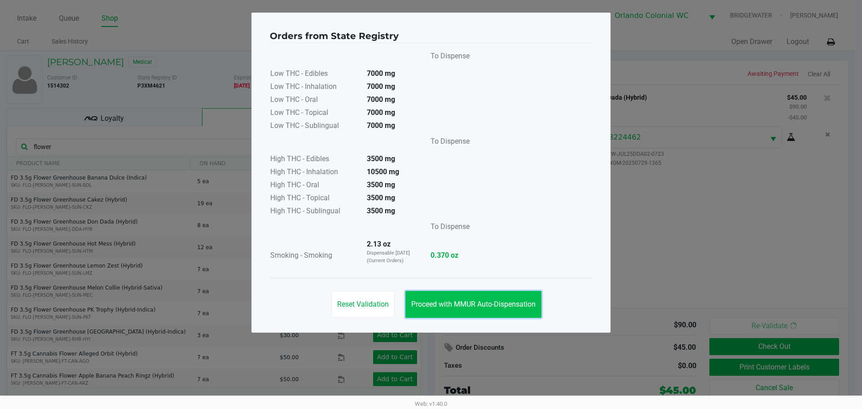
click at [514, 302] on span "Proceed with MMUR Auto-Dispensation" at bounding box center [473, 304] width 124 height 9
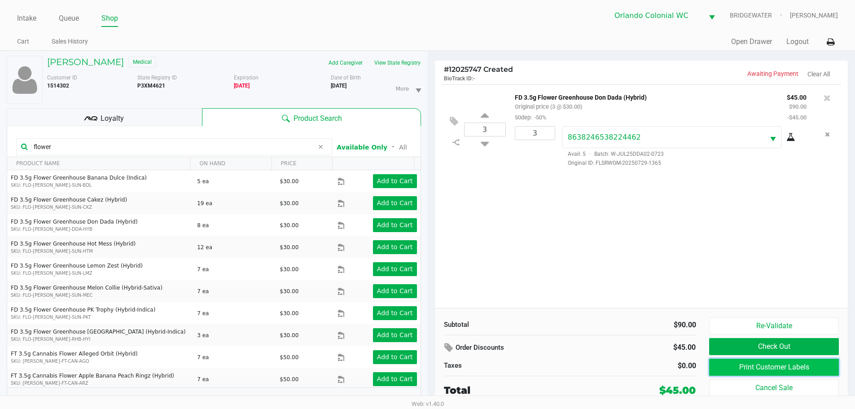
click at [772, 362] on button "Print Customer Labels" at bounding box center [773, 367] width 129 height 17
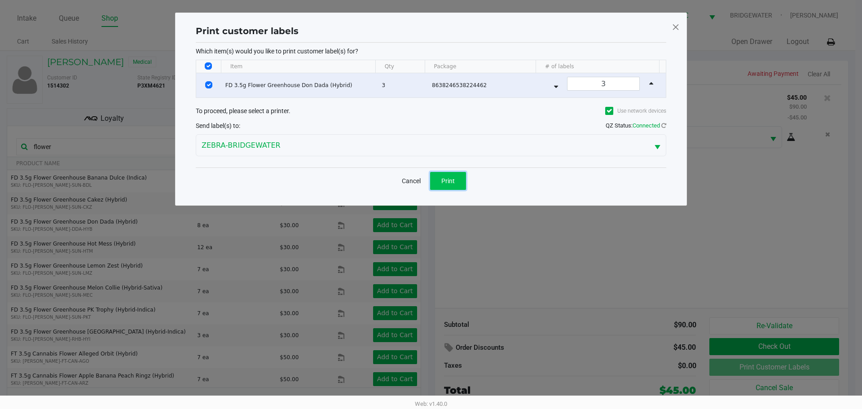
click at [447, 181] on span "Print" at bounding box center [447, 180] width 13 height 7
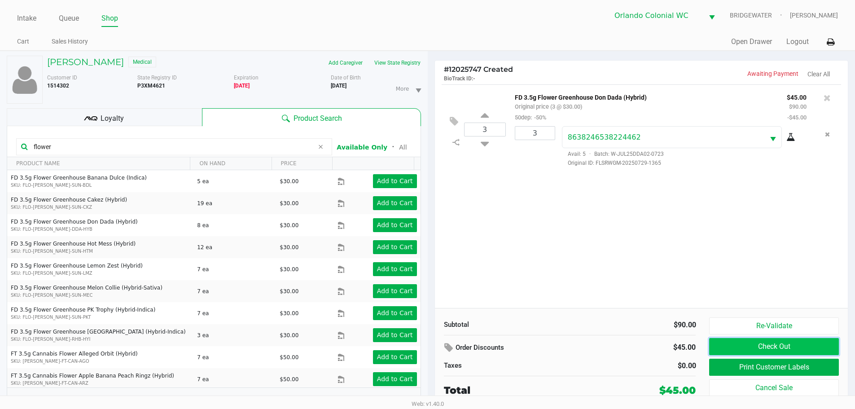
click at [808, 352] on button "Check Out" at bounding box center [773, 346] width 129 height 17
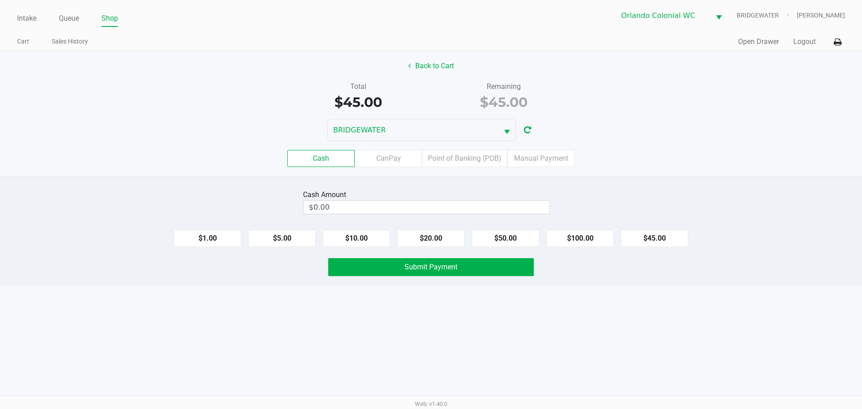
drag, startPoint x: 439, startPoint y: 155, endPoint x: 586, endPoint y: 174, distance: 148.0
click at [439, 155] on label "Point of Banking (POB)" at bounding box center [464, 158] width 85 height 17
click at [0, 0] on 7 "Point of Banking (POB)" at bounding box center [0, 0] width 0 height 0
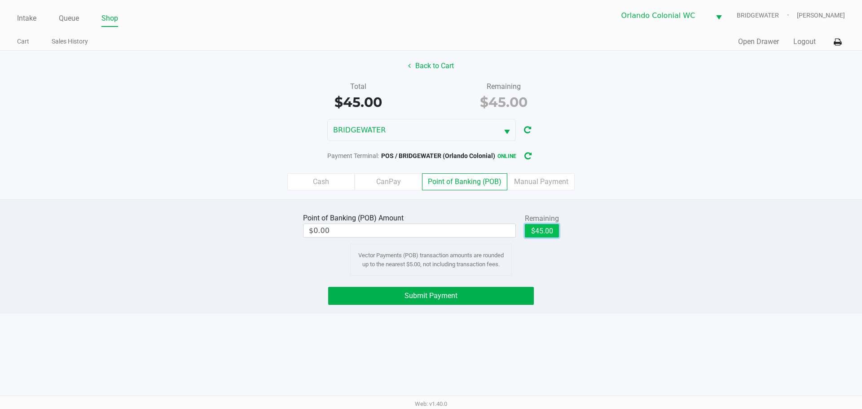
click at [542, 236] on button "$45.00" at bounding box center [542, 230] width 34 height 13
type input "$45.00"
click at [458, 296] on button "Submit Payment" at bounding box center [431, 296] width 206 height 18
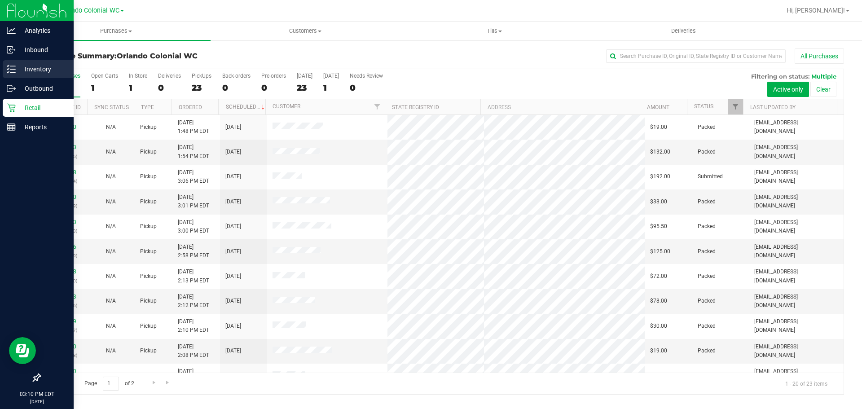
click at [24, 73] on p "Inventory" at bounding box center [43, 69] width 54 height 11
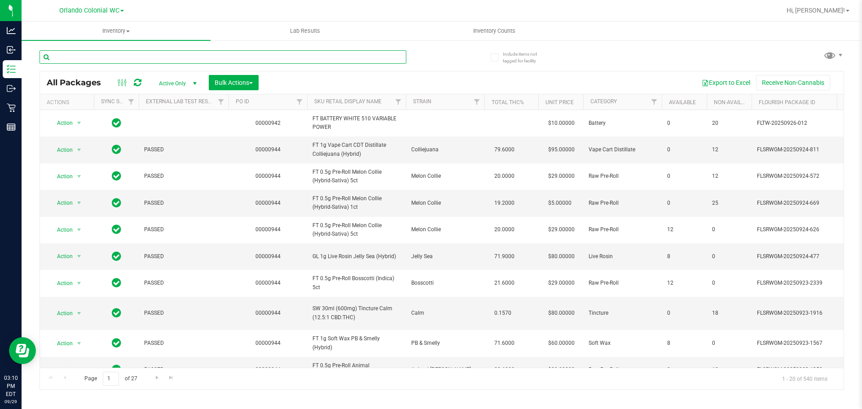
click at [251, 61] on input "text" at bounding box center [222, 56] width 367 height 13
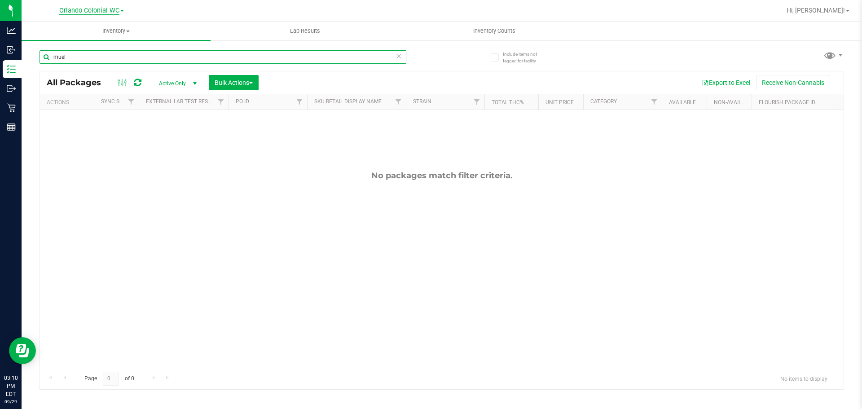
type input "muel"
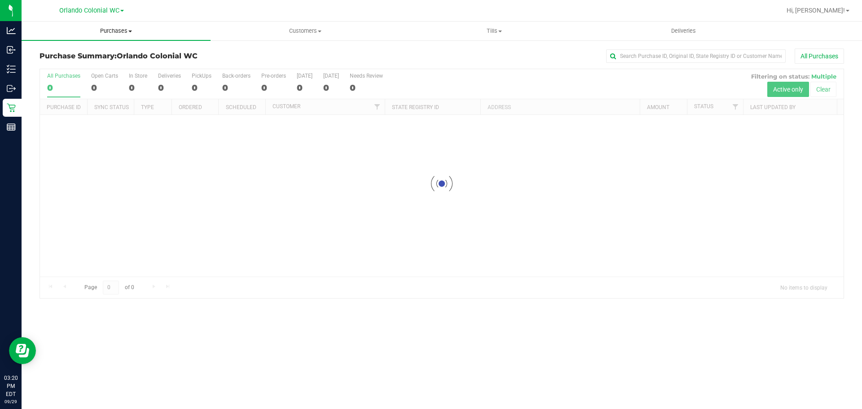
click at [113, 34] on span "Purchases" at bounding box center [116, 31] width 189 height 8
click at [65, 70] on li "Fulfillment" at bounding box center [116, 65] width 189 height 11
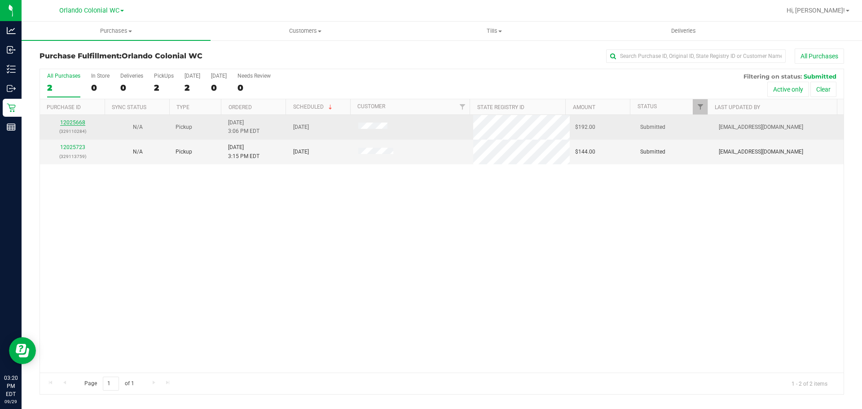
click at [79, 121] on link "12025668" at bounding box center [72, 122] width 25 height 6
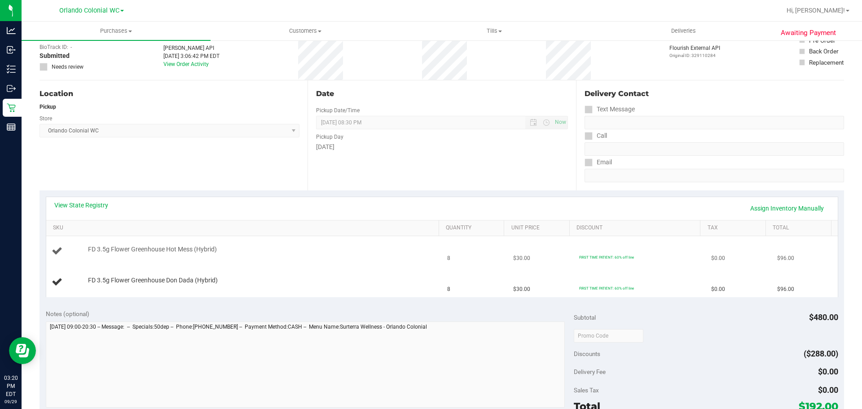
scroll to position [135, 0]
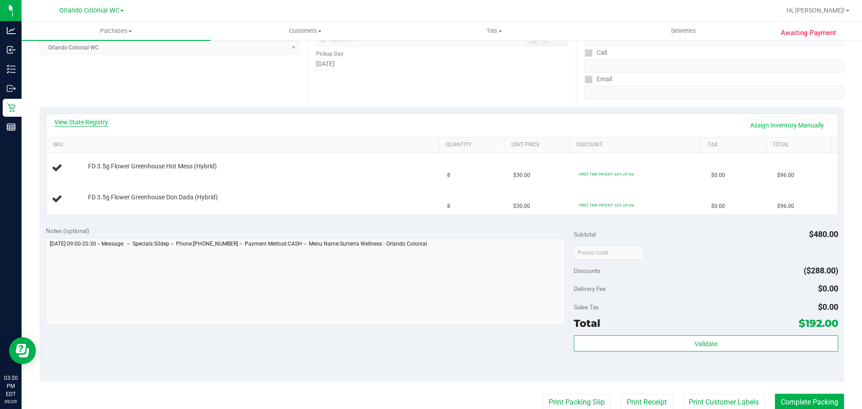
click at [86, 125] on link "View State Registry" at bounding box center [81, 122] width 54 height 9
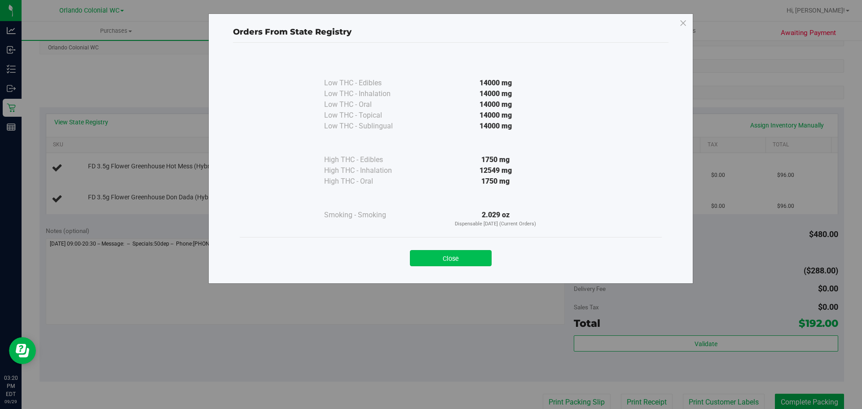
click at [470, 263] on button "Close" at bounding box center [451, 258] width 82 height 16
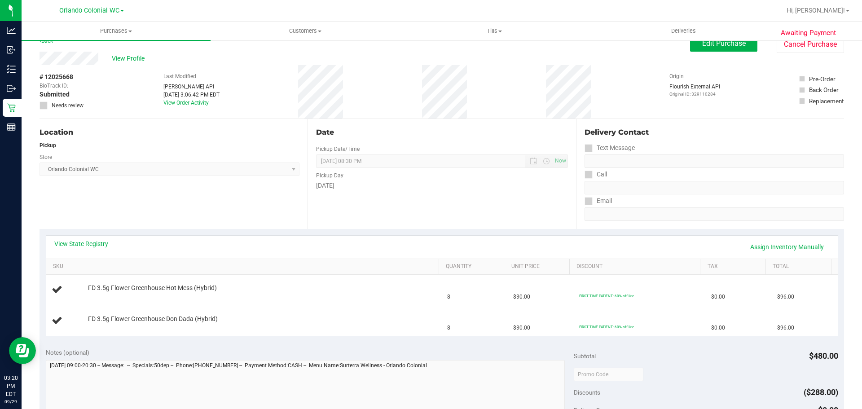
scroll to position [0, 0]
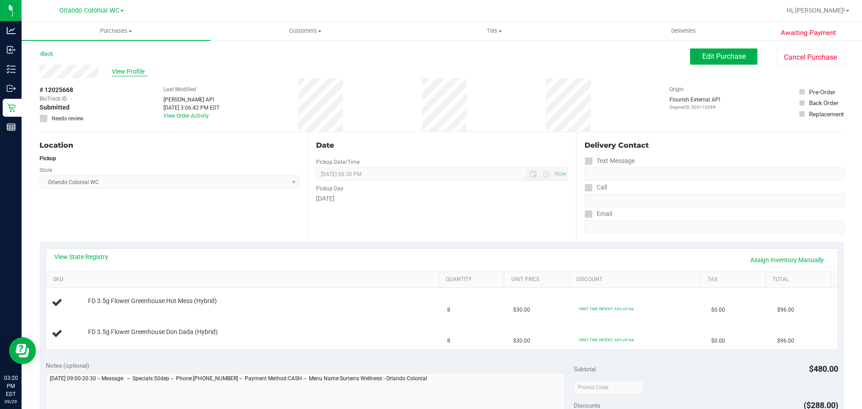
click at [131, 72] on span "View Profile" at bounding box center [130, 71] width 36 height 9
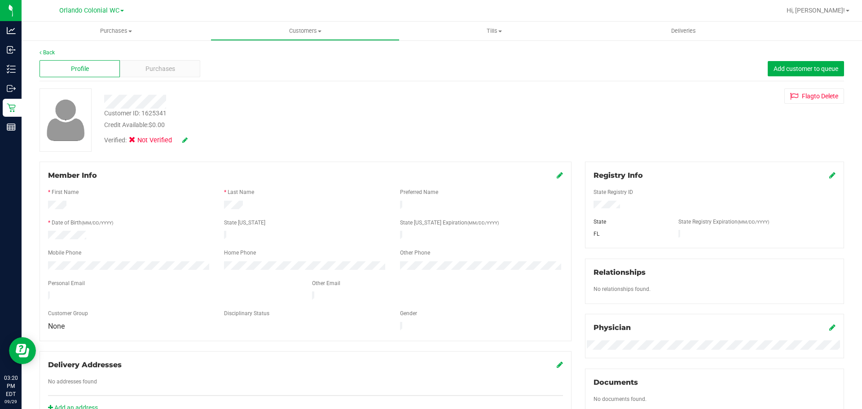
click at [557, 175] on icon at bounding box center [560, 174] width 6 height 7
click at [556, 174] on icon at bounding box center [559, 175] width 8 height 7
click at [182, 140] on icon at bounding box center [184, 140] width 5 height 6
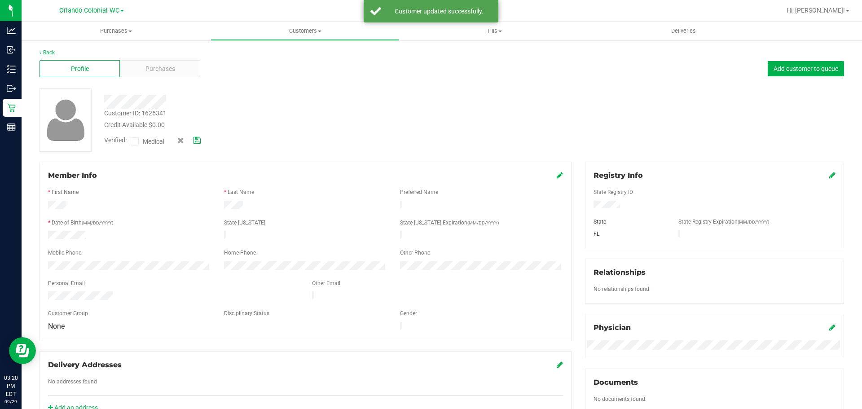
click at [152, 142] on span "Medical" at bounding box center [156, 141] width 26 height 9
click at [0, 0] on input "Medical" at bounding box center [0, 0] width 0 height 0
click at [199, 141] on icon at bounding box center [196, 140] width 7 height 6
click at [145, 110] on div "Customer ID: 1625341" at bounding box center [135, 113] width 62 height 9
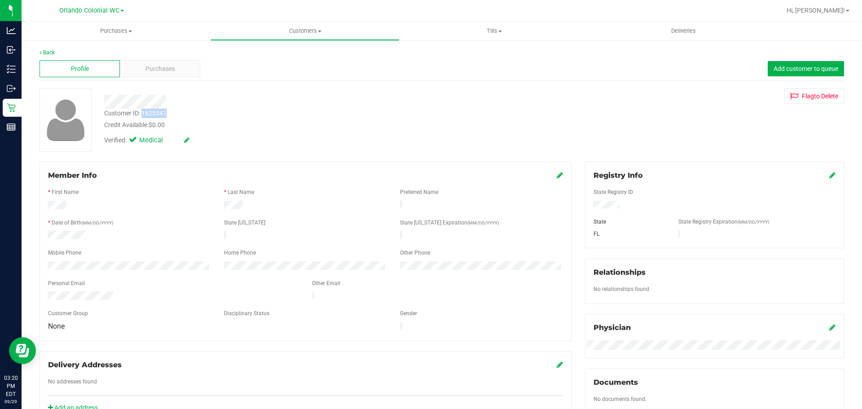
click at [145, 110] on div "Customer ID: 1625341" at bounding box center [135, 113] width 62 height 9
copy div "Customer ID: 1625341"
click at [147, 72] on span "Purchases" at bounding box center [160, 68] width 30 height 9
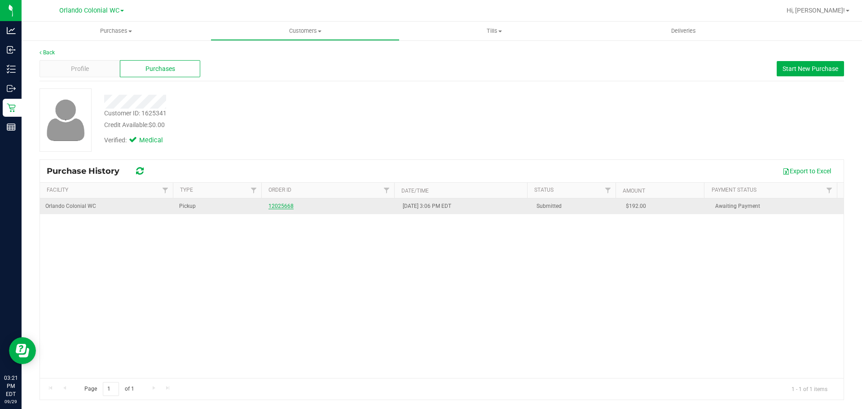
click at [274, 205] on link "12025668" at bounding box center [280, 206] width 25 height 6
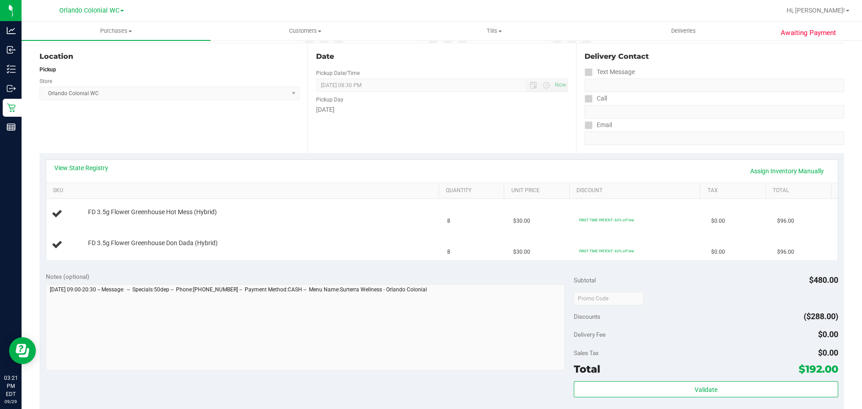
scroll to position [90, 0]
click at [545, 263] on purchase-details "Back Edit Purchase Cancel Purchase View Profile # 12025668 BioTrack ID: - Submi…" at bounding box center [441, 297] width 804 height 677
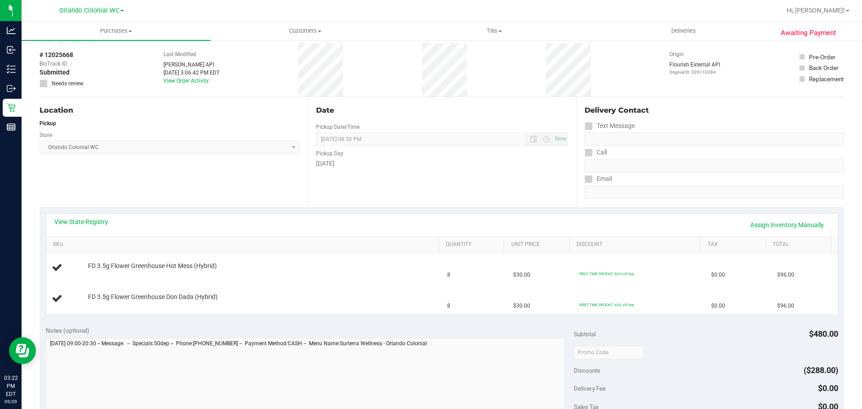
scroll to position [0, 0]
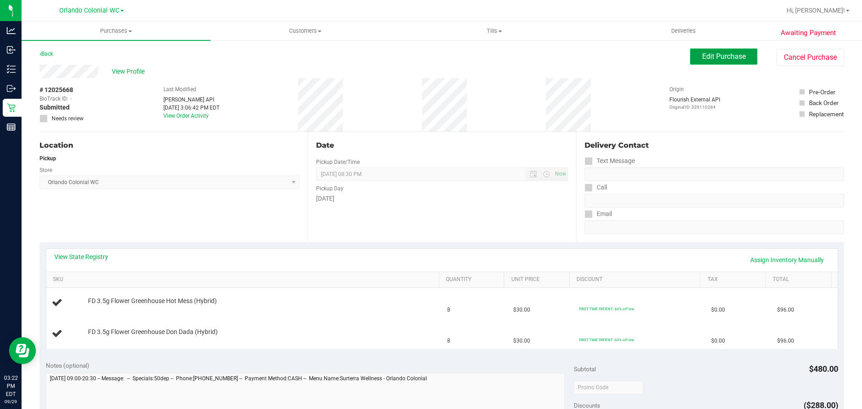
click at [714, 55] on span "Edit Purchase" at bounding box center [724, 56] width 44 height 9
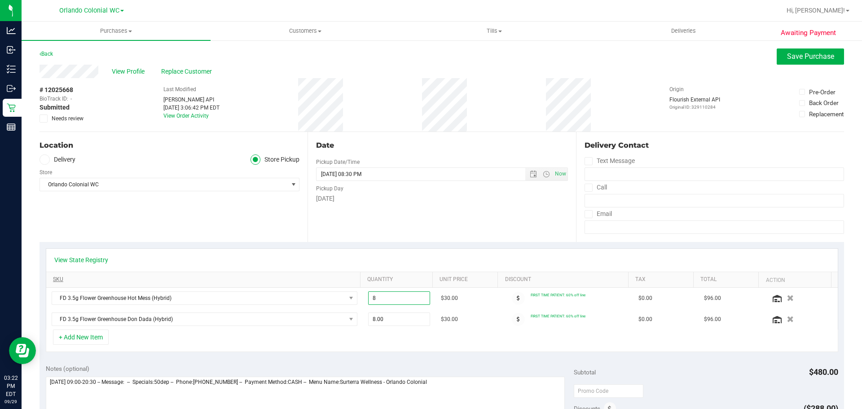
drag, startPoint x: 390, startPoint y: 296, endPoint x: 233, endPoint y: 282, distance: 157.7
click at [240, 282] on div "View State Registry SKU Quantity Unit Price Discount Tax Total Action FD 3.5g F…" at bounding box center [442, 289] width 792 height 82
type input "4"
type input "4.00"
click at [397, 342] on div "+ Add New Item" at bounding box center [442, 340] width 792 height 22
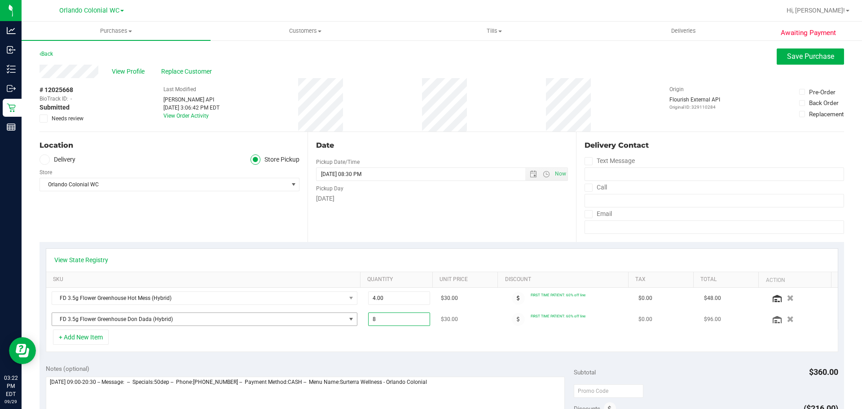
drag, startPoint x: 367, startPoint y: 320, endPoint x: 349, endPoint y: 319, distance: 18.0
click at [349, 319] on tr "FD 3.5g Flower Greenhouse Don Dada (Hybrid) 8.00 8 $30.00 FIRST TIME PATIENT: 6…" at bounding box center [441, 319] width 791 height 21
type input "4"
type input "4.00"
click at [396, 349] on div "+ Add New Item" at bounding box center [442, 340] width 792 height 22
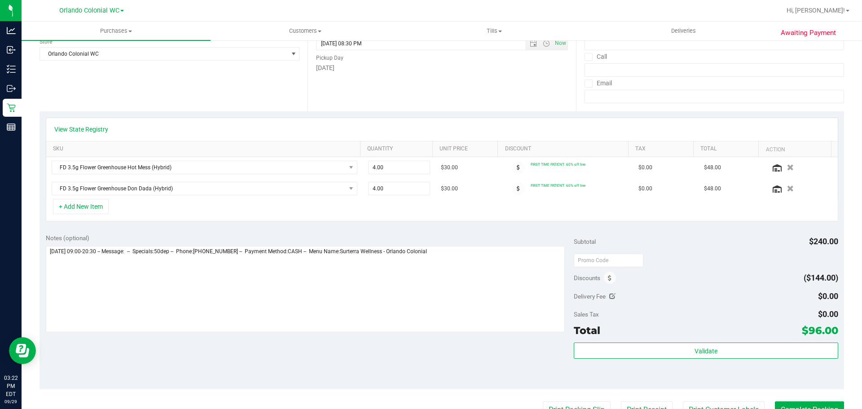
scroll to position [135, 0]
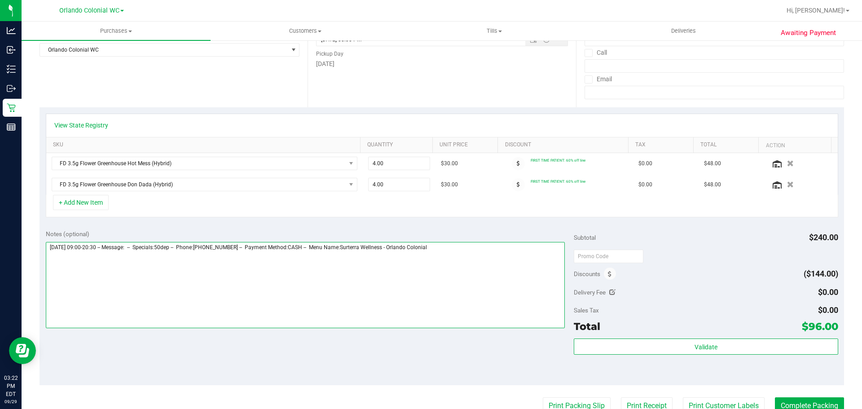
click at [465, 254] on textarea at bounding box center [305, 285] width 519 height 86
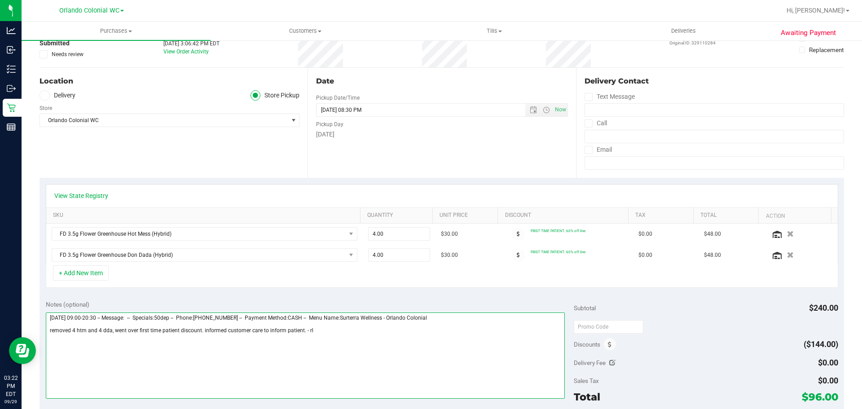
scroll to position [0, 0]
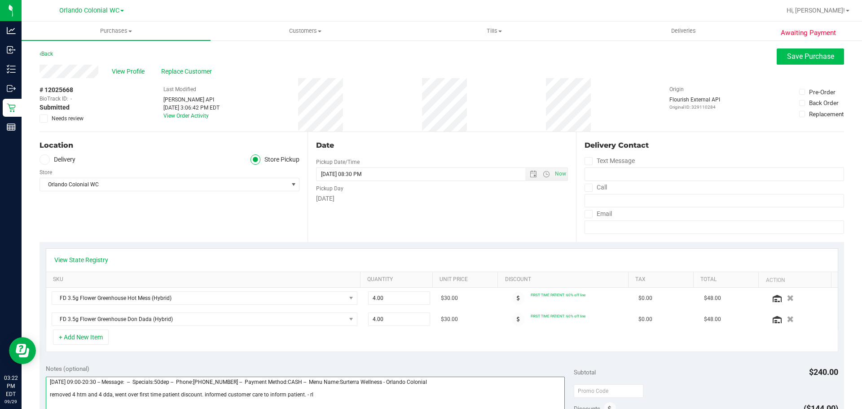
type textarea "[DATE] 09:00-20:30 -- Message: -- Specials:50dep -- Phone:[PHONE_NUMBER] -- Pay…"
click at [793, 44] on div "Awaiting Payment Back Save Purchase View Profile Replace Customer # 12025668 Bi…" at bounding box center [442, 392] width 840 height 707
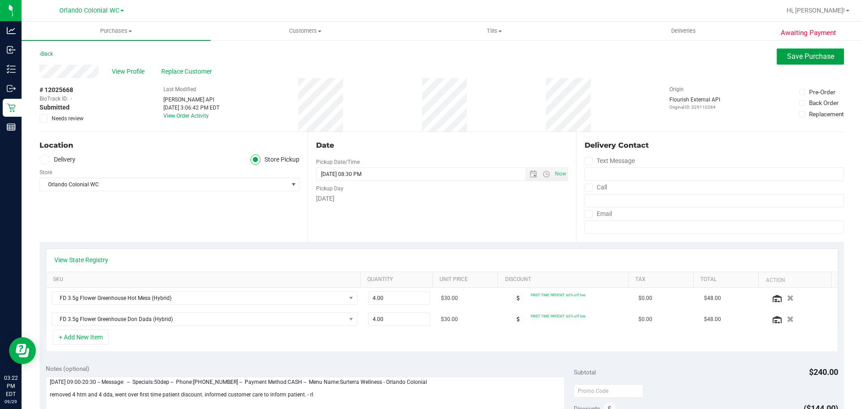
click at [803, 58] on span "Save Purchase" at bounding box center [810, 56] width 47 height 9
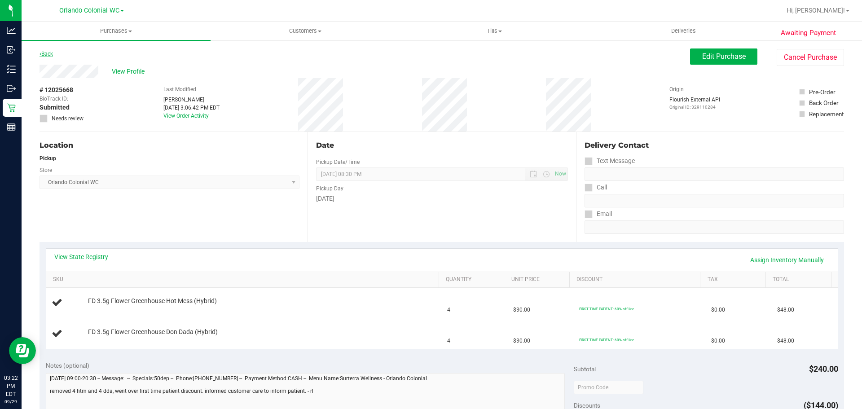
click at [50, 53] on link "Back" at bounding box center [45, 54] width 13 height 6
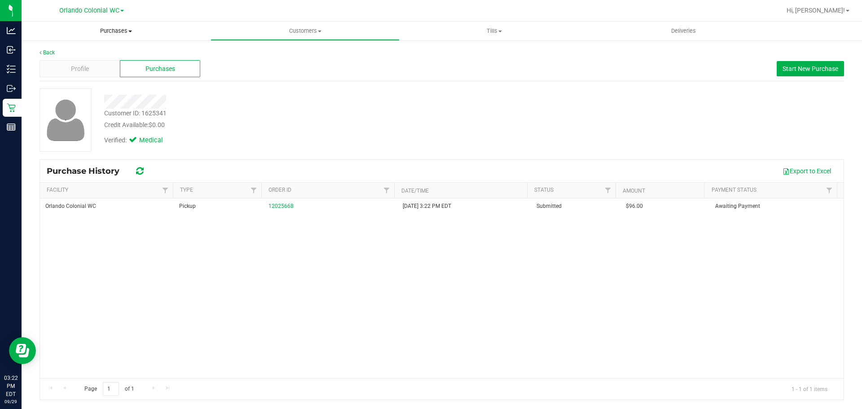
click at [130, 25] on uib-tab-heading "Purchases Summary of purchases Fulfillment All purchases" at bounding box center [116, 31] width 189 height 19
click at [92, 63] on li "Fulfillment" at bounding box center [116, 65] width 189 height 11
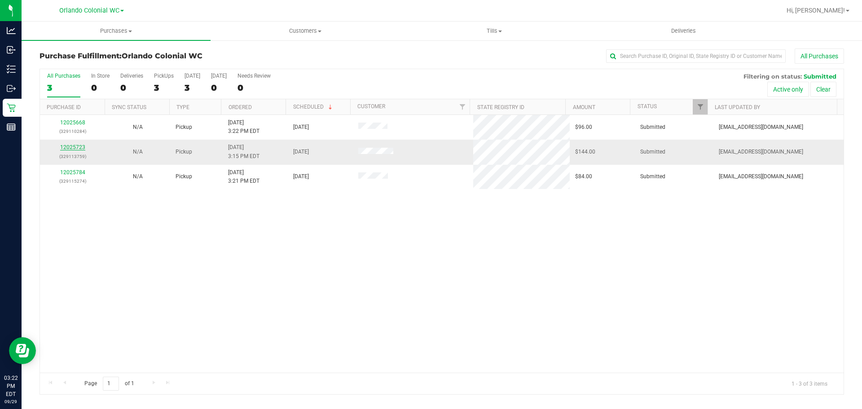
click at [74, 149] on link "12025723" at bounding box center [72, 147] width 25 height 6
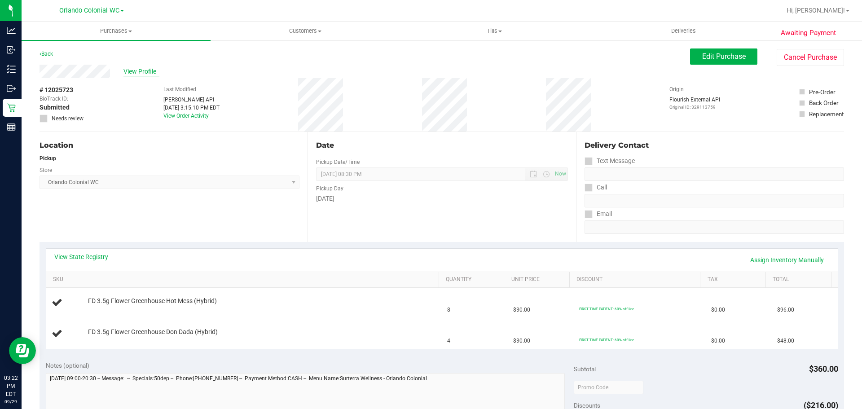
click at [133, 69] on span "View Profile" at bounding box center [141, 71] width 36 height 9
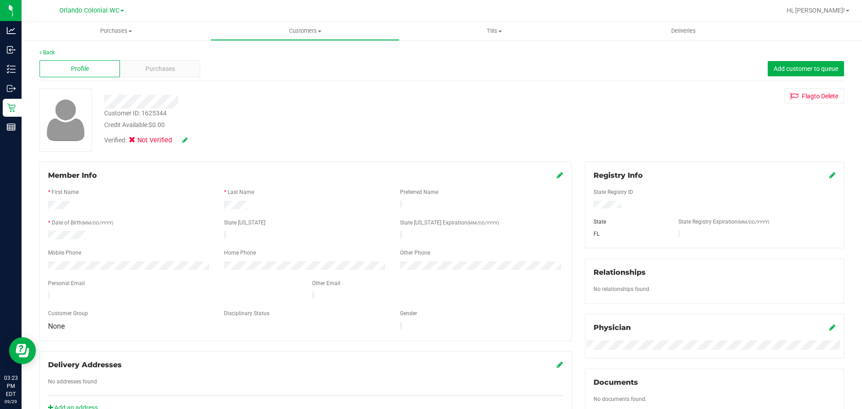
click at [145, 115] on div "Customer ID: 1625344" at bounding box center [135, 113] width 62 height 9
copy div "Customer ID: 1625344"
click at [186, 142] on icon at bounding box center [184, 140] width 5 height 6
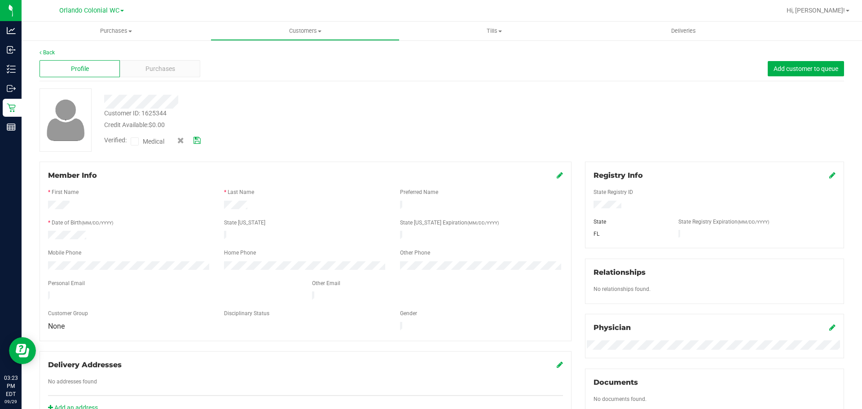
click at [142, 140] on label "Medical" at bounding box center [150, 142] width 38 height 12
click at [0, 0] on input "Medical" at bounding box center [0, 0] width 0 height 0
click at [202, 141] on div "Verified: Medical" at bounding box center [165, 142] width 136 height 12
click at [200, 141] on icon at bounding box center [196, 140] width 7 height 6
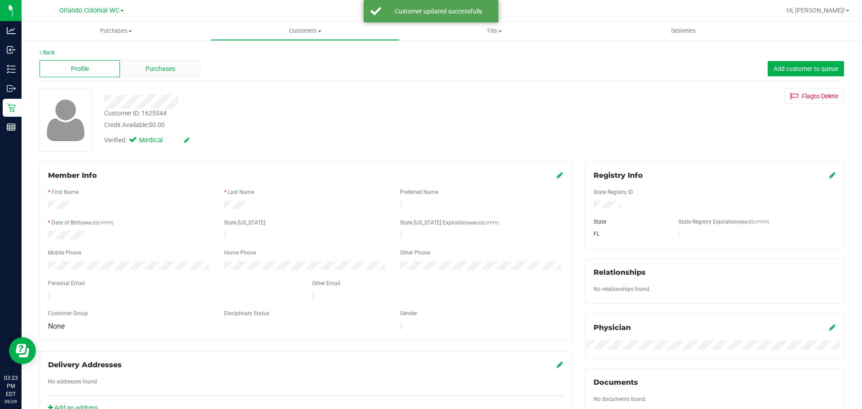
click at [172, 61] on div "Purchases" at bounding box center [160, 68] width 80 height 17
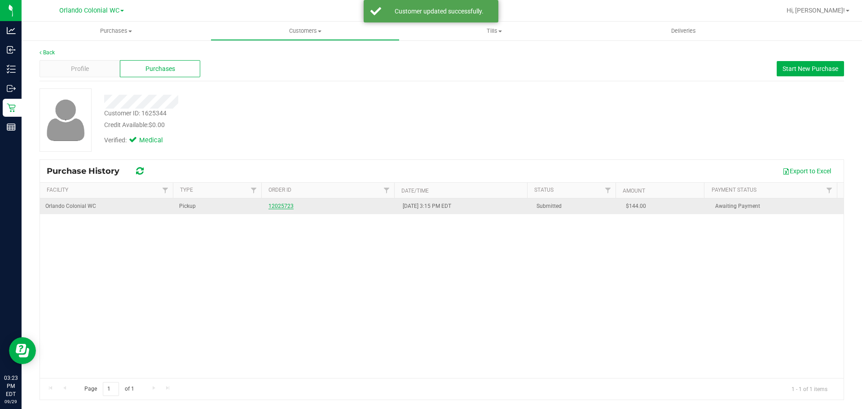
click at [281, 208] on link "12025723" at bounding box center [280, 206] width 25 height 6
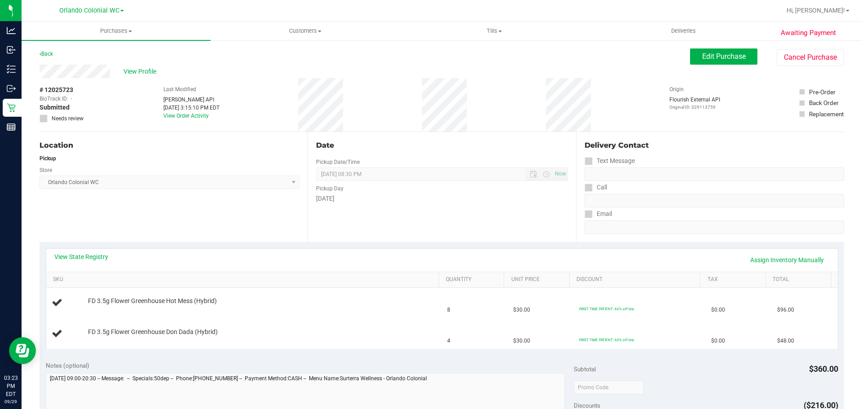
click at [567, 246] on div "View State Registry Assign Inventory Manually SKU Quantity Unit Price Discount …" at bounding box center [441, 298] width 804 height 113
click at [702, 54] on span "Edit Purchase" at bounding box center [724, 56] width 44 height 9
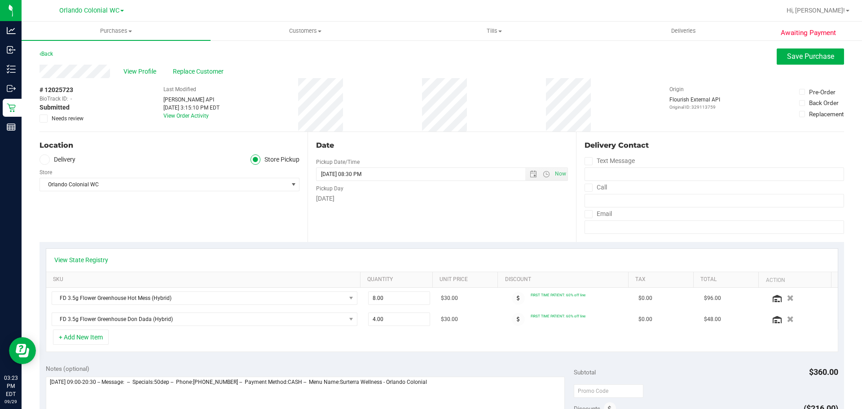
drag, startPoint x: 67, startPoint y: 118, endPoint x: 128, endPoint y: 118, distance: 60.6
click at [67, 118] on span "Needs review" at bounding box center [68, 118] width 32 height 8
click at [0, 0] on input "Needs review" at bounding box center [0, 0] width 0 height 0
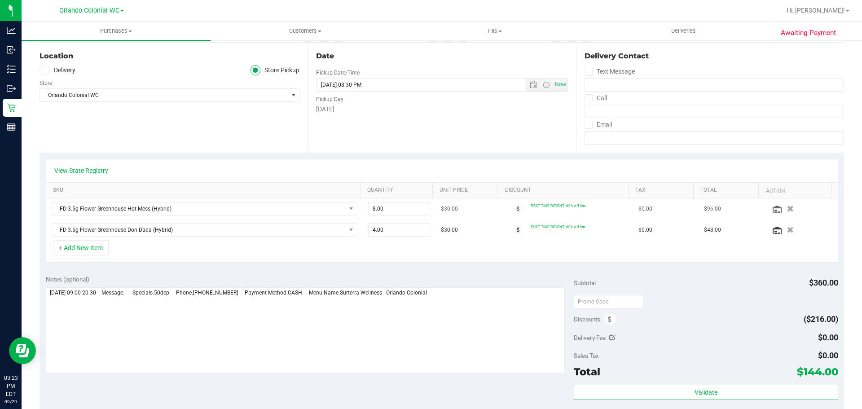
scroll to position [90, 0]
drag, startPoint x: 369, startPoint y: 210, endPoint x: 326, endPoint y: 216, distance: 43.5
click at [331, 215] on tr "FD 3.5g Flower Greenhouse Hot Mess (Hybrid) 8.00 8 $30.00 FIRST TIME PATIENT: 6…" at bounding box center [441, 208] width 791 height 21
type input "4"
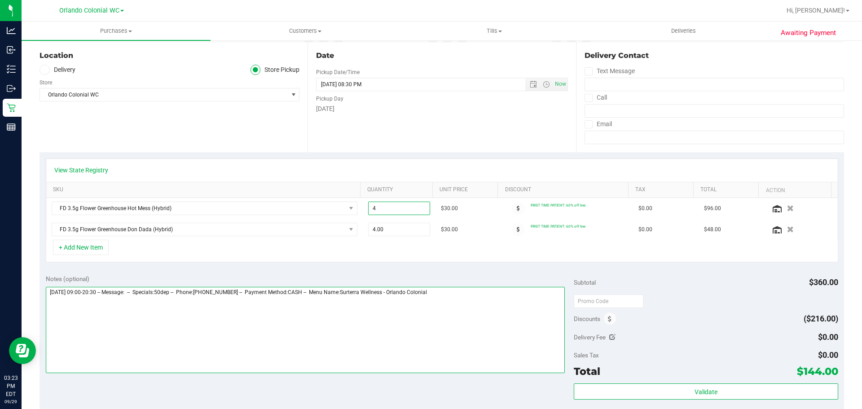
type input "4.00"
drag, startPoint x: 400, startPoint y: 361, endPoint x: 400, endPoint y: 349, distance: 12.1
click at [400, 359] on textarea at bounding box center [305, 330] width 519 height 86
click at [506, 311] on textarea at bounding box center [305, 330] width 519 height 86
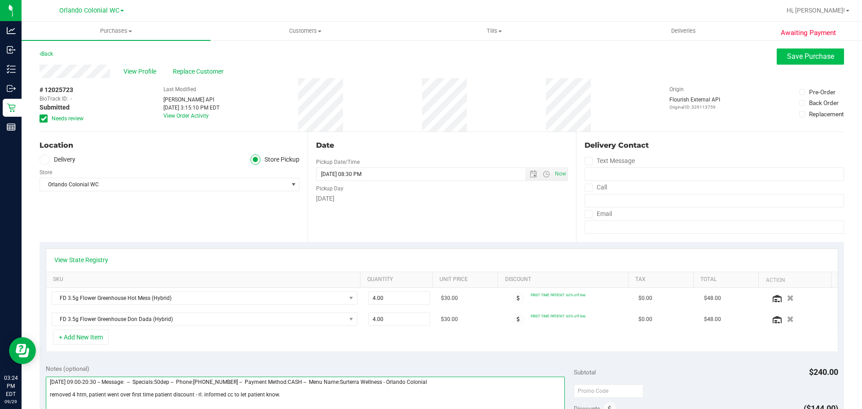
type textarea "[DATE] 09:00-20:30 -- Message: -- Specials:50dep -- Phone:[PHONE_NUMBER] -- Pay…"
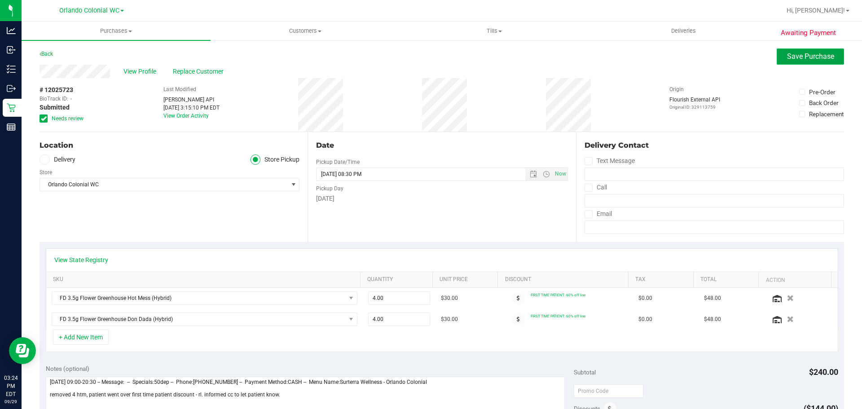
click at [808, 58] on span "Save Purchase" at bounding box center [810, 56] width 47 height 9
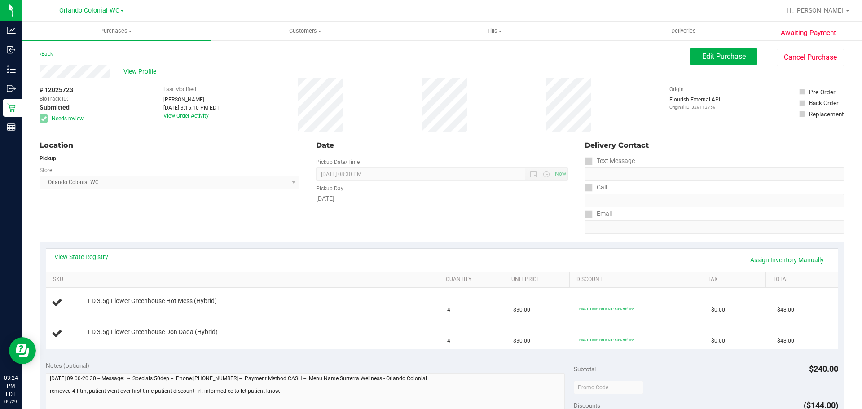
click at [49, 53] on link "Back" at bounding box center [45, 54] width 13 height 6
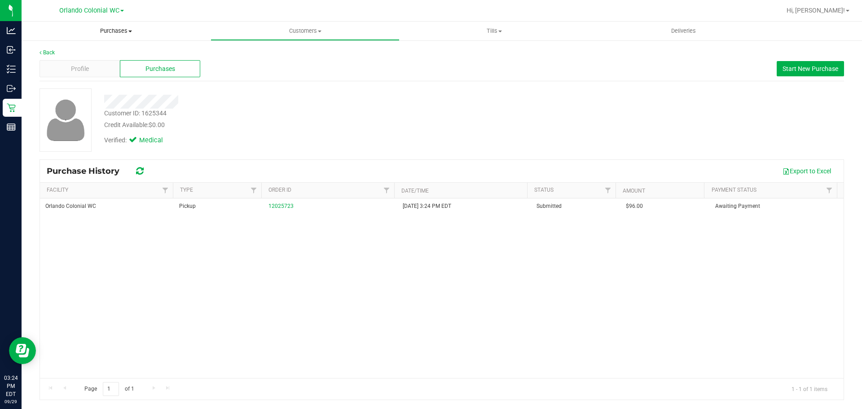
click at [115, 34] on span "Purchases" at bounding box center [116, 31] width 189 height 8
click at [42, 65] on span "Fulfillment" at bounding box center [50, 65] width 56 height 8
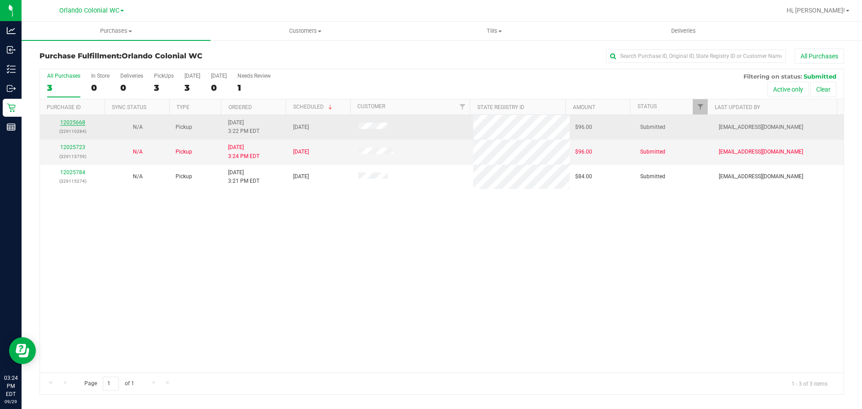
click at [82, 123] on link "12025668" at bounding box center [72, 122] width 25 height 6
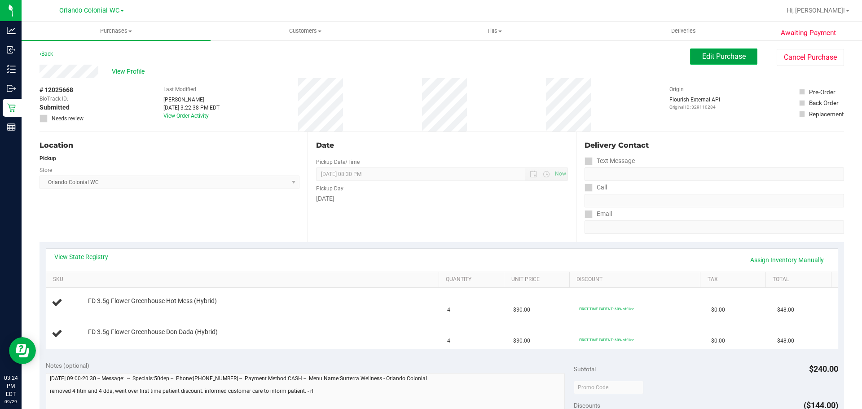
click at [702, 53] on span "Edit Purchase" at bounding box center [724, 56] width 44 height 9
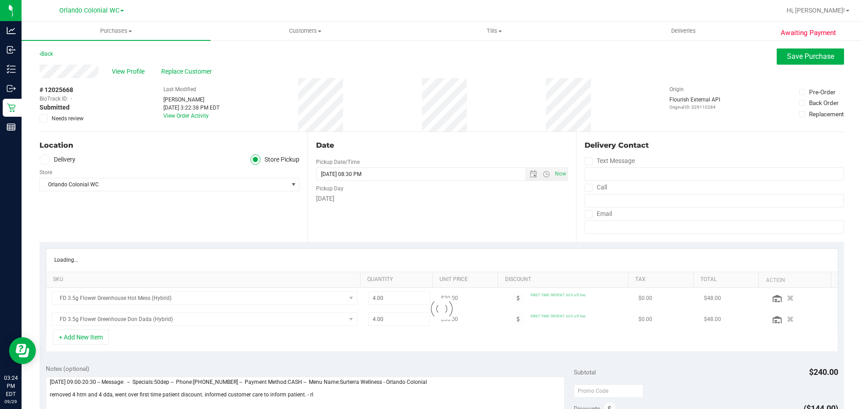
click at [77, 117] on span "Needs review" at bounding box center [68, 118] width 32 height 8
click at [0, 0] on input "Needs review" at bounding box center [0, 0] width 0 height 0
click at [810, 74] on div "View Profile Replace Customer" at bounding box center [441, 71] width 804 height 13
click at [810, 69] on div "View Profile Replace Customer" at bounding box center [441, 71] width 804 height 13
click at [804, 55] on span "Save Purchase" at bounding box center [810, 56] width 47 height 9
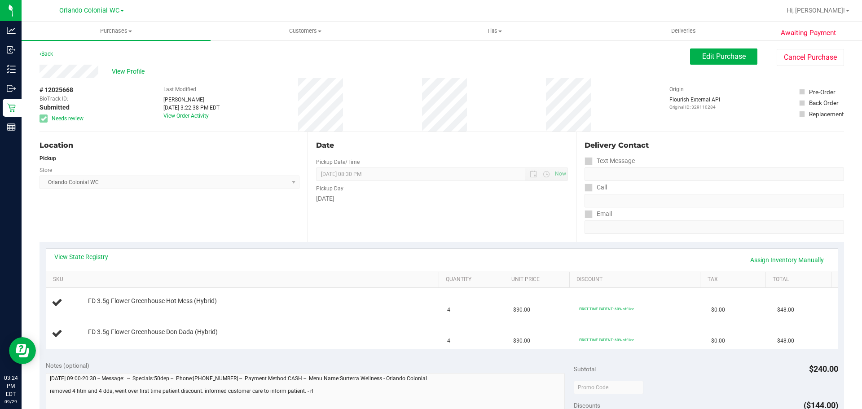
click at [44, 49] on div "Back" at bounding box center [45, 53] width 13 height 11
click at [44, 53] on link "Back" at bounding box center [45, 54] width 13 height 6
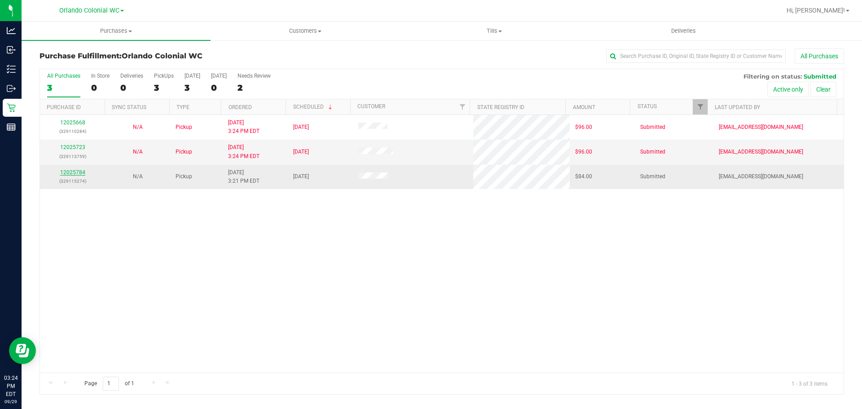
click at [79, 169] on link "12025784" at bounding box center [72, 172] width 25 height 6
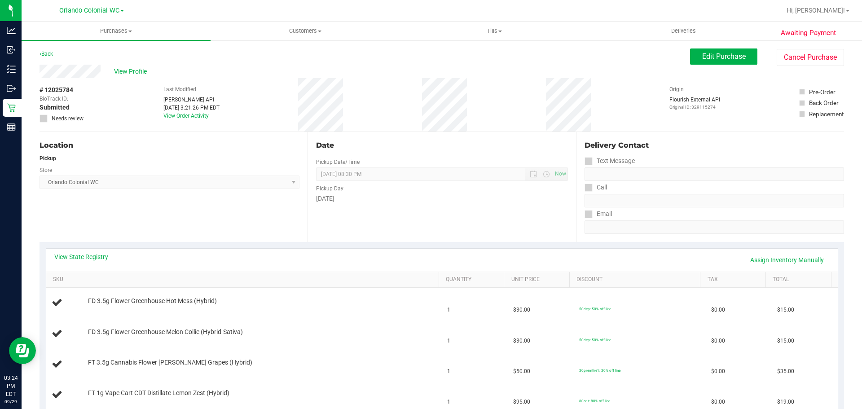
click at [49, 58] on div "Back" at bounding box center [45, 53] width 13 height 11
click at [49, 55] on link "Back" at bounding box center [45, 54] width 13 height 6
